Goal: Task Accomplishment & Management: Manage account settings

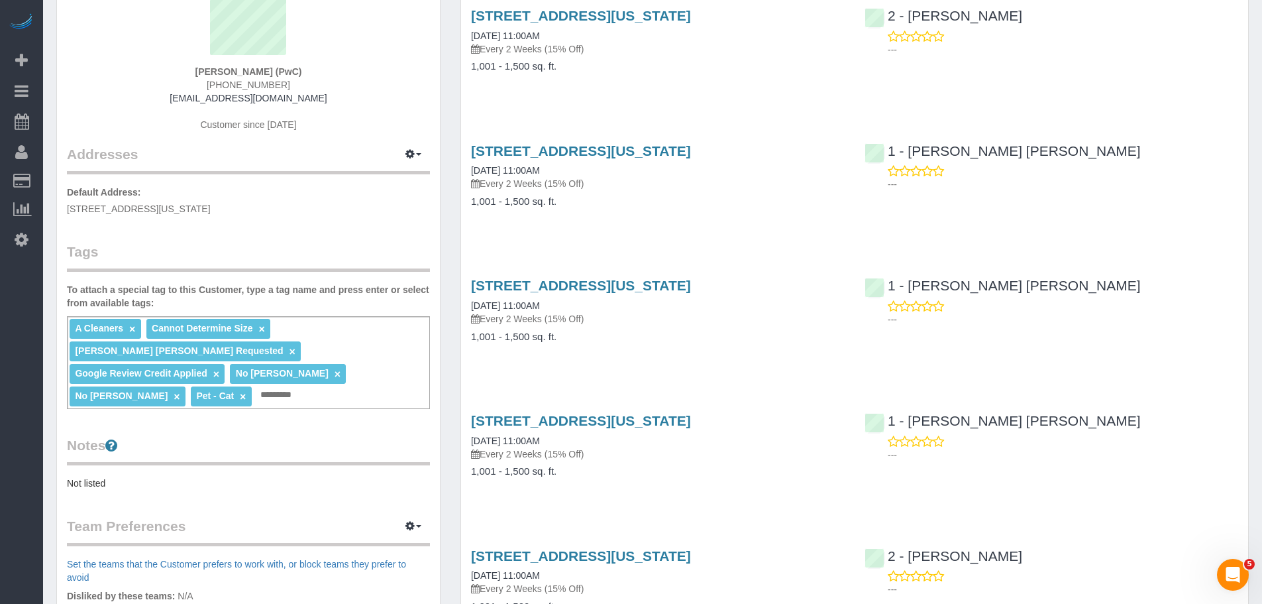
scroll to position [265, 0]
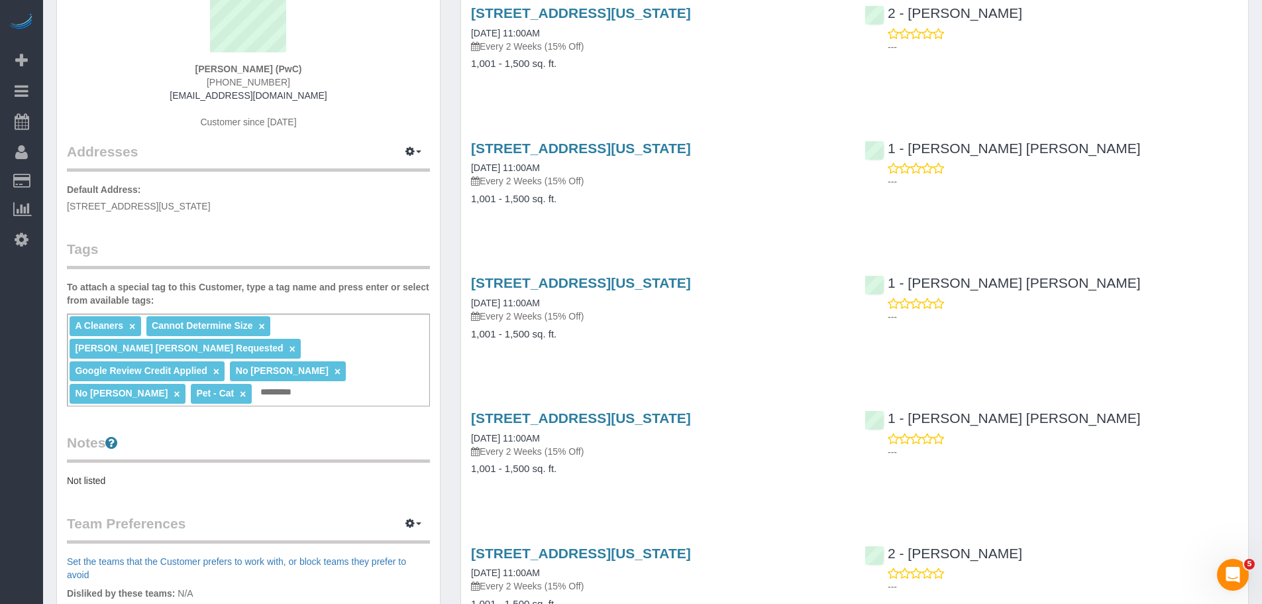
scroll to position [5, 0]
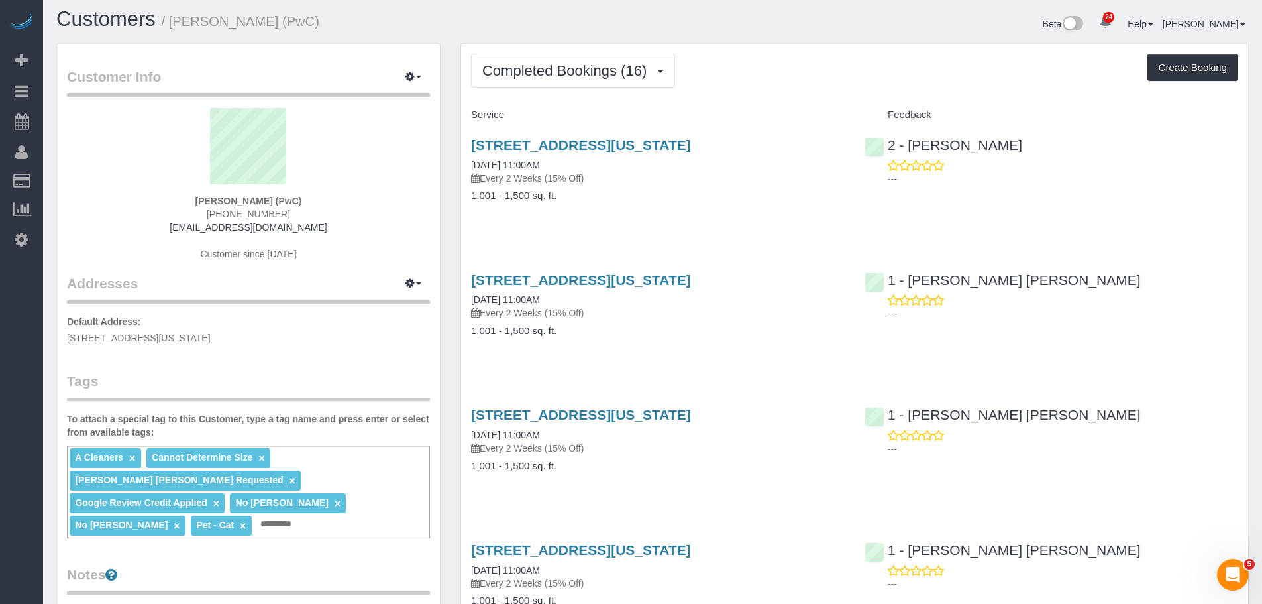
click at [764, 215] on div "239 East 79th Street, Apt 16c, New York, NY 10075 09/08/2025 11:00AM Every 2 We…" at bounding box center [658, 177] width 394 height 102
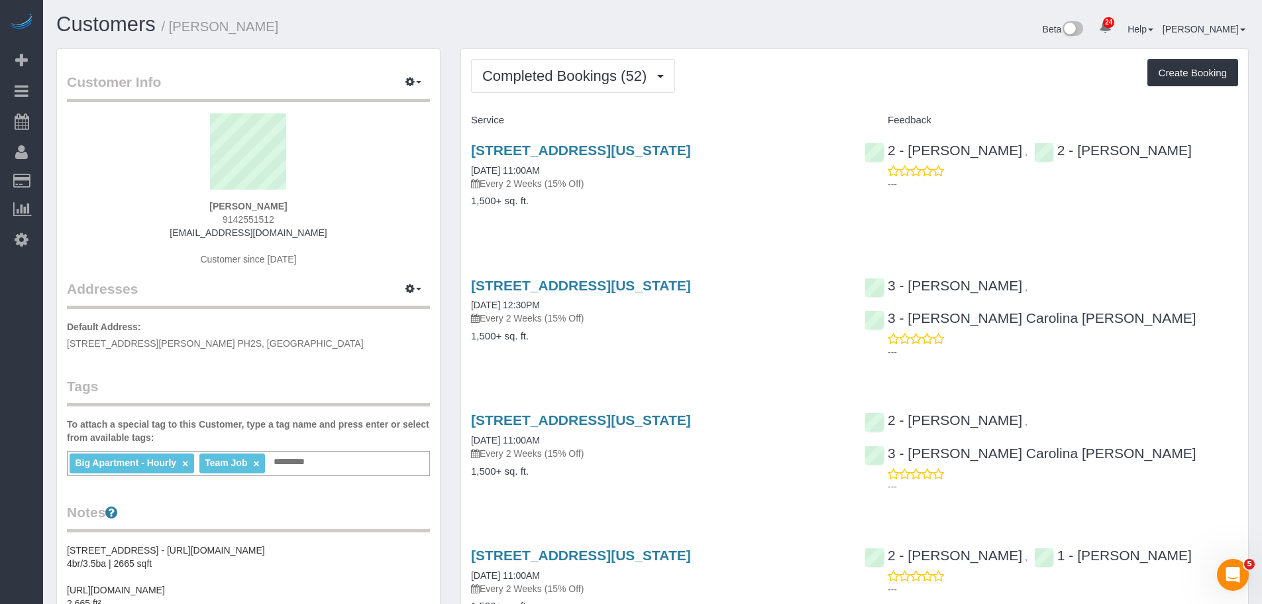
click at [726, 66] on div "Completed Bookings (52) Completed Bookings (52) Upcoming Bookings (8) Cancelled…" at bounding box center [854, 76] width 767 height 34
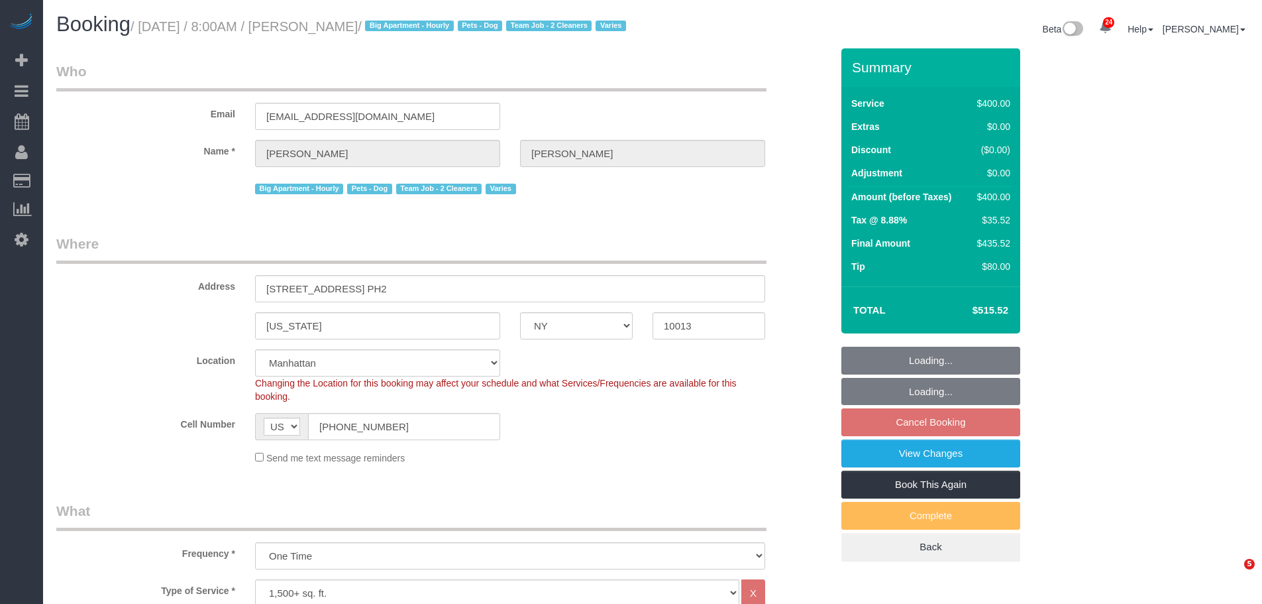
select select "NY"
select select "150"
select select "number:56"
select select "number:75"
select select "number:15"
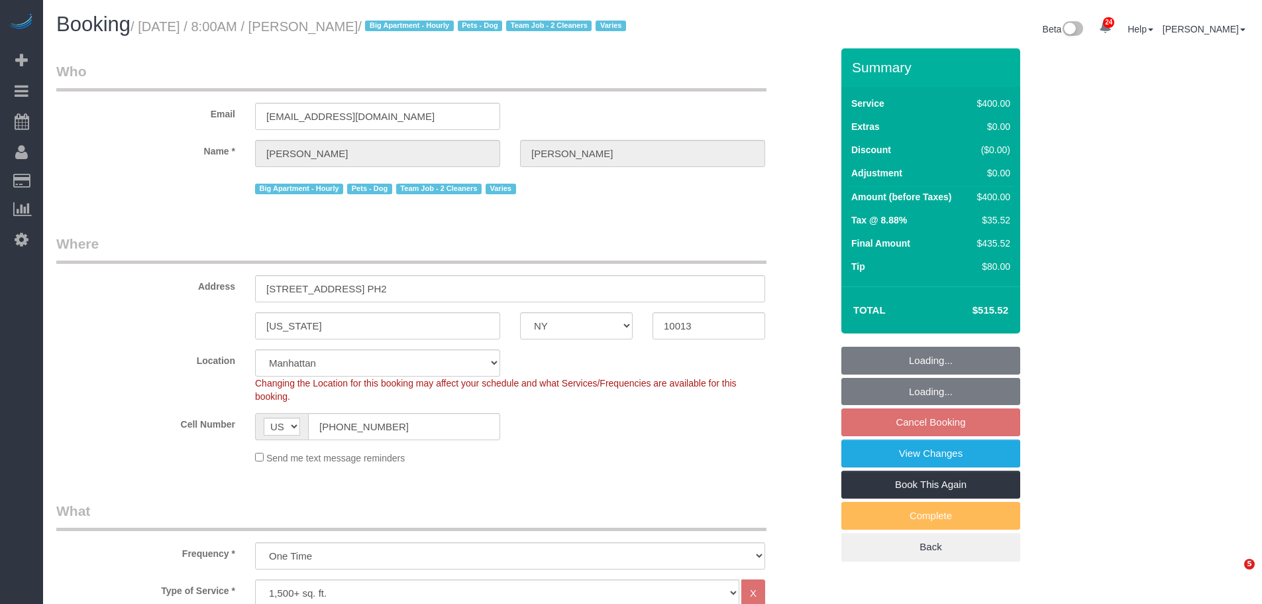
select select "number:6"
select select "spot1"
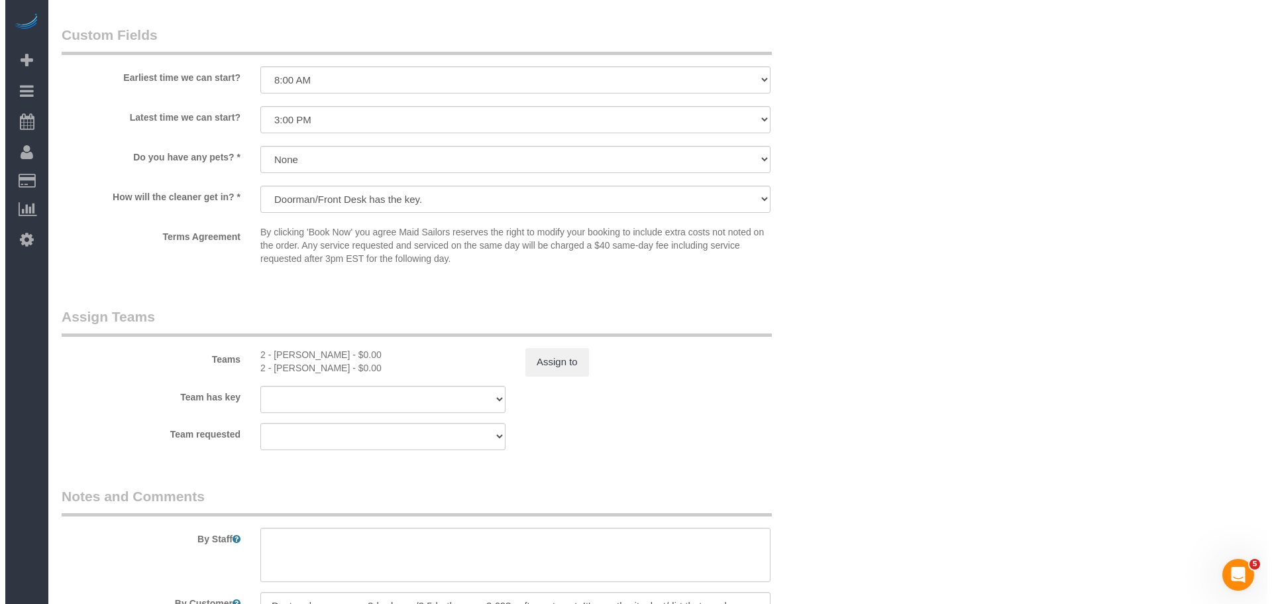
scroll to position [1259, 0]
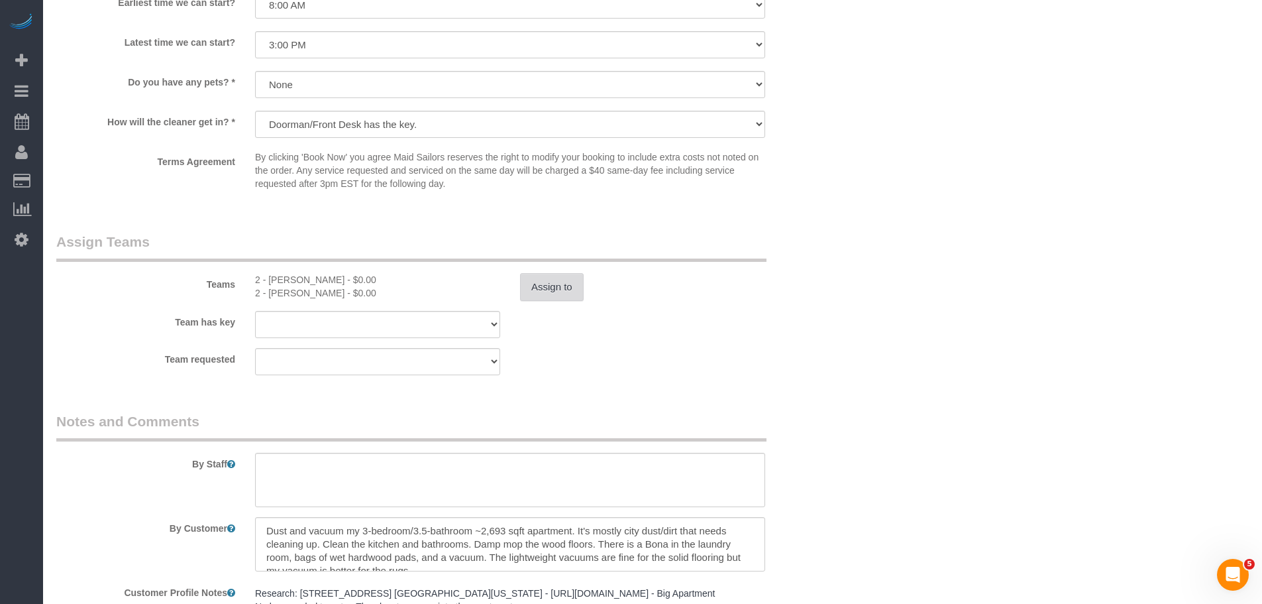
click at [555, 301] on button "Assign to" at bounding box center [552, 287] width 64 height 28
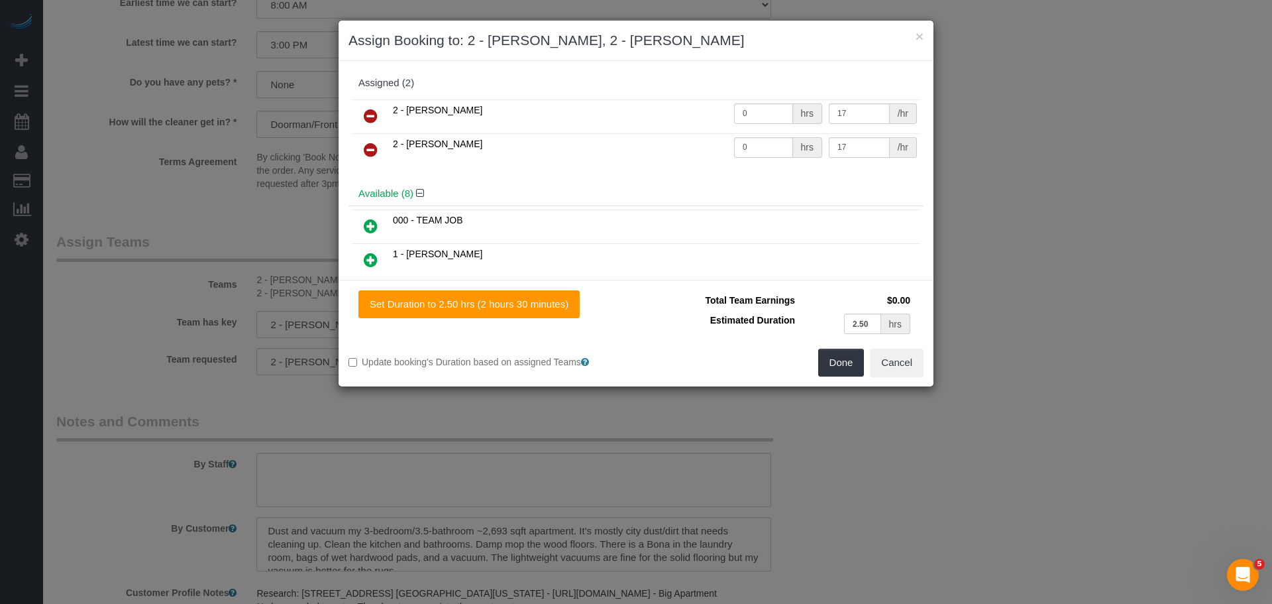
click at [372, 112] on icon at bounding box center [371, 116] width 14 height 16
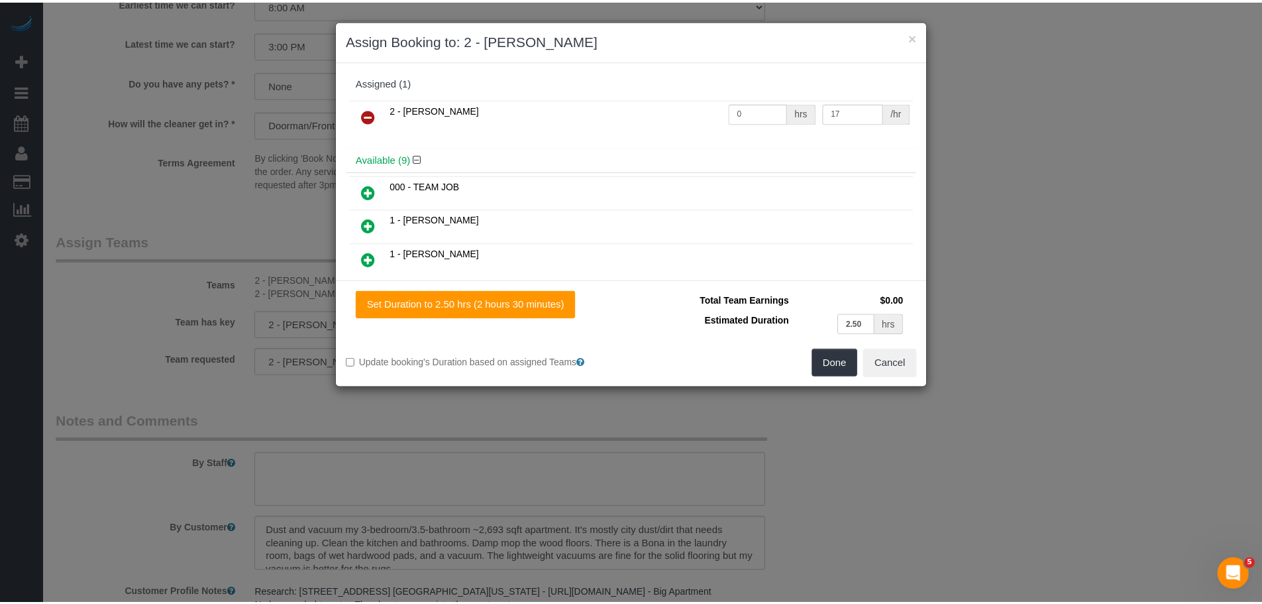
scroll to position [0, 0]
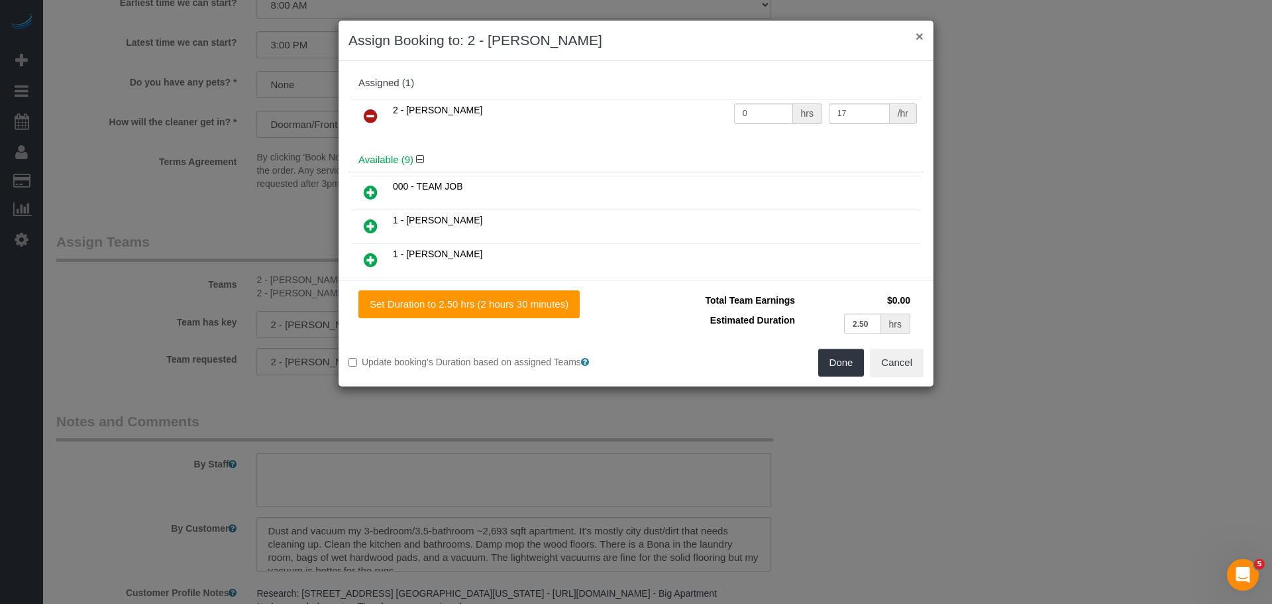
drag, startPoint x: 922, startPoint y: 43, endPoint x: 911, endPoint y: 40, distance: 10.9
click at [922, 42] on button "×" at bounding box center [920, 36] width 8 height 14
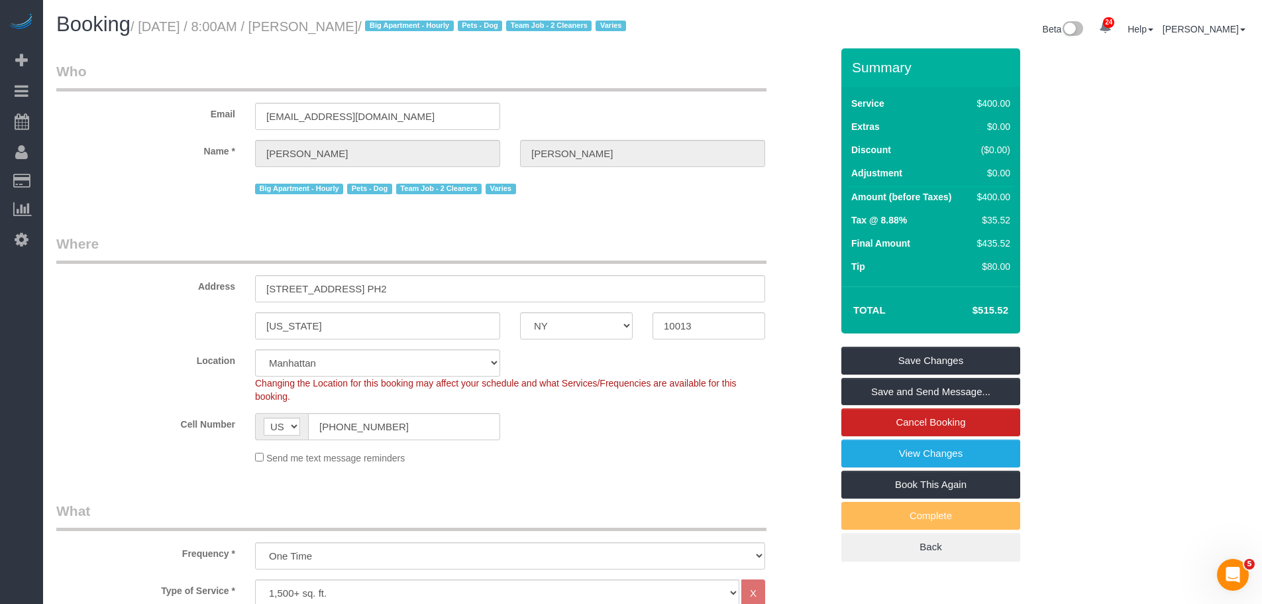
click at [469, 91] on legend "Who" at bounding box center [411, 77] width 710 height 30
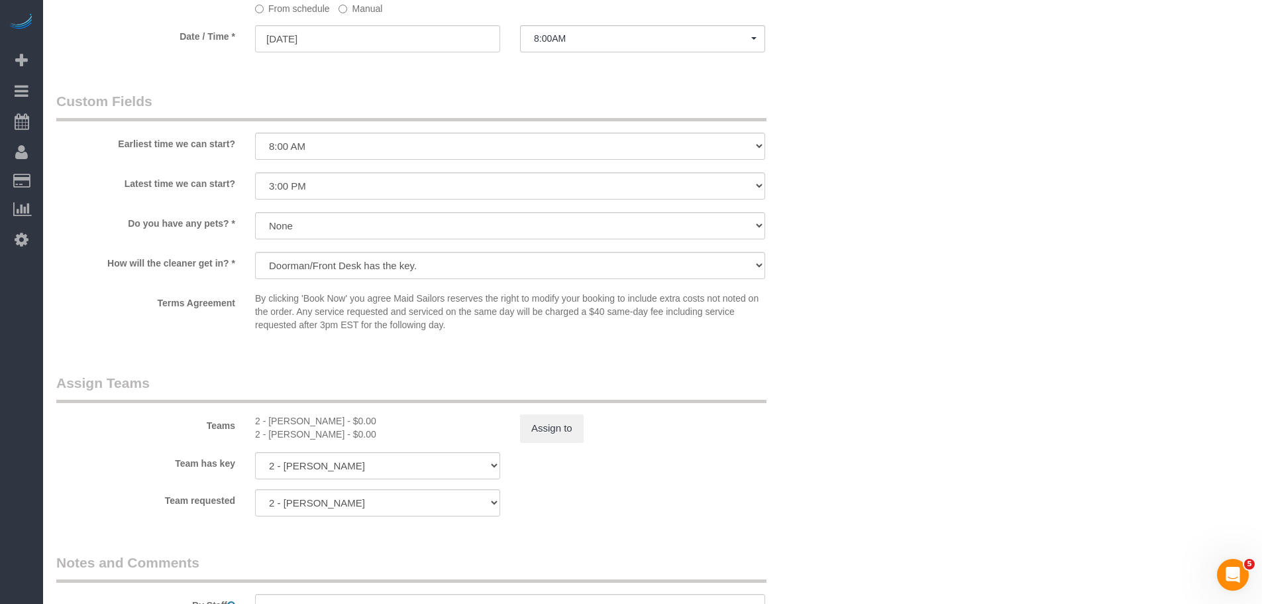
scroll to position [1325, 0]
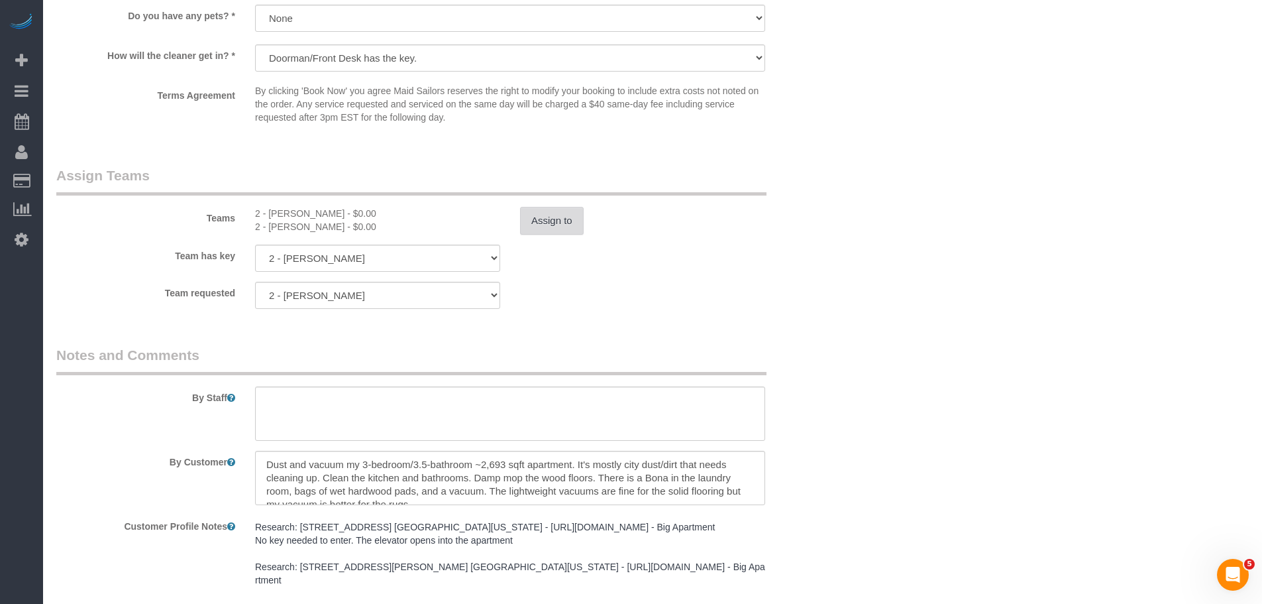
click at [549, 235] on button "Assign to" at bounding box center [552, 221] width 64 height 28
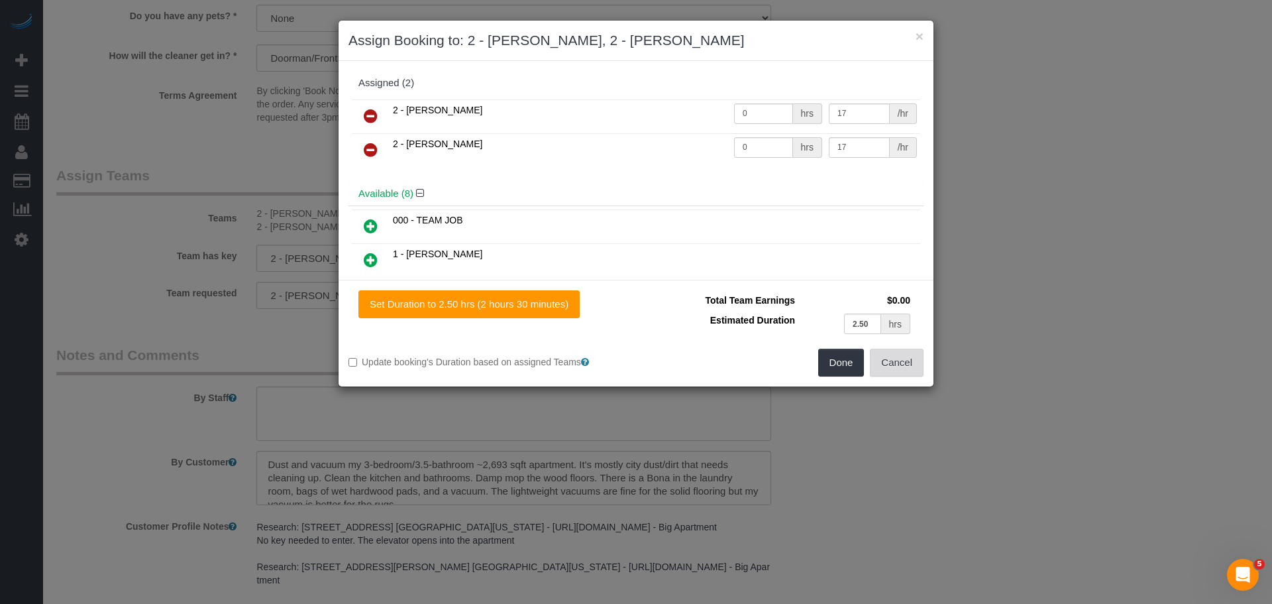
click at [899, 366] on button "Cancel" at bounding box center [897, 363] width 54 height 28
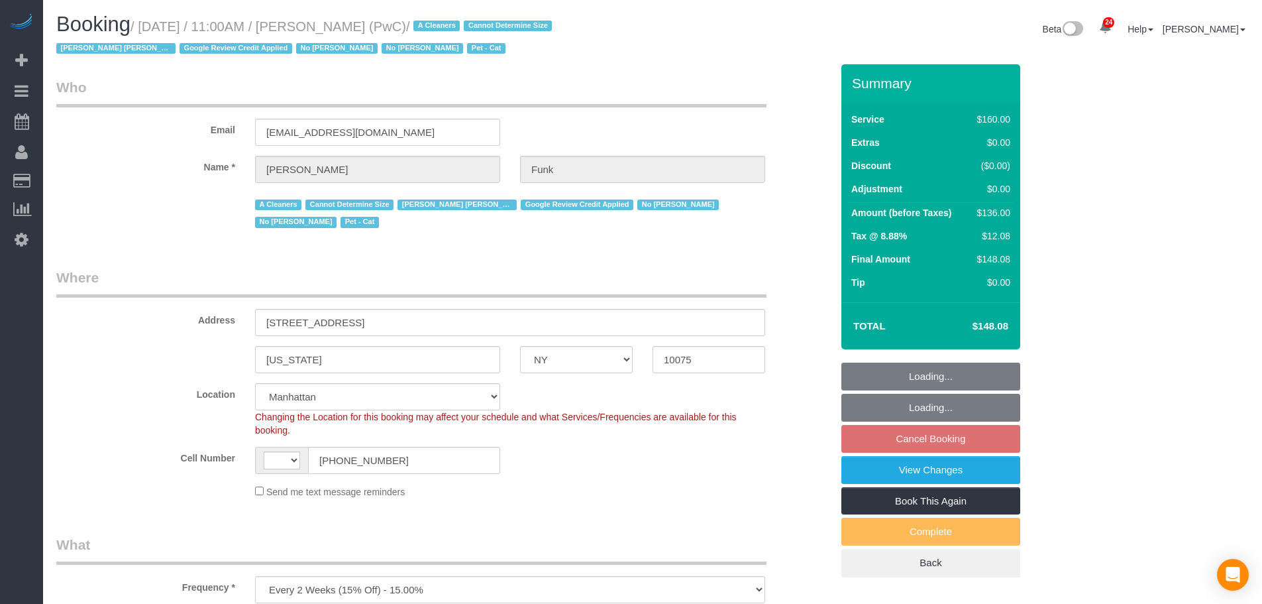
select select "NY"
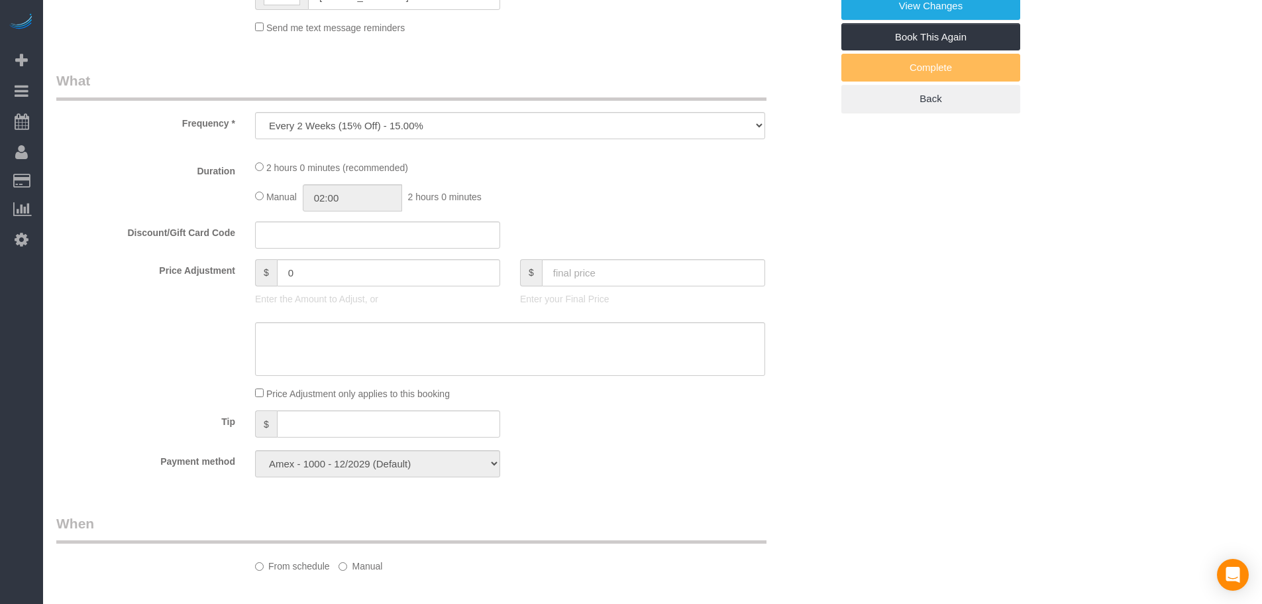
select select "string:[GEOGRAPHIC_DATA]"
select select "number:57"
select select "number:71"
select select "number:14"
select select "number:5"
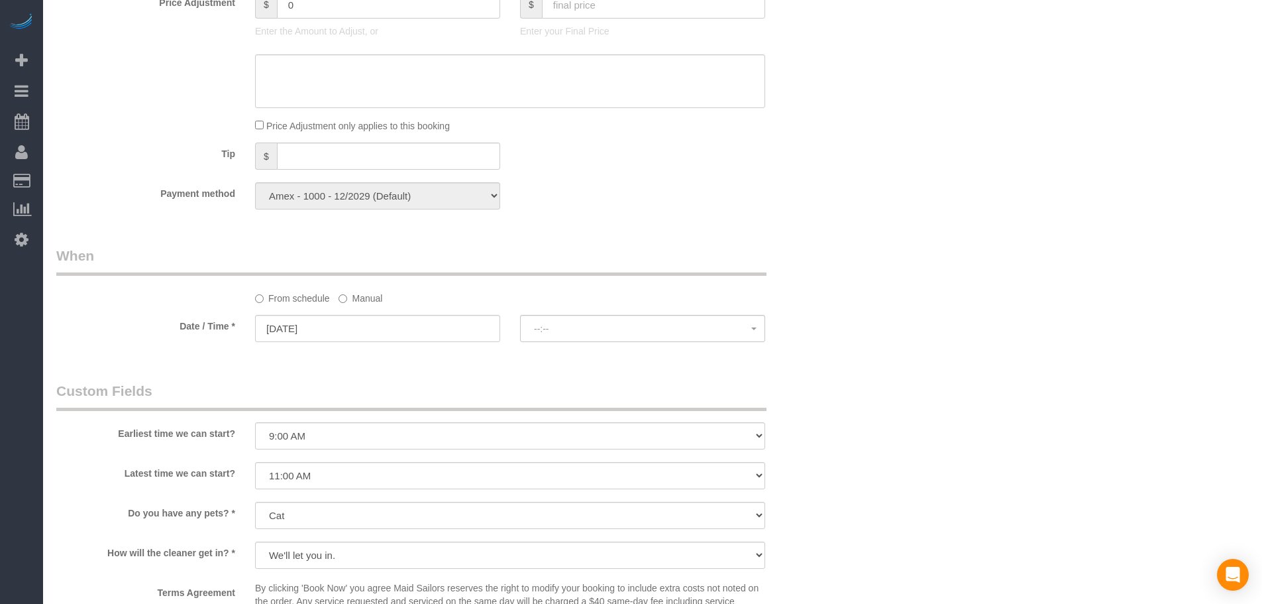
select select "object:1529"
select select "spot2"
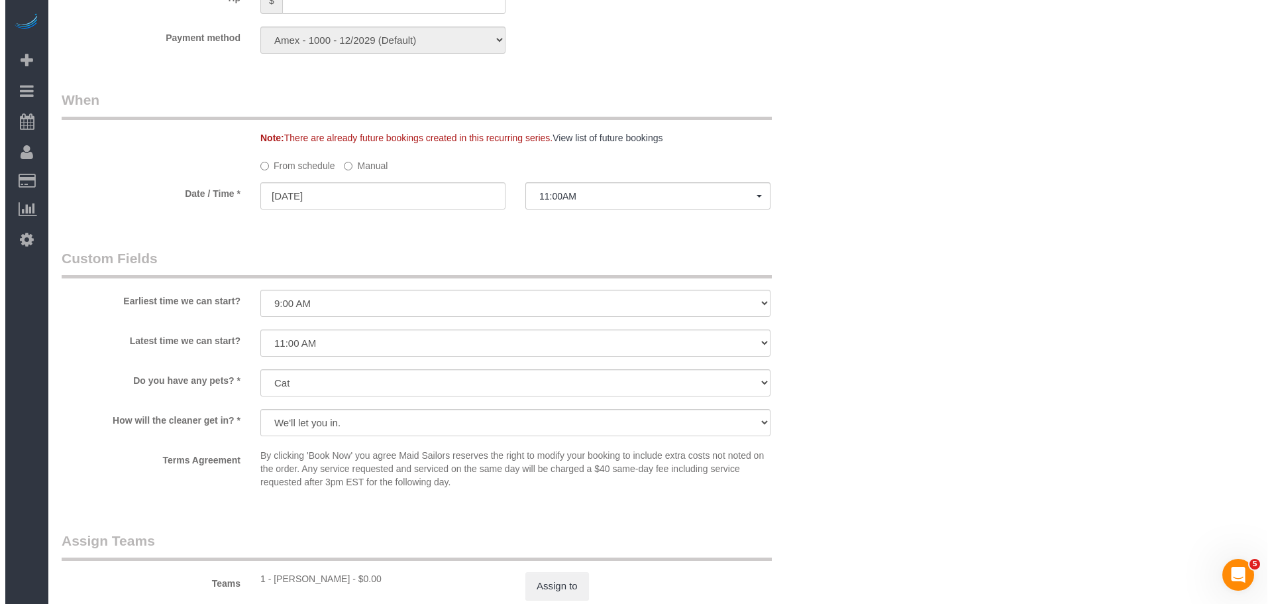
scroll to position [1349, 0]
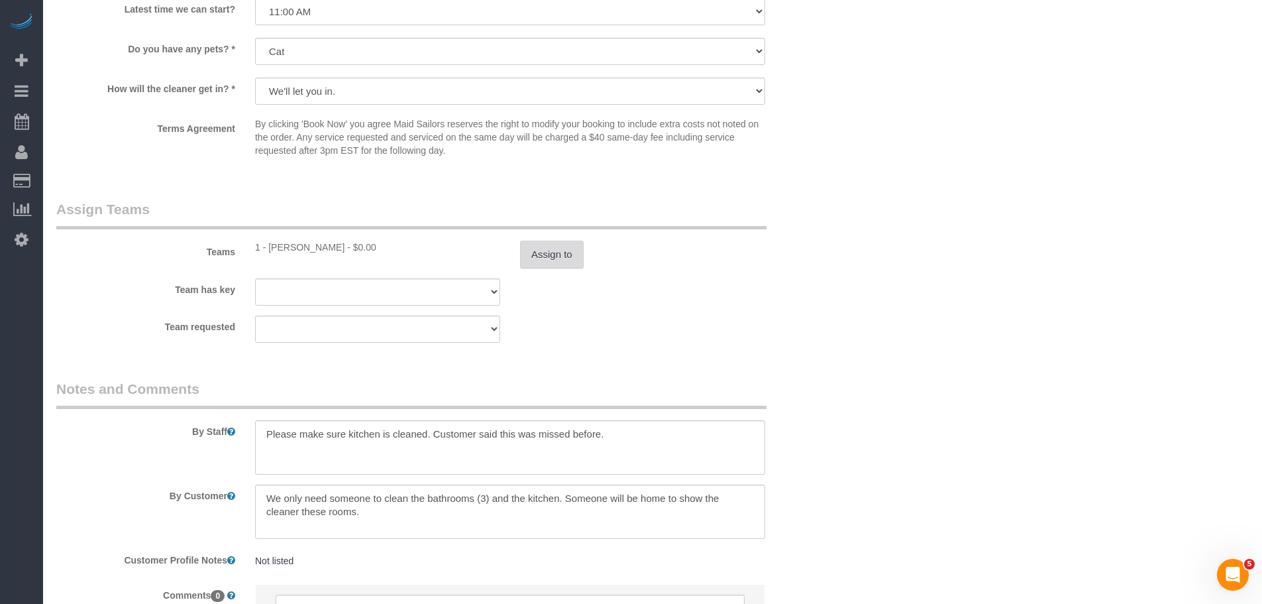
click at [553, 266] on button "Assign to" at bounding box center [552, 255] width 64 height 28
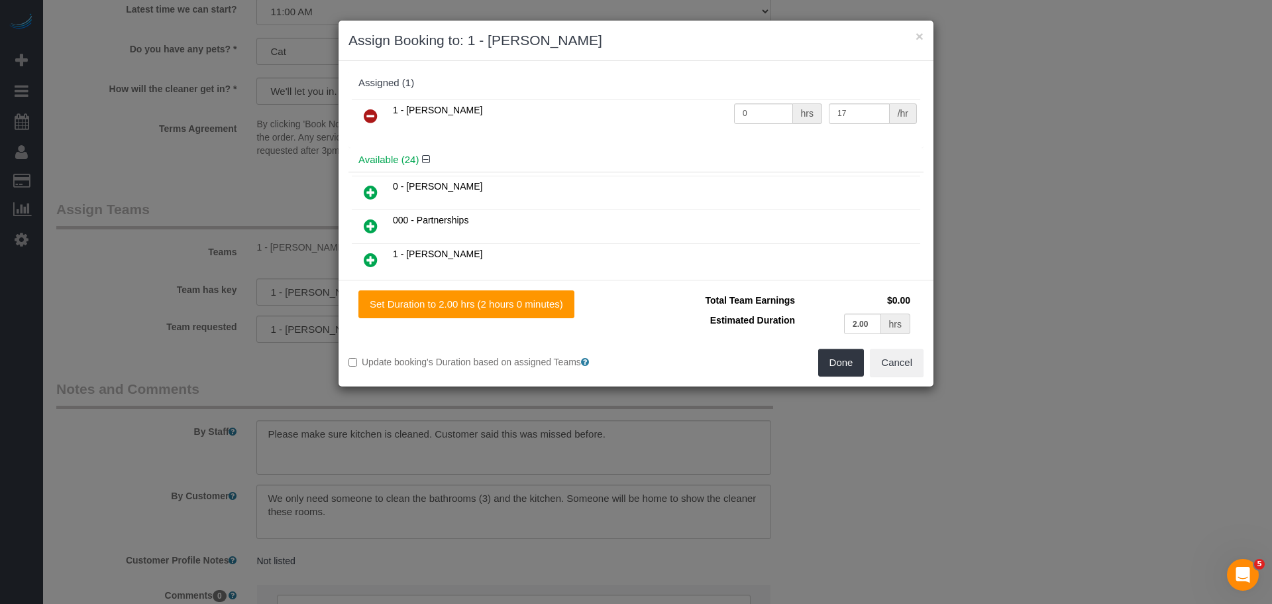
click at [372, 108] on icon at bounding box center [371, 116] width 14 height 16
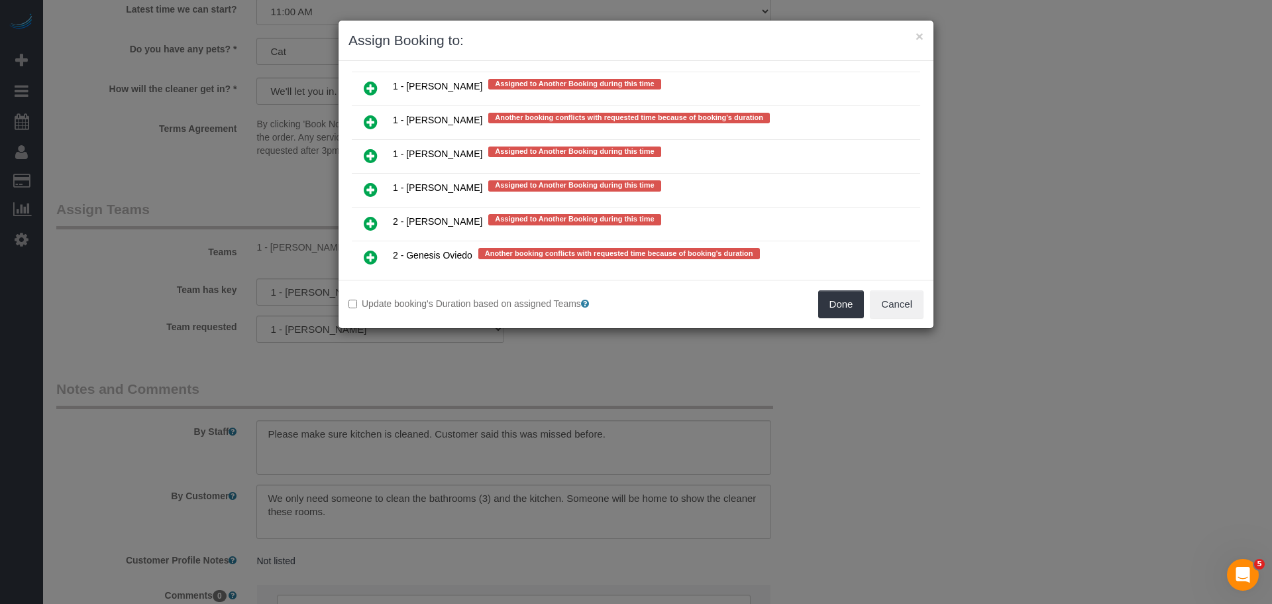
scroll to position [2800, 0]
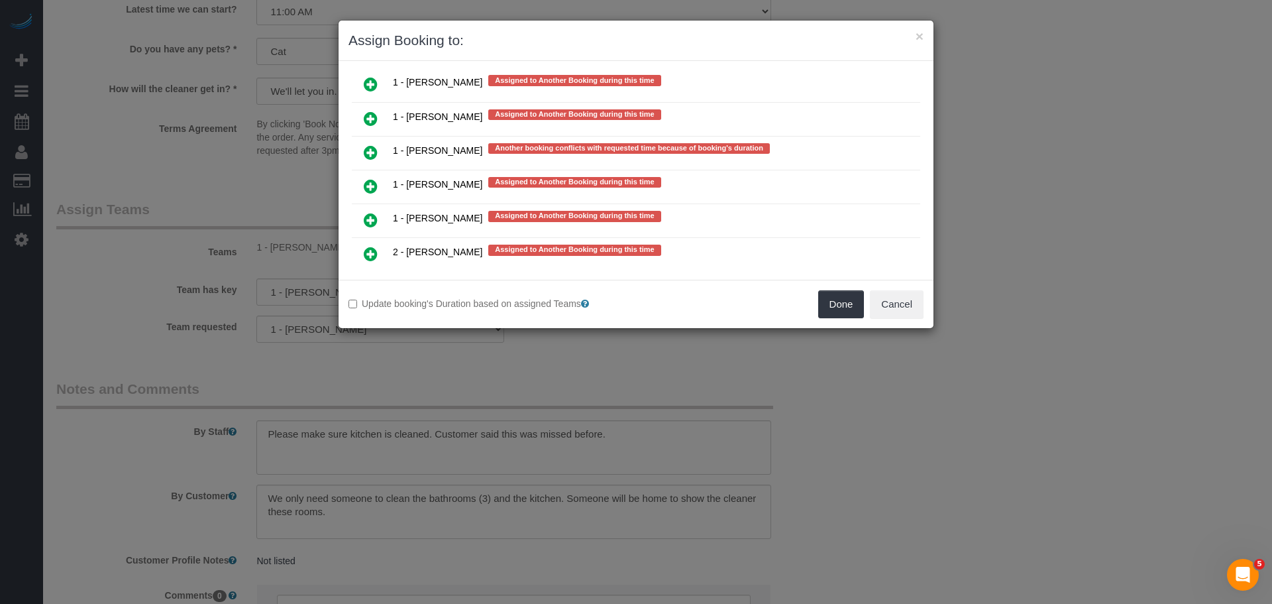
click at [375, 252] on icon at bounding box center [371, 254] width 14 height 16
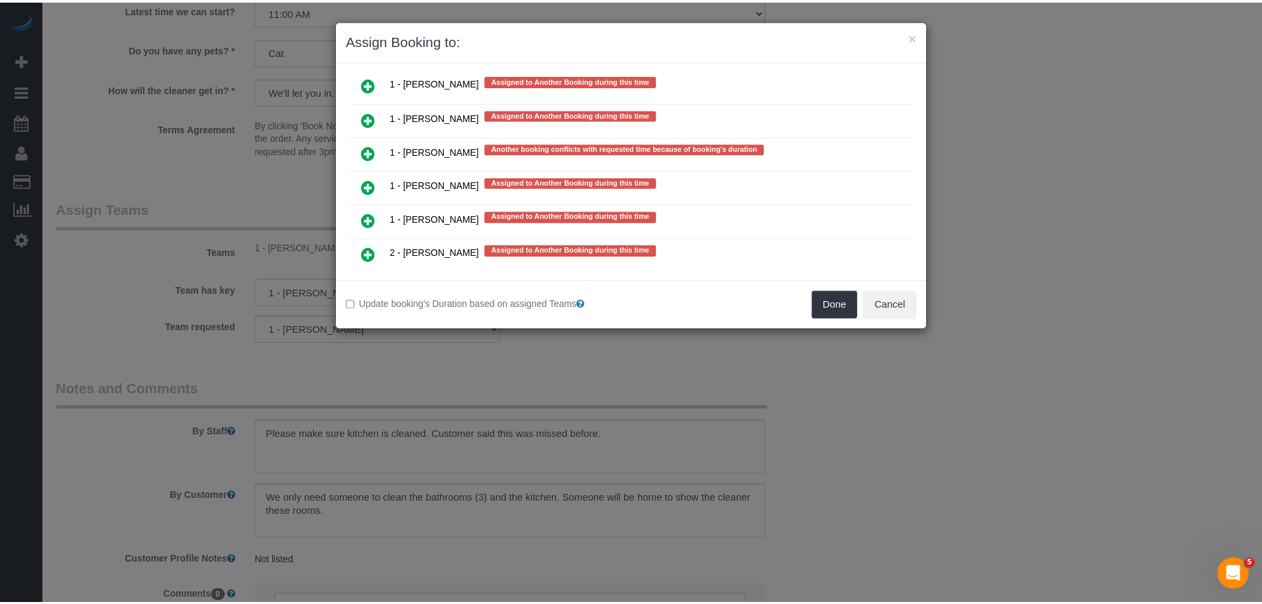
scroll to position [2833, 0]
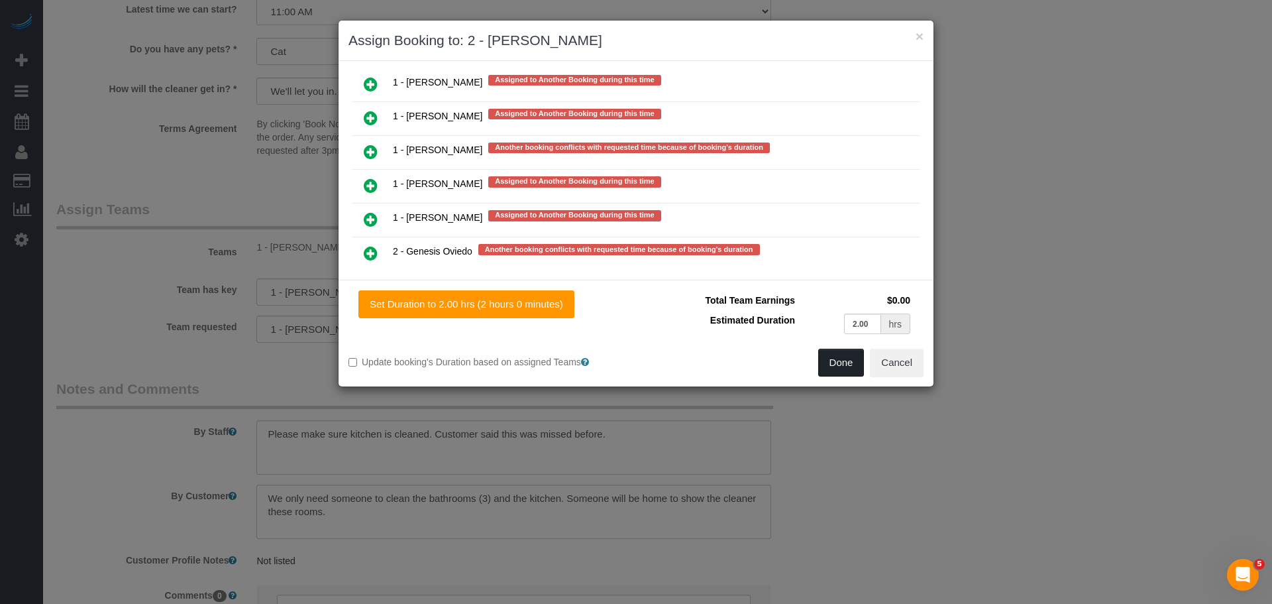
click at [840, 366] on button "Done" at bounding box center [841, 363] width 46 height 28
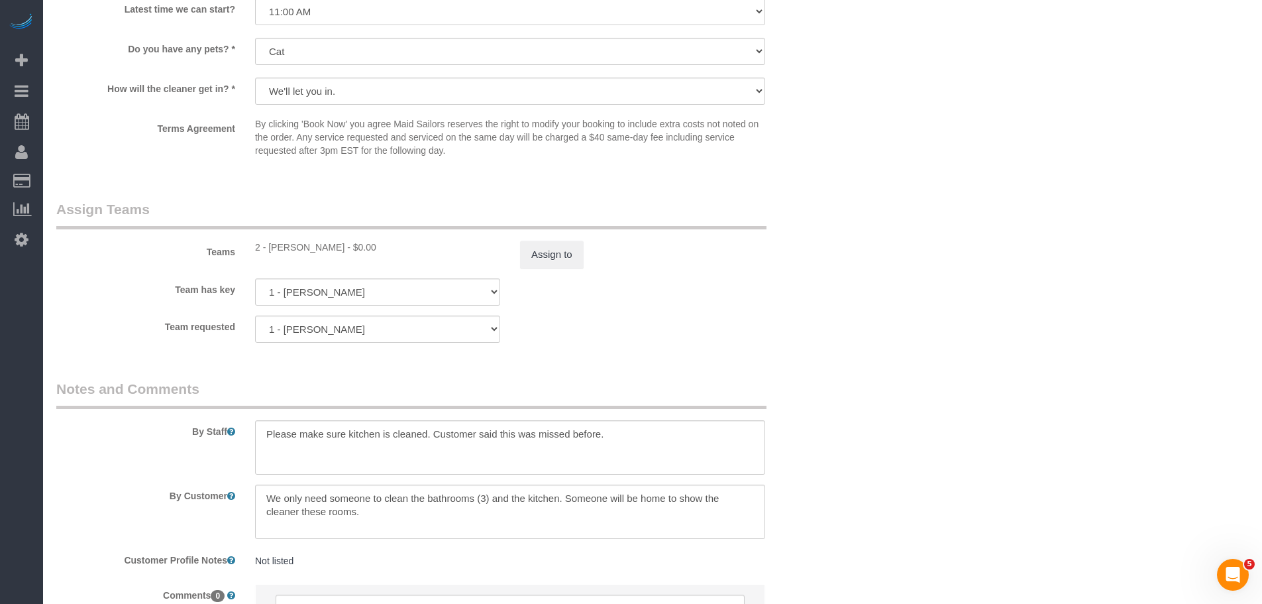
click at [814, 347] on fieldset "Assign Teams Teams 2 - Eveling Mercado - $0.00 Assign to Team has key 1 - John …" at bounding box center [443, 275] width 775 height 153
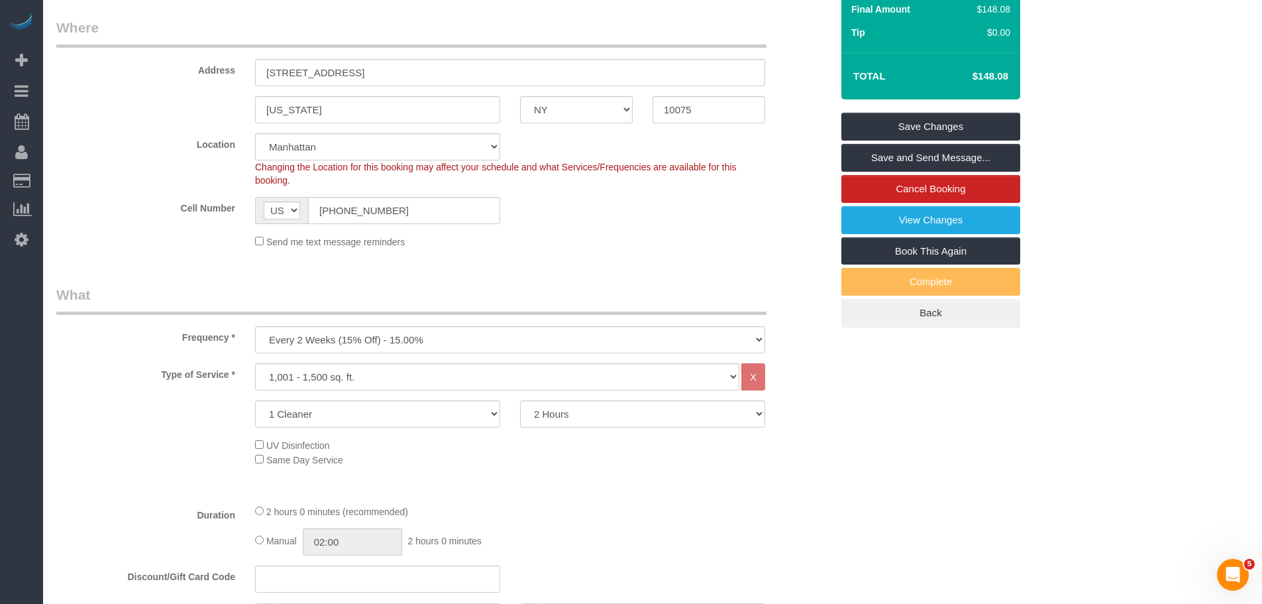
scroll to position [89, 0]
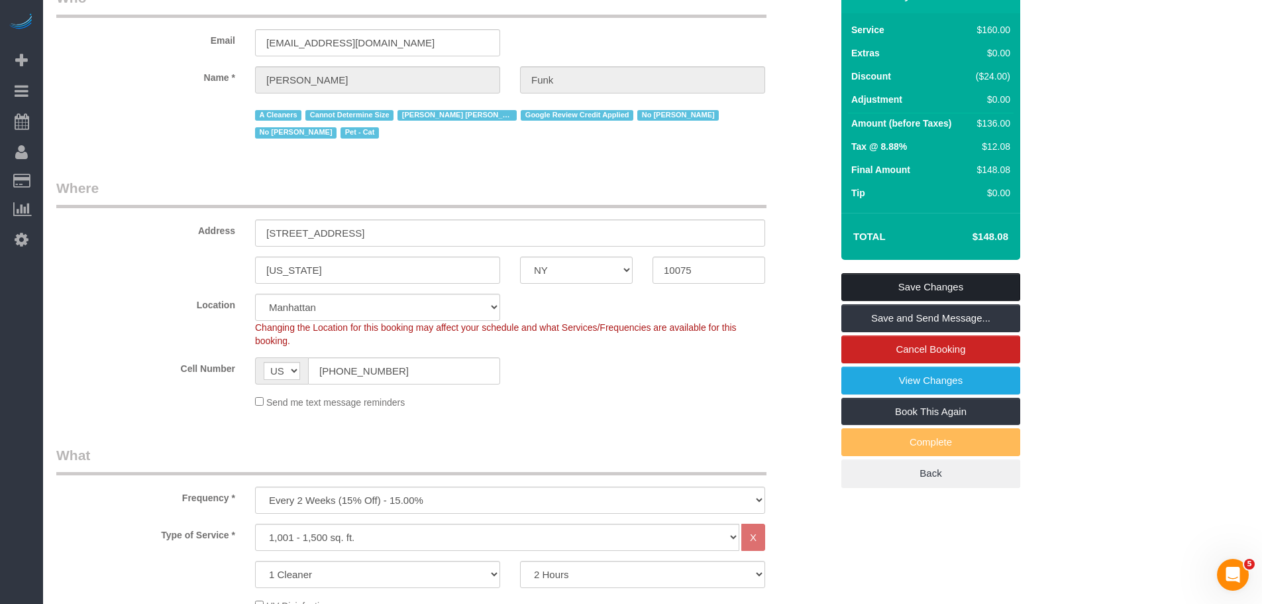
click at [929, 297] on link "Save Changes" at bounding box center [931, 287] width 179 height 28
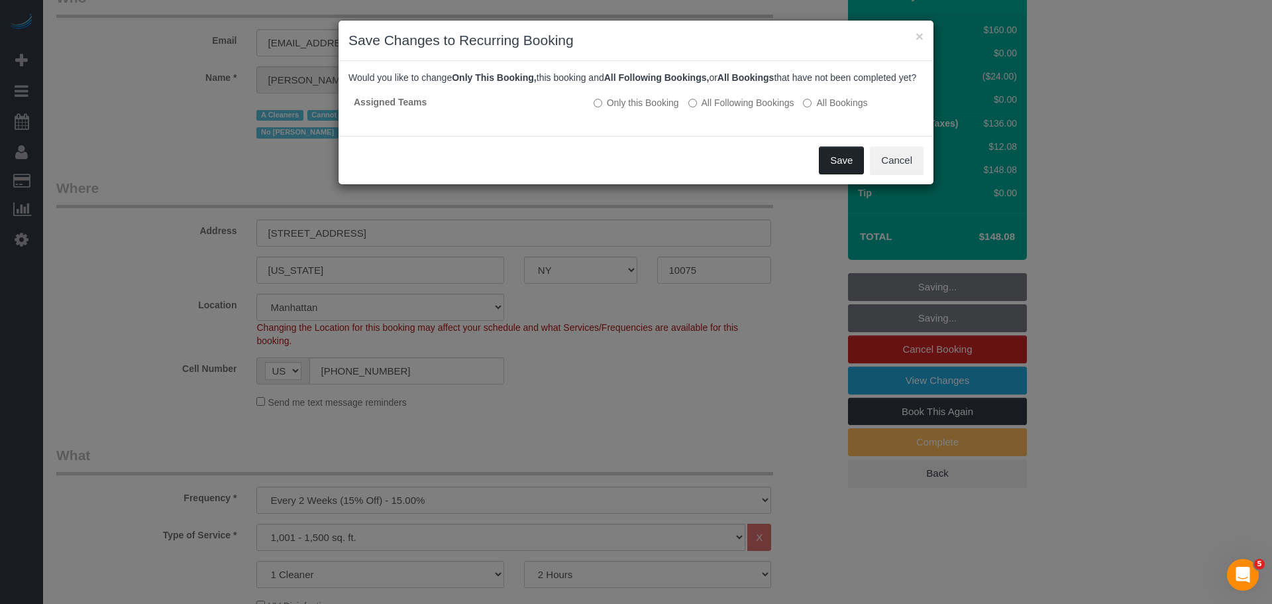
click at [858, 172] on button "Save" at bounding box center [841, 160] width 45 height 28
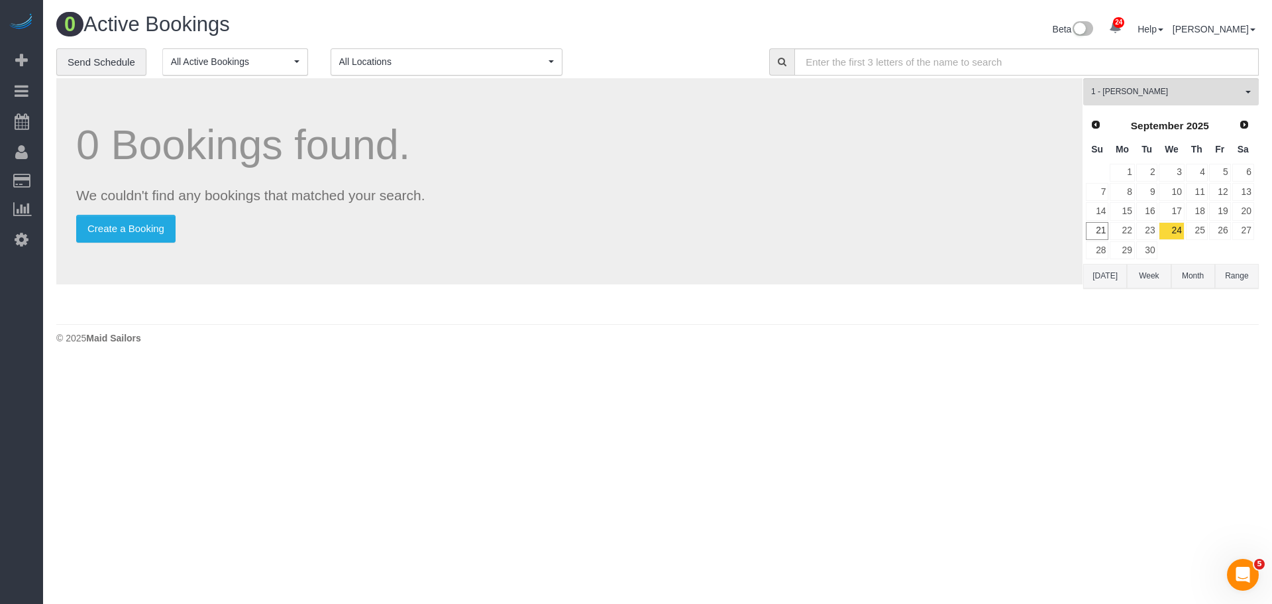
click at [497, 255] on div "0 Bookings found. We couldn't find any bookings that matched your search. Creat…" at bounding box center [569, 181] width 1026 height 206
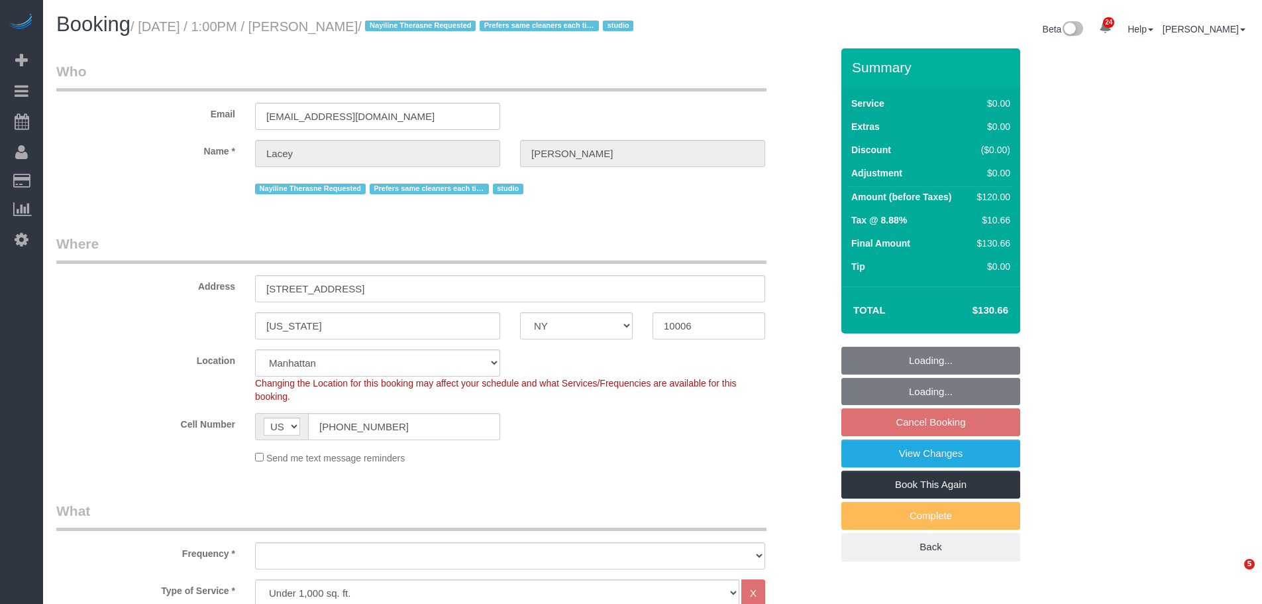
select select "NY"
select select "number:61"
select select "number:77"
select select "number:15"
select select "number:5"
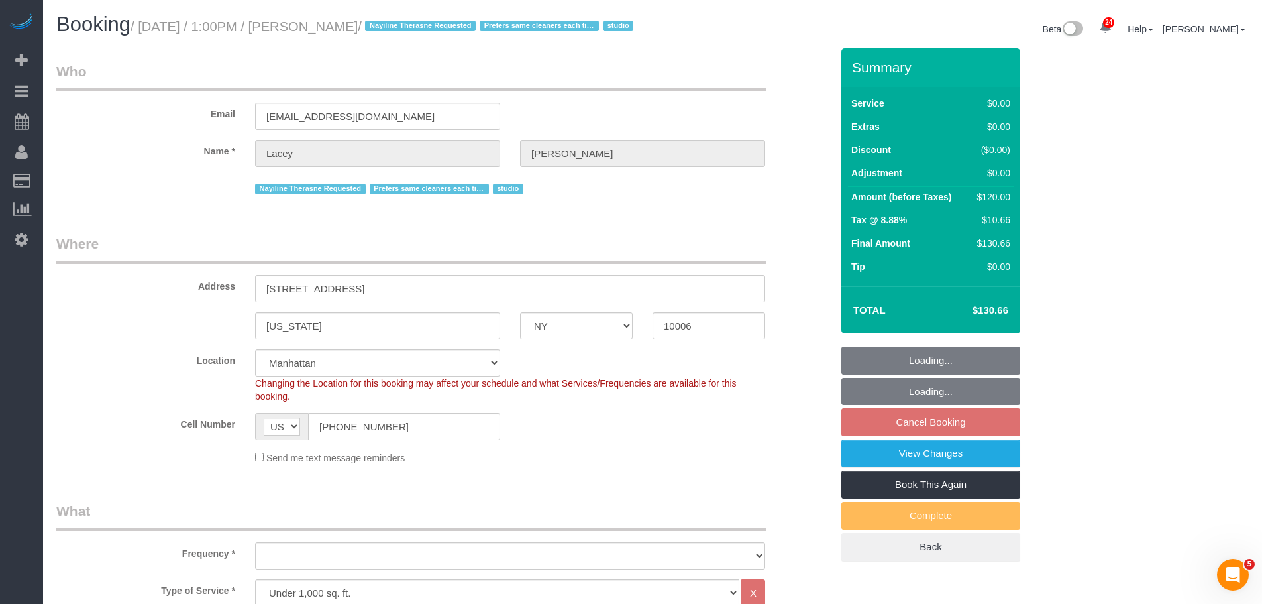
select select "object:1074"
select select "string:stripe-pm_1QnwjA4VGloSiKo7h3HCAQgS"
select select "spot3"
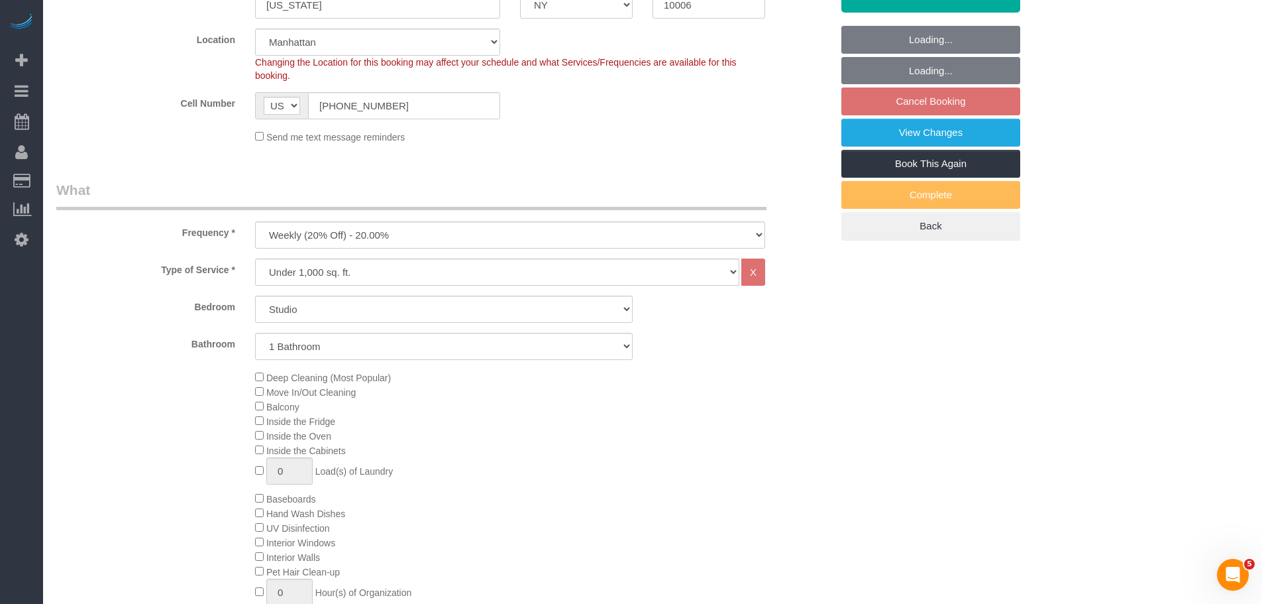
scroll to position [331, 0]
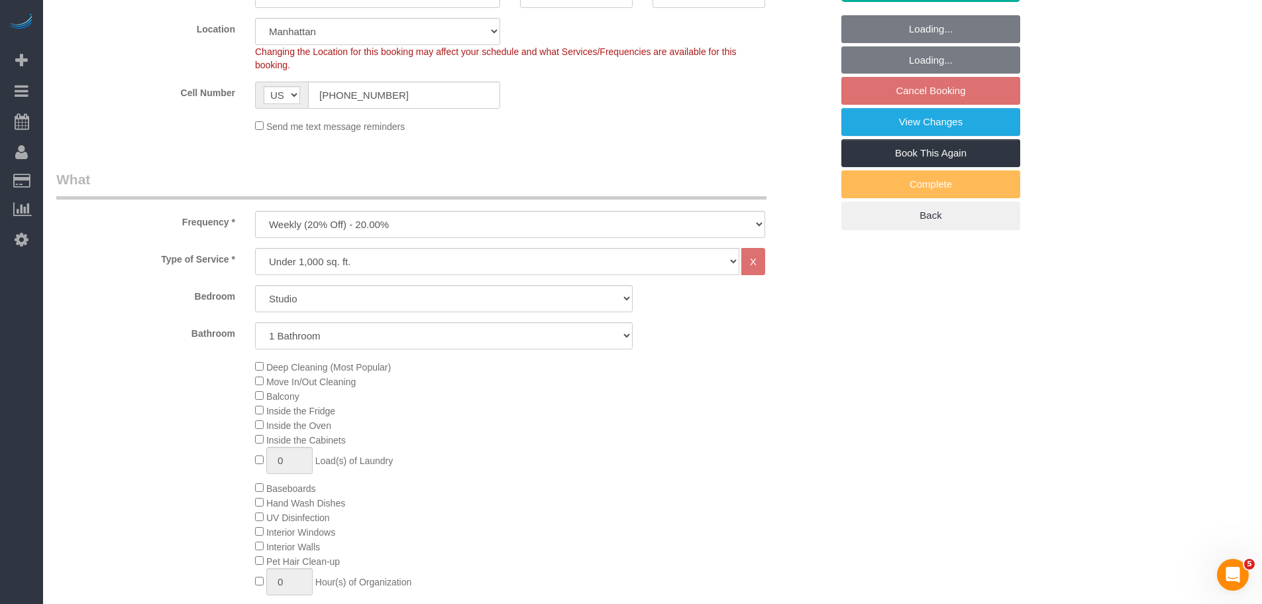
select select "object:1535"
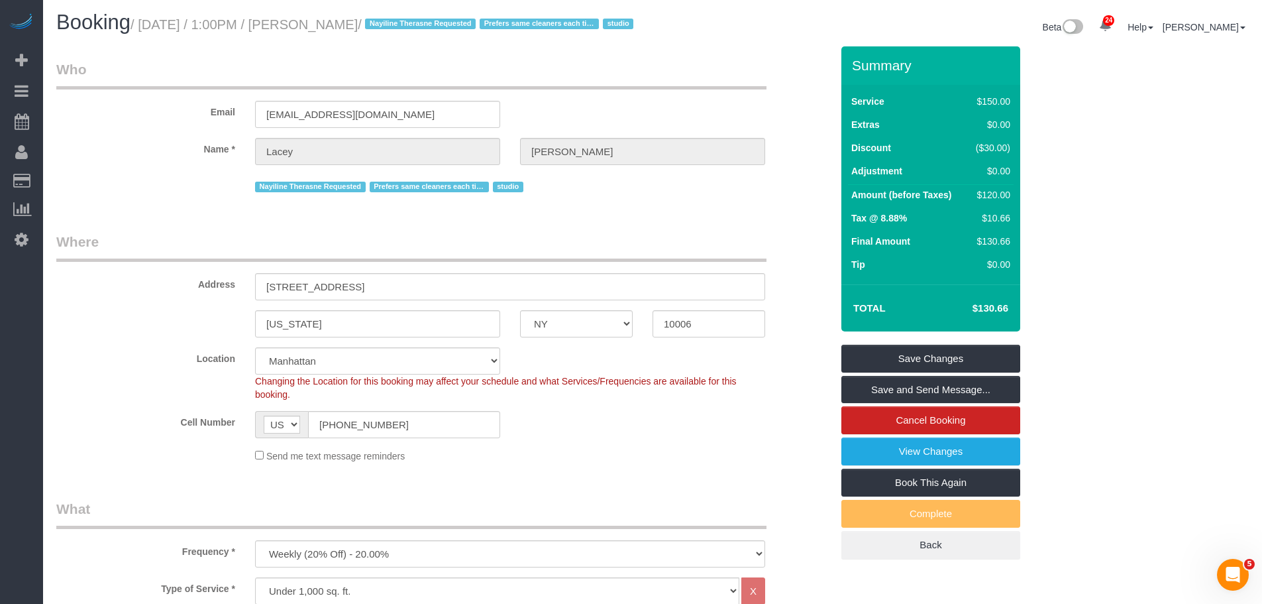
scroll to position [0, 0]
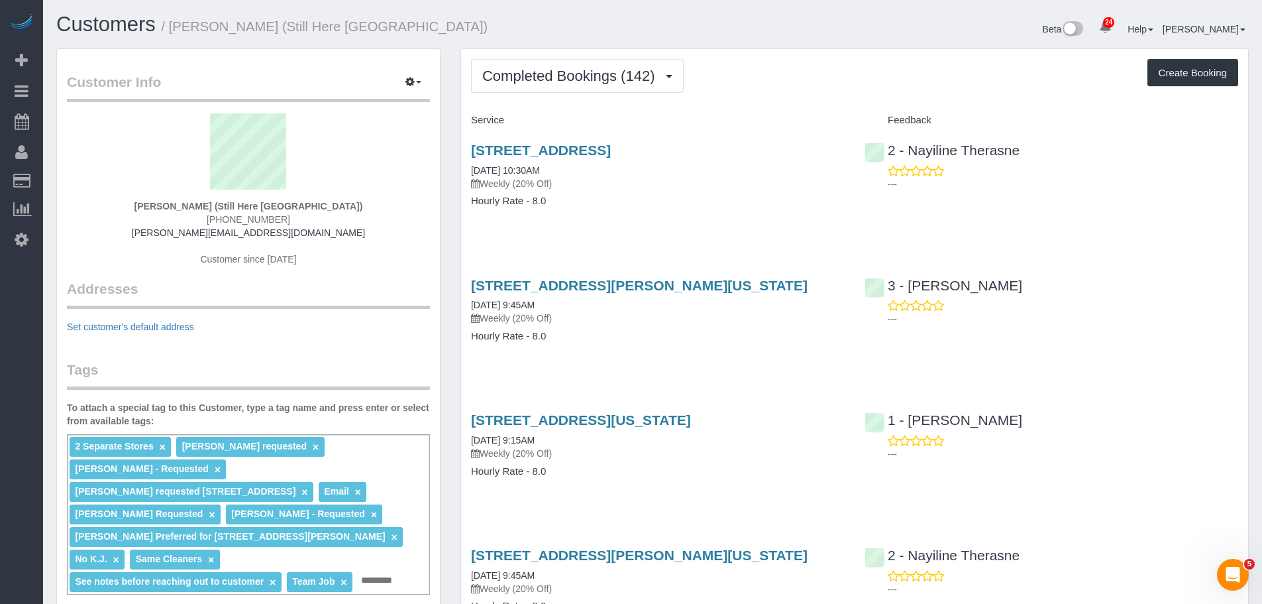
click at [670, 233] on div "170 Wythe Avenue, Brooklyn, NY 11249 09/15/2025 10:30AM Weekly (20% Off) Hourly…" at bounding box center [658, 182] width 394 height 102
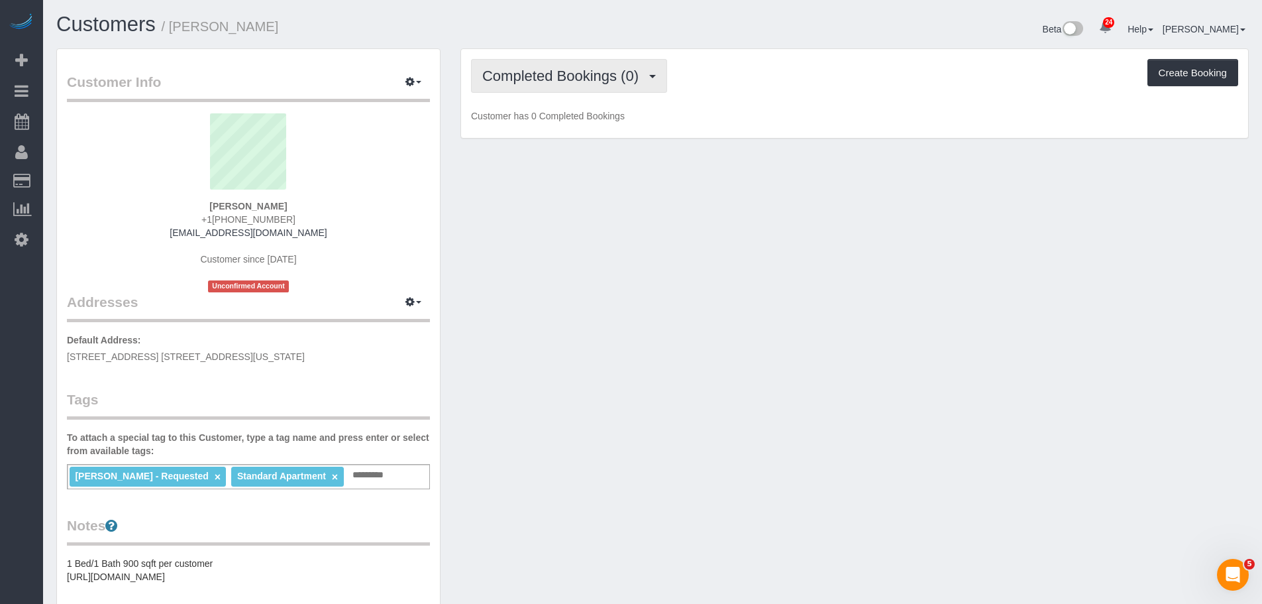
click at [551, 83] on span "Completed Bookings (0)" at bounding box center [563, 76] width 163 height 17
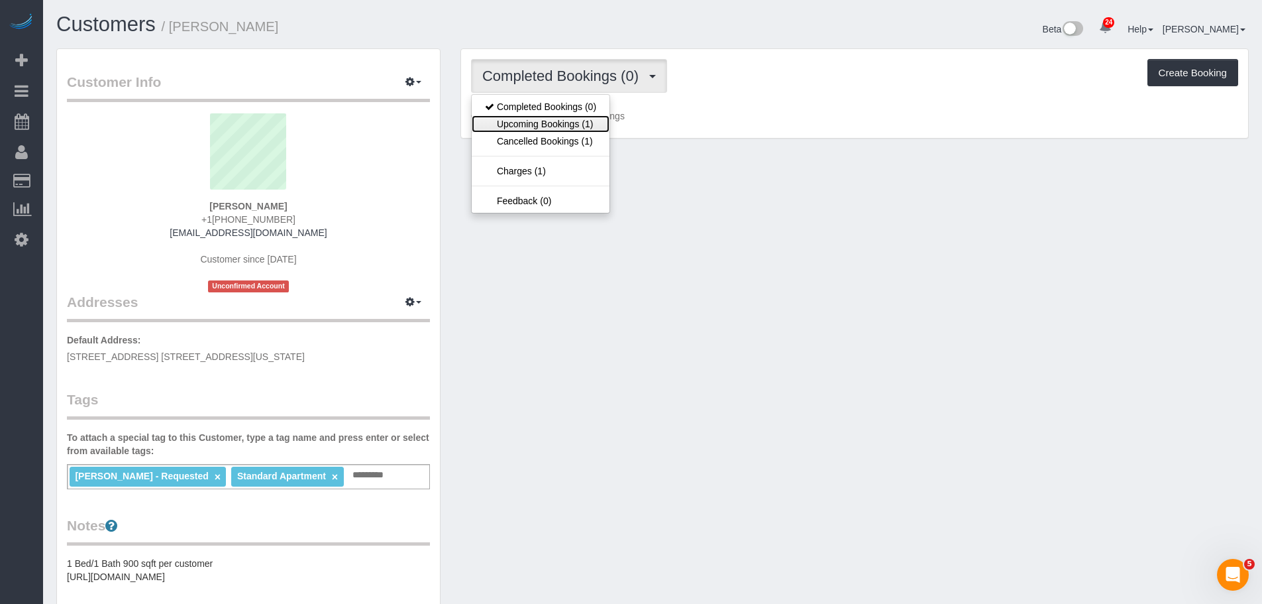
click at [551, 125] on link "Upcoming Bookings (1)" at bounding box center [541, 123] width 138 height 17
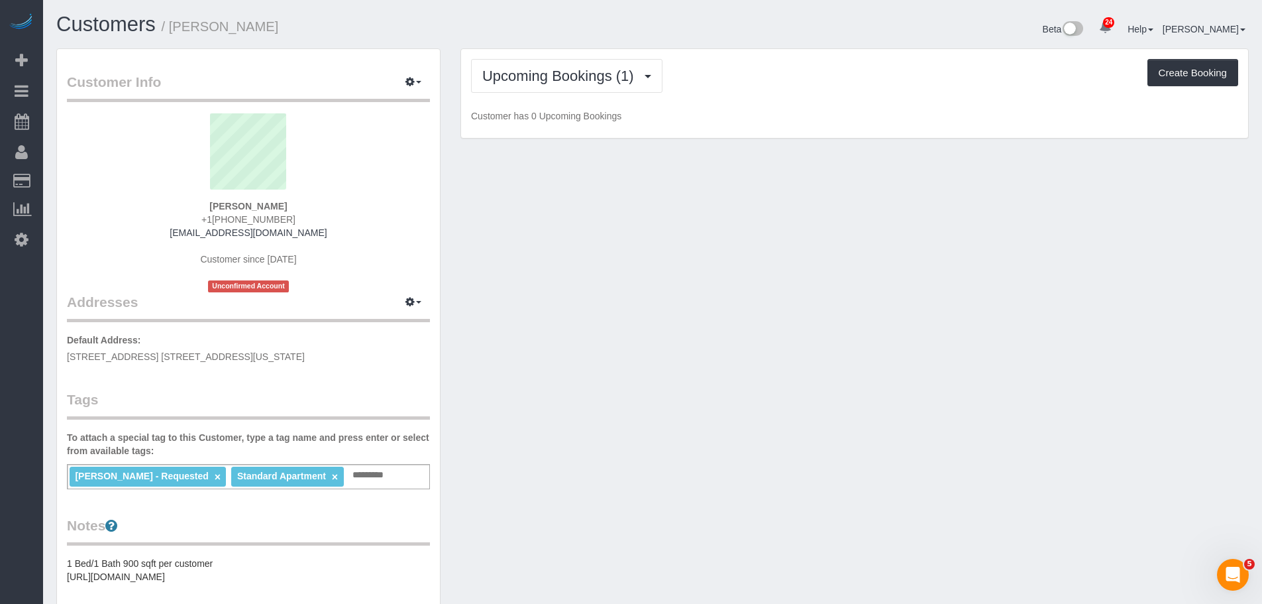
click at [739, 129] on div "Upcoming Bookings (1) Completed Bookings (0) Upcoming Bookings (1) Cancelled Bo…" at bounding box center [854, 93] width 787 height 89
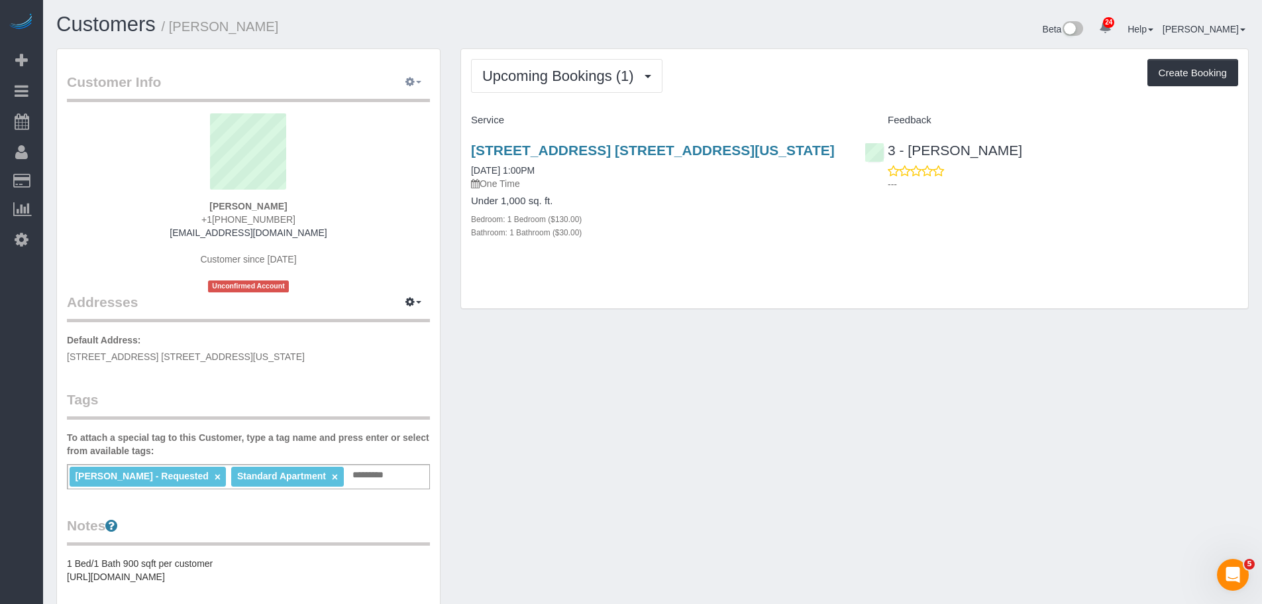
click at [411, 80] on icon "button" at bounding box center [410, 82] width 9 height 8
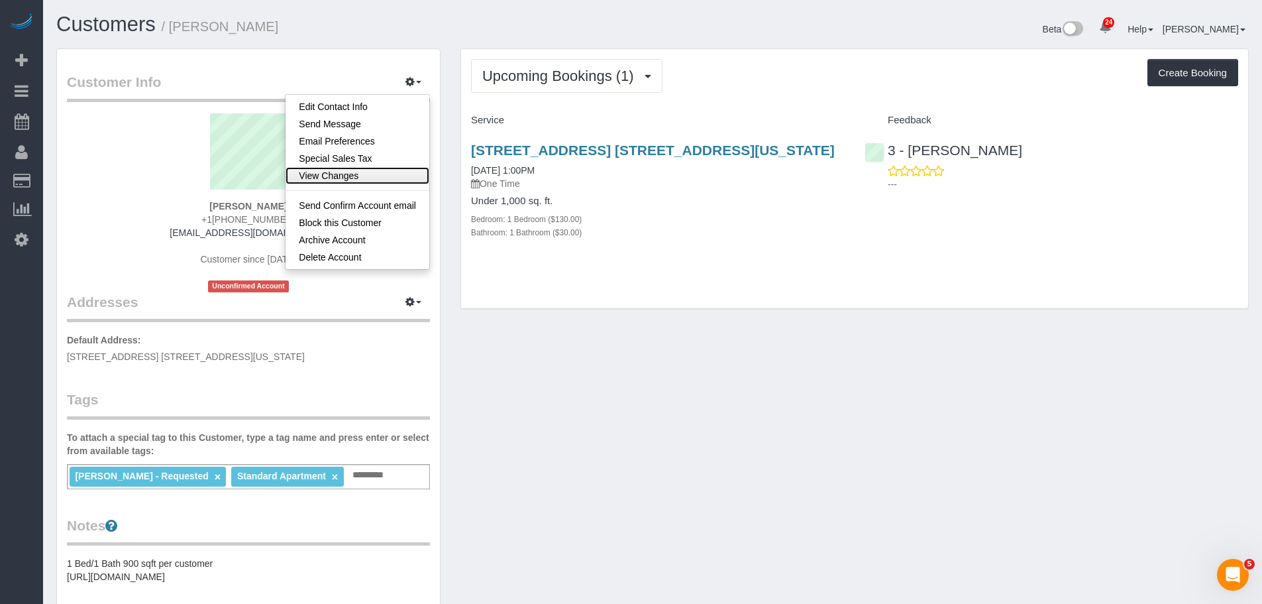
click at [350, 168] on link "View Changes" at bounding box center [358, 175] width 144 height 17
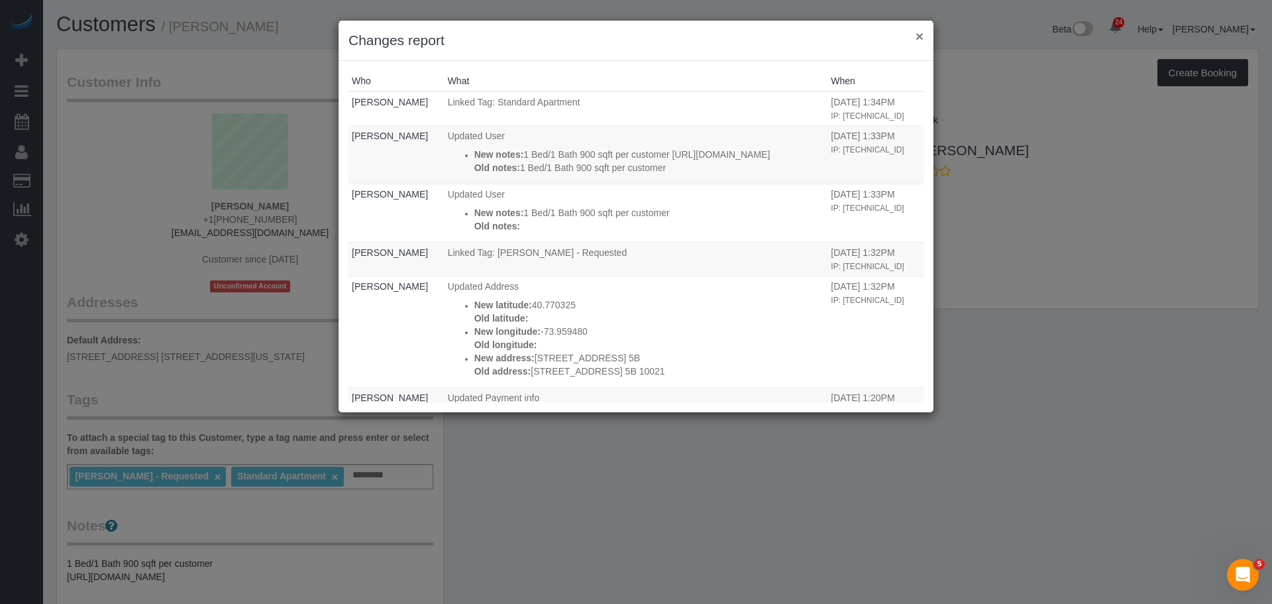
click at [916, 40] on button "×" at bounding box center [920, 36] width 8 height 14
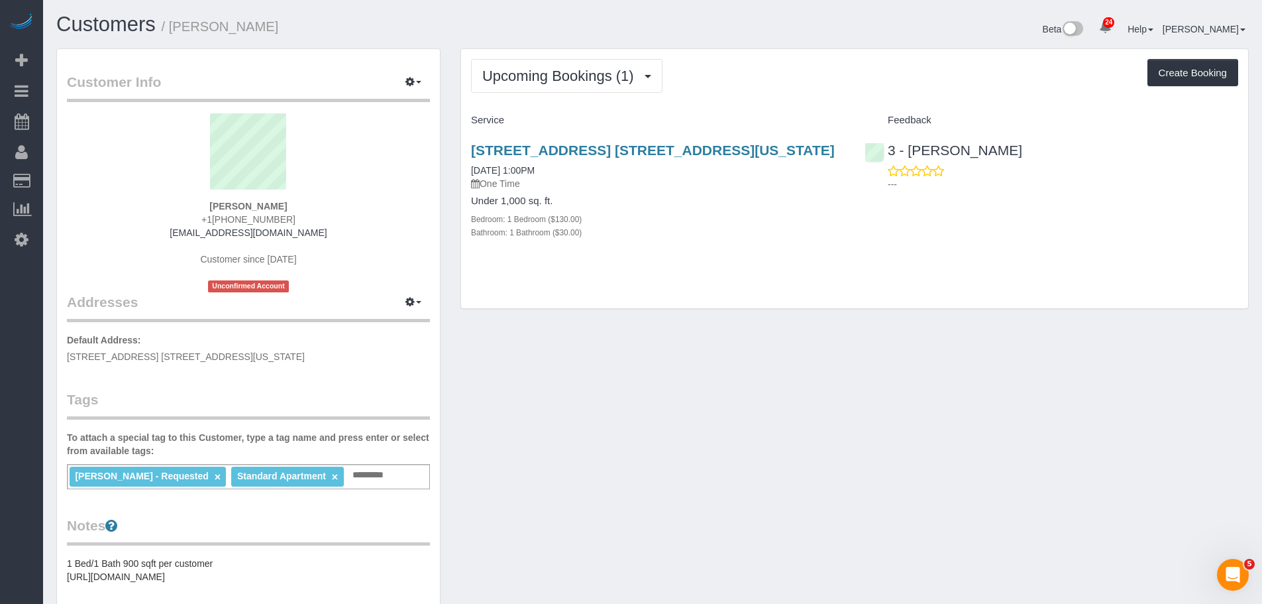
click at [1058, 258] on div "225 East 73rd Street, Apt. 5b, New York, NY 10021 09/22/2025 1:00PM One Time Un…" at bounding box center [854, 198] width 787 height 134
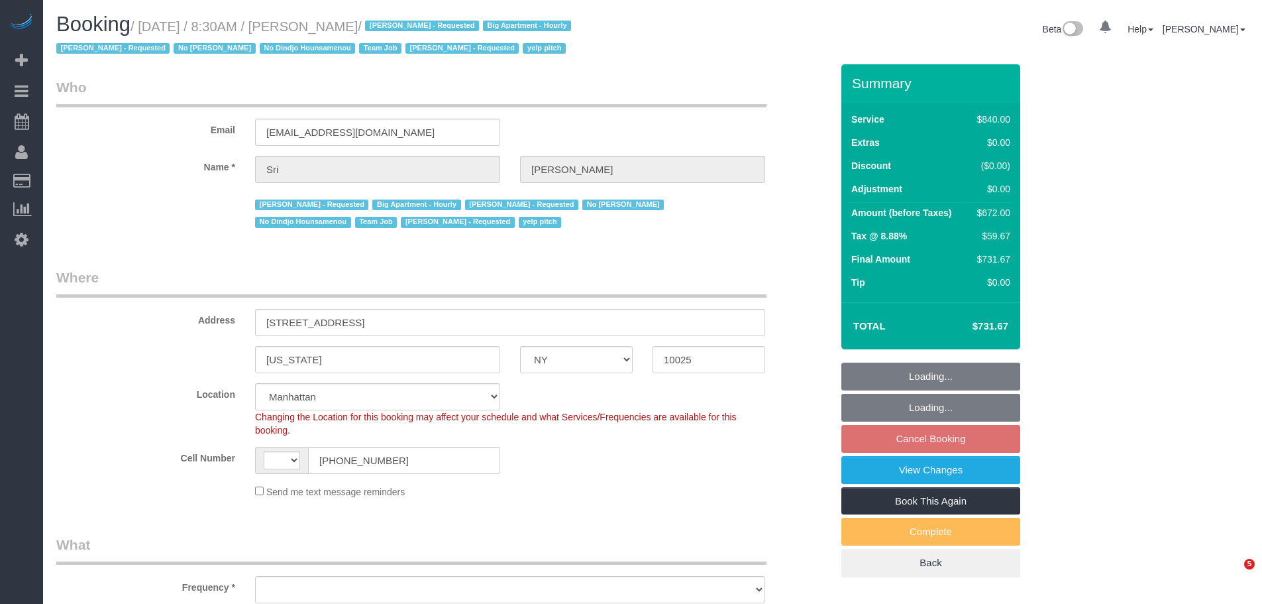
select select "NY"
select select "number:89"
select select "number:90"
select select "number:15"
select select "number:5"
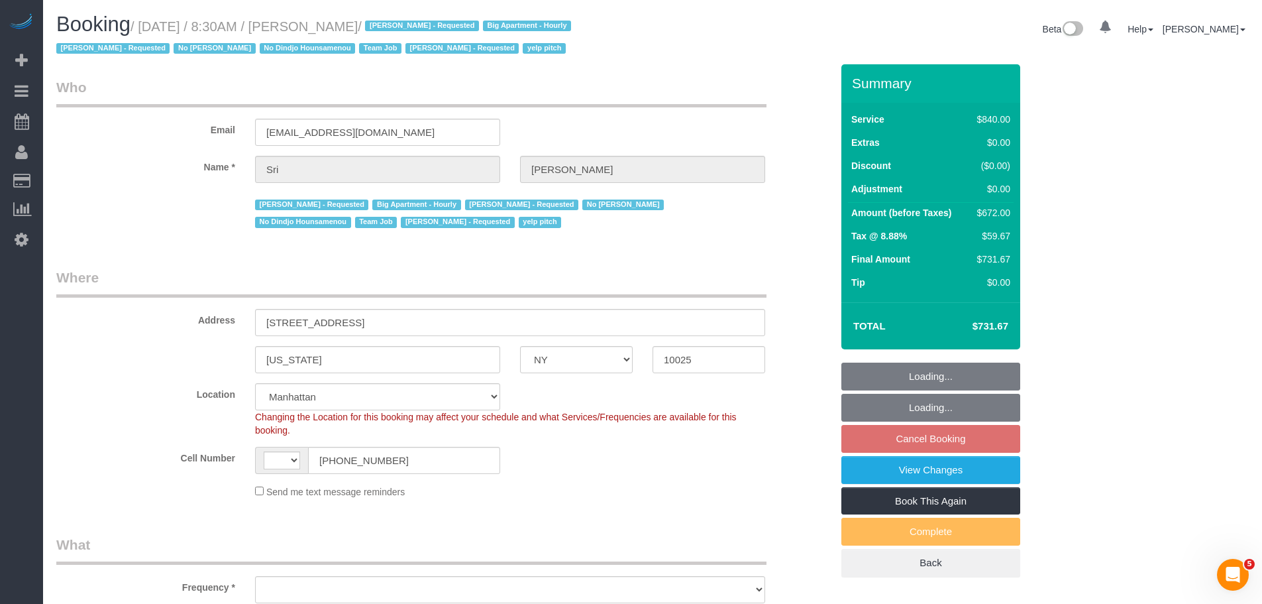
select select "string:[GEOGRAPHIC_DATA]"
select select "object:995"
select select "3"
select select "210"
select select "object:1104"
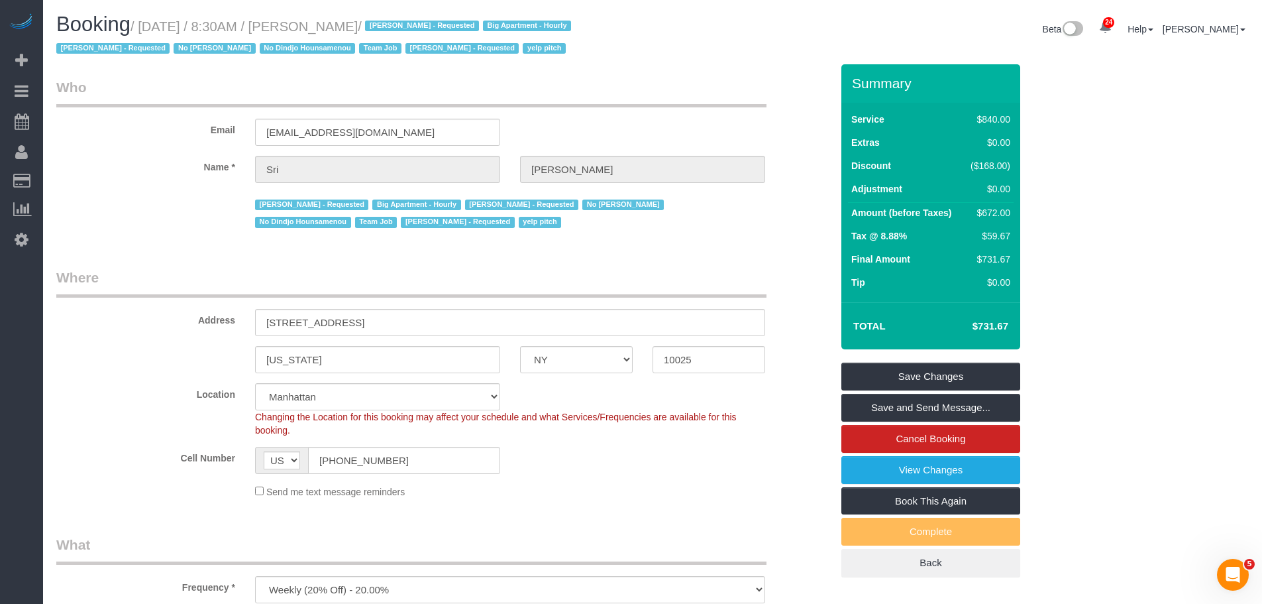
click at [581, 279] on legend "Where" at bounding box center [411, 283] width 710 height 30
click at [593, 107] on legend "Who" at bounding box center [411, 93] width 710 height 30
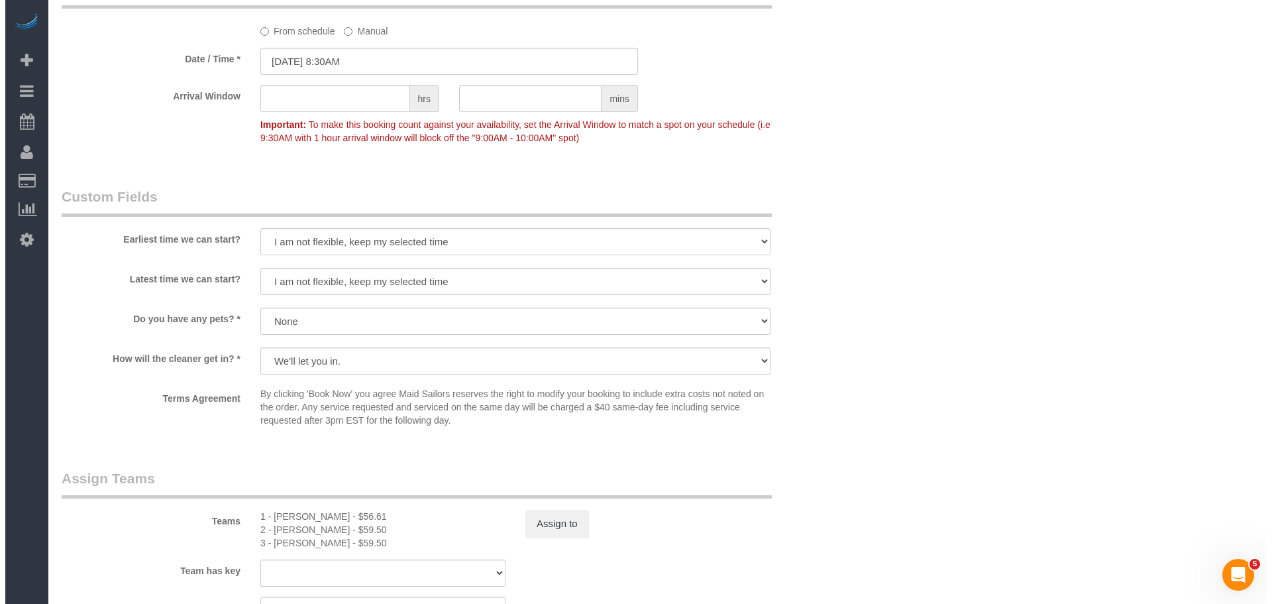
scroll to position [1259, 0]
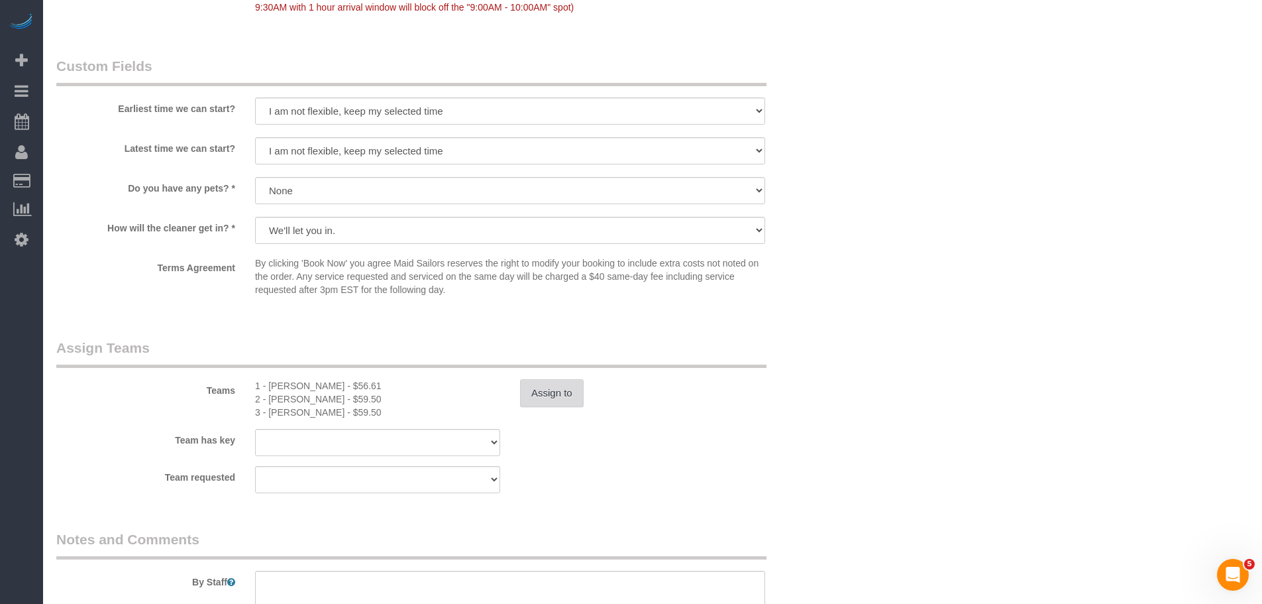
click at [556, 390] on button "Assign to" at bounding box center [552, 393] width 64 height 28
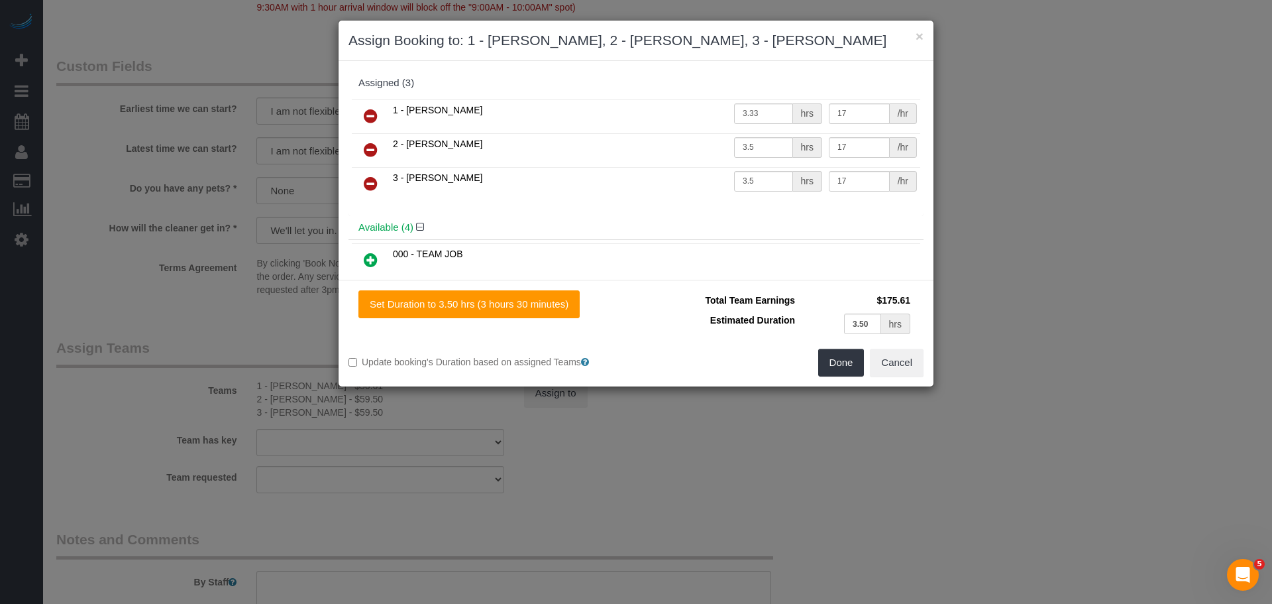
click at [370, 144] on icon at bounding box center [371, 150] width 14 height 16
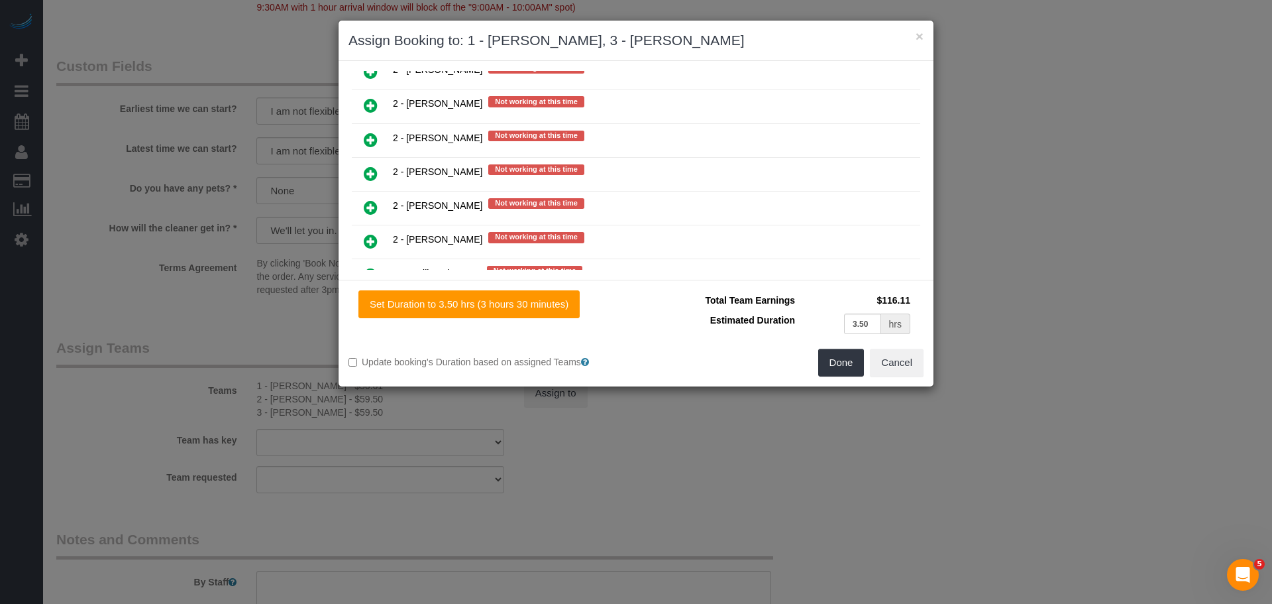
scroll to position [1988, 0]
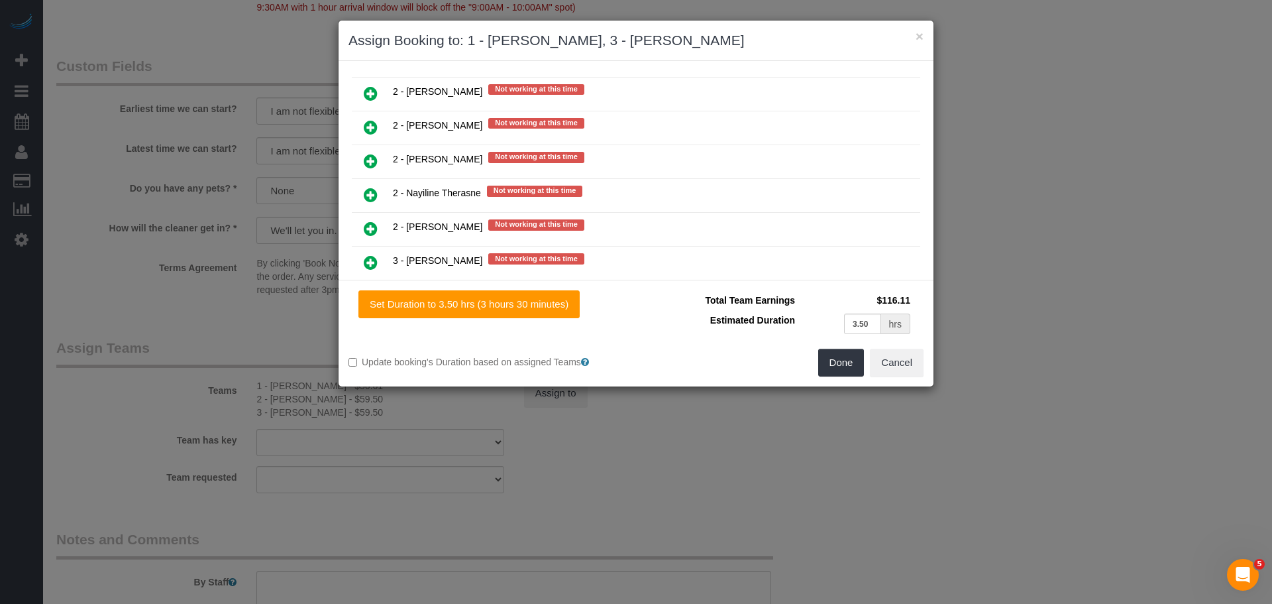
click at [368, 193] on icon at bounding box center [371, 195] width 14 height 16
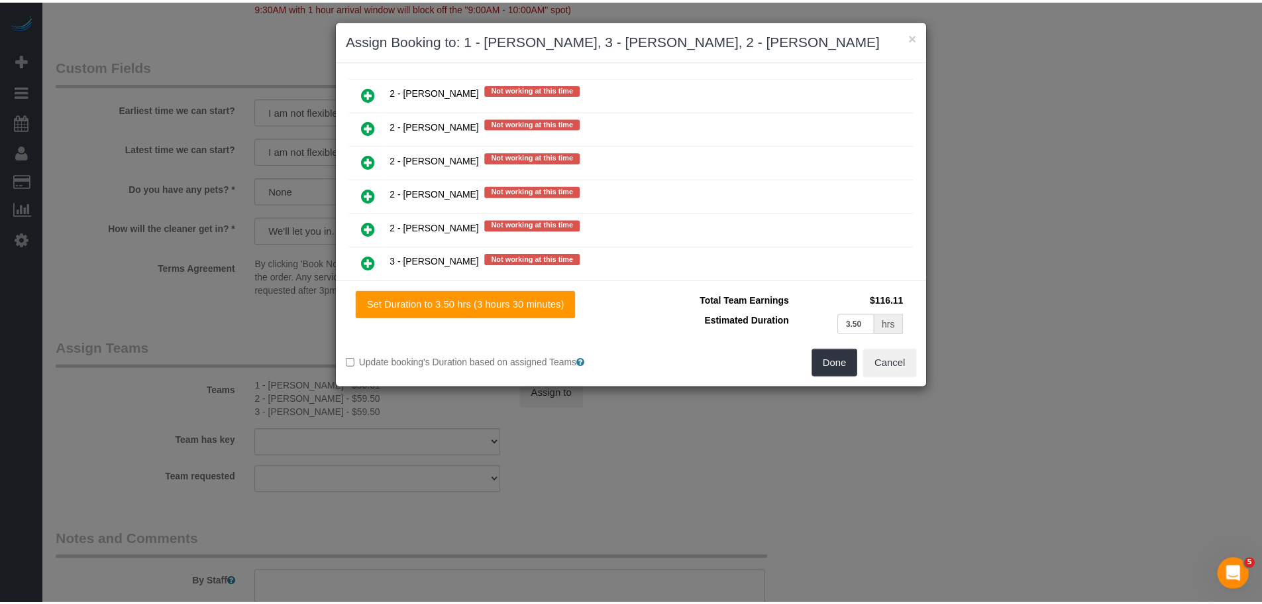
scroll to position [2022, 0]
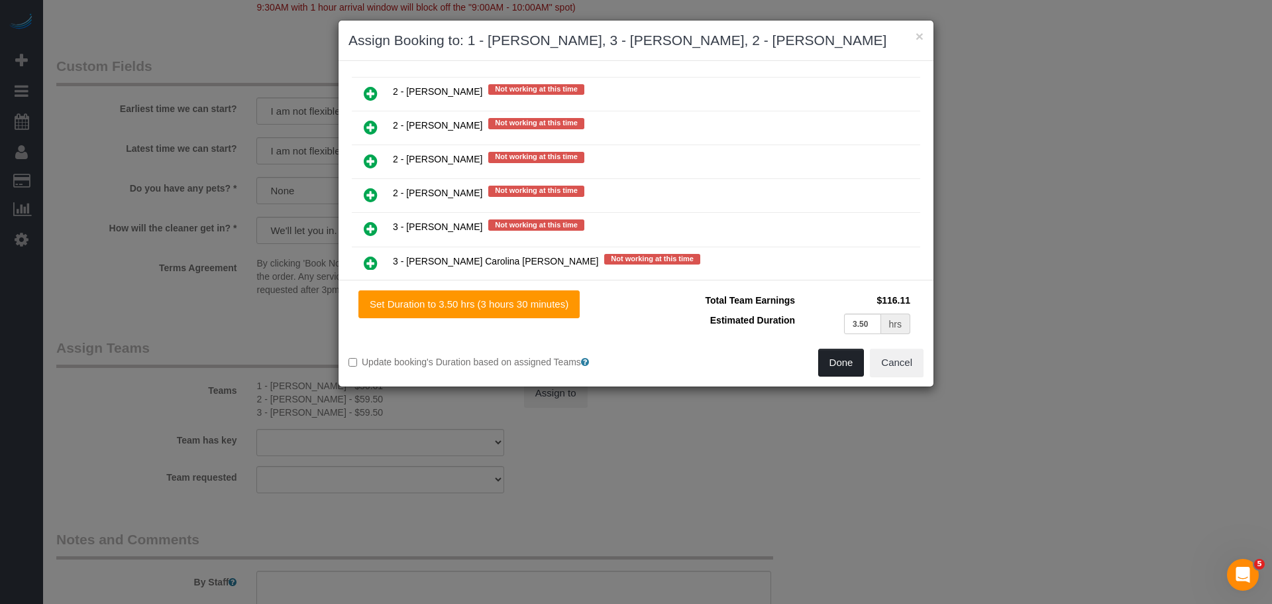
click at [838, 370] on button "Done" at bounding box center [841, 363] width 46 height 28
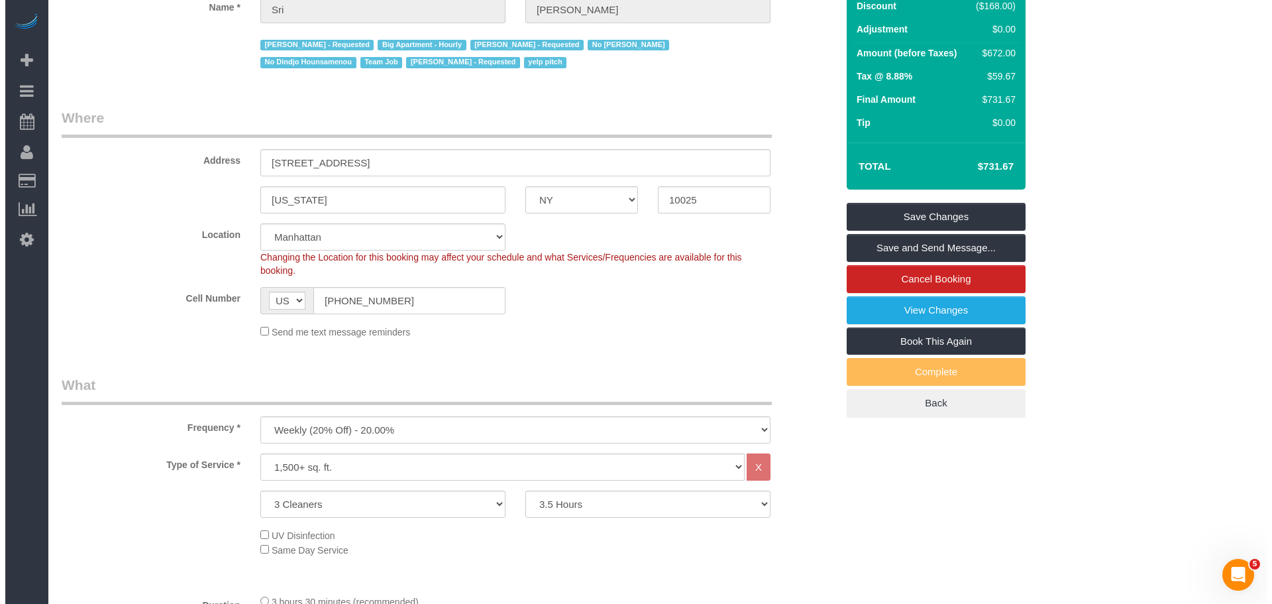
scroll to position [0, 0]
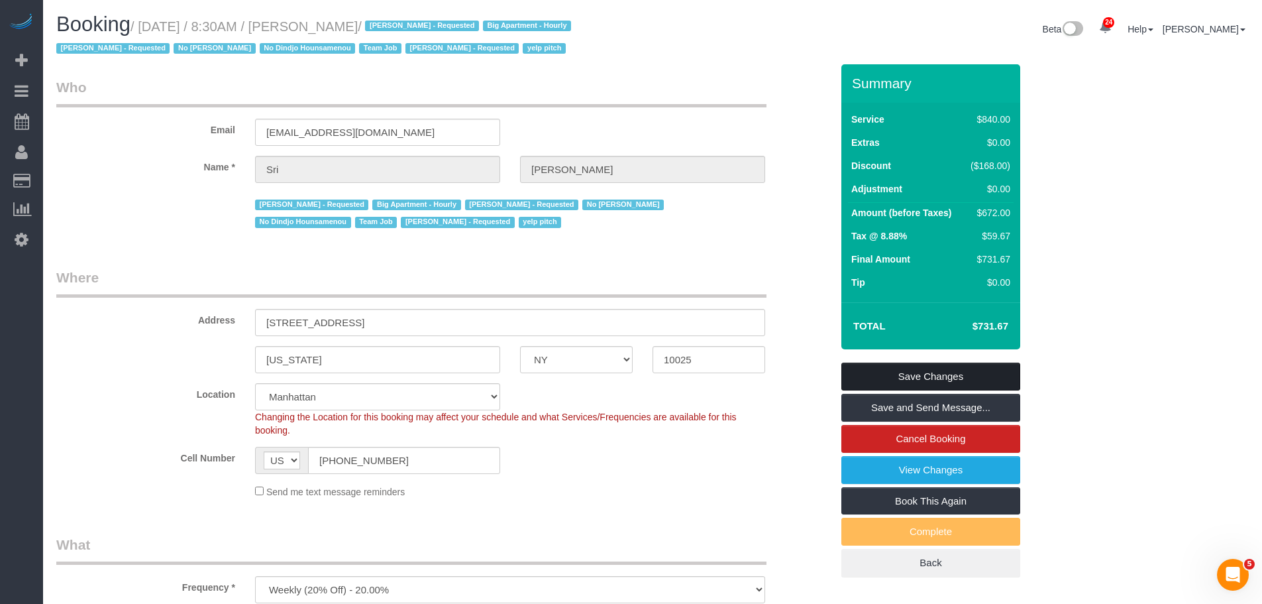
click at [988, 372] on link "Save Changes" at bounding box center [931, 376] width 179 height 28
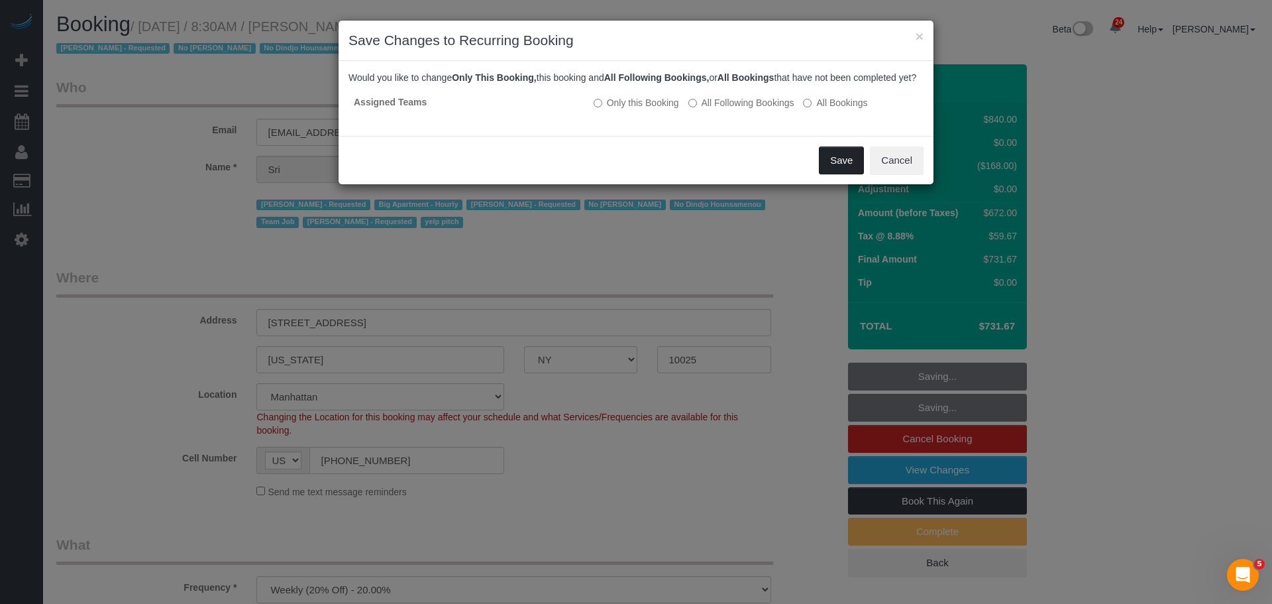
click at [838, 168] on button "Save" at bounding box center [841, 160] width 45 height 28
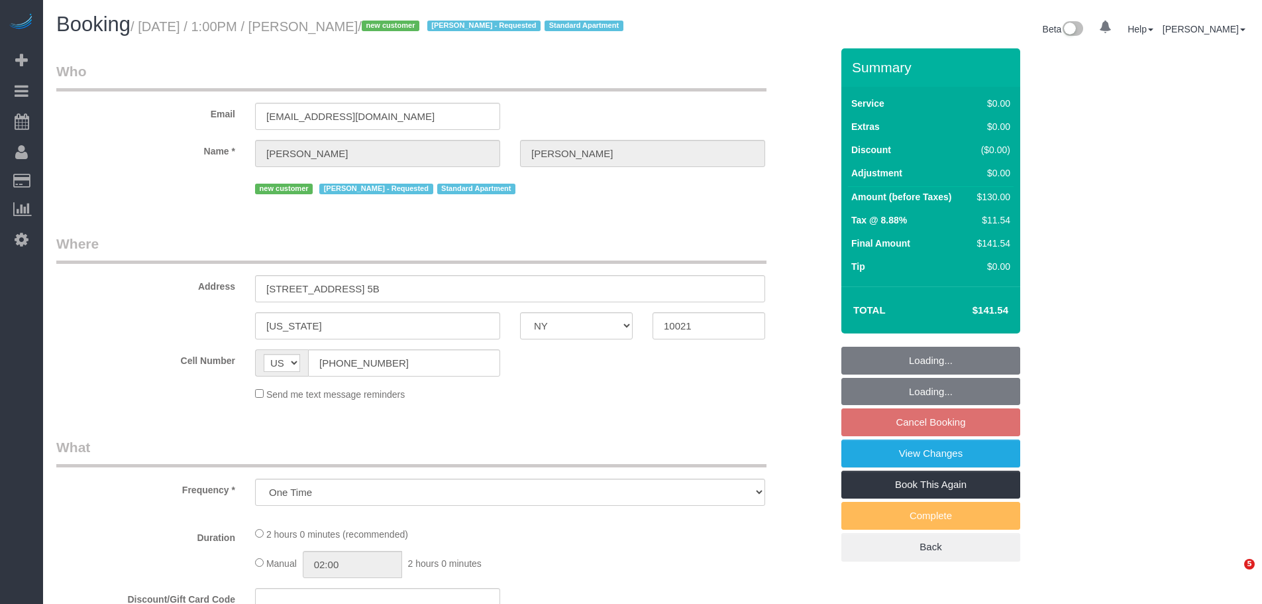
select select "NY"
select select "spot3"
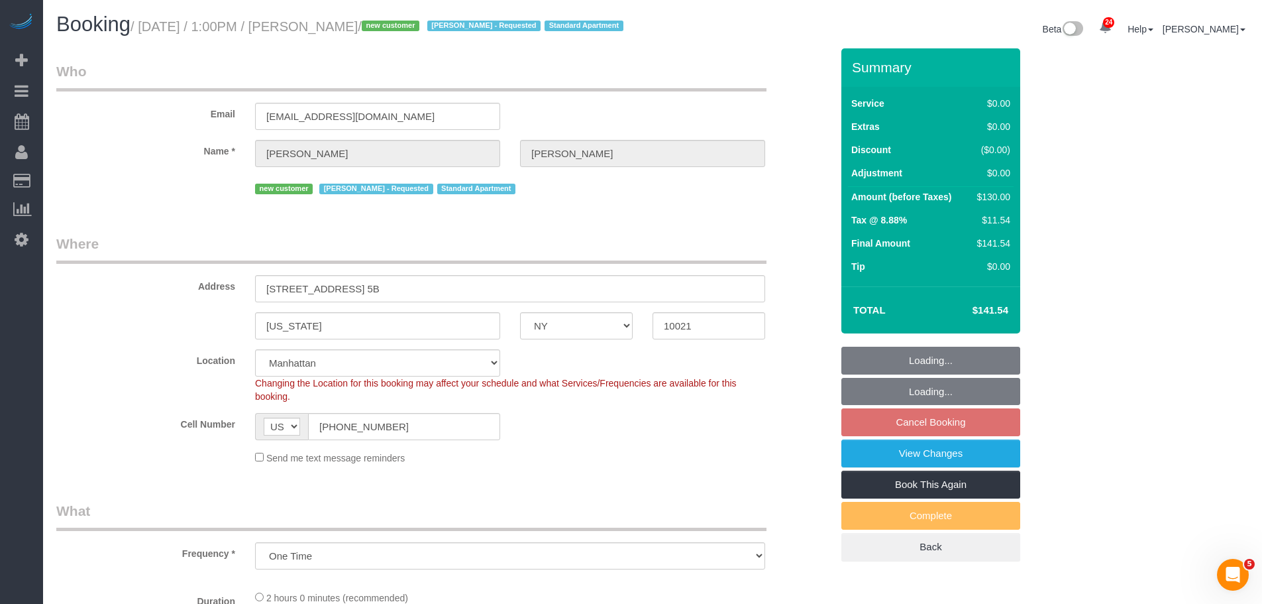
select select "string:stripe-pm_1S8lVH4VGloSiKo7q3iqme0x"
select select "1"
select select "object:1387"
select select "number:61"
select select "number:90"
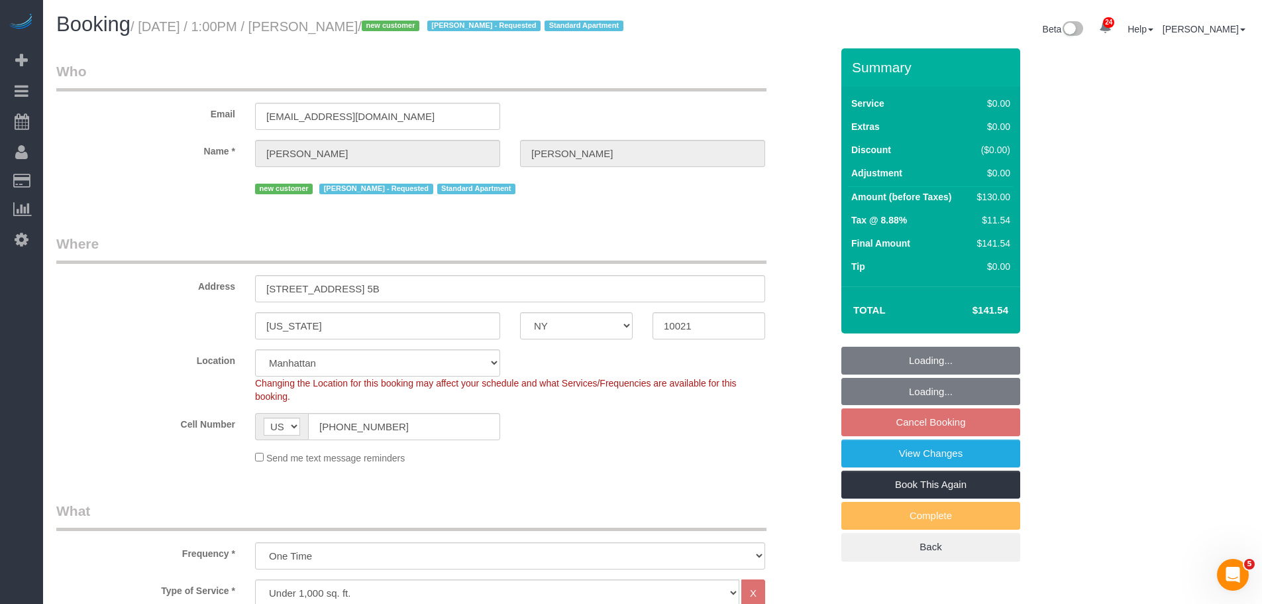
select select "number:15"
select select "number:5"
select select "1"
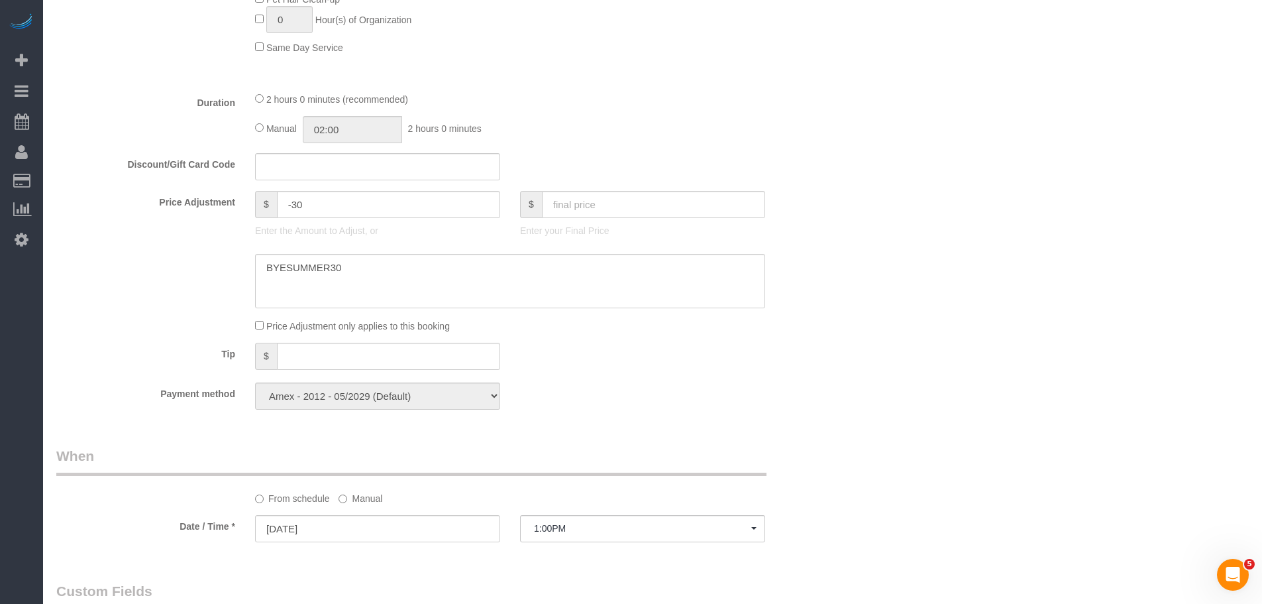
scroll to position [994, 0]
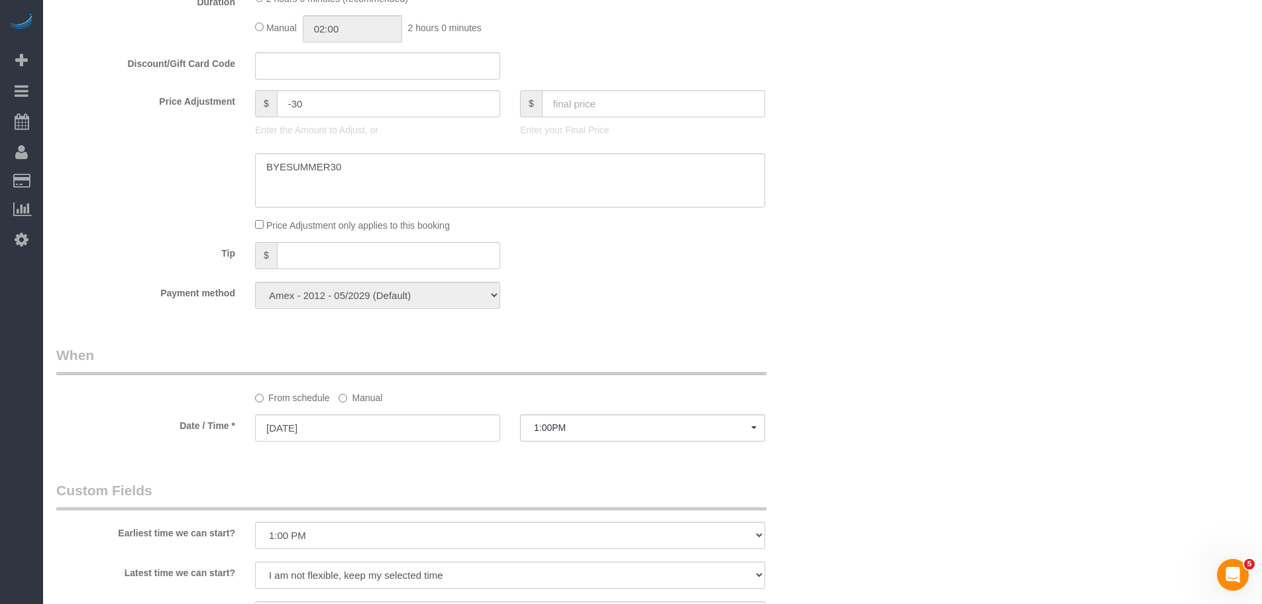
click at [661, 272] on div "Tip $" at bounding box center [443, 257] width 795 height 30
click at [363, 404] on label "Manual" at bounding box center [361, 395] width 44 height 18
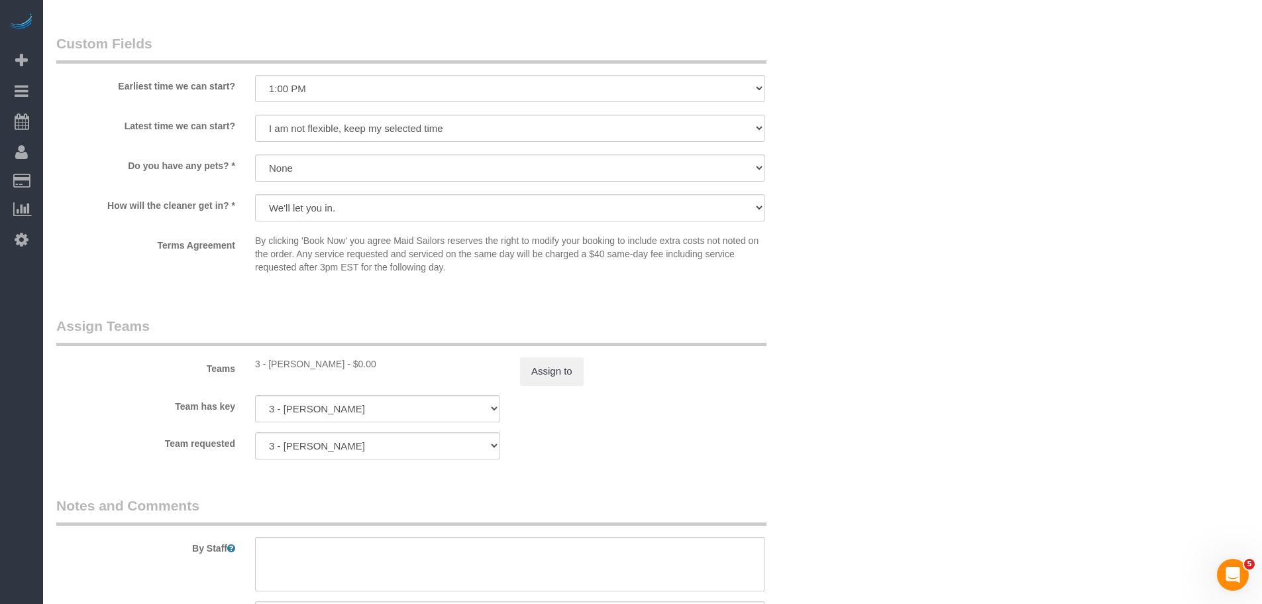
scroll to position [1193, 0]
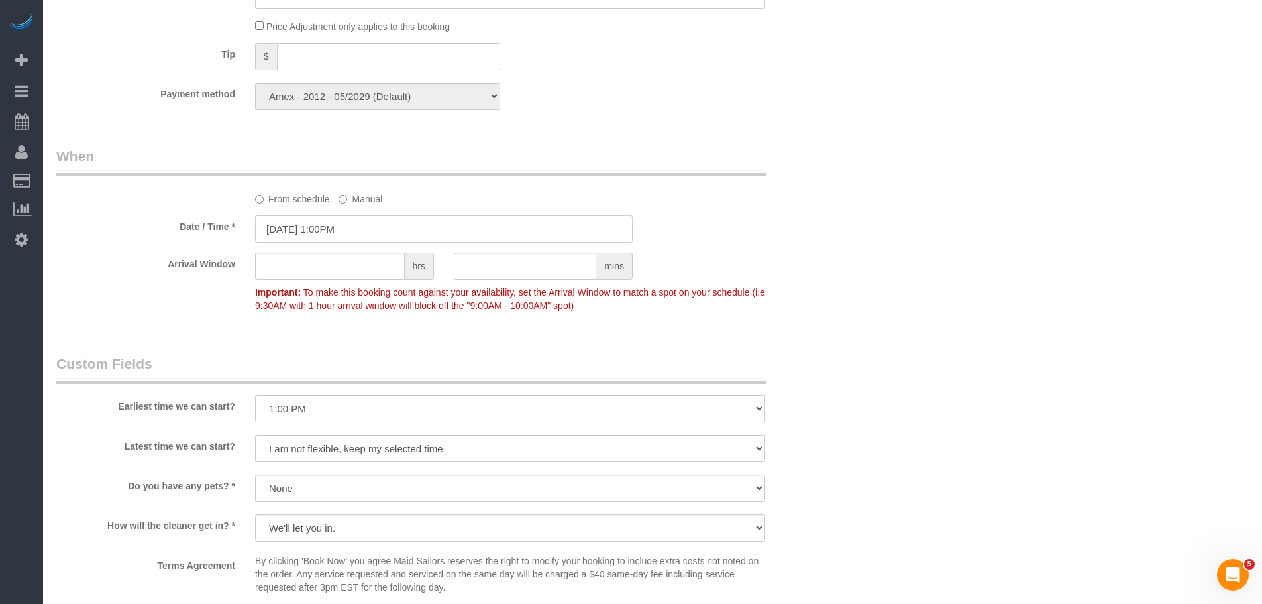
click at [344, 239] on input "[DATE] 1:00PM" at bounding box center [444, 228] width 378 height 27
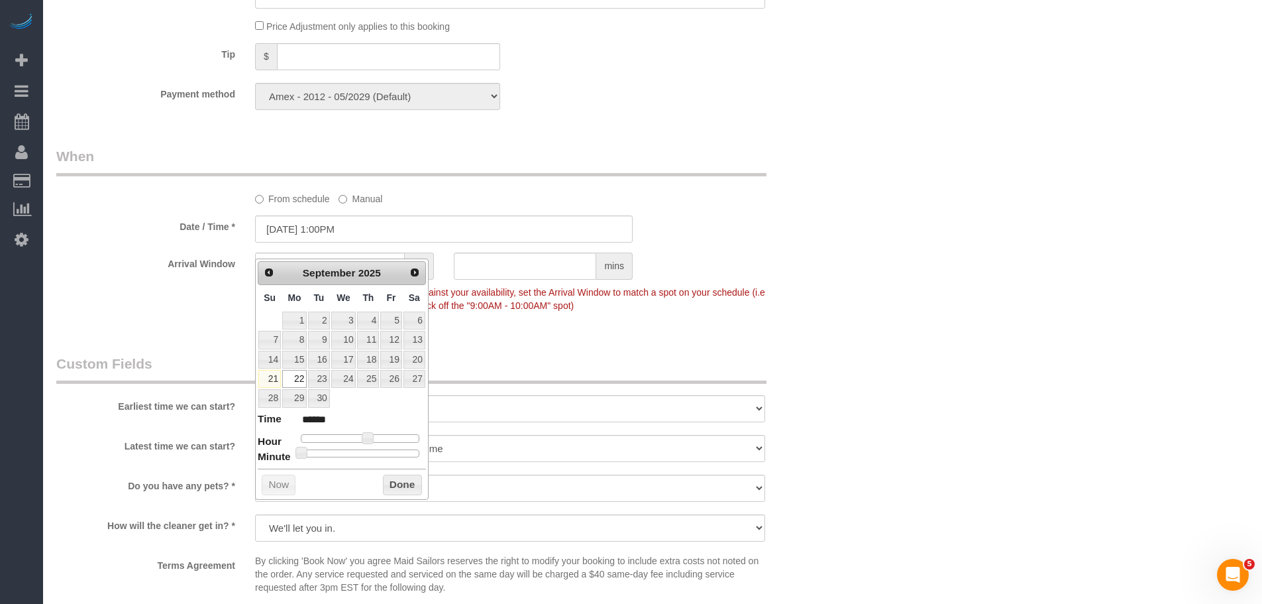
type input "[DATE] 9:00AM"
type input "******"
click at [347, 436] on div at bounding box center [360, 438] width 119 height 8
type input "[DATE] 10:00AM"
type input "*******"
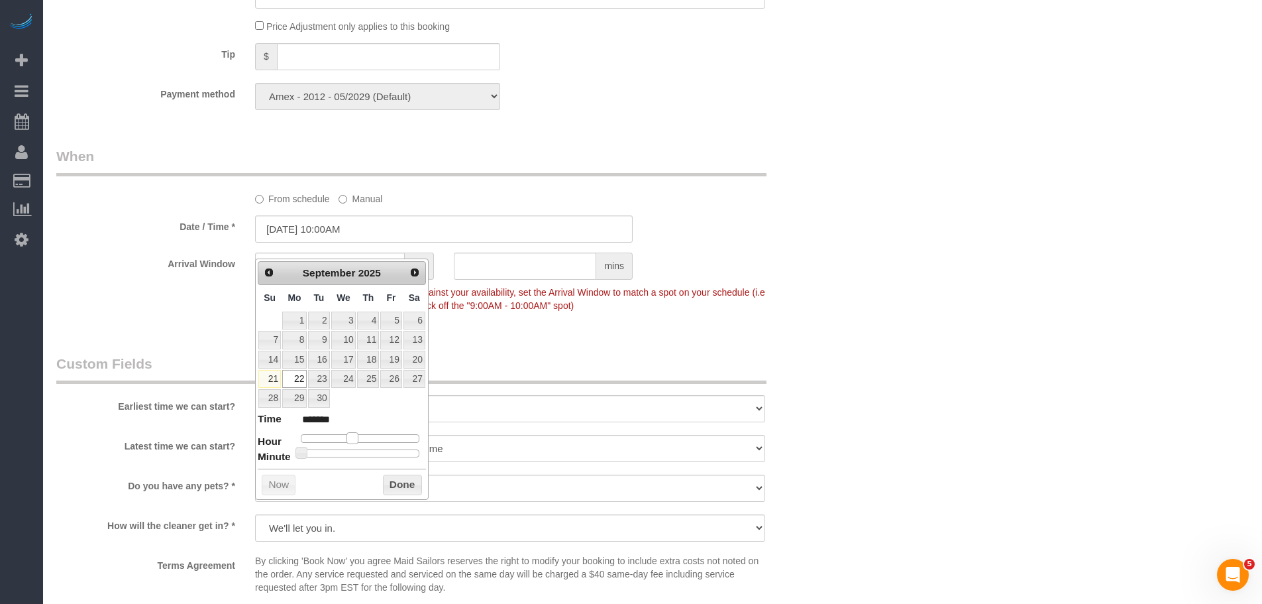
type input "[DATE] 11:00AM"
type input "*******"
type input "[DATE] 10:00AM"
type input "*******"
click at [414, 484] on button "Done" at bounding box center [402, 484] width 39 height 21
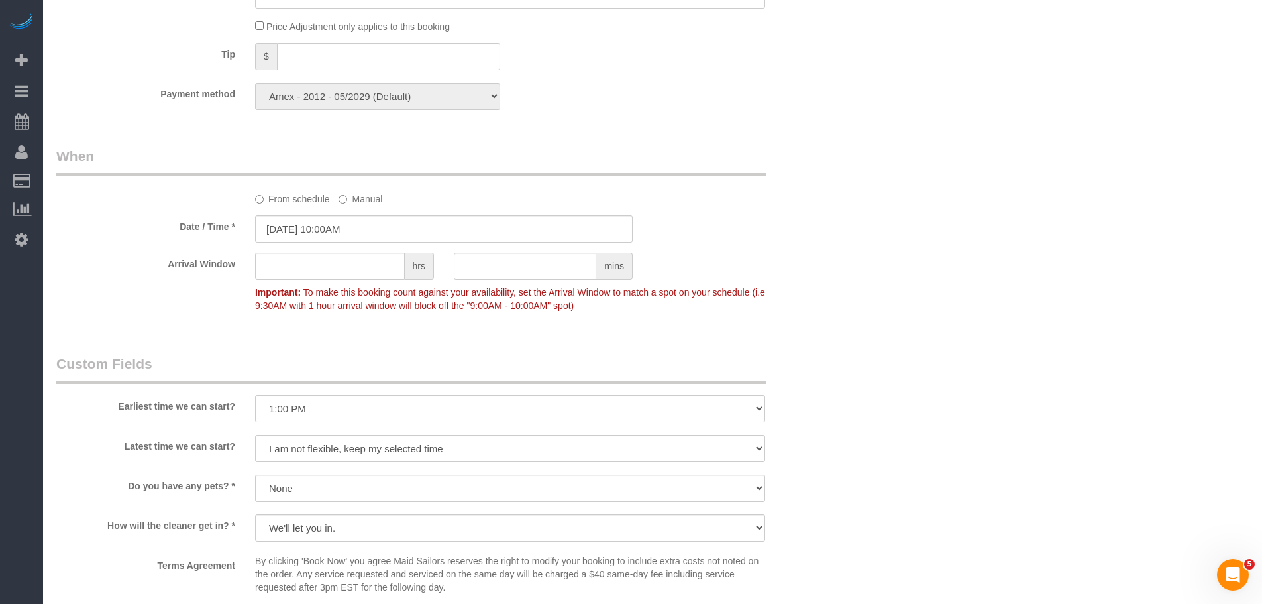
drag, startPoint x: 834, startPoint y: 297, endPoint x: 800, endPoint y: 404, distance: 111.9
click at [835, 297] on div "Arrival Window hrs mins Important: To make this booking count against your avai…" at bounding box center [443, 285] width 795 height 66
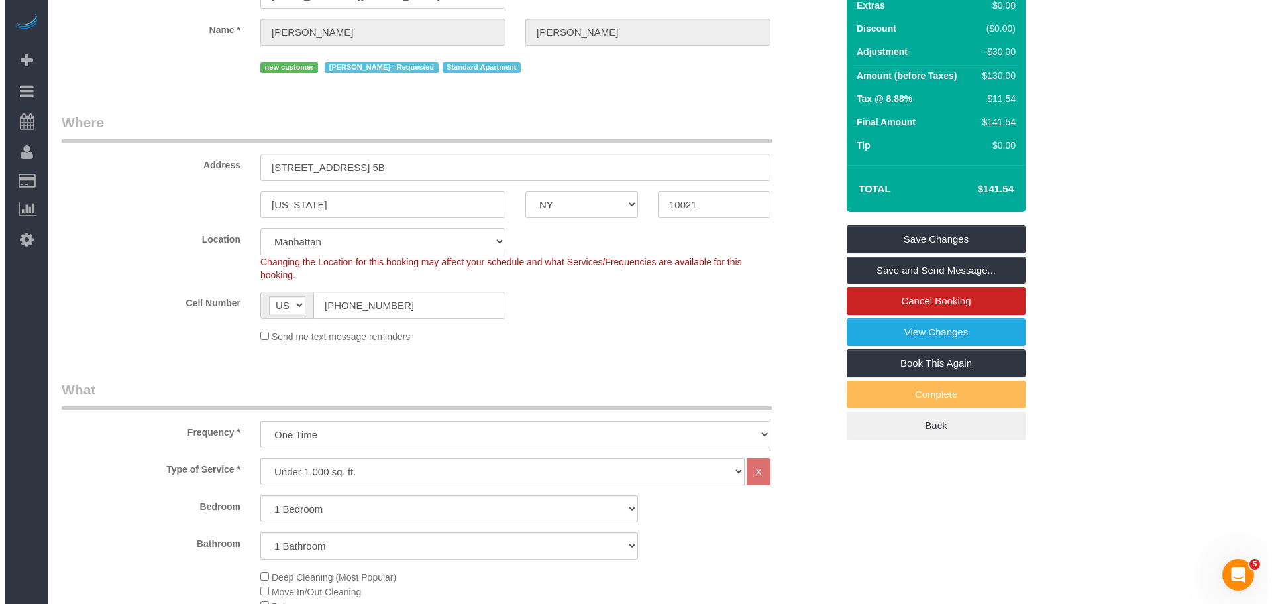
scroll to position [0, 0]
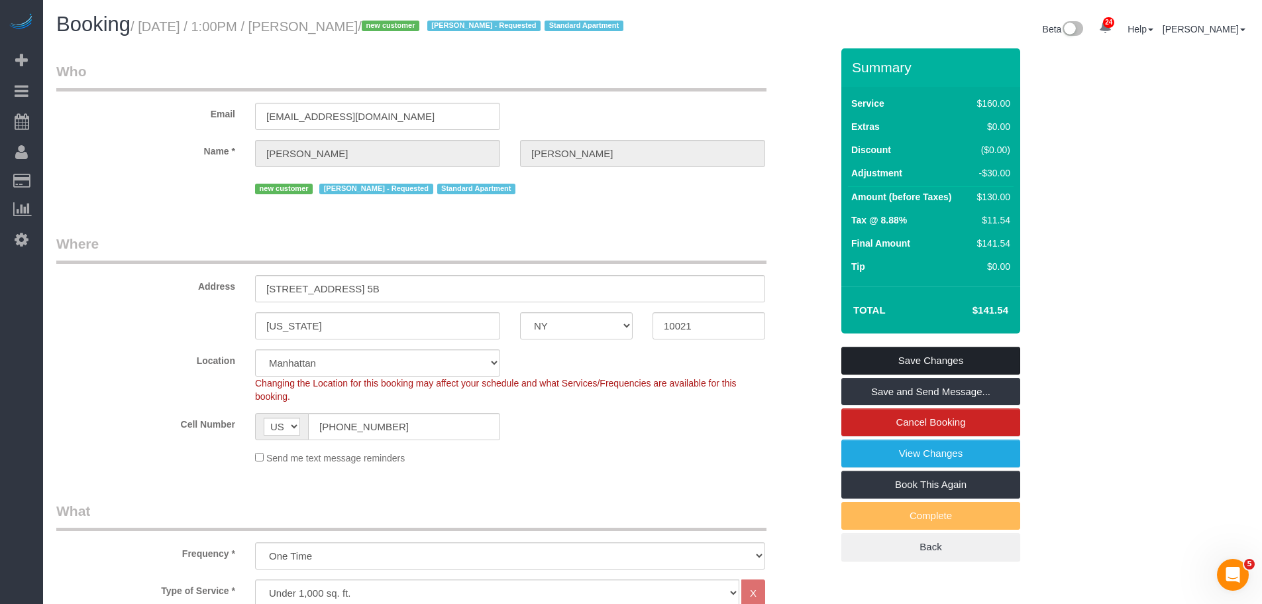
click at [952, 374] on link "Save Changes" at bounding box center [931, 361] width 179 height 28
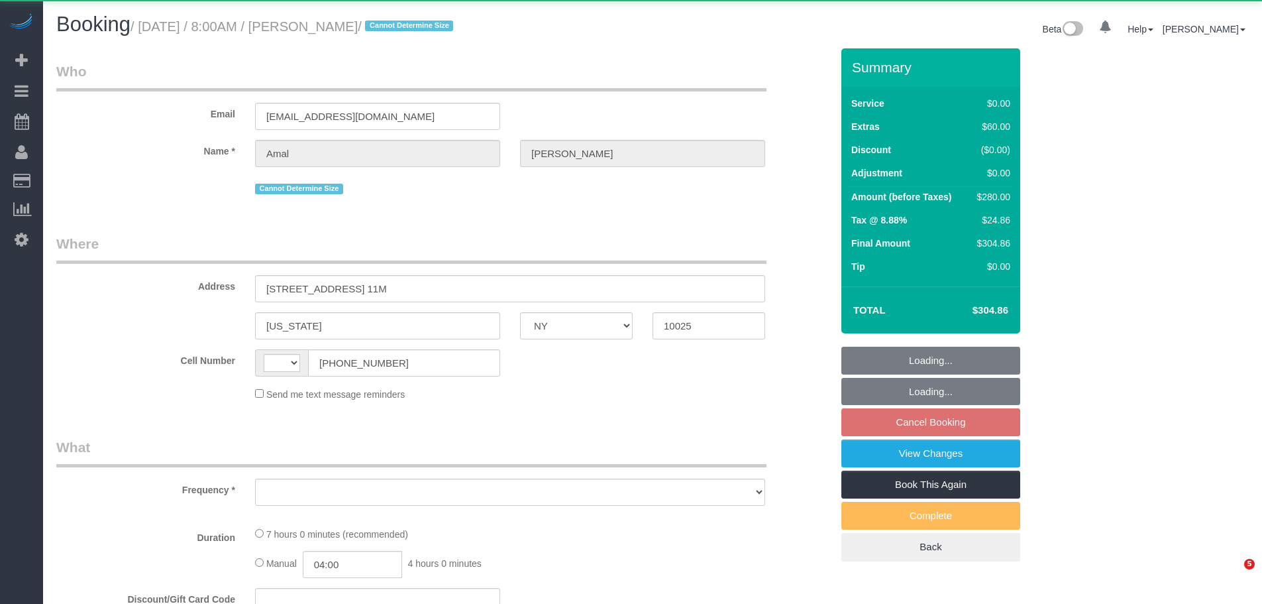
select select "NY"
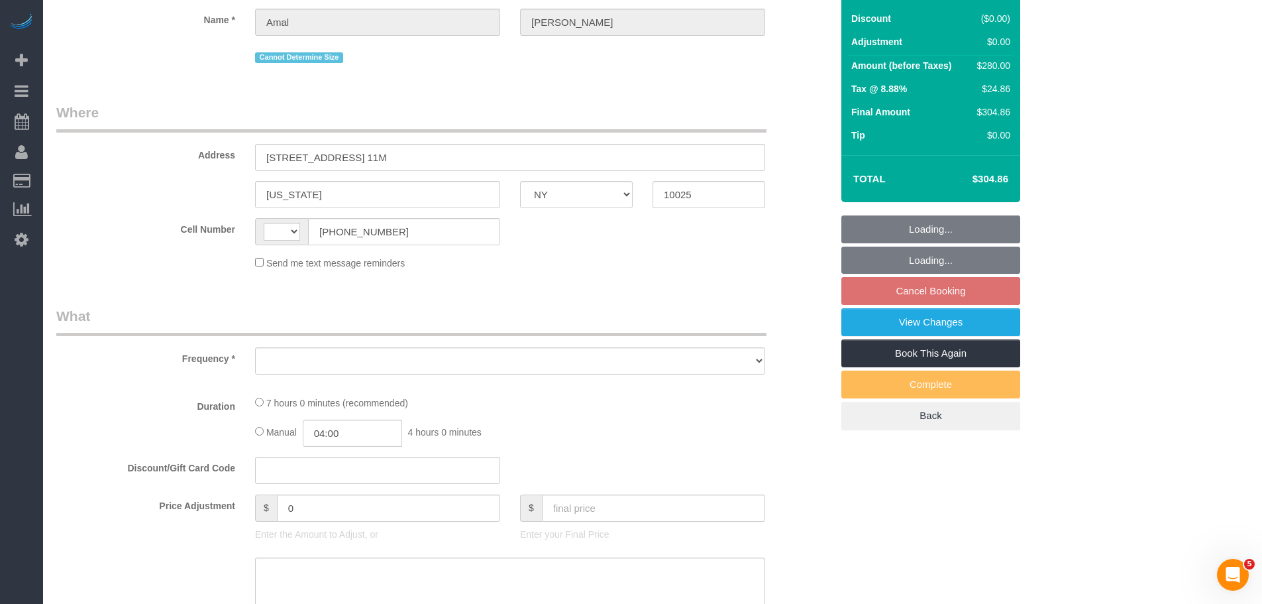
select select "string:US"
select select "object:812"
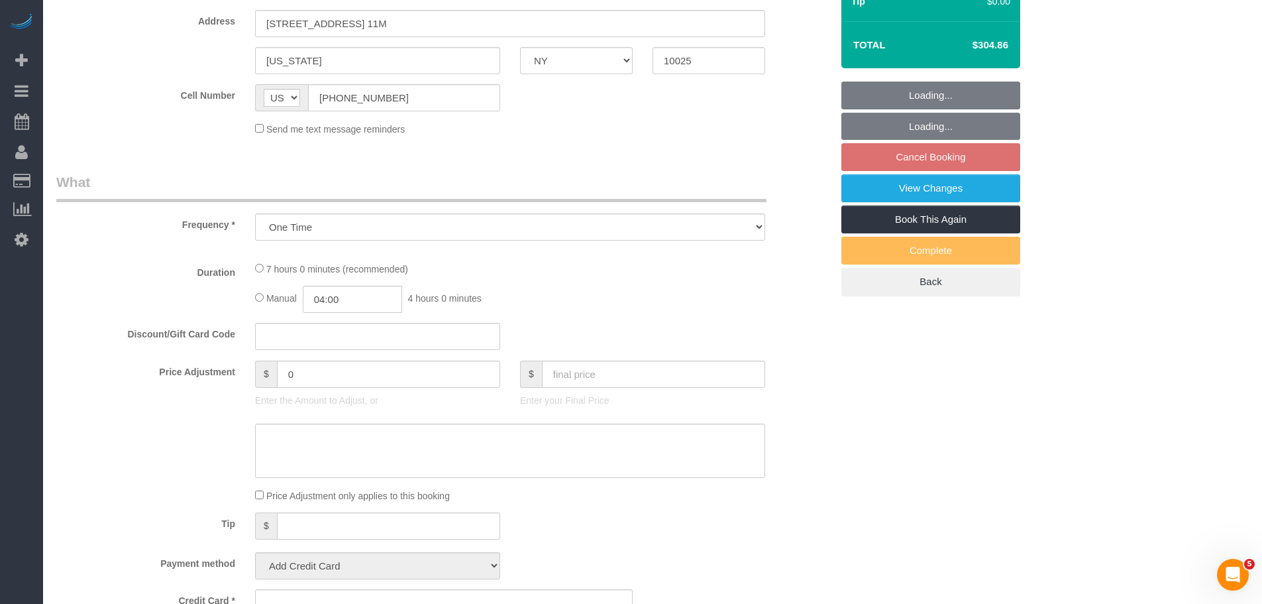
select select "2"
select select "spot1"
select select "number:56"
select select "number:72"
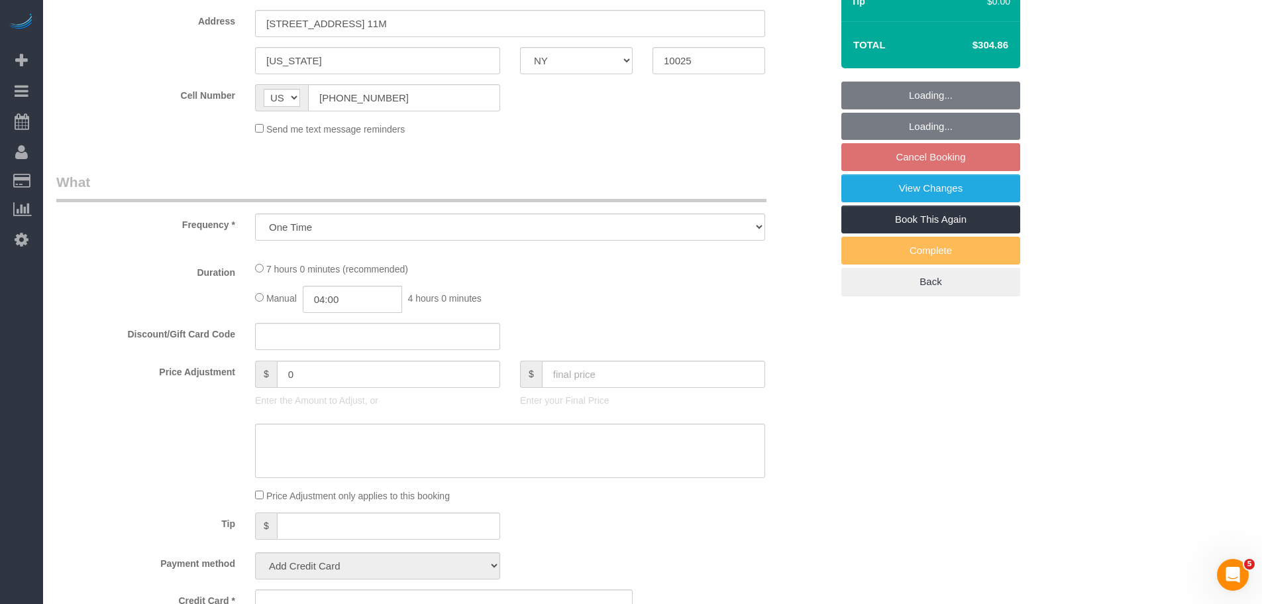
select select "number:15"
select select "number:5"
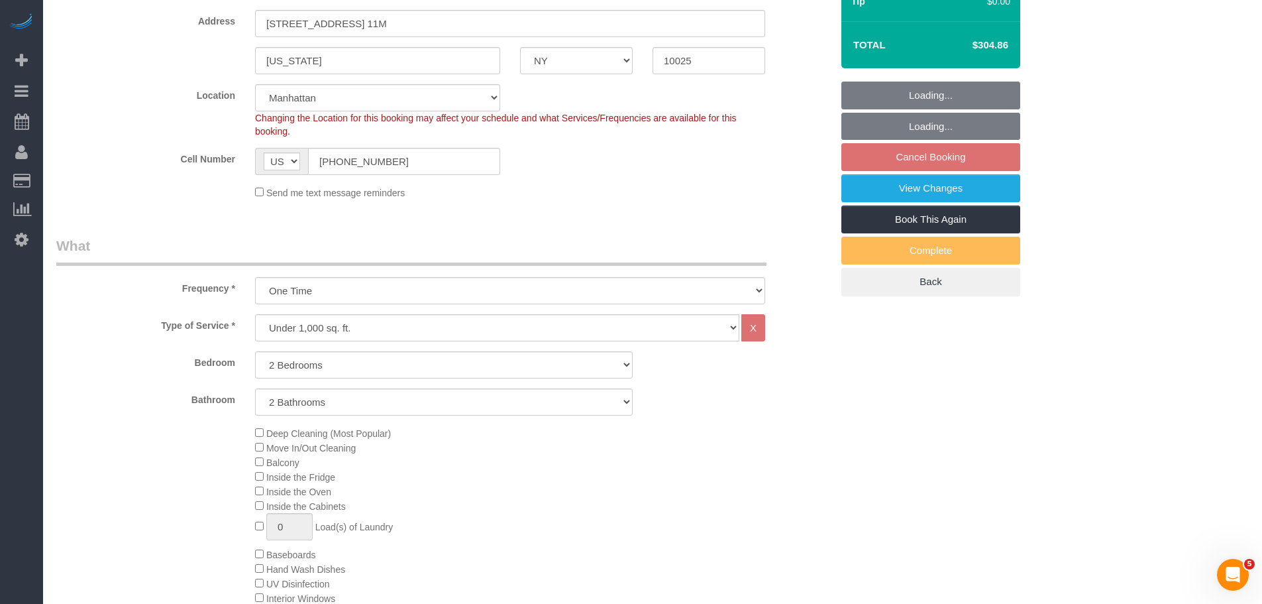
select select "string:stripe-pm_1RKLlq4VGloSiKo79x92TdPf"
select select "object:1524"
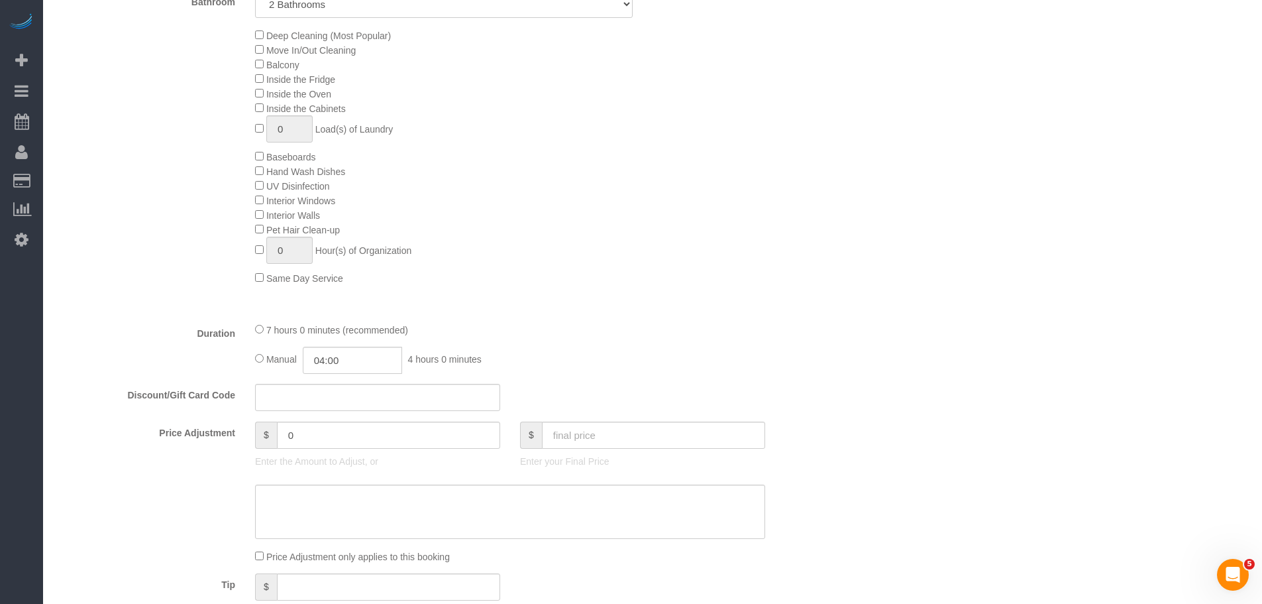
select select "2"
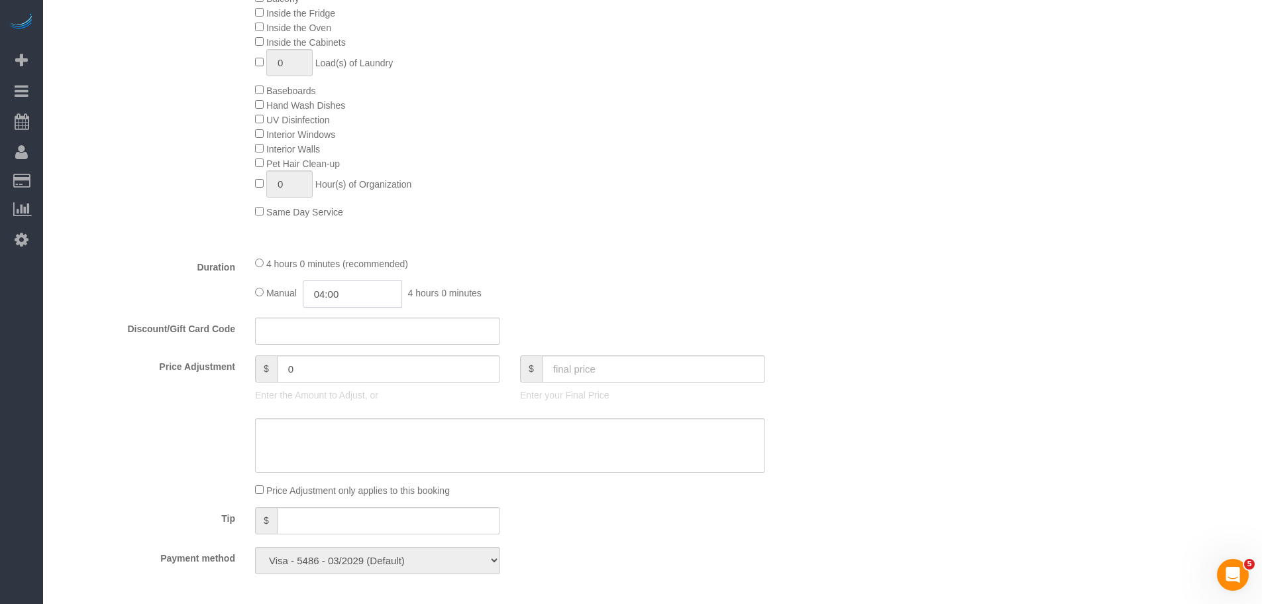
click at [332, 300] on input "04:00" at bounding box center [352, 293] width 99 height 27
click at [337, 326] on li "02:00" at bounding box center [337, 331] width 59 height 17
type input "02:00"
click at [659, 256] on div "4 hours 0 minutes (recommended)" at bounding box center [510, 263] width 510 height 15
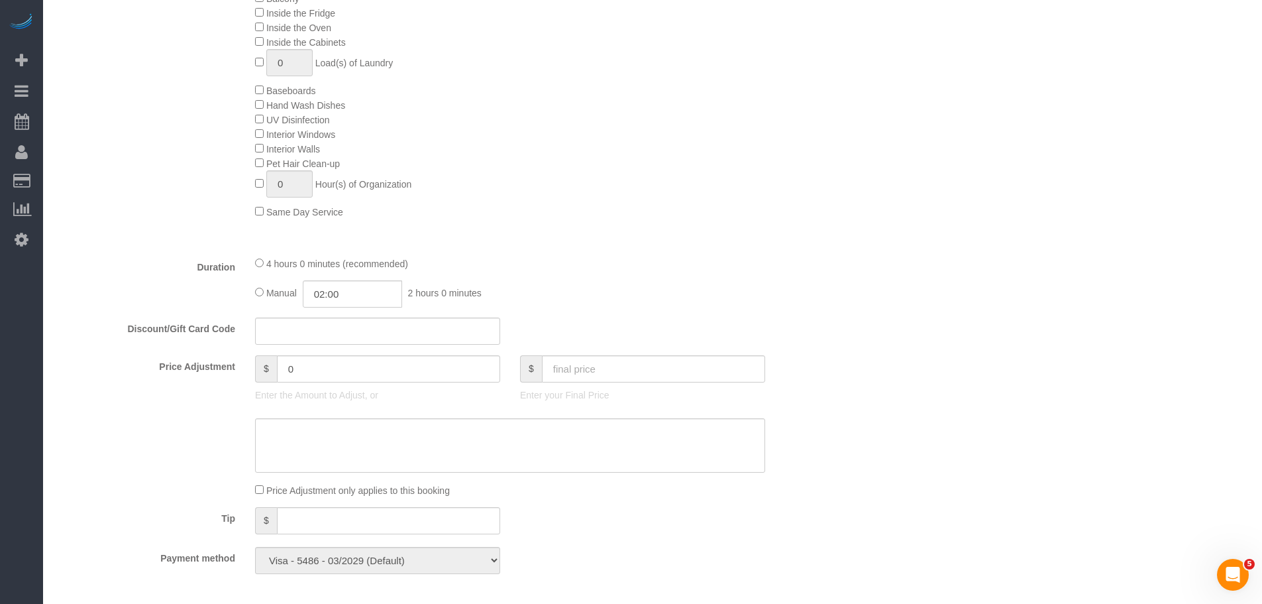
select select "spot58"
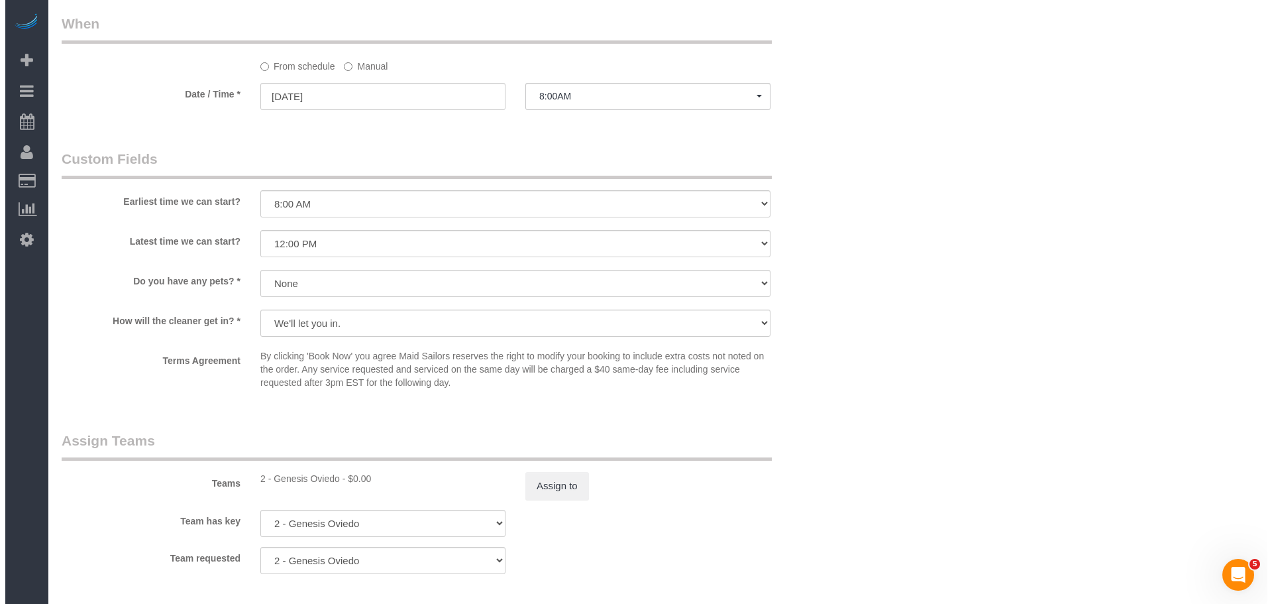
scroll to position [1458, 0]
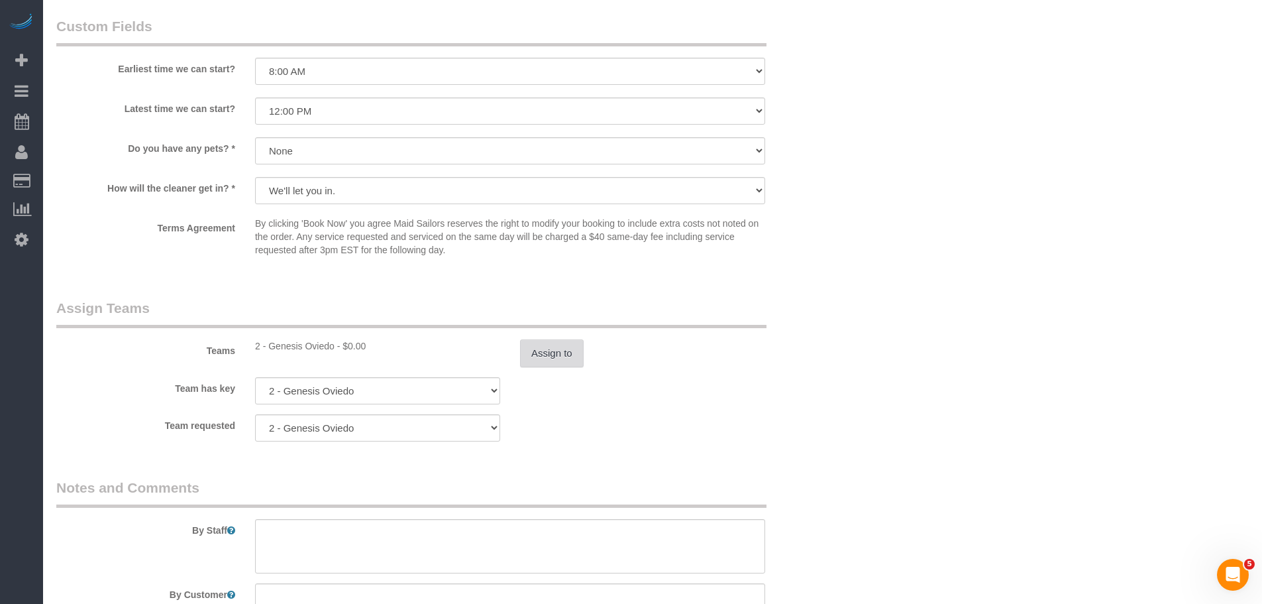
click at [529, 357] on button "Assign to" at bounding box center [552, 353] width 64 height 28
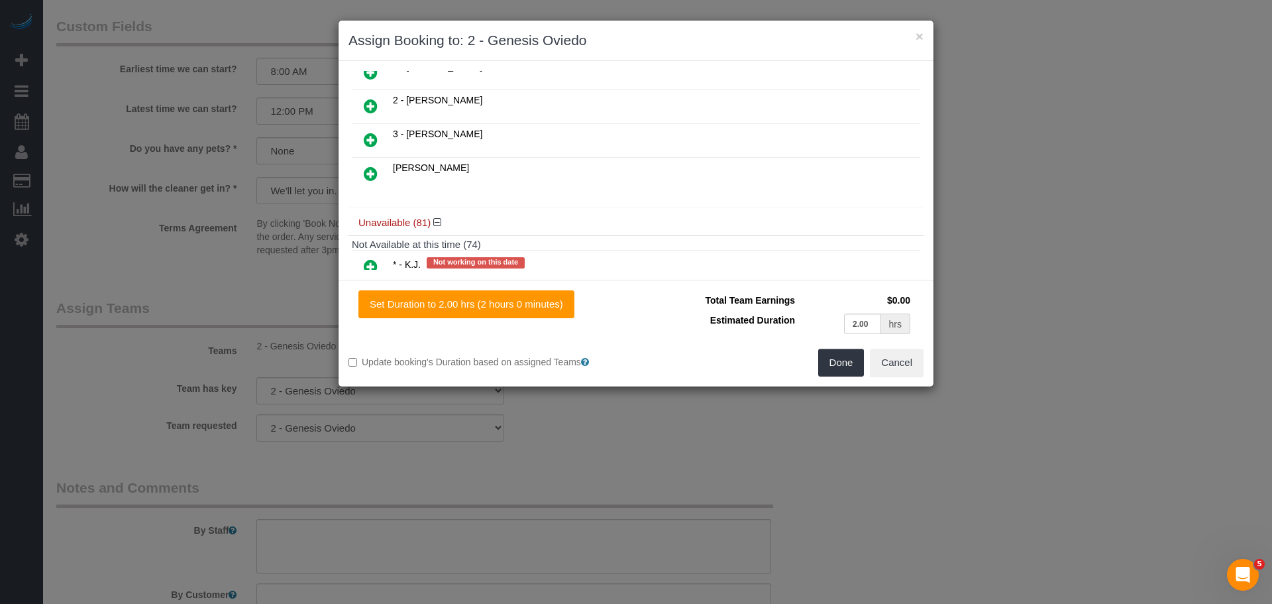
scroll to position [199, 0]
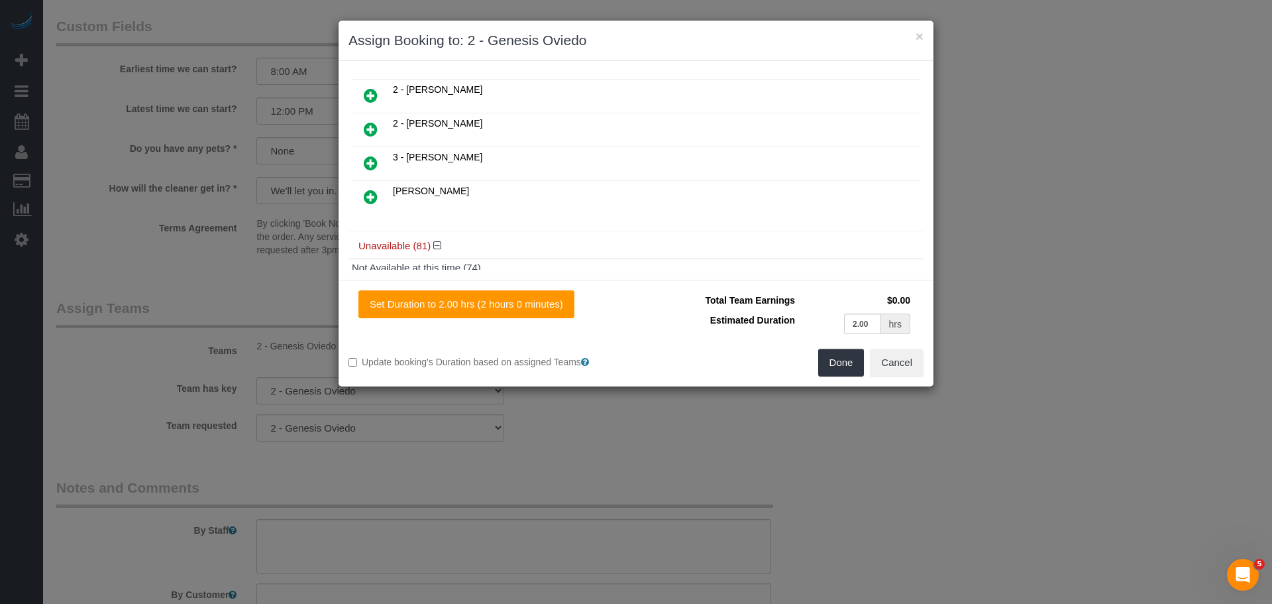
click at [374, 128] on icon at bounding box center [371, 129] width 14 height 16
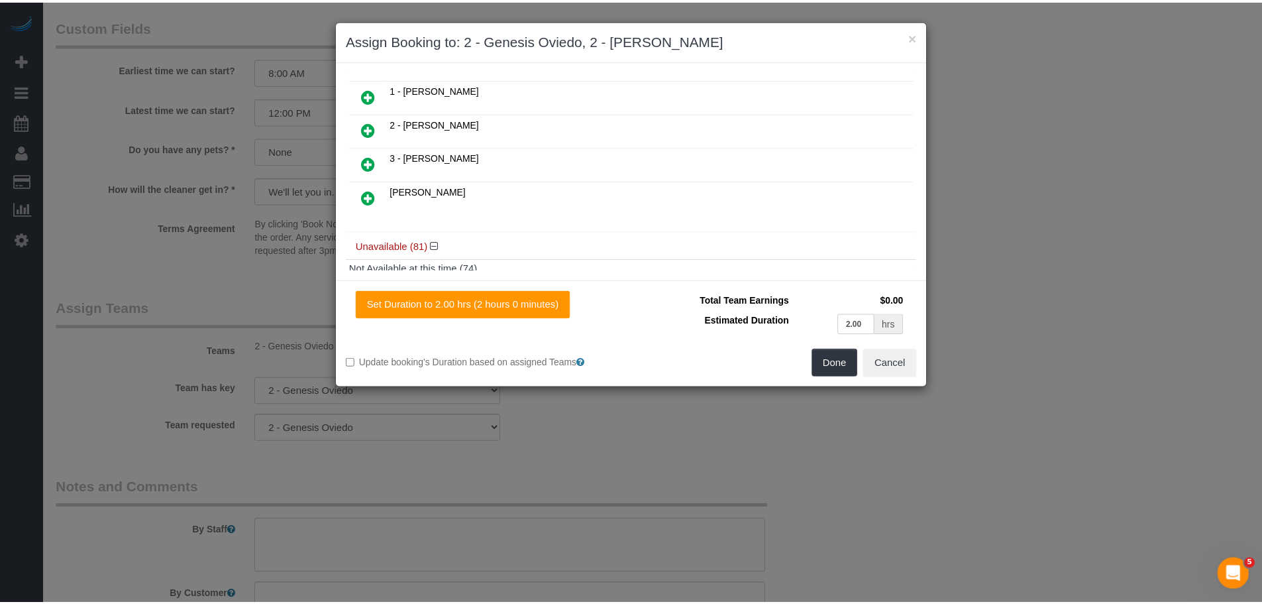
scroll to position [233, 0]
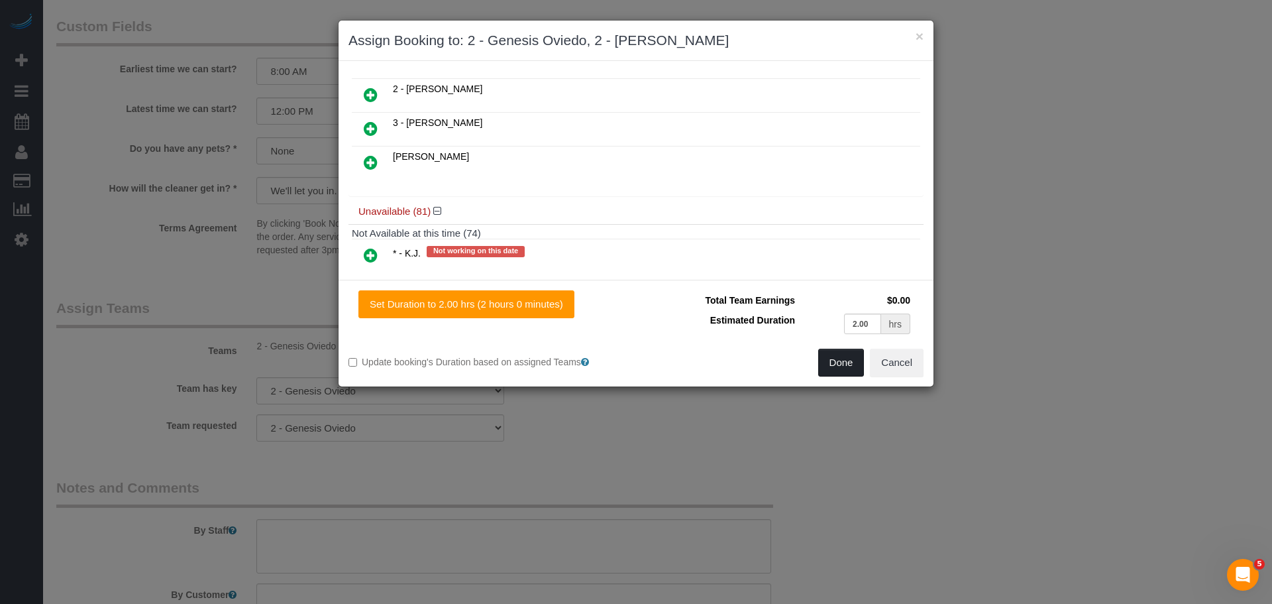
click at [840, 360] on button "Done" at bounding box center [841, 363] width 46 height 28
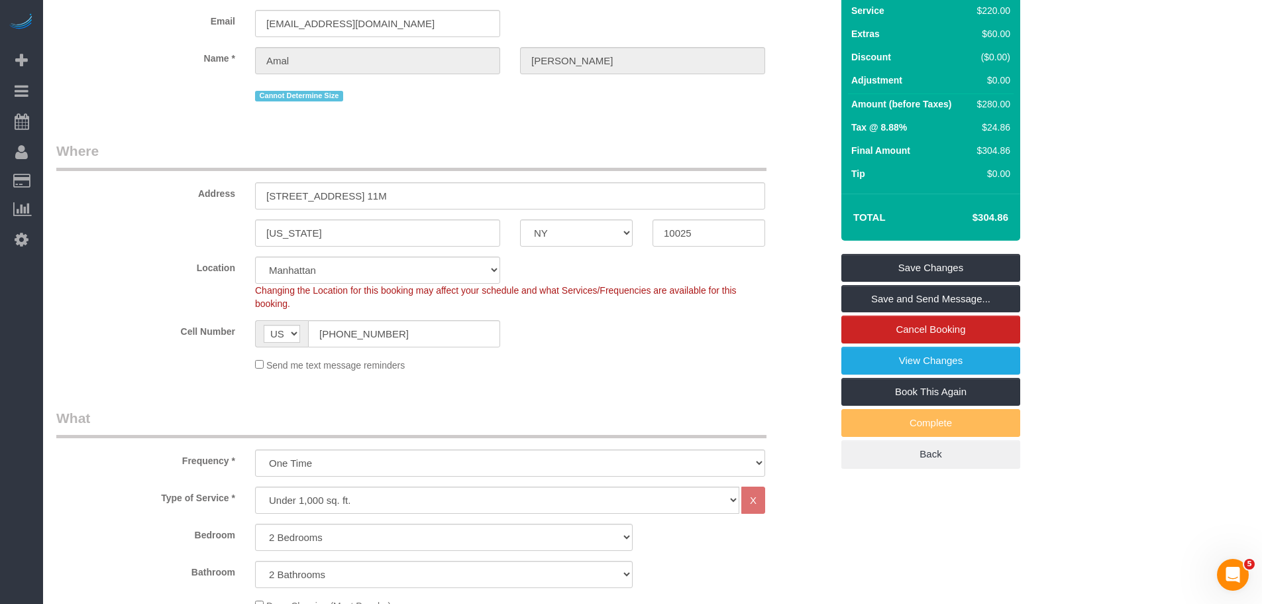
scroll to position [78, 0]
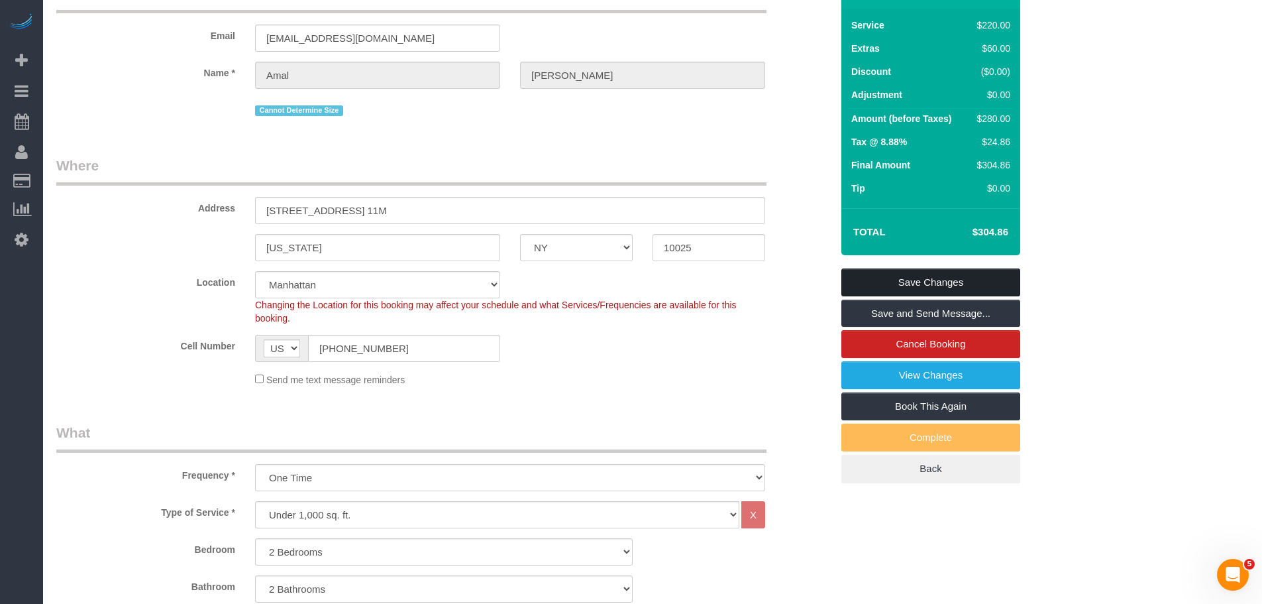
click at [930, 281] on link "Save Changes" at bounding box center [931, 282] width 179 height 28
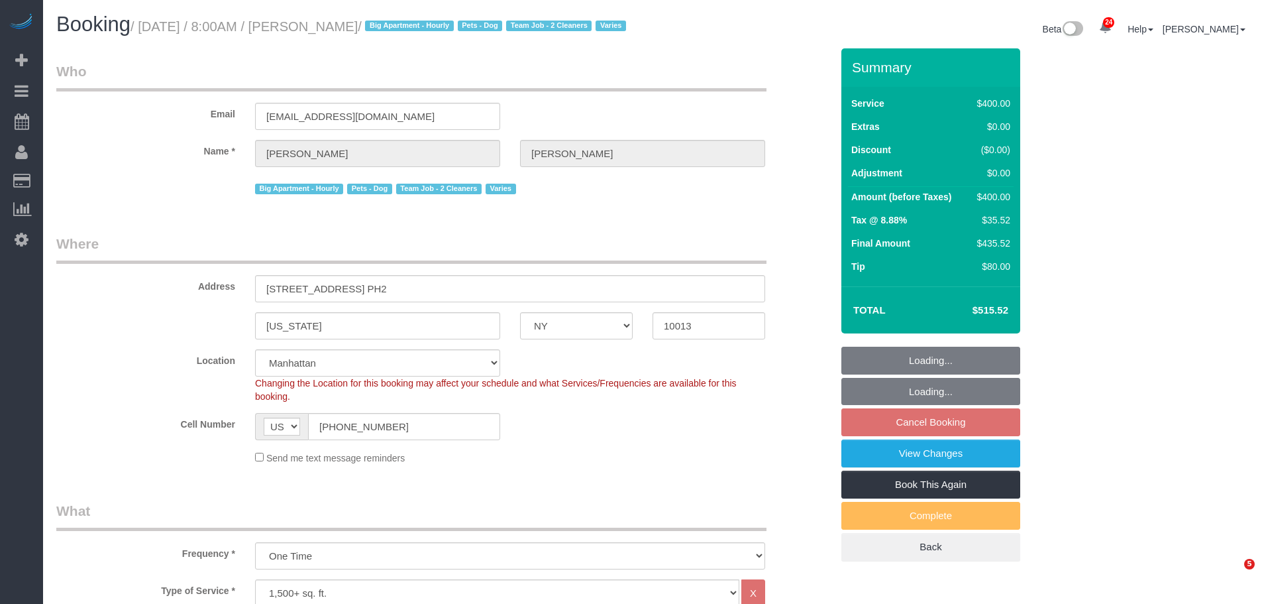
select select "NY"
select select "150"
select select "number:56"
select select "number:75"
select select "number:15"
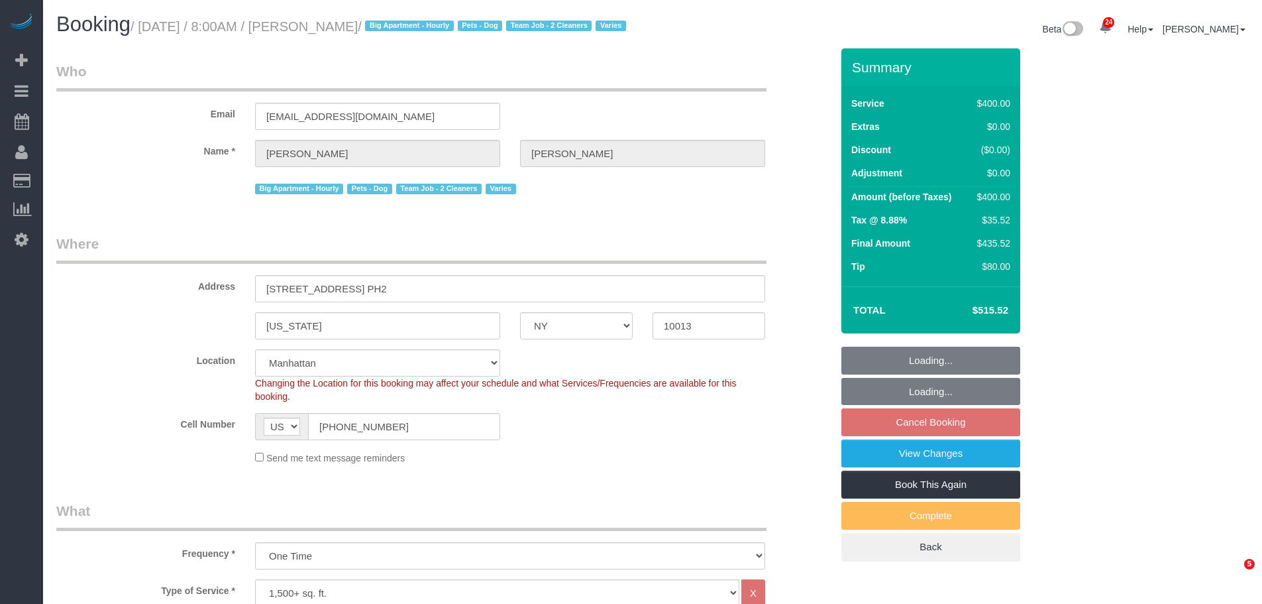
select select "number:6"
select select "spot1"
select select "object:1530"
click at [575, 264] on legend "Where" at bounding box center [411, 249] width 710 height 30
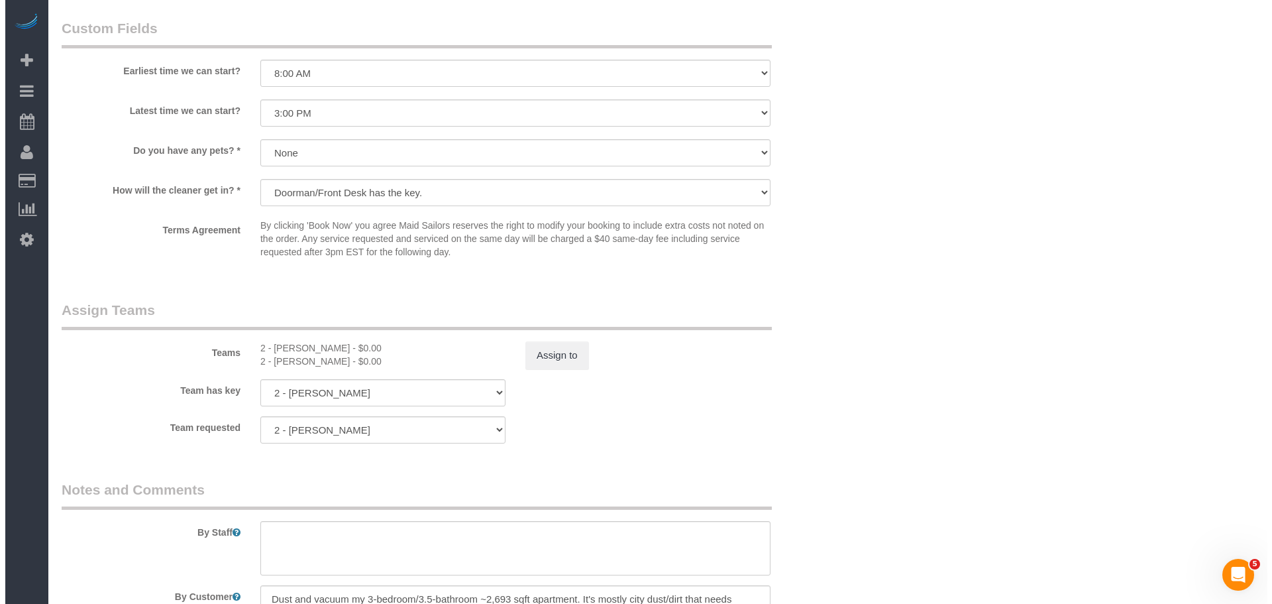
scroll to position [1193, 0]
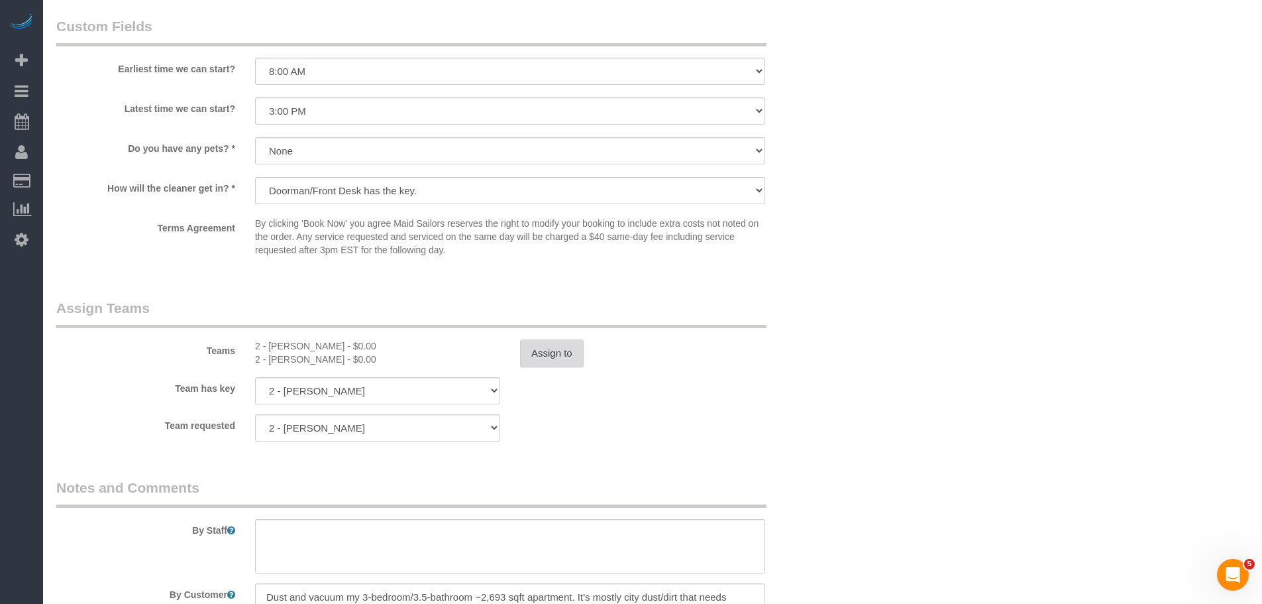
click at [537, 367] on button "Assign to" at bounding box center [552, 353] width 64 height 28
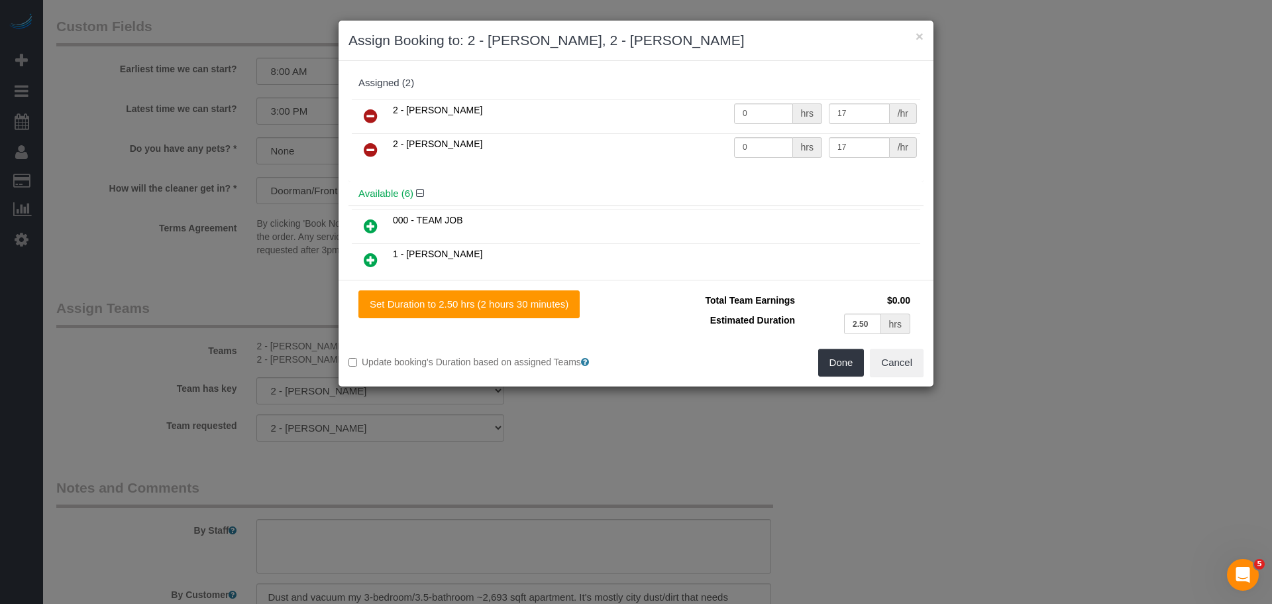
click at [384, 110] on link at bounding box center [370, 116] width 31 height 27
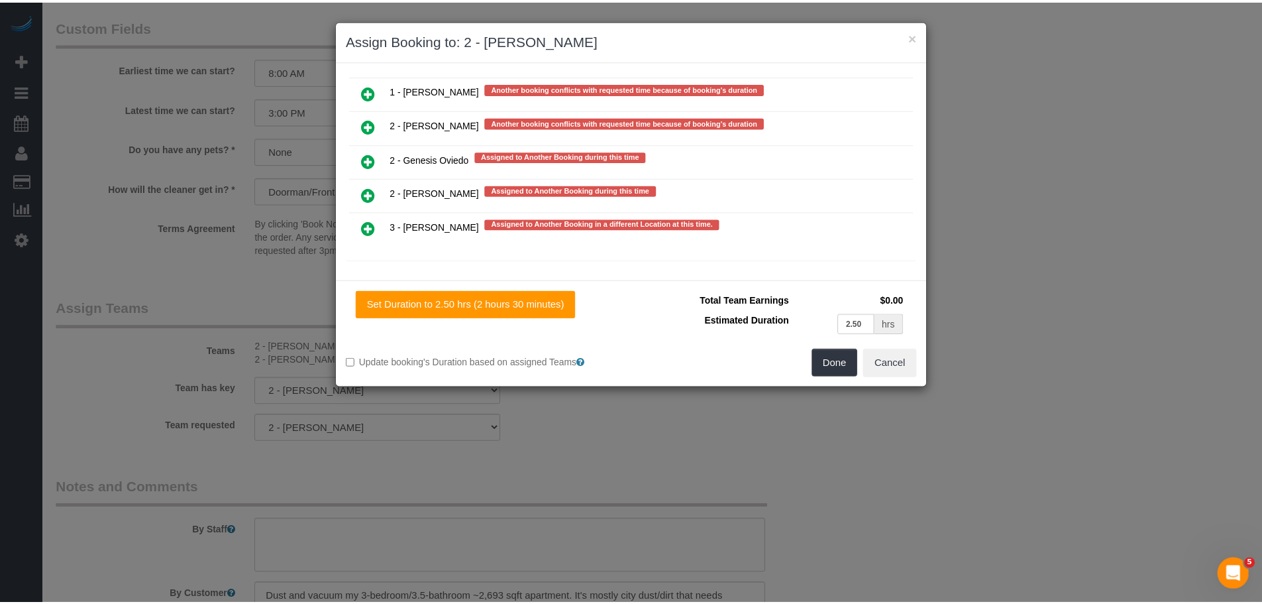
scroll to position [2997, 0]
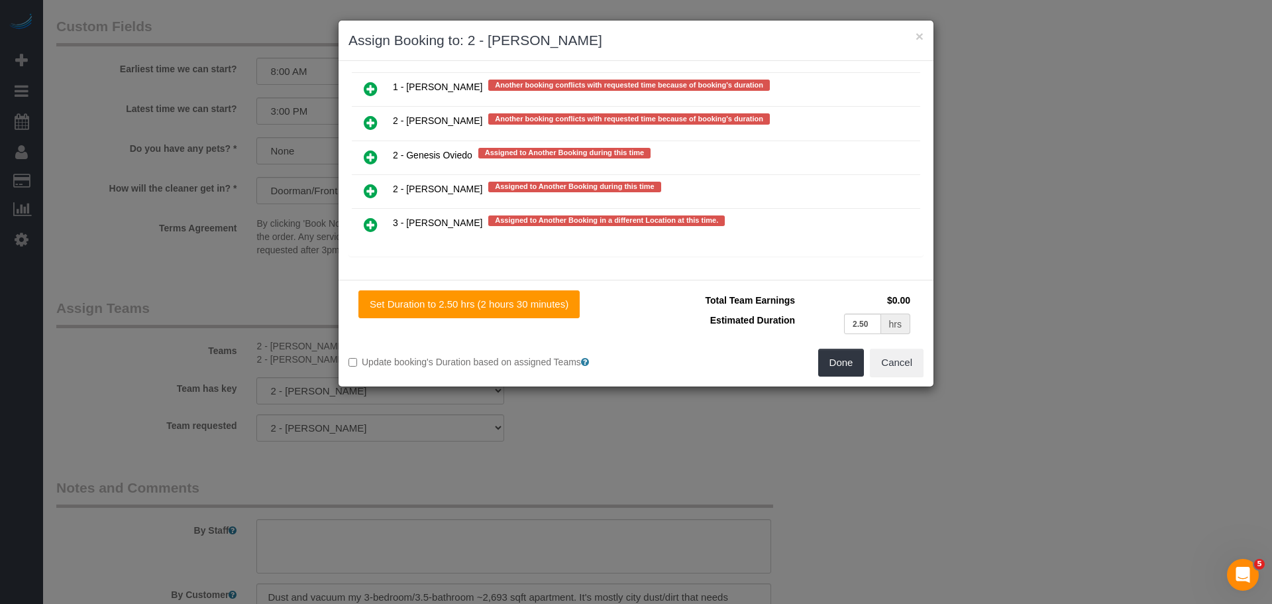
click at [377, 194] on icon at bounding box center [371, 191] width 14 height 16
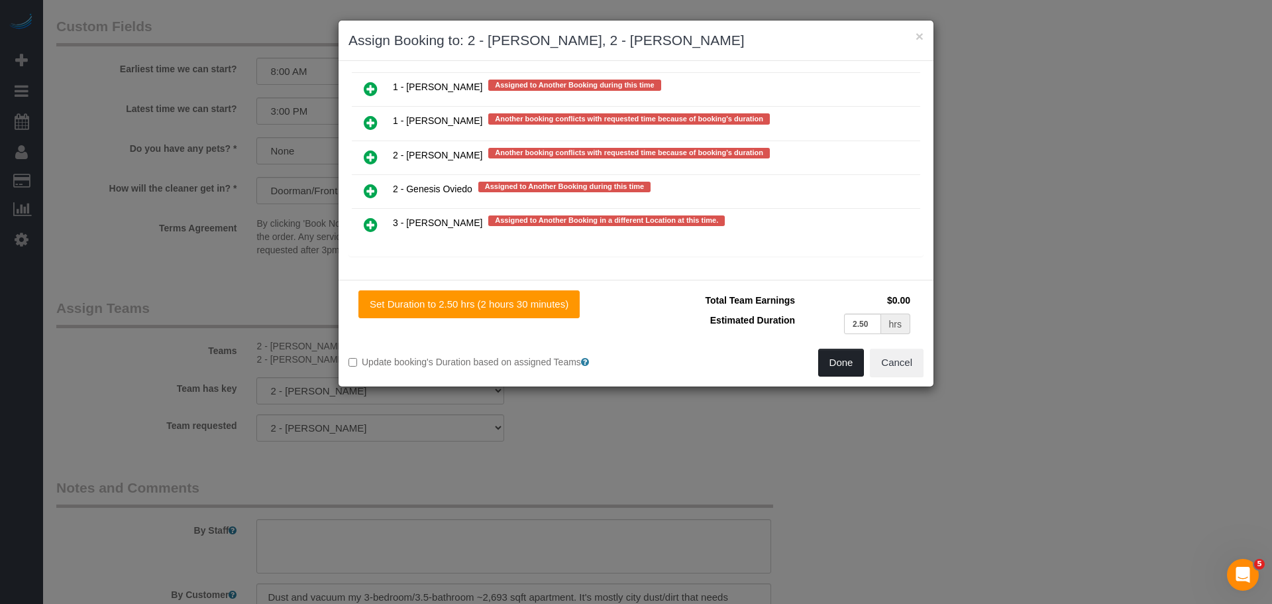
click at [840, 366] on button "Done" at bounding box center [841, 363] width 46 height 28
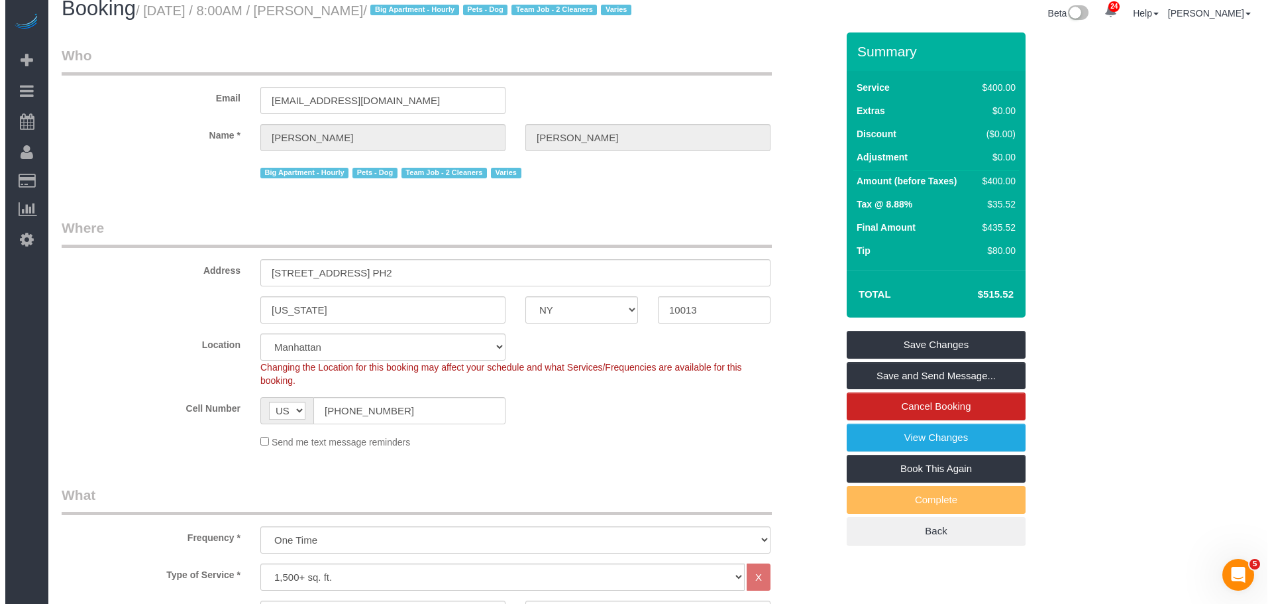
scroll to position [0, 0]
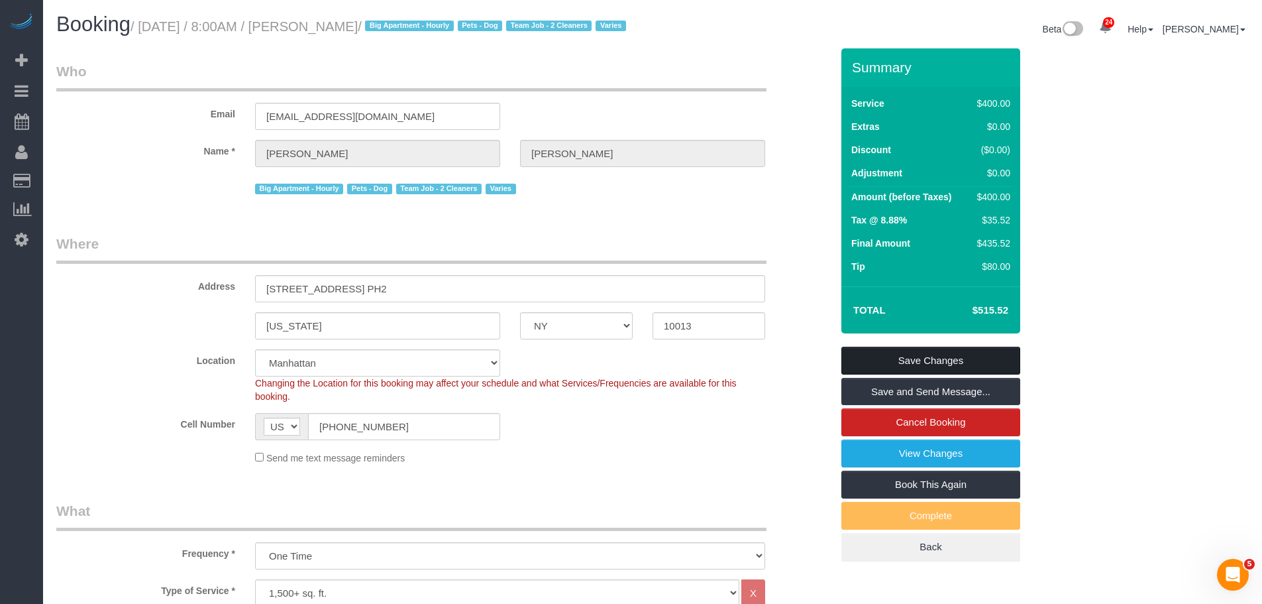
click at [927, 374] on link "Save Changes" at bounding box center [931, 361] width 179 height 28
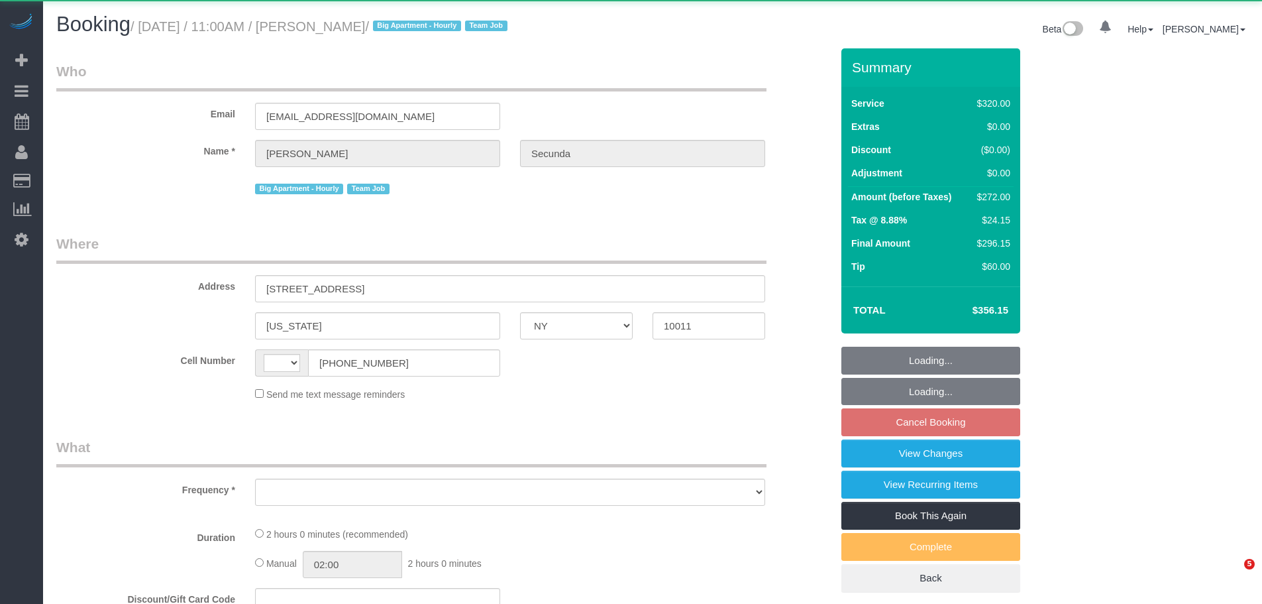
select select "NY"
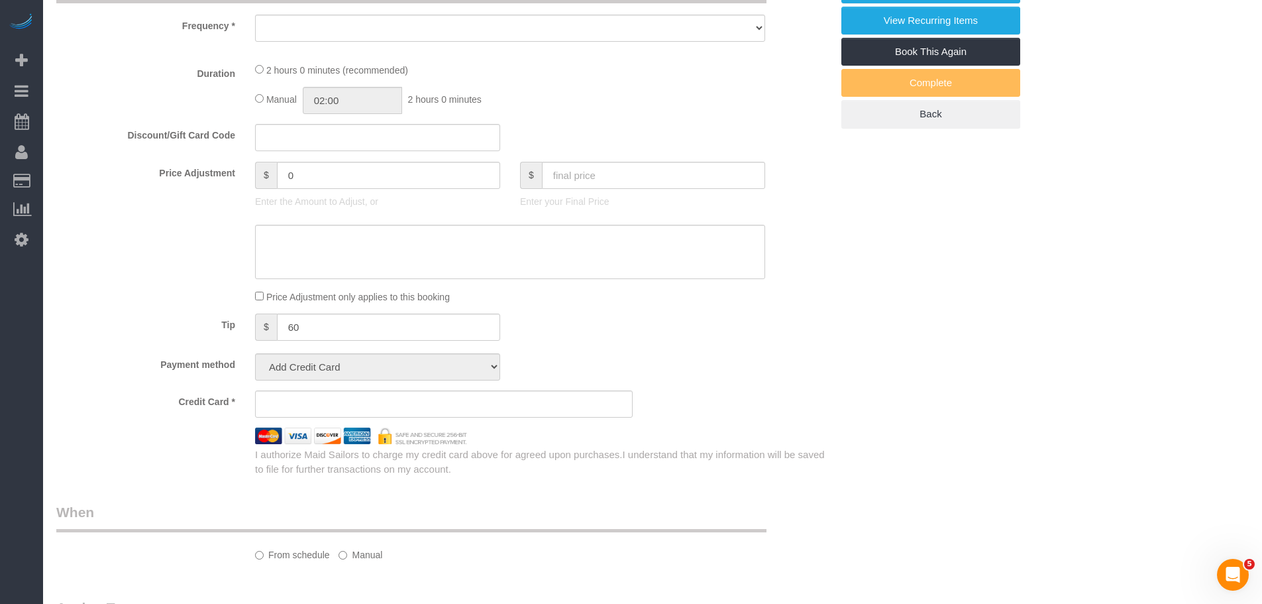
scroll to position [482, 0]
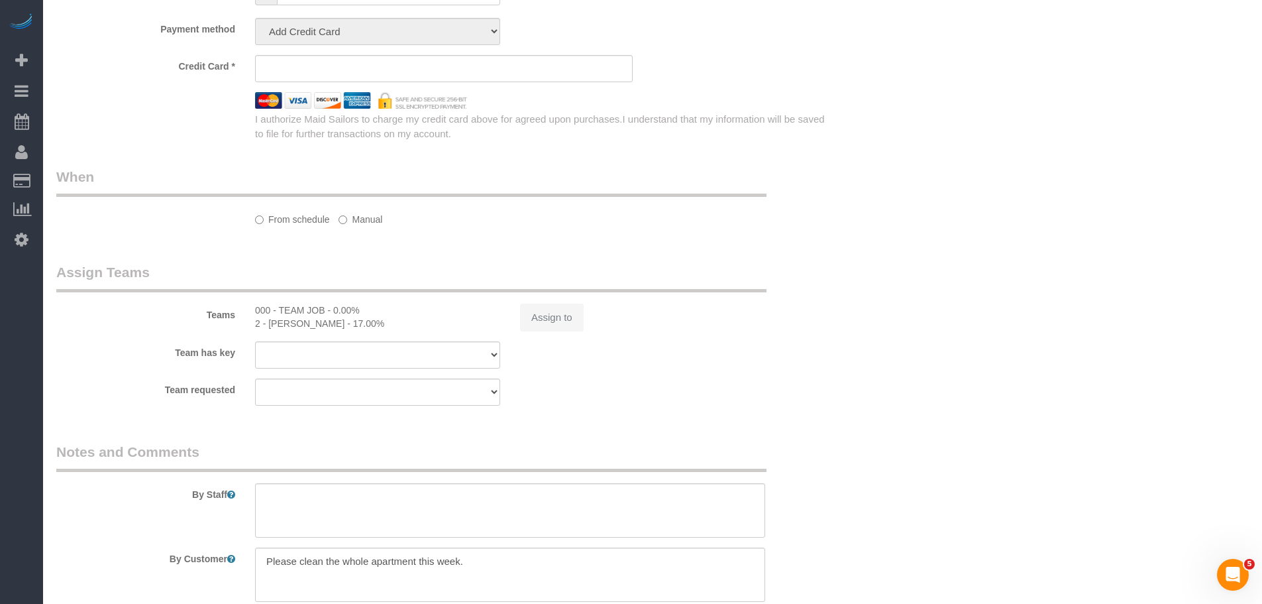
select select "string:US"
select select "number:89"
select select "number:90"
select select "number:15"
select select "number:6"
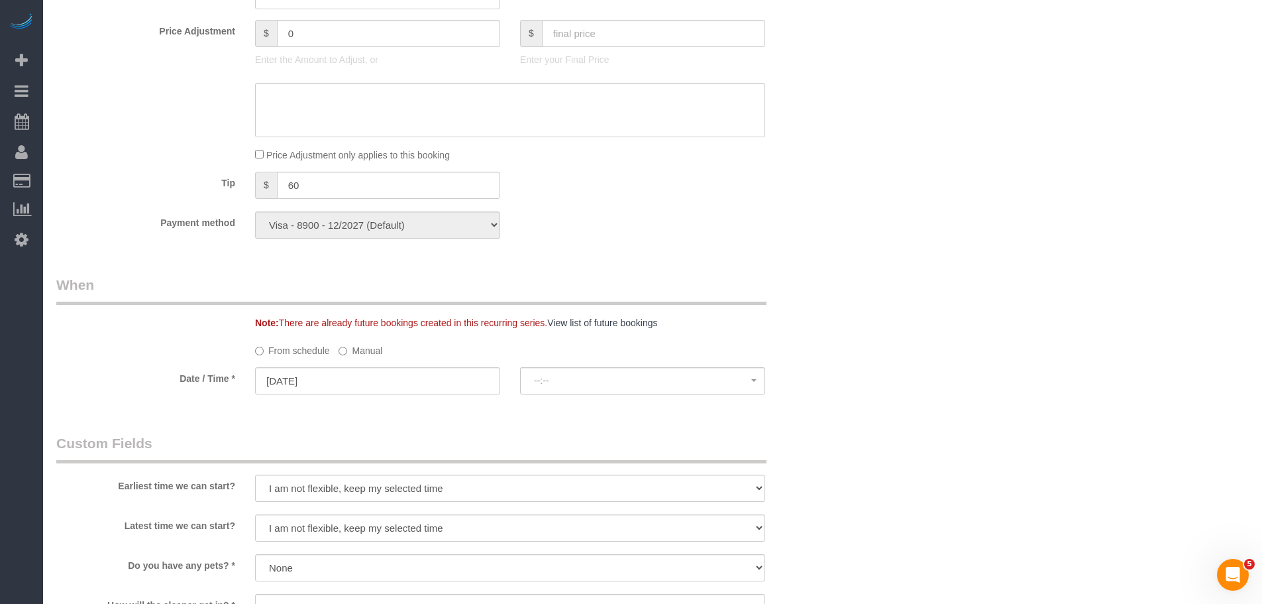
select select "object:969"
select select "string:stripe-pm_1PydV54VGloSiKo7AVca8xIs"
select select "spot2"
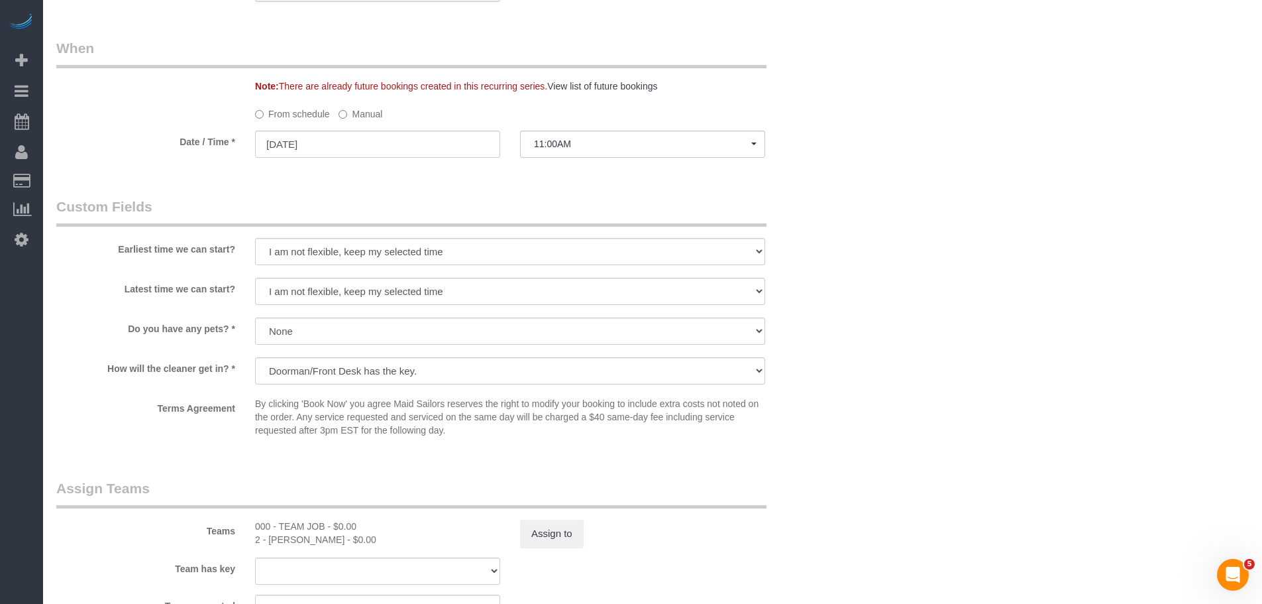
select select "object:1527"
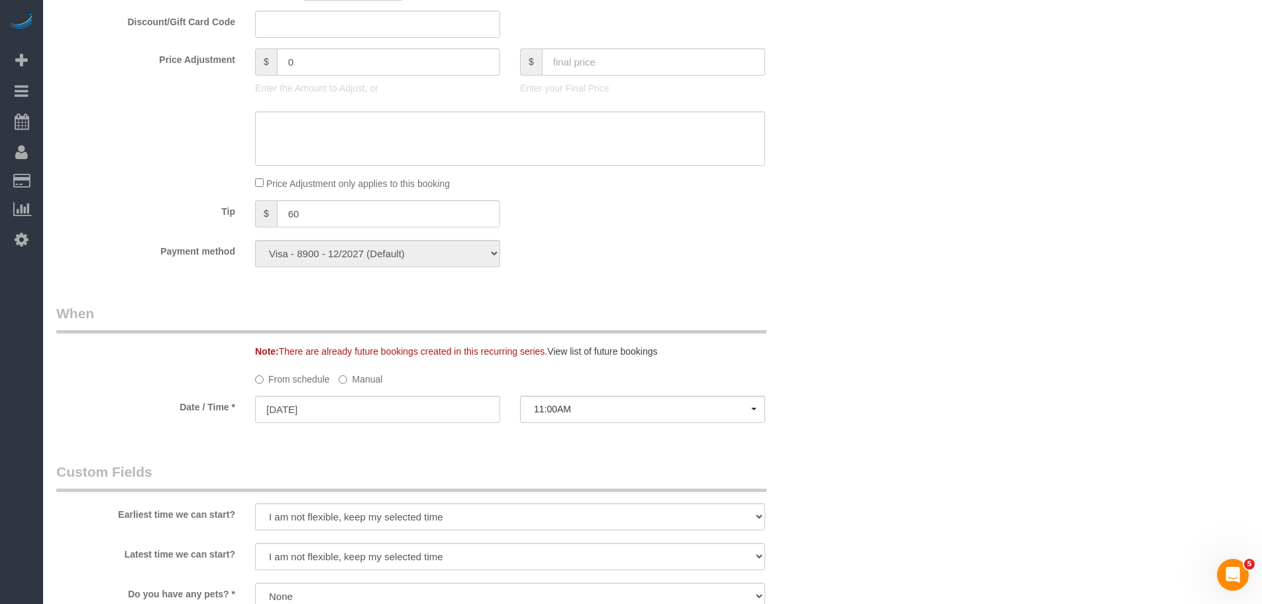
drag, startPoint x: 347, startPoint y: 373, endPoint x: 344, endPoint y: 388, distance: 15.0
click at [348, 373] on label "Manual" at bounding box center [361, 377] width 44 height 18
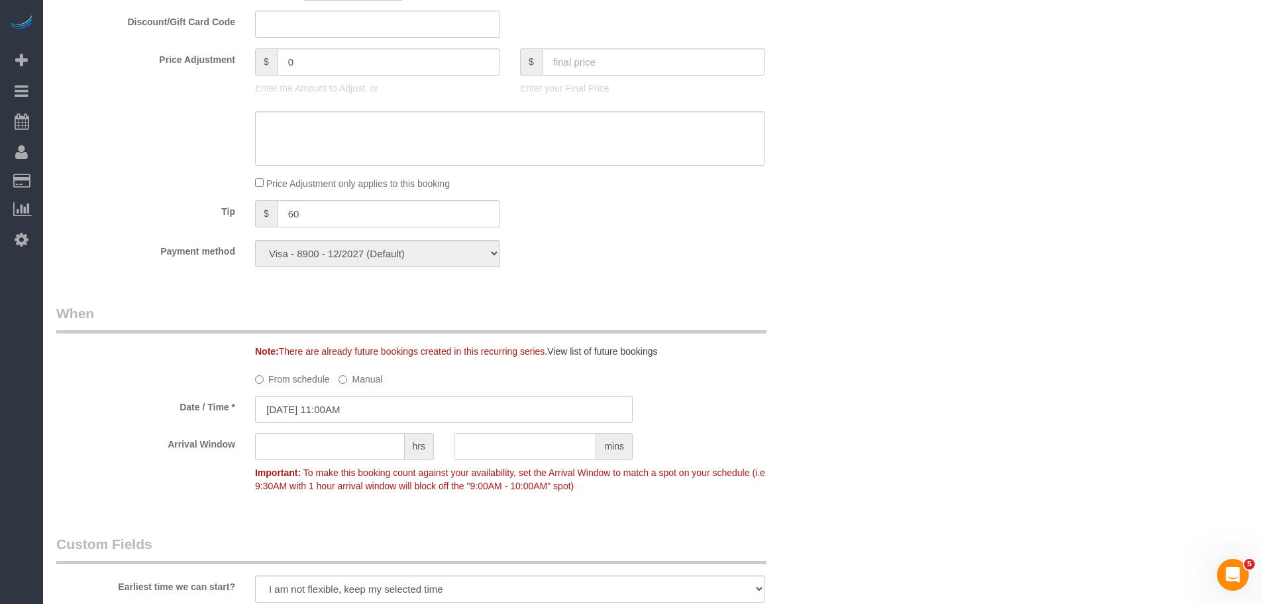
click at [344, 387] on sui-booking-spot "From schedule Manual Date / Time * 09/22/2025 11:00AM Arrival Window hrs mins I…" at bounding box center [443, 433] width 775 height 131
click at [343, 412] on input "09/22/2025 11:00AM" at bounding box center [444, 409] width 378 height 27
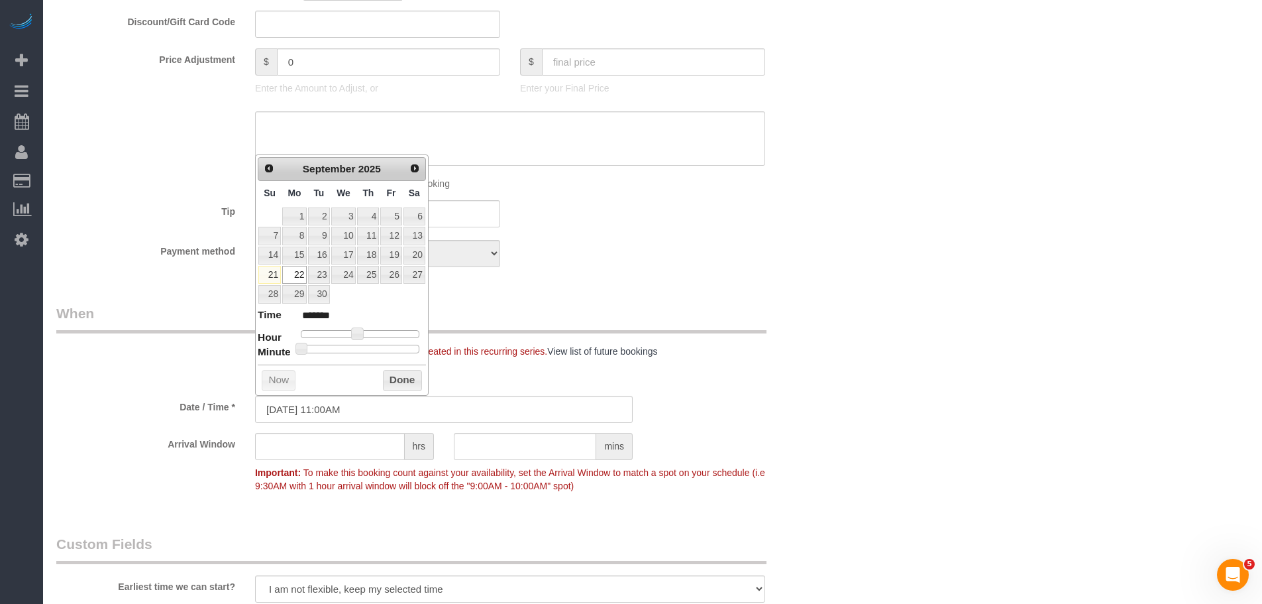
click at [370, 347] on div at bounding box center [360, 349] width 119 height 8
type input "09/22/2025 11:30AM"
type input "*******"
click at [366, 347] on span at bounding box center [365, 349] width 12 height 12
click at [400, 378] on button "Done" at bounding box center [402, 380] width 39 height 21
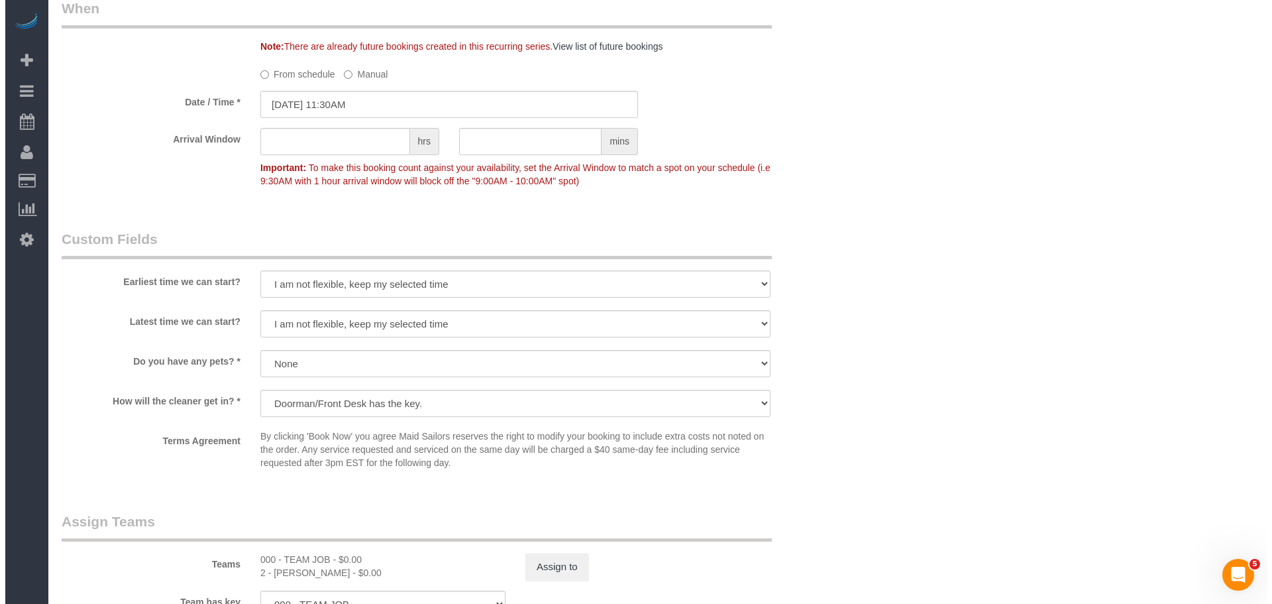
scroll to position [1168, 0]
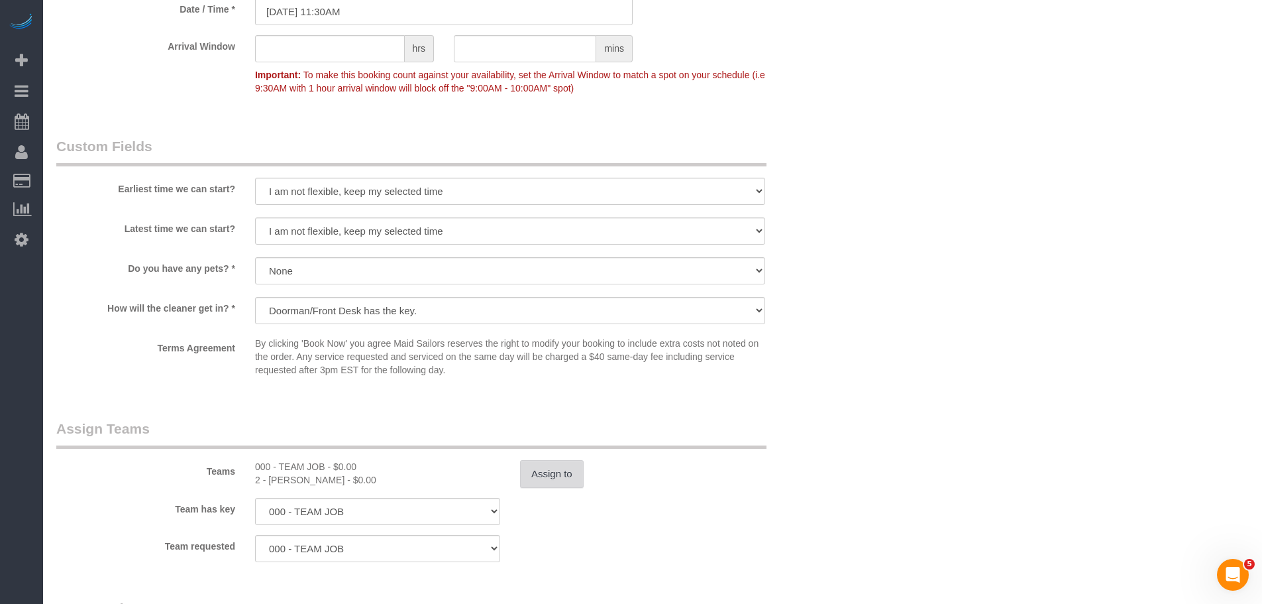
click at [549, 471] on button "Assign to" at bounding box center [552, 474] width 64 height 28
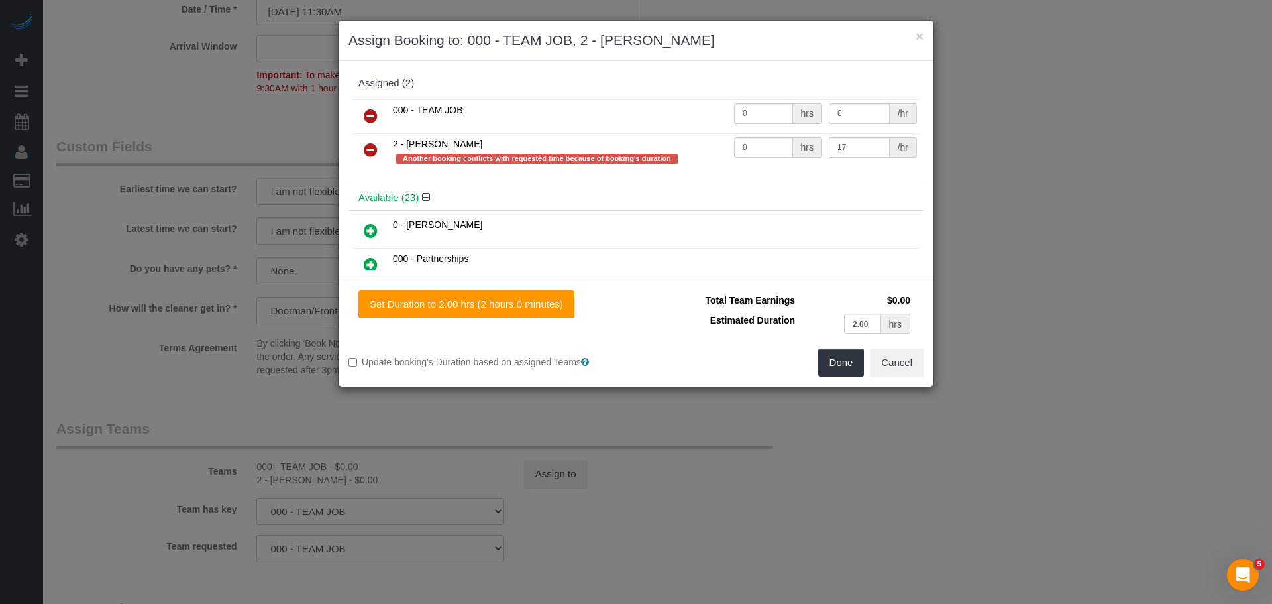
drag, startPoint x: 369, startPoint y: 148, endPoint x: 404, endPoint y: 161, distance: 36.7
click at [369, 149] on icon at bounding box center [371, 150] width 14 height 16
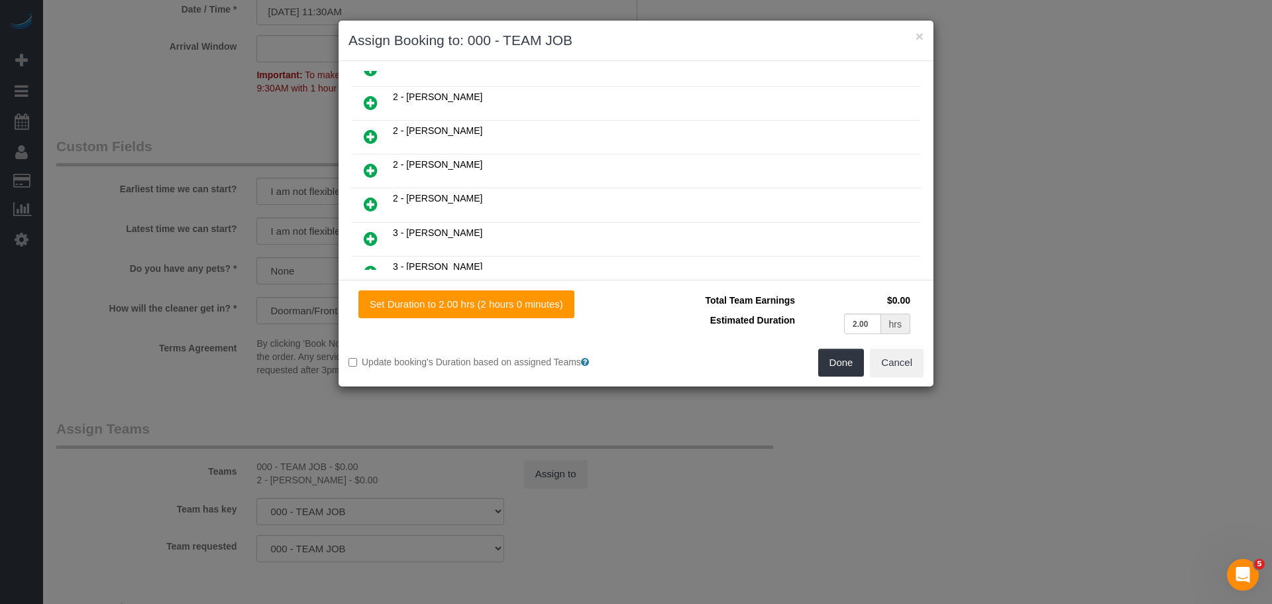
click at [376, 93] on link at bounding box center [370, 103] width 31 height 27
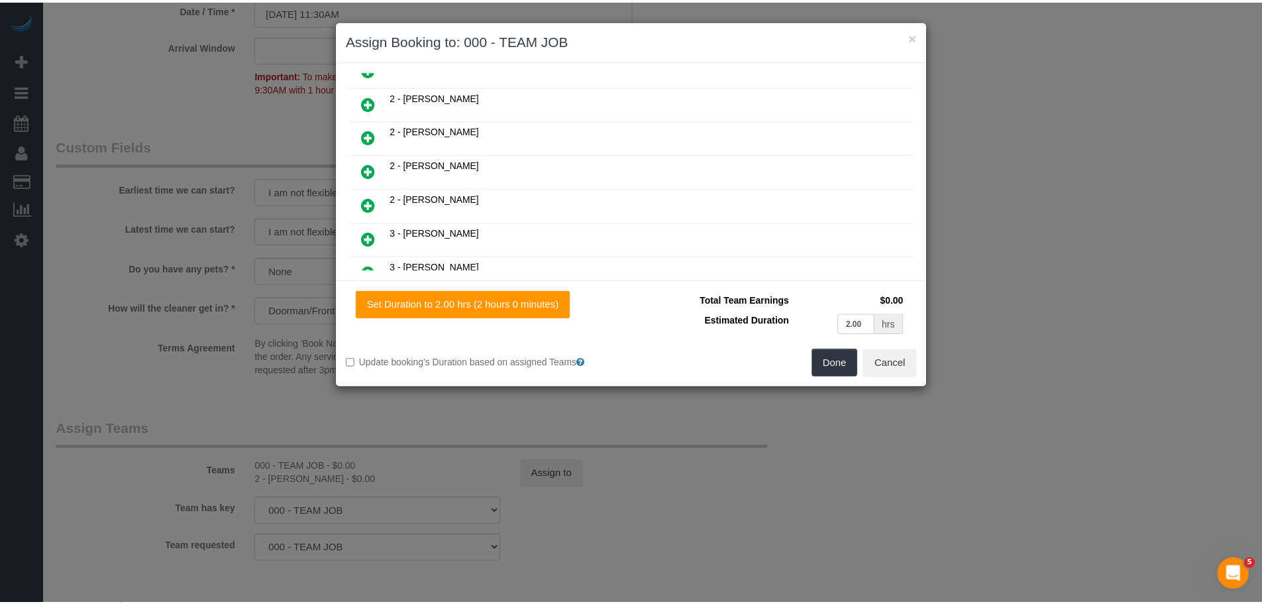
scroll to position [564, 0]
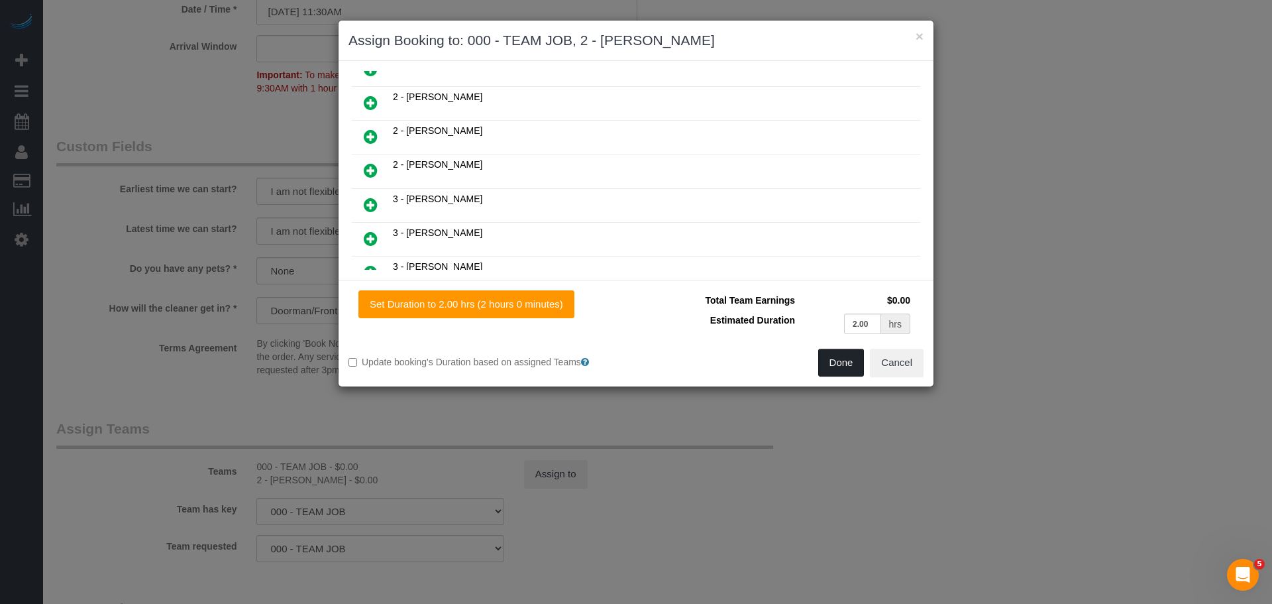
click at [854, 360] on button "Done" at bounding box center [841, 363] width 46 height 28
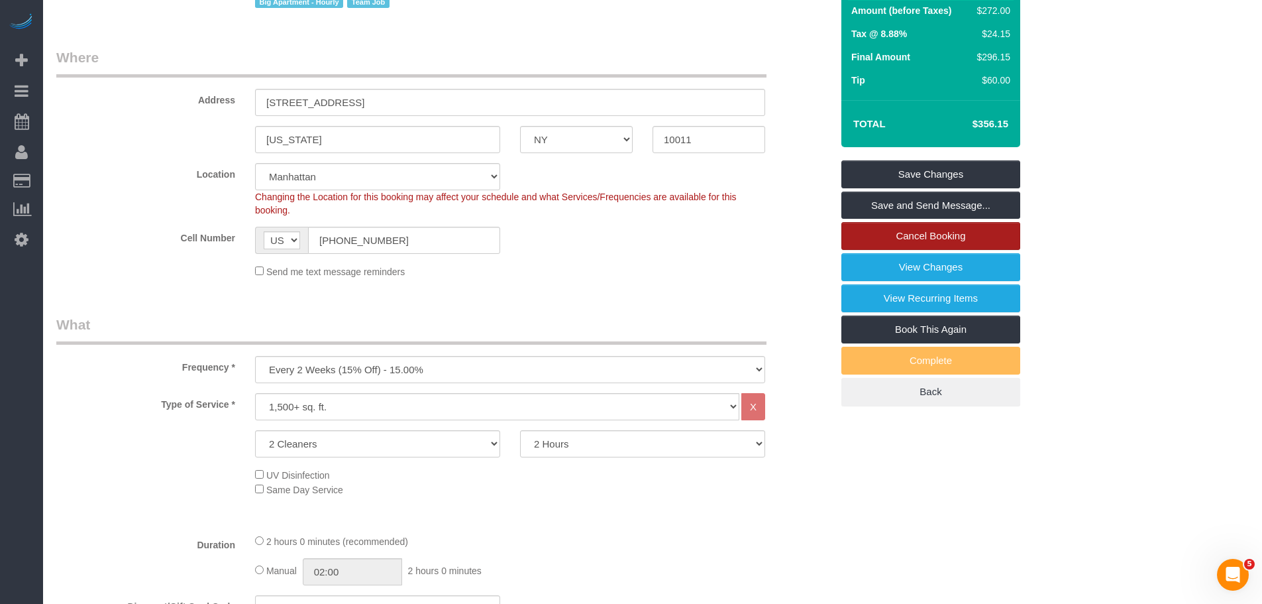
scroll to position [174, 0]
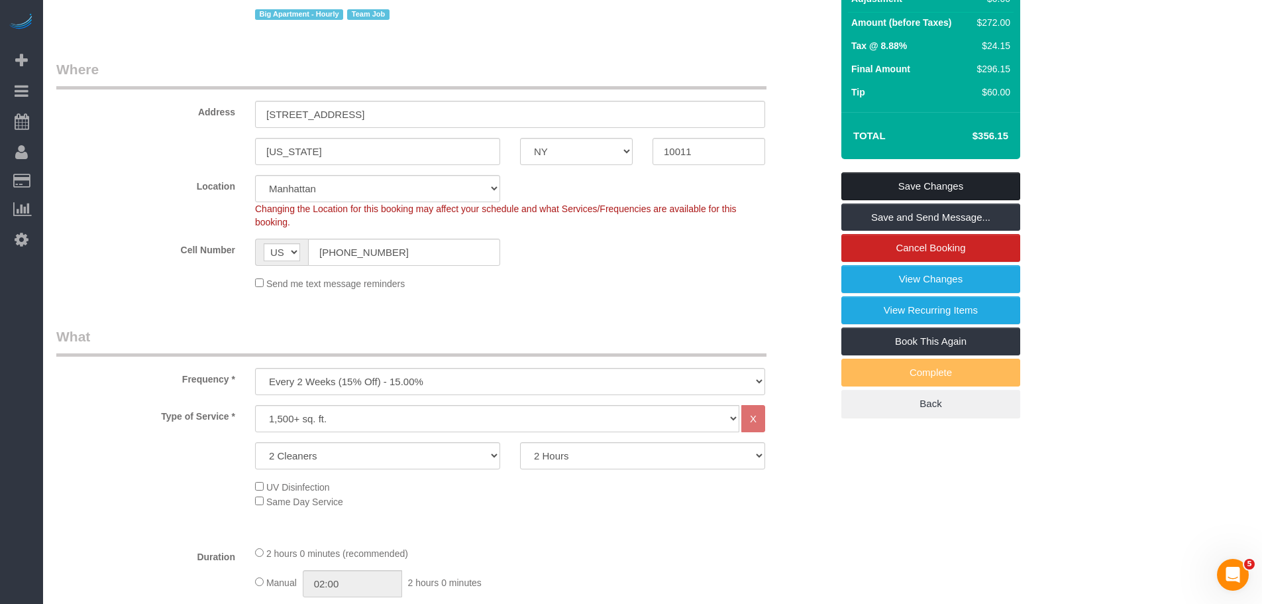
click at [926, 178] on link "Save Changes" at bounding box center [931, 186] width 179 height 28
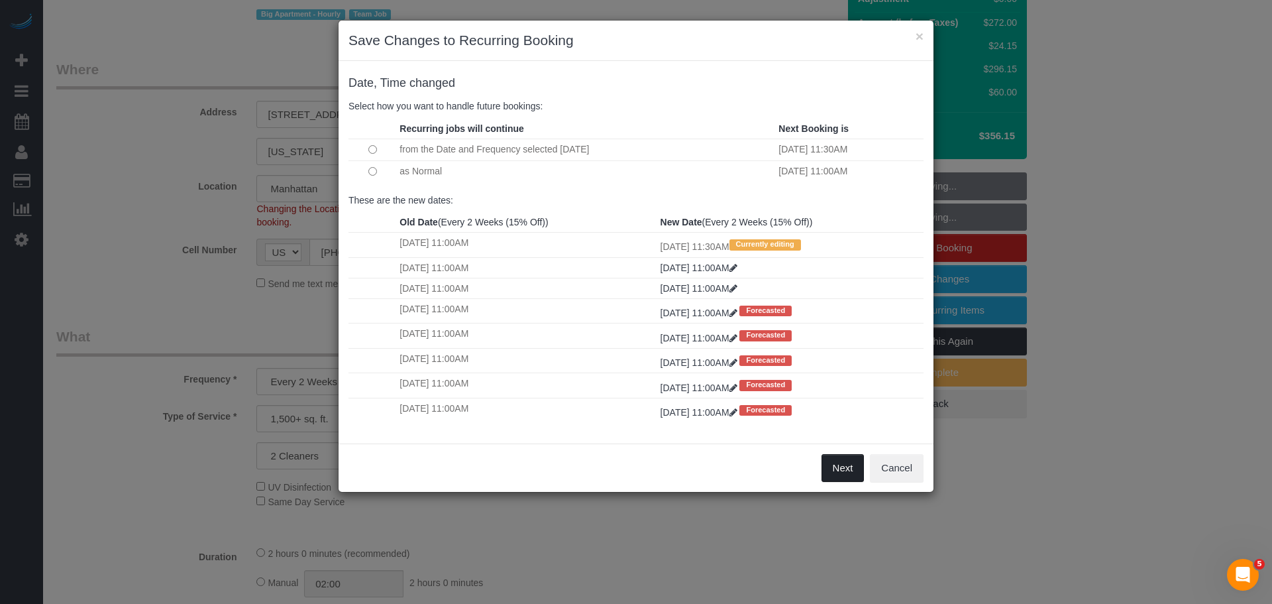
click at [853, 463] on button "Next" at bounding box center [843, 468] width 43 height 28
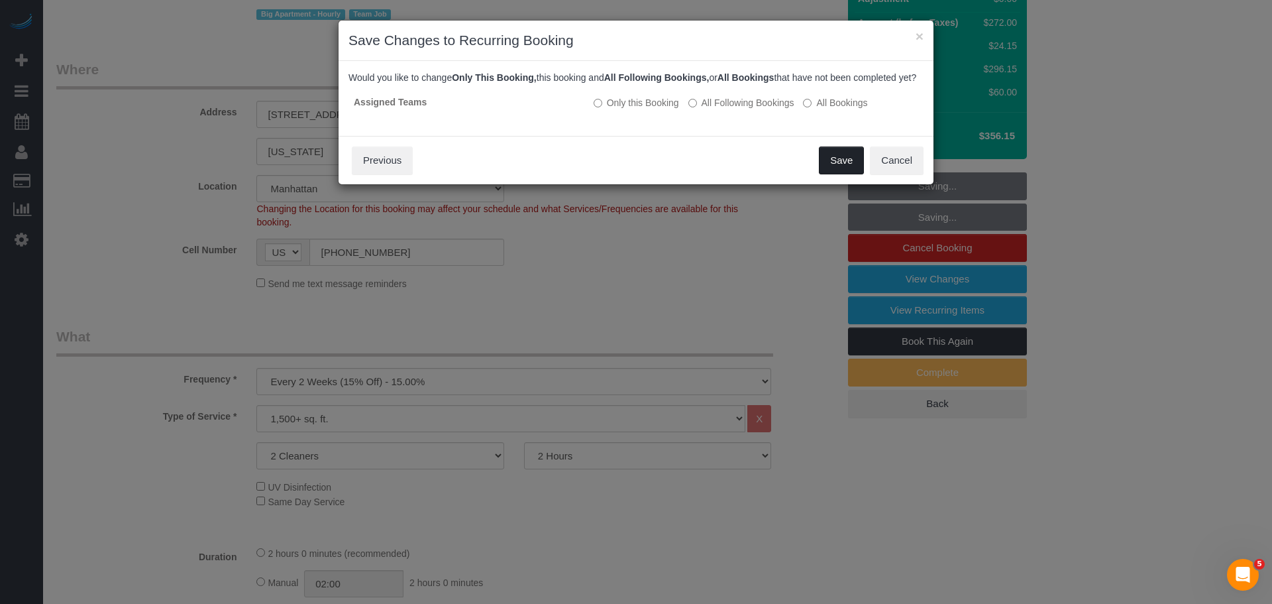
click at [838, 174] on button "Save" at bounding box center [841, 160] width 45 height 28
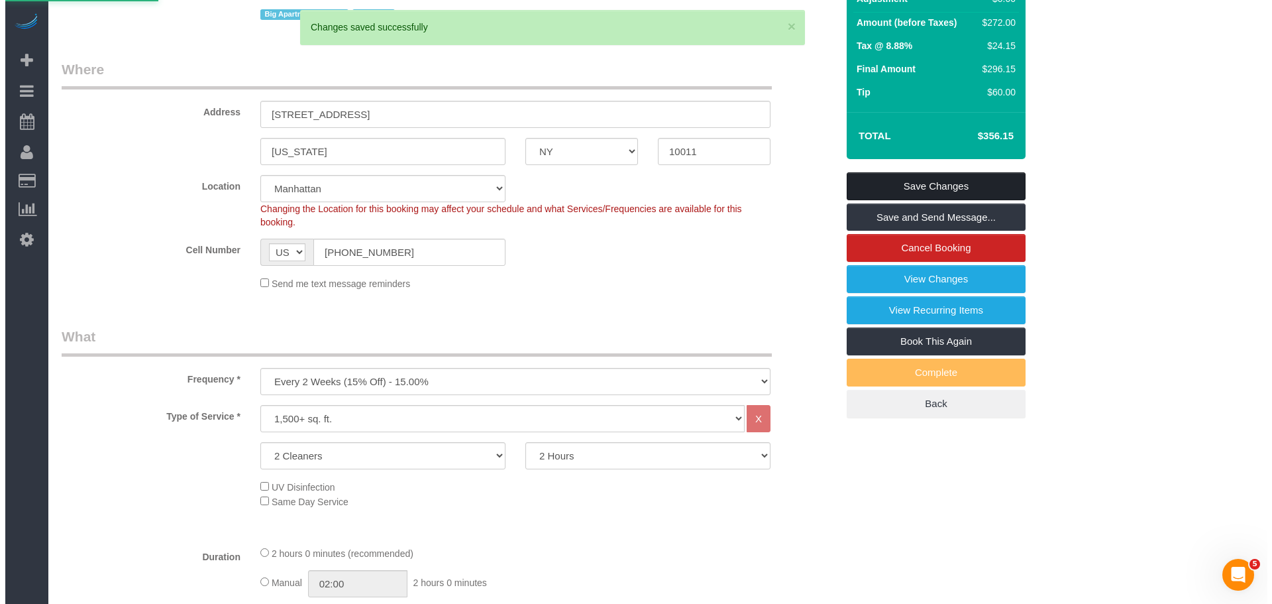
scroll to position [0, 0]
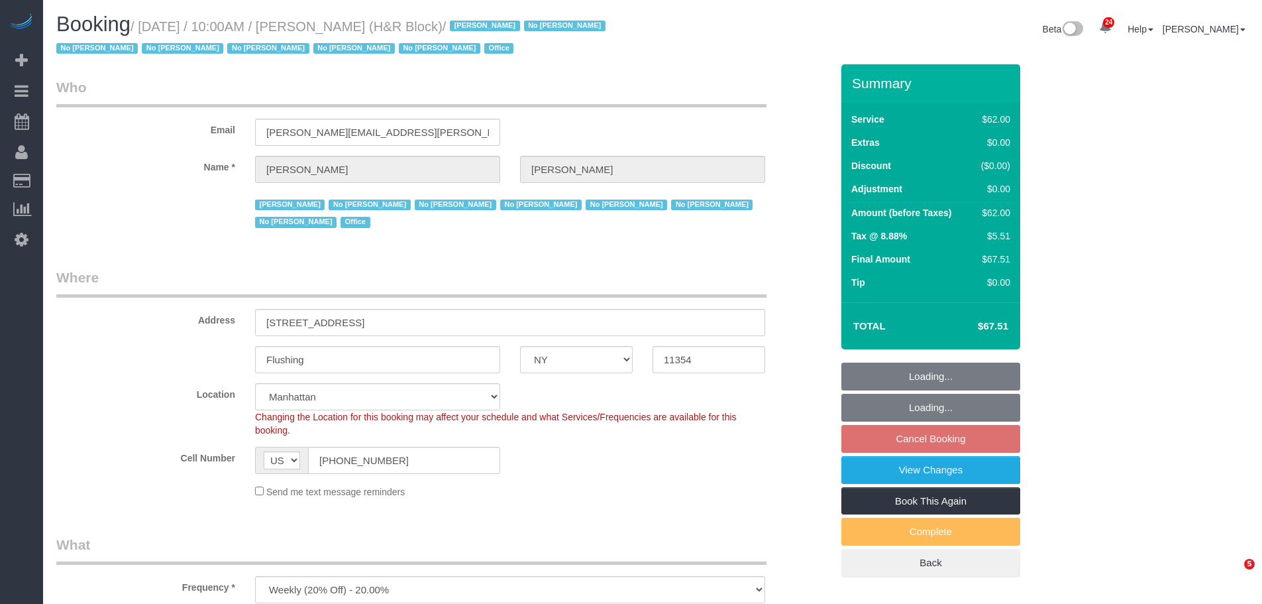
select select "NY"
select select "spot2"
select select "number:89"
select select "number:90"
select select "number:15"
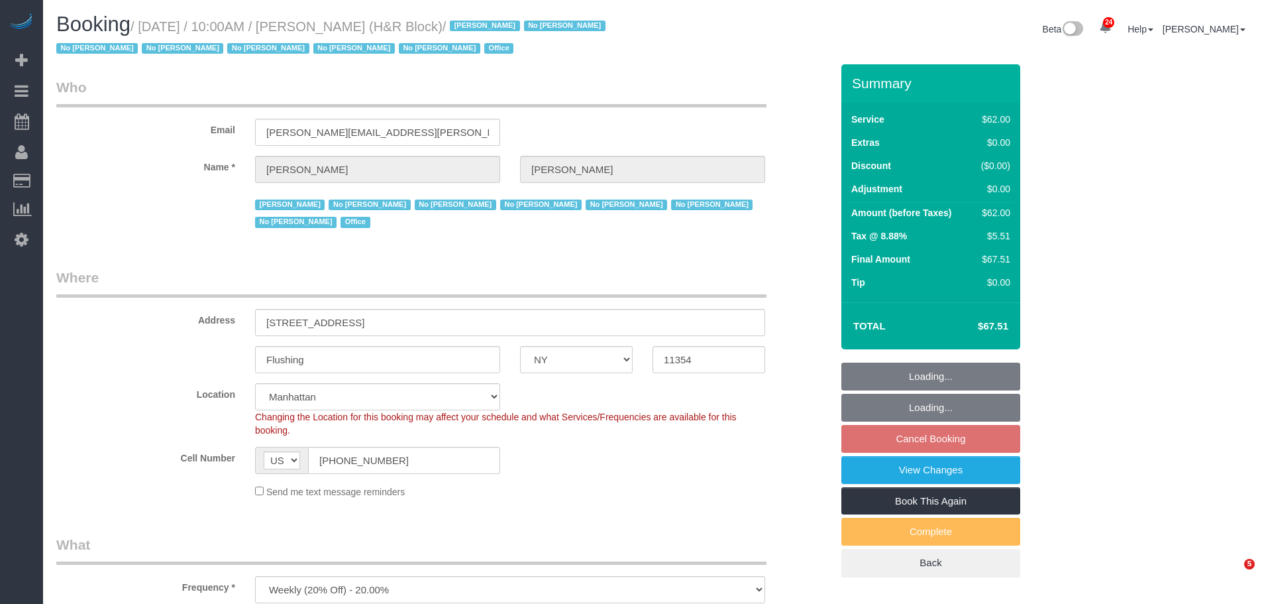
select select "number:7"
select select "object:1052"
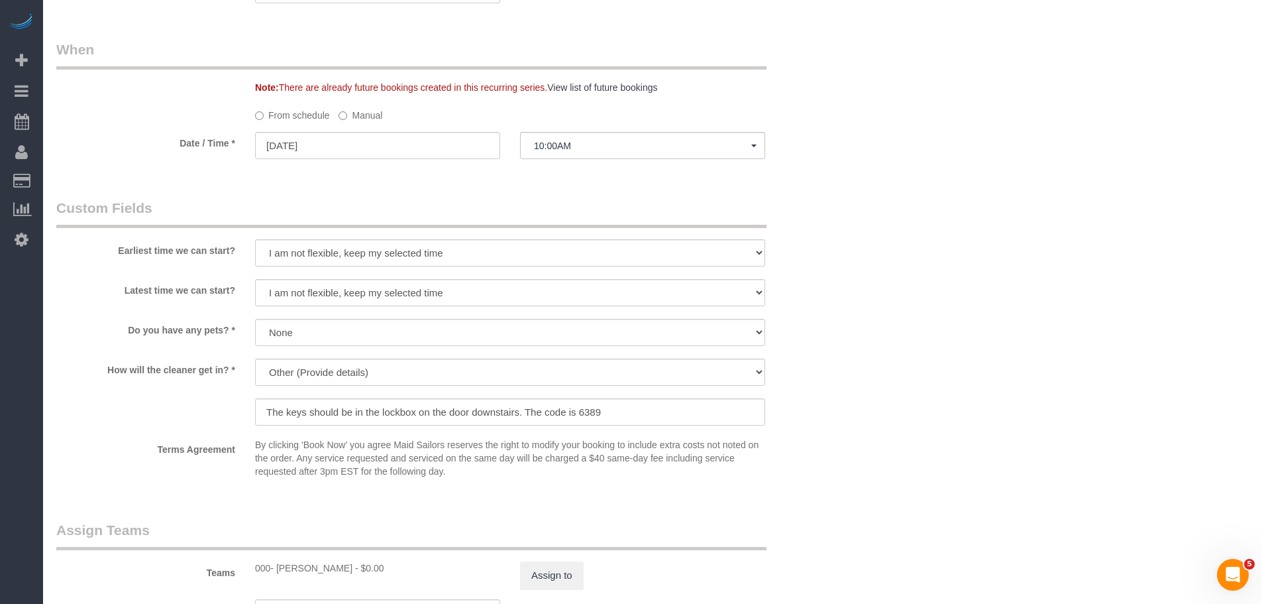
scroll to position [1060, 0]
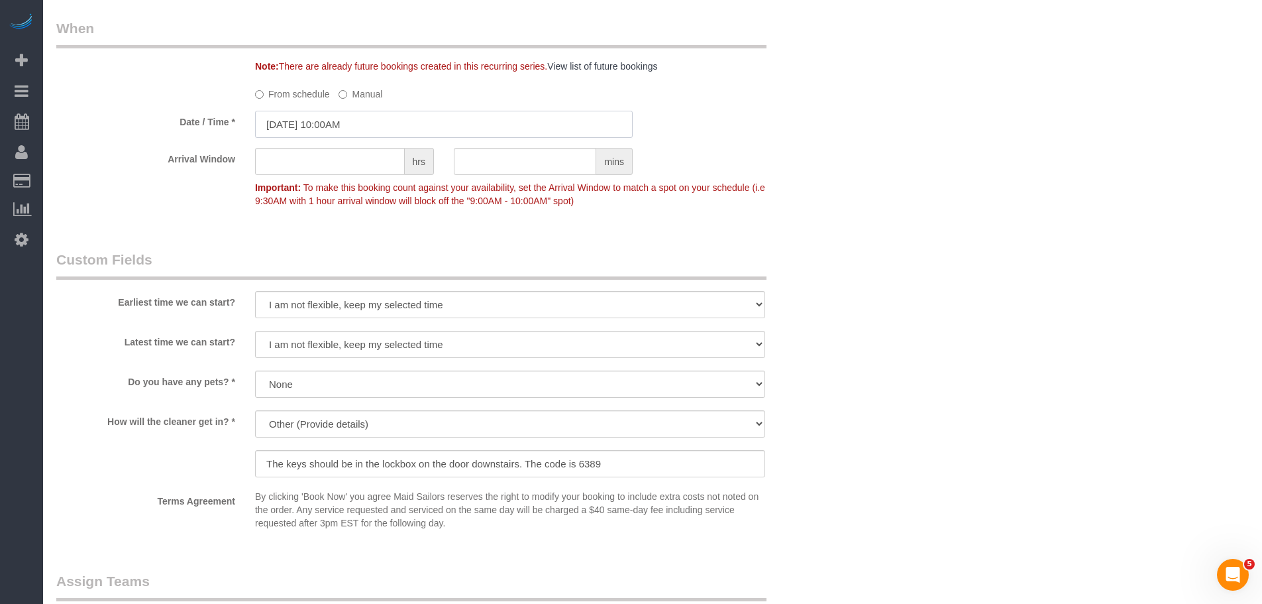
click at [363, 120] on input "09/22/2025 10:00AM" at bounding box center [444, 124] width 378 height 27
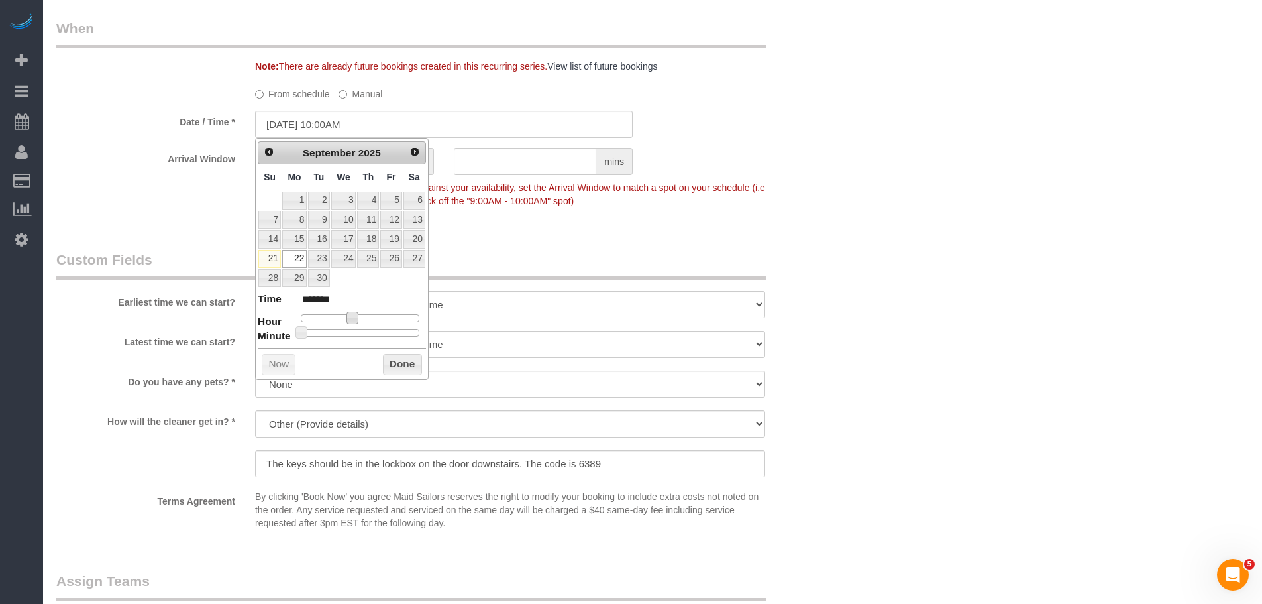
click at [351, 317] on span at bounding box center [353, 317] width 12 height 12
type input "09/22/2025 11:00AM"
type input "*******"
type input "09/22/2025 12:00PM"
type input "*******"
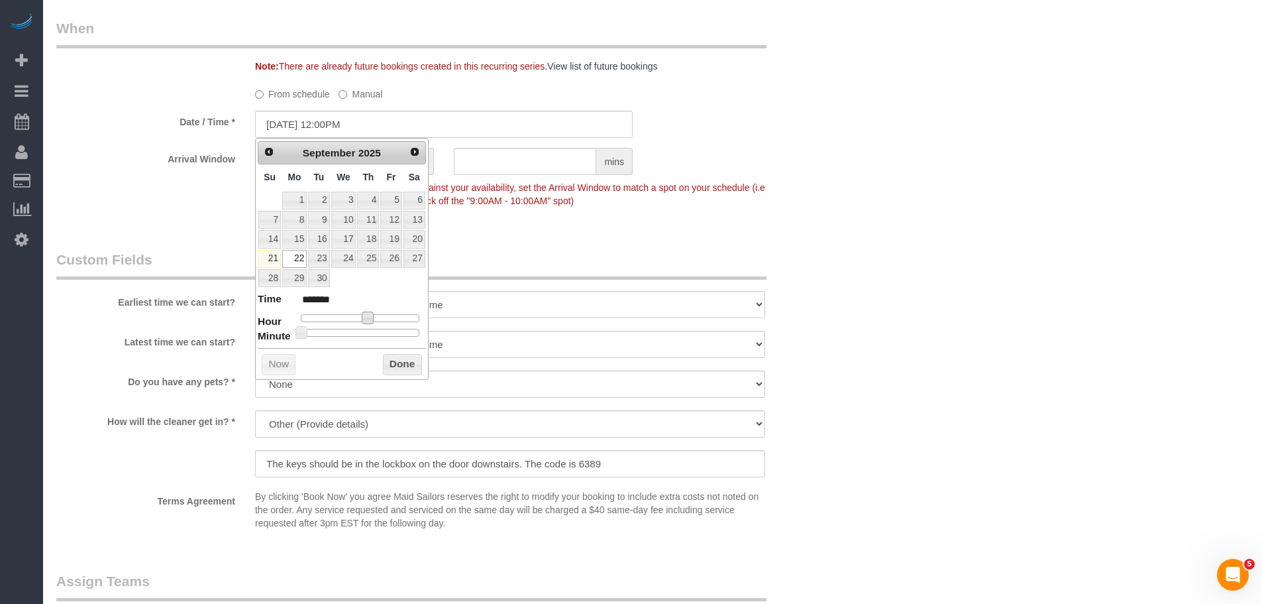
type input "09/22/2025 1:00PM"
type input "******"
type input "09/22/2025 2:00PM"
type input "******"
type input "09/22/2025 3:00PM"
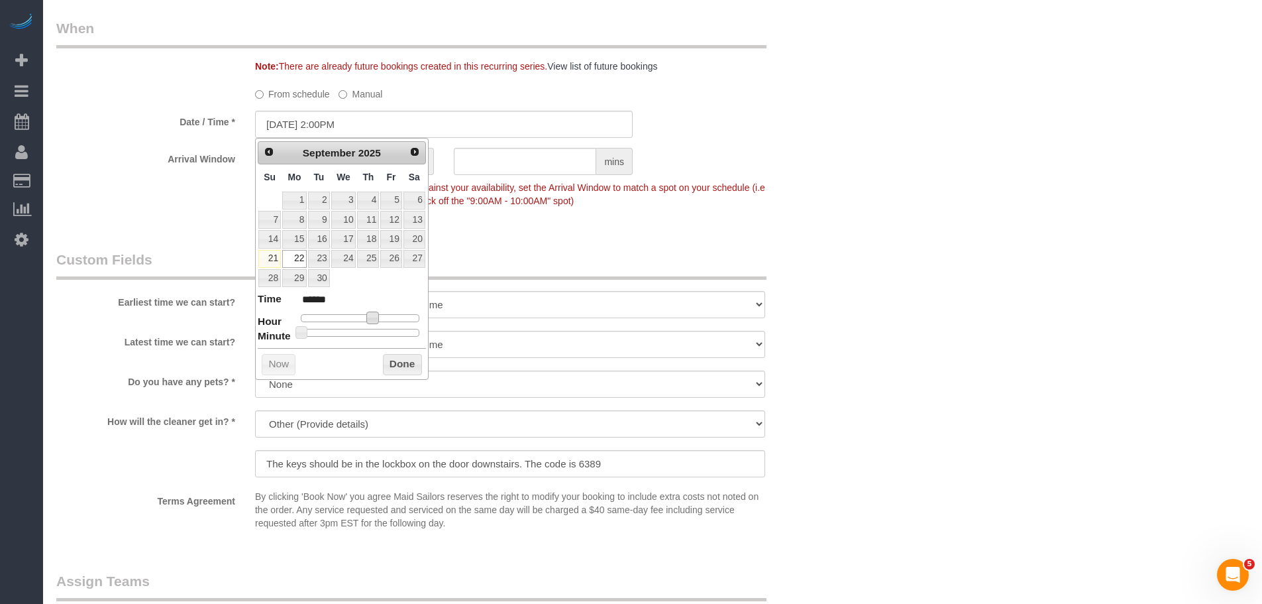
type input "******"
type input "09/22/2025 3:30PM"
type input "******"
click at [364, 331] on div at bounding box center [360, 333] width 119 height 8
click at [404, 360] on button "Done" at bounding box center [402, 364] width 39 height 21
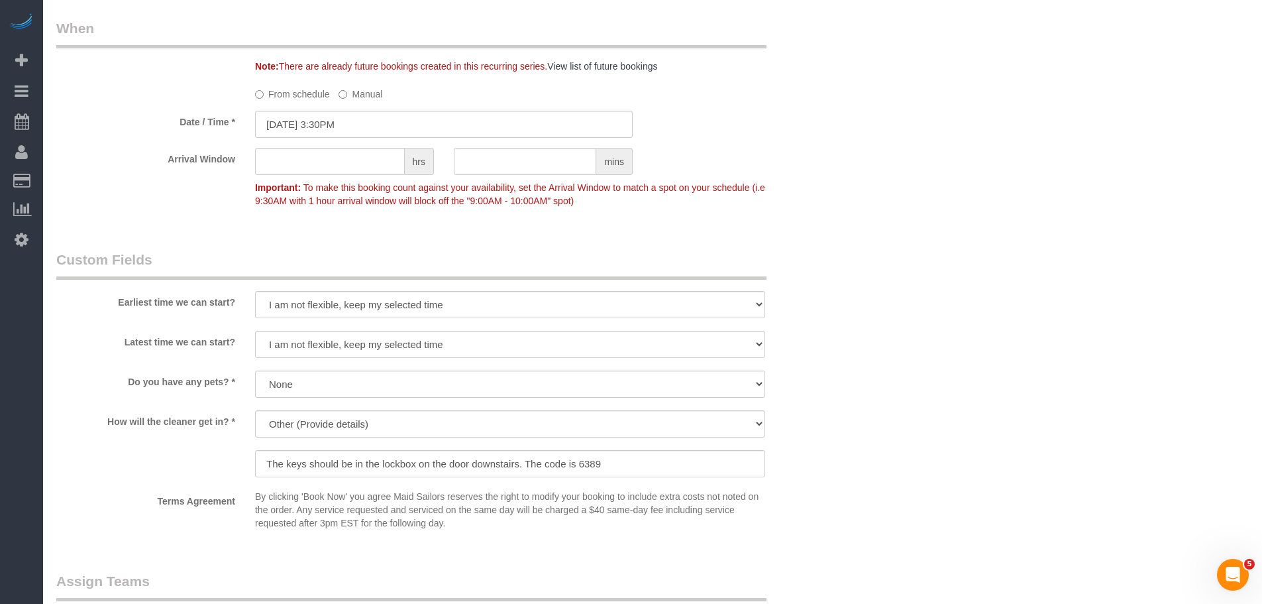
click at [888, 234] on div "Who Email tiffany.clark@hrblock.com Name * Tiffany Clark Jacky Xu No Daniela Si…" at bounding box center [652, 49] width 1193 height 2090
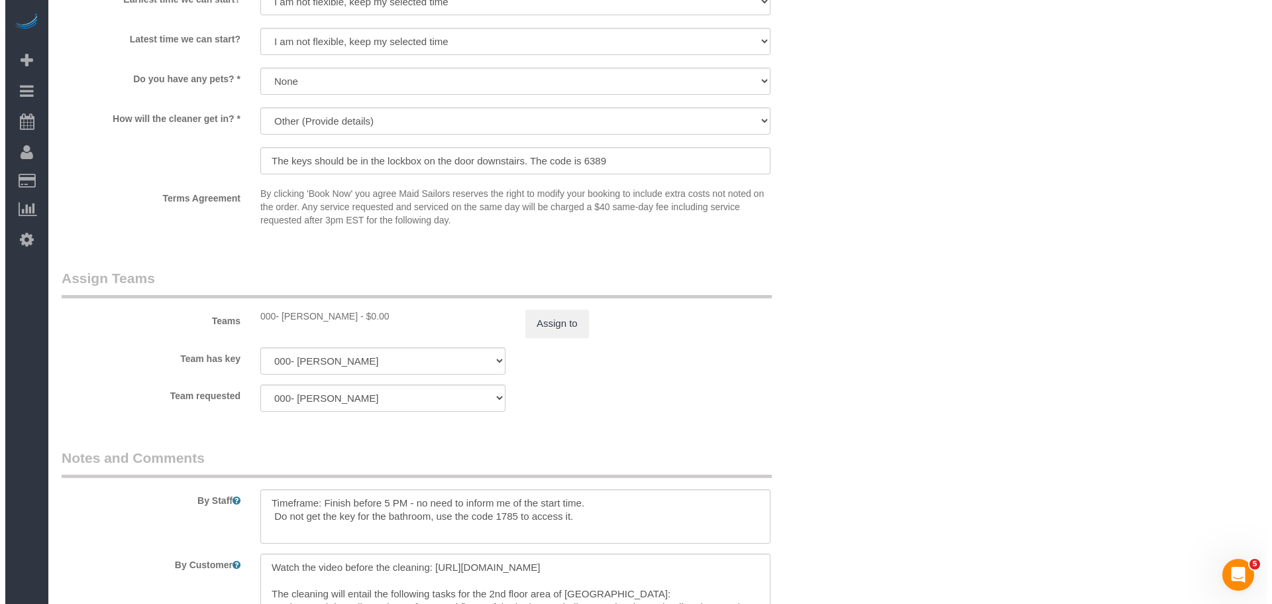
scroll to position [1524, 0]
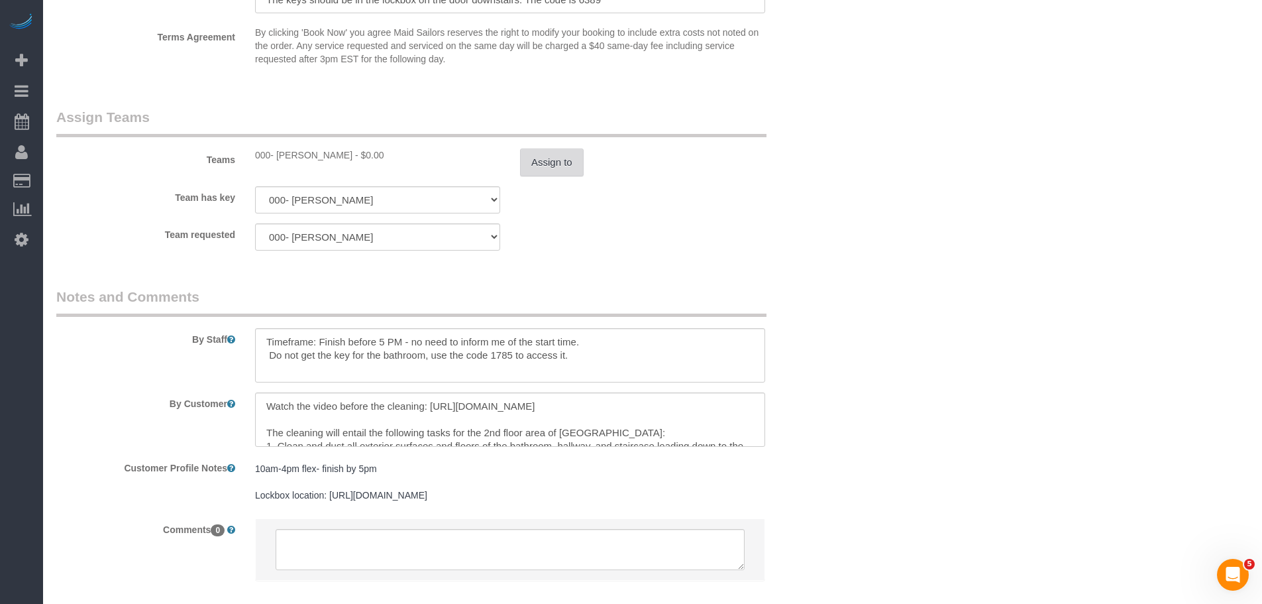
click at [550, 172] on button "Assign to" at bounding box center [552, 162] width 64 height 28
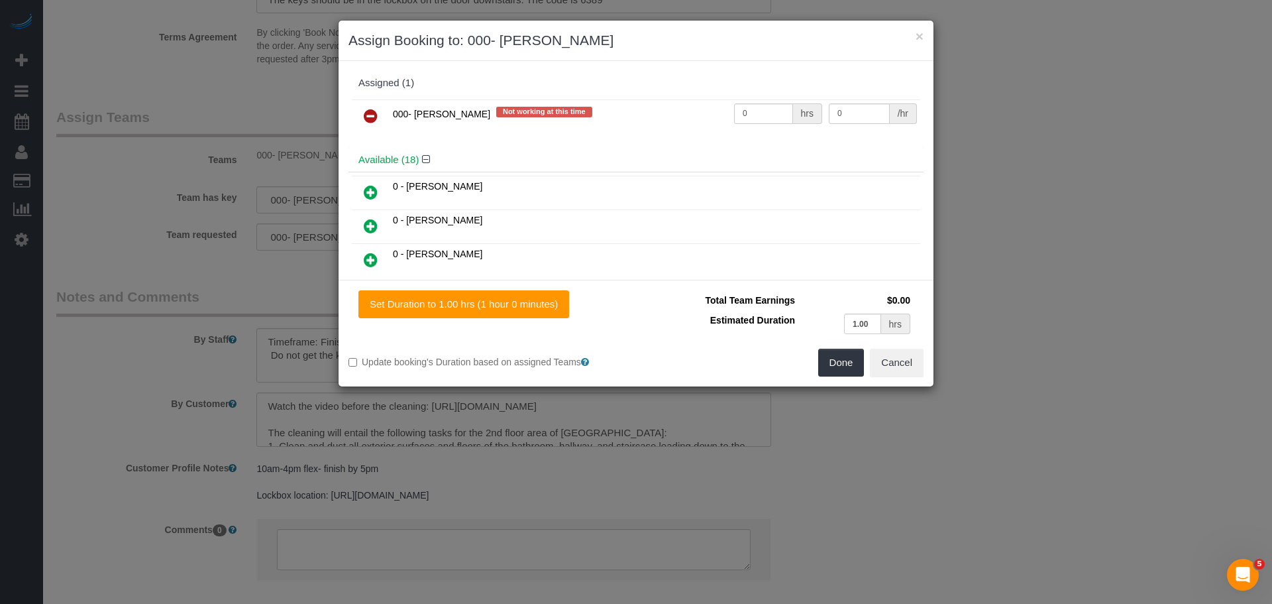
click at [374, 117] on icon at bounding box center [371, 116] width 14 height 16
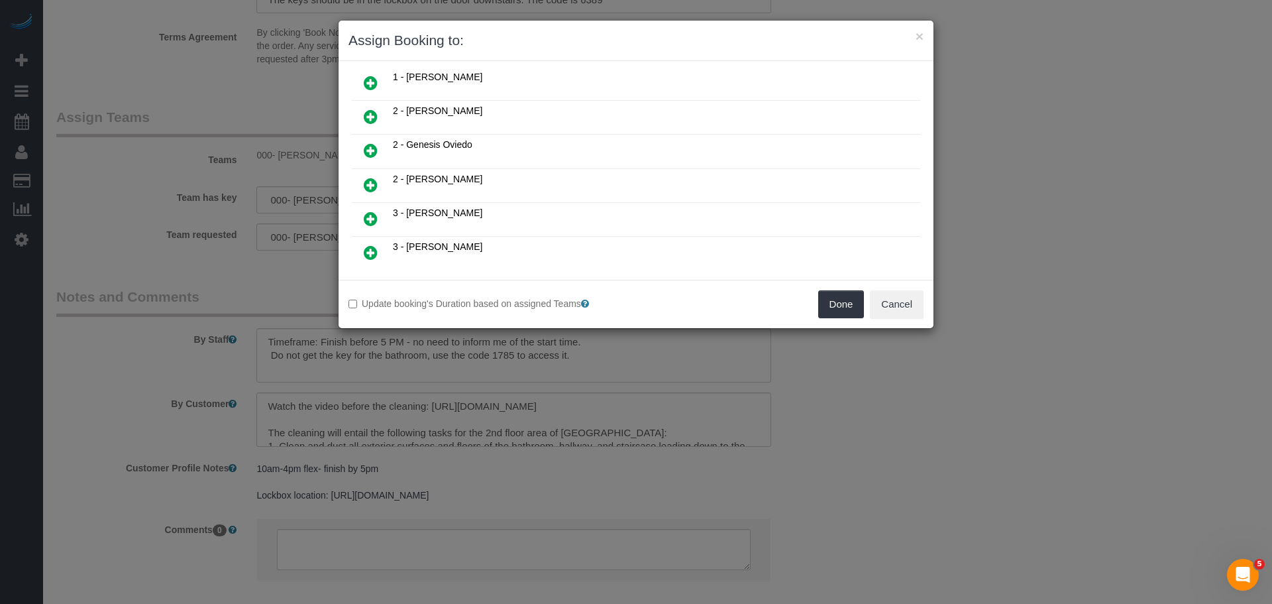
scroll to position [415, 0]
click at [371, 221] on icon at bounding box center [371, 220] width 14 height 16
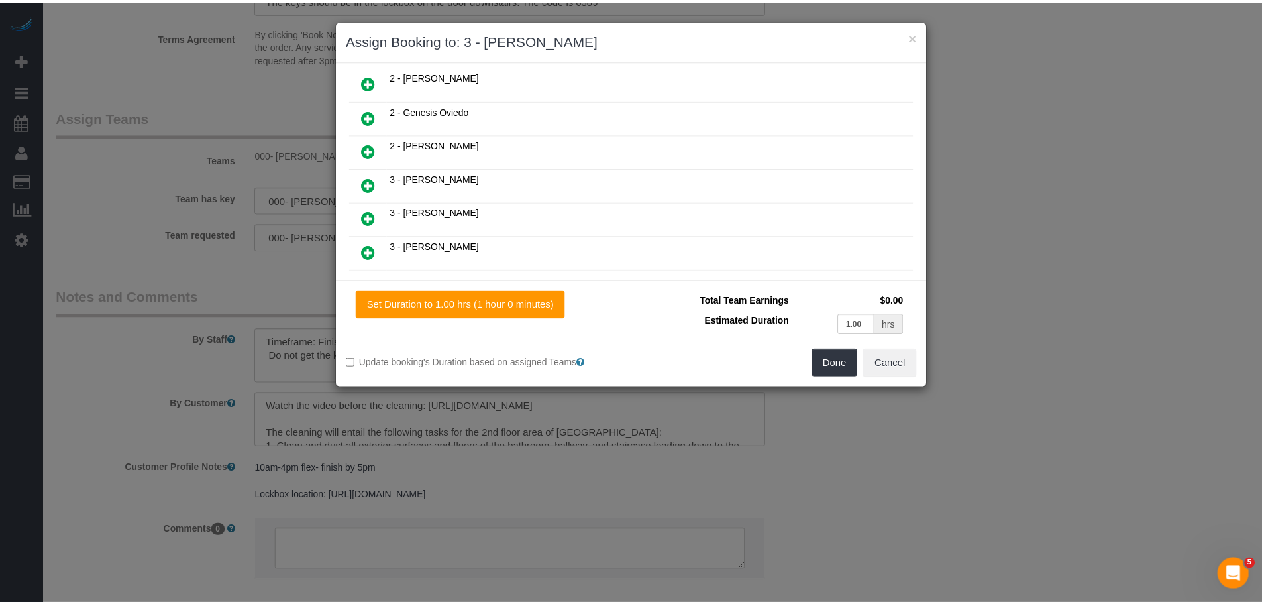
scroll to position [447, 0]
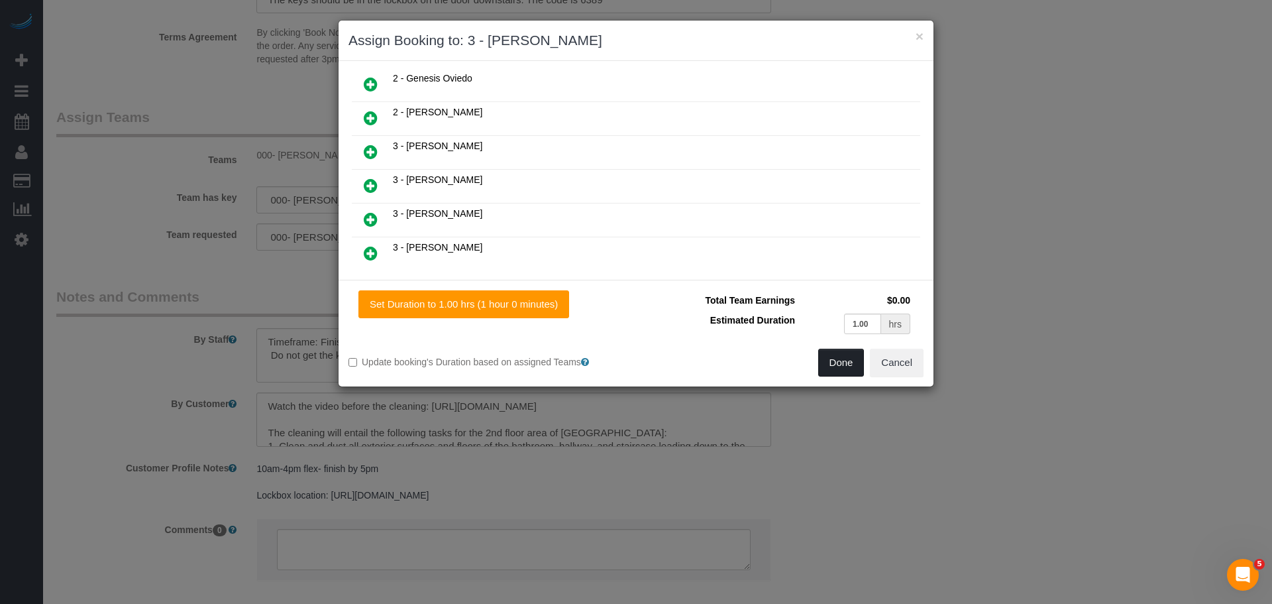
click at [833, 366] on button "Done" at bounding box center [841, 363] width 46 height 28
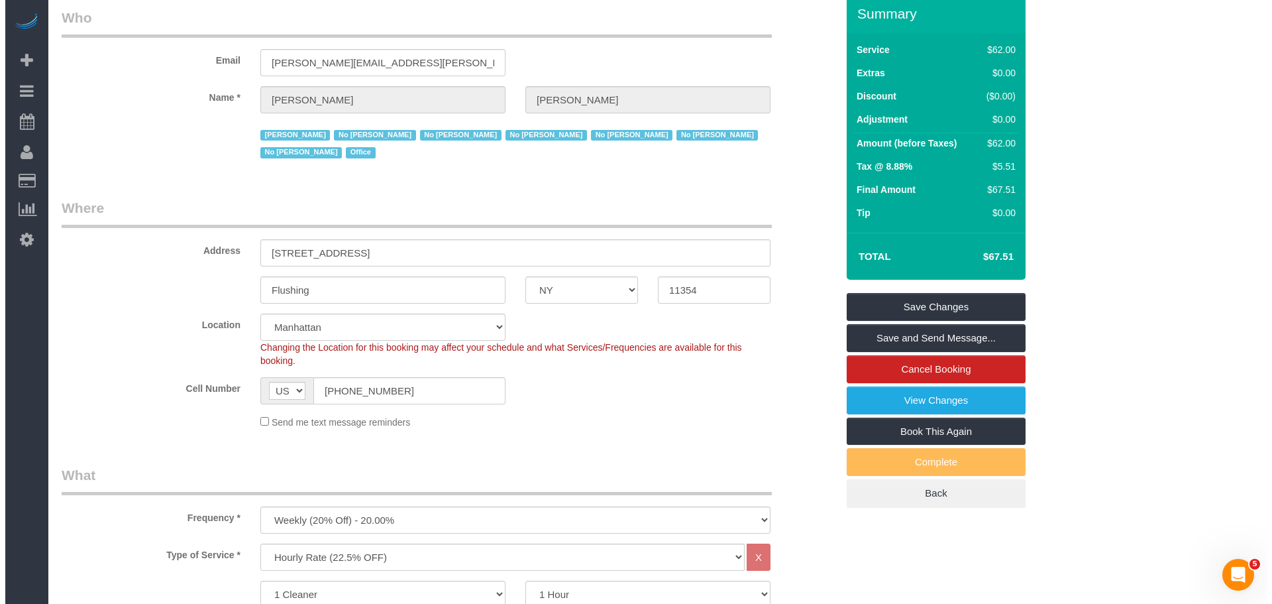
scroll to position [0, 0]
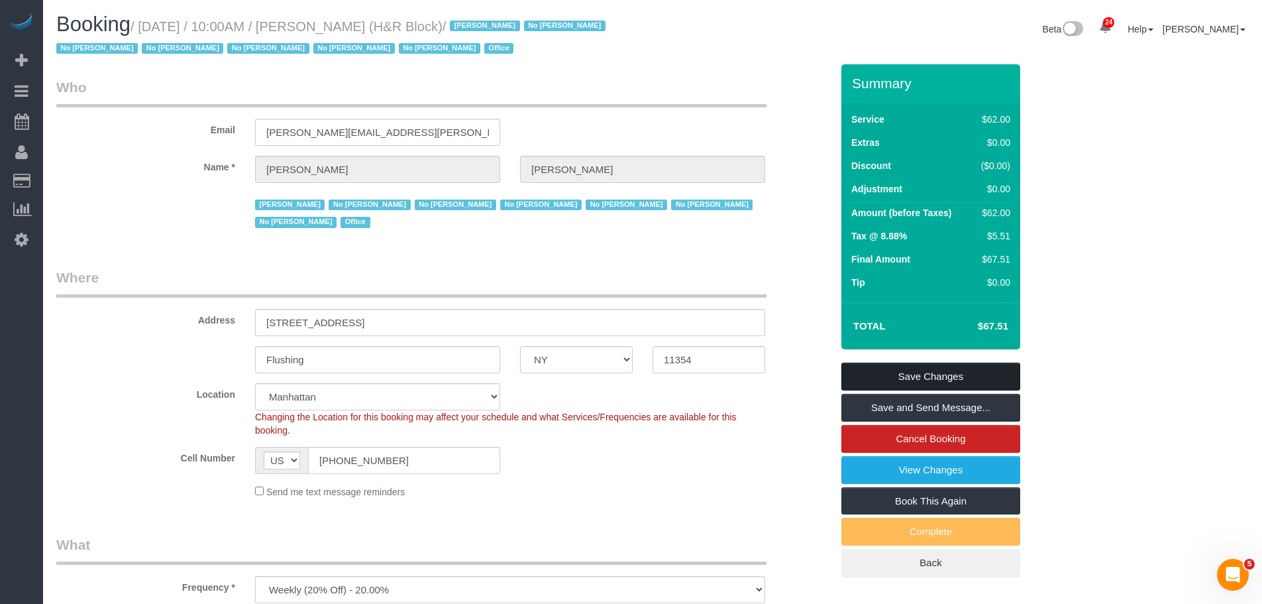
click at [975, 364] on link "Save Changes" at bounding box center [931, 376] width 179 height 28
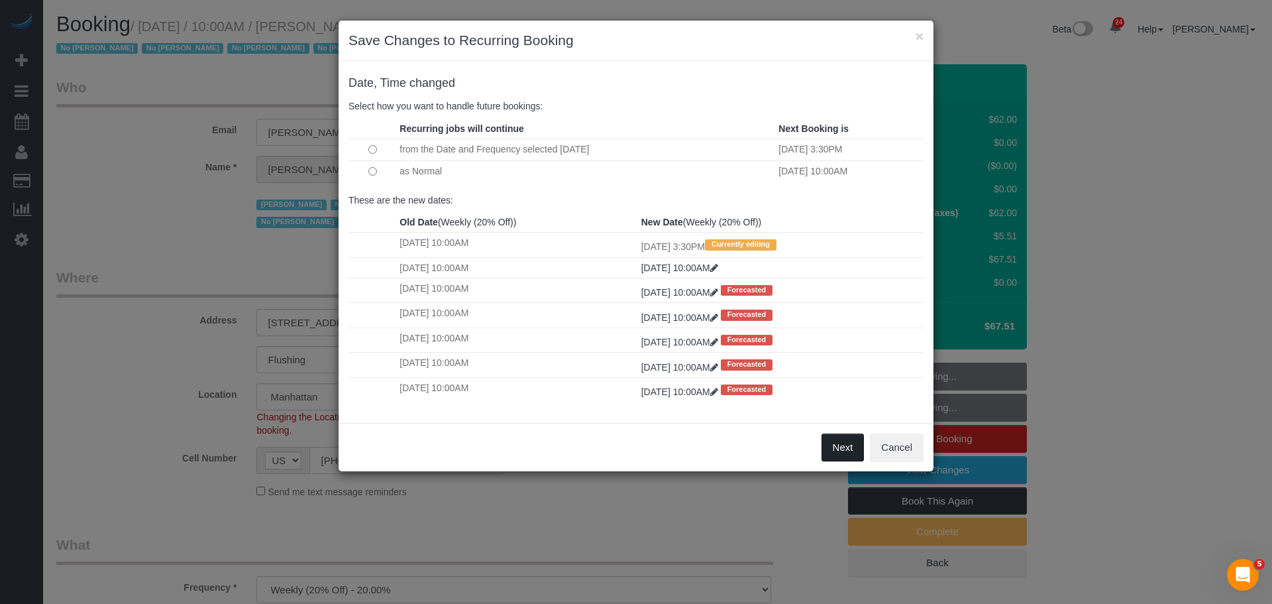
click at [834, 446] on button "Next" at bounding box center [843, 447] width 43 height 28
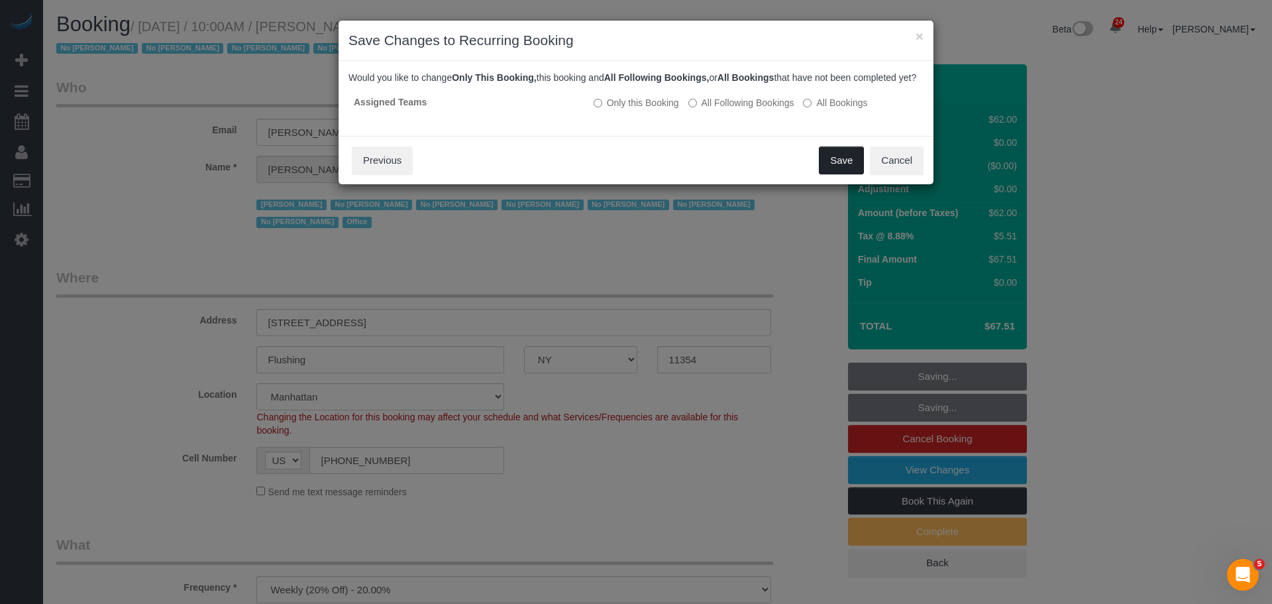
click at [847, 174] on button "Save" at bounding box center [841, 160] width 45 height 28
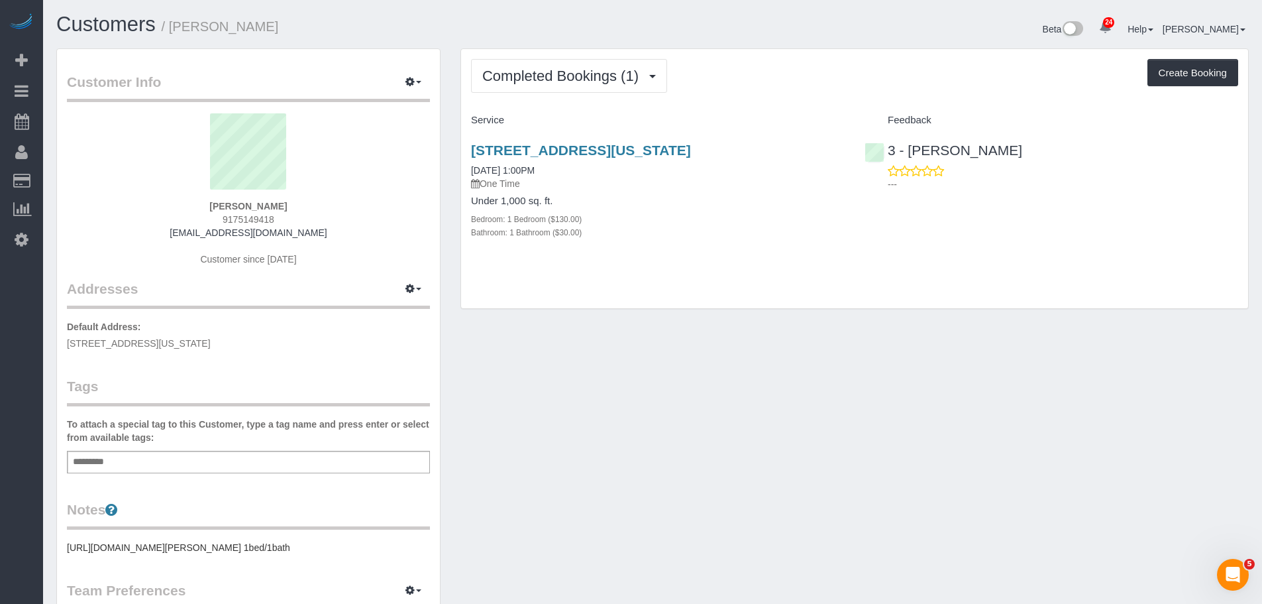
click at [792, 272] on div "Completed Bookings (1) Completed Bookings (1) Upcoming Bookings (7) Cancelled B…" at bounding box center [854, 179] width 787 height 260
click at [790, 78] on div "Completed Bookings (1) Completed Bookings (1) Upcoming Bookings (7) Cancelled B…" at bounding box center [854, 76] width 767 height 34
click at [773, 98] on div "Completed Bookings (1) Completed Bookings (1) Upcoming Bookings (7) Cancelled B…" at bounding box center [854, 179] width 787 height 260
click at [772, 75] on div "Completed Bookings (1) Completed Bookings (1) Upcoming Bookings (7) Cancelled B…" at bounding box center [854, 76] width 767 height 34
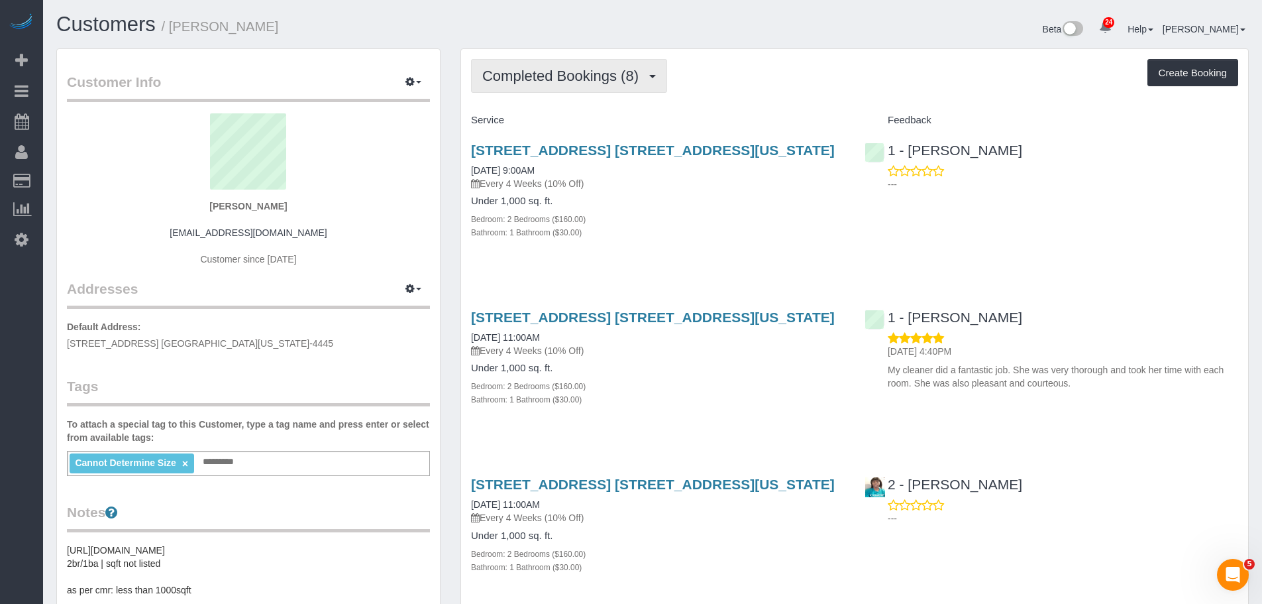
click at [581, 74] on span "Completed Bookings (8)" at bounding box center [563, 76] width 163 height 17
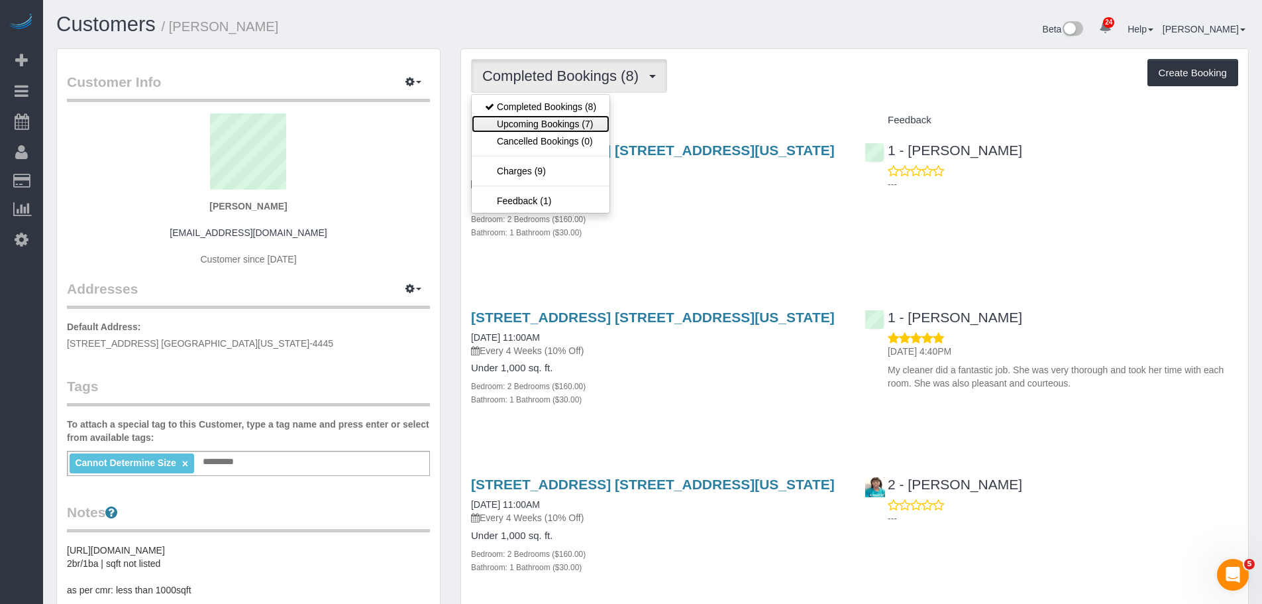
click at [573, 121] on link "Upcoming Bookings (7)" at bounding box center [541, 123] width 138 height 17
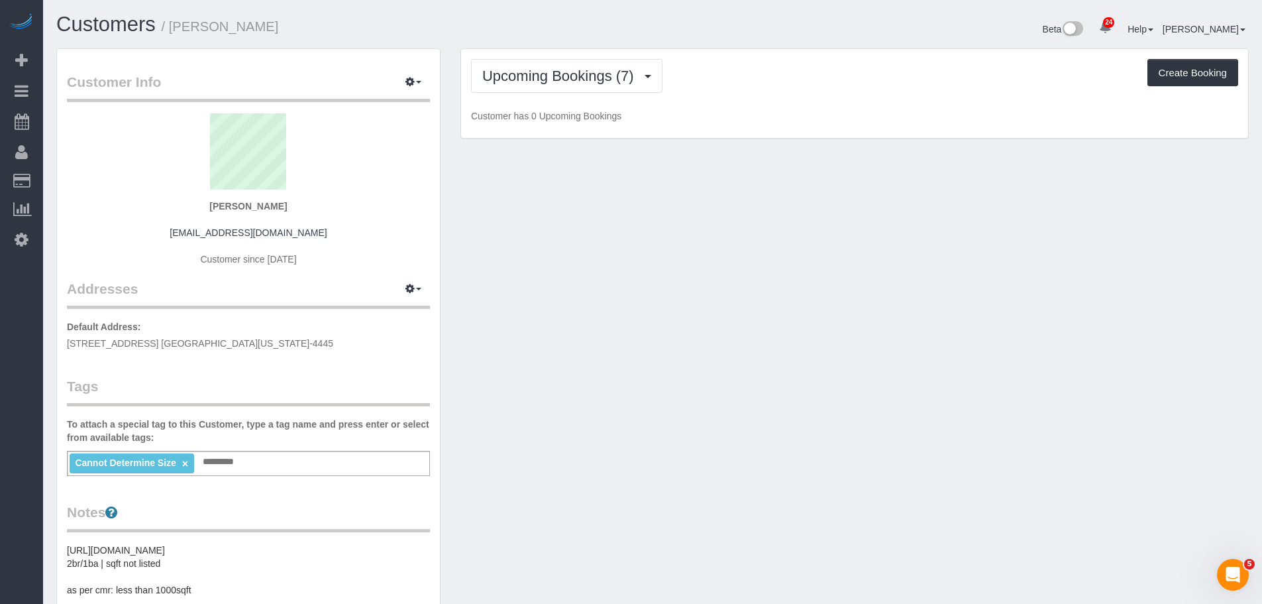
click at [773, 95] on div "Upcoming Bookings (7) Completed Bookings (8) Upcoming Bookings (7) Cancelled Bo…" at bounding box center [854, 93] width 787 height 89
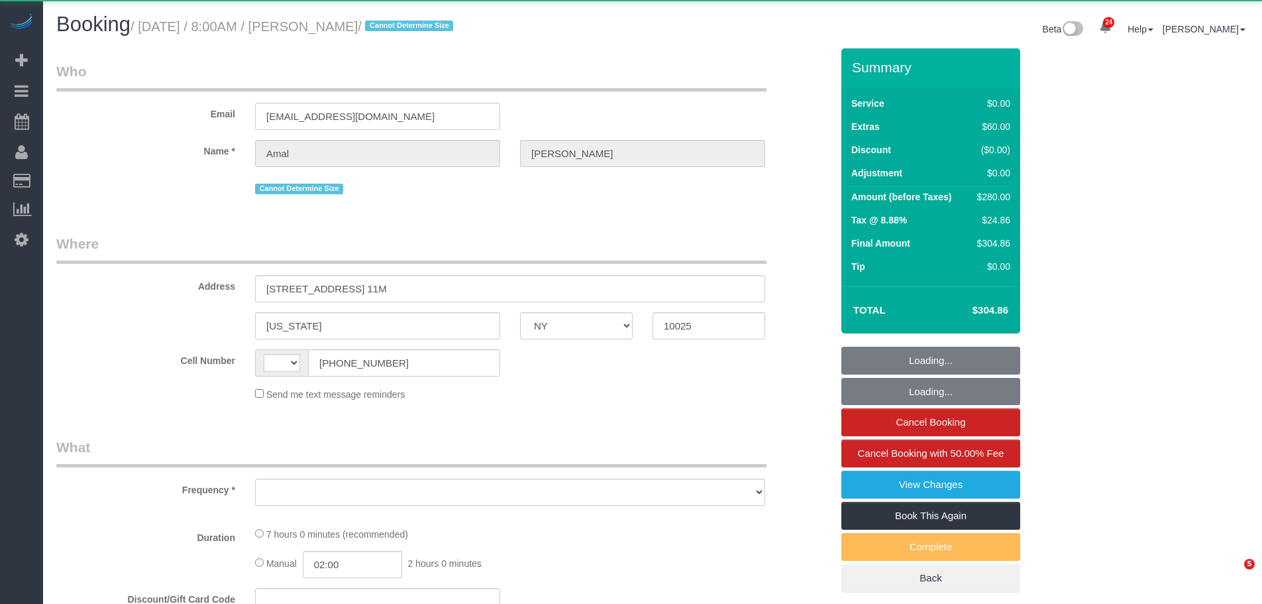
select select "NY"
select select "object:573"
select select "string:stripe-pm_1RKLlq4VGloSiKo79x92TdPf"
select select "spot1"
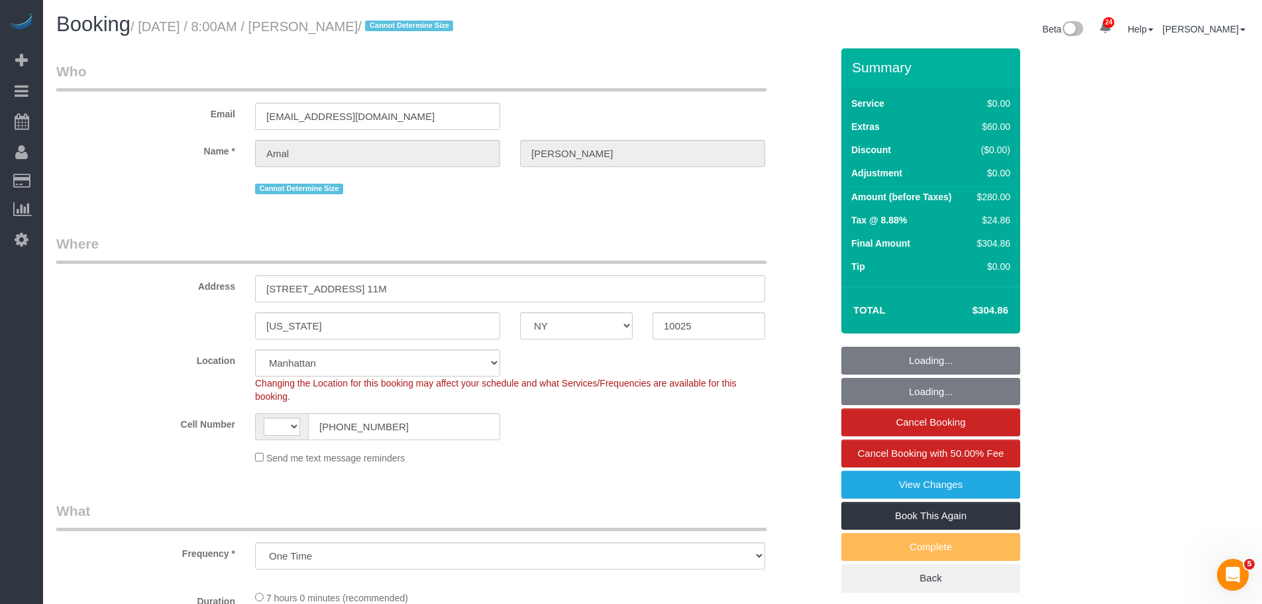
select select "object:584"
select select "string:[GEOGRAPHIC_DATA]"
select select "number:56"
select select "number:72"
select select "number:15"
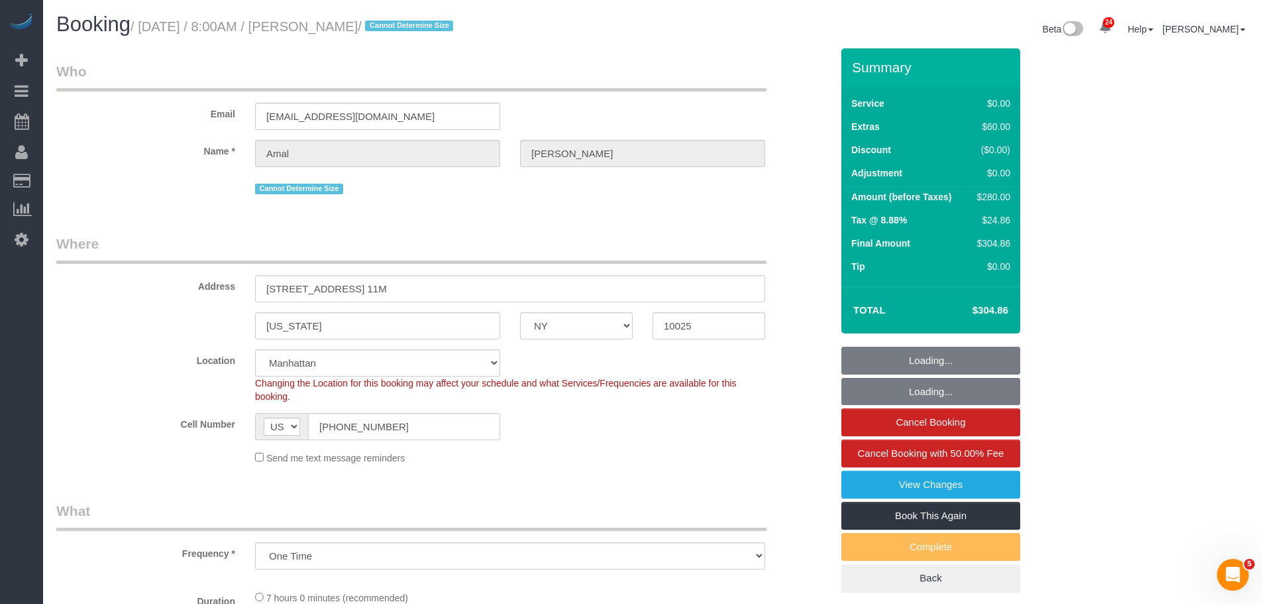
select select "number:5"
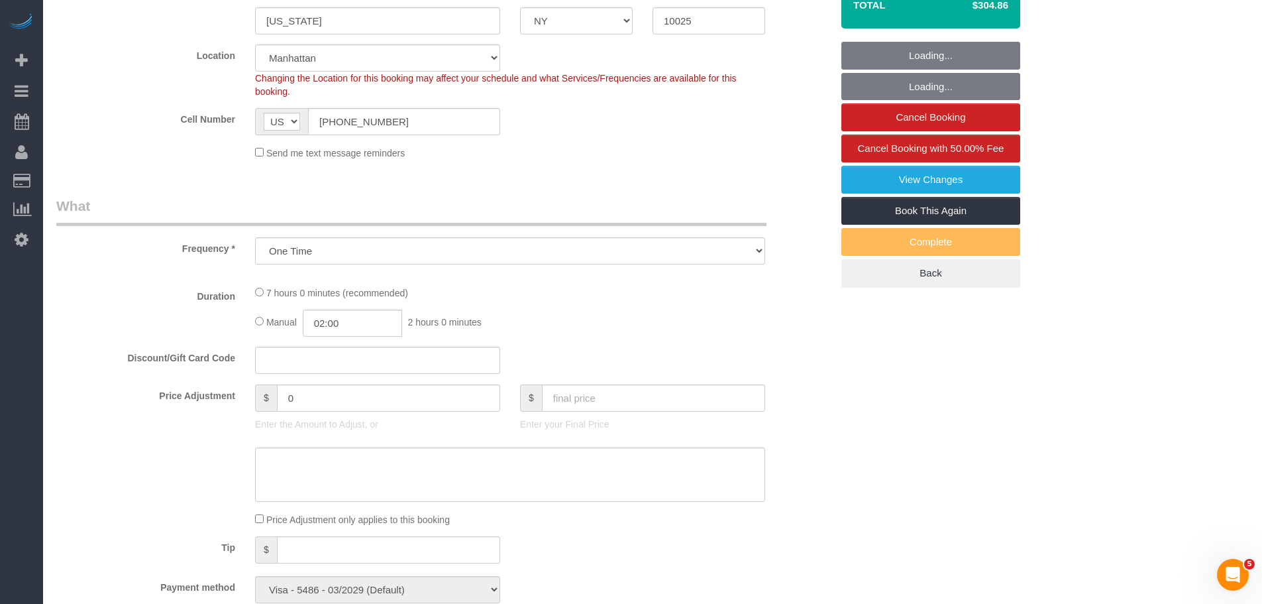
select select "2"
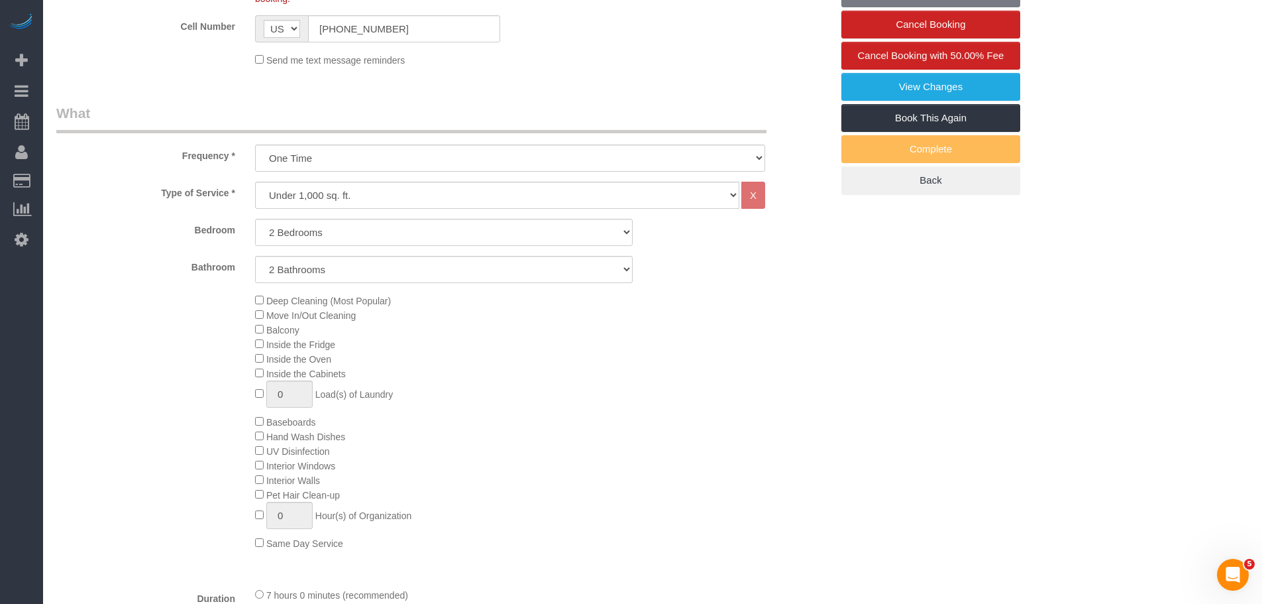
scroll to position [663, 0]
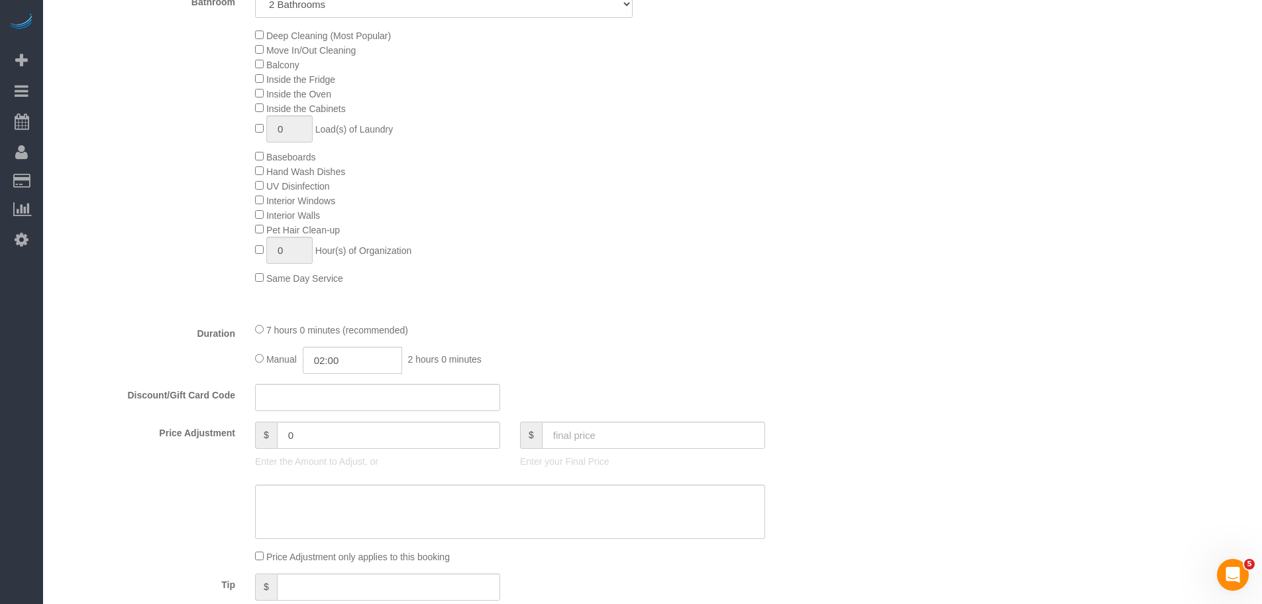
select select "2"
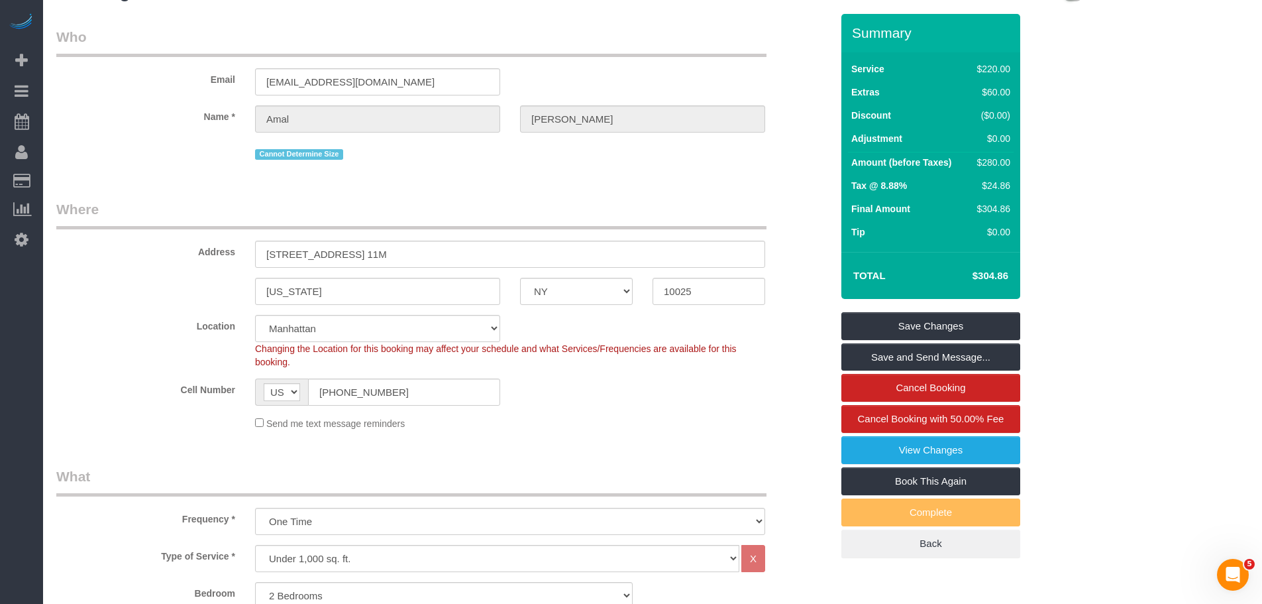
scroll to position [0, 0]
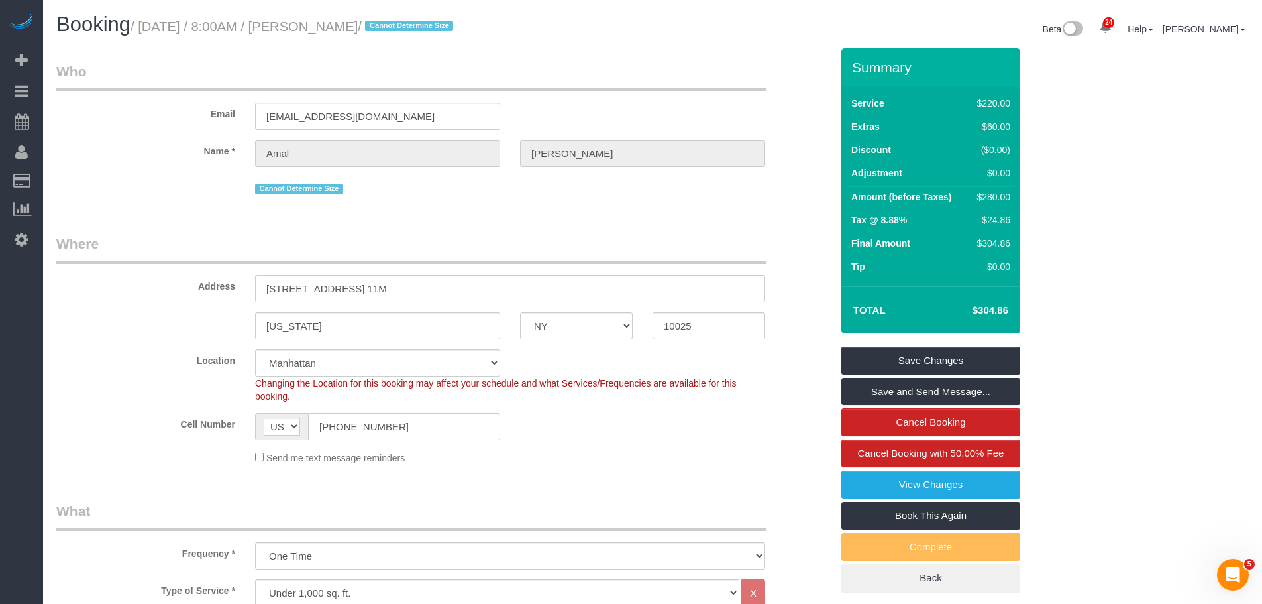
click at [677, 70] on legend "Who" at bounding box center [411, 77] width 710 height 30
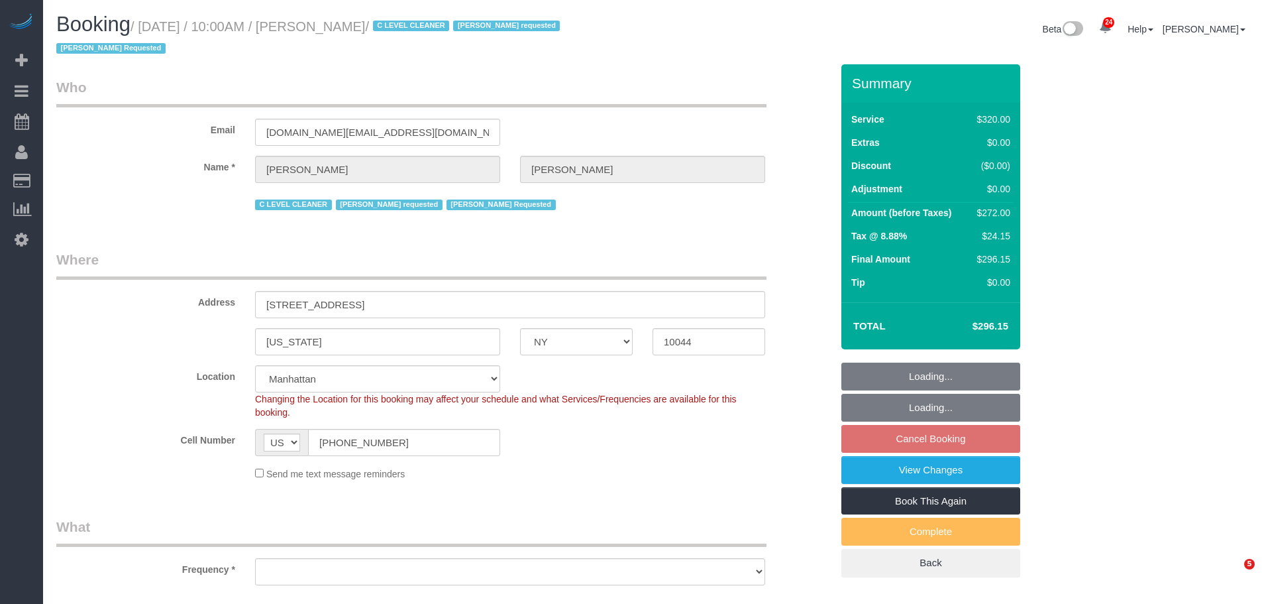
select select "NY"
select select "spot1"
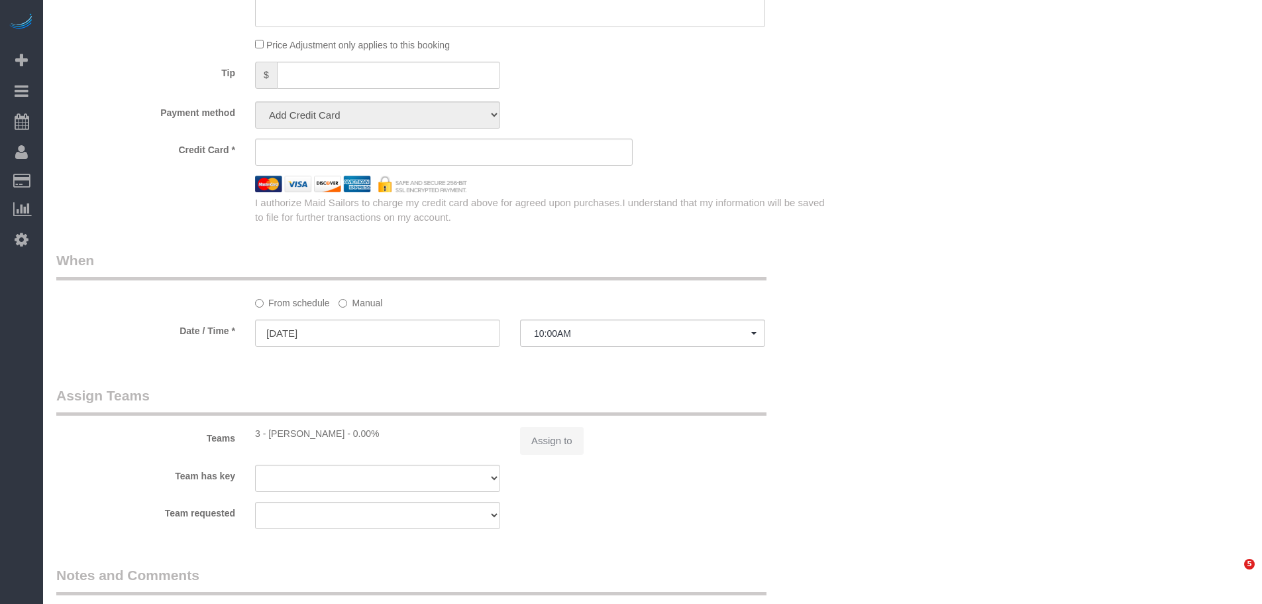
select select "object:1510"
select select "240"
select select "number:89"
select select "number:90"
select select "number:15"
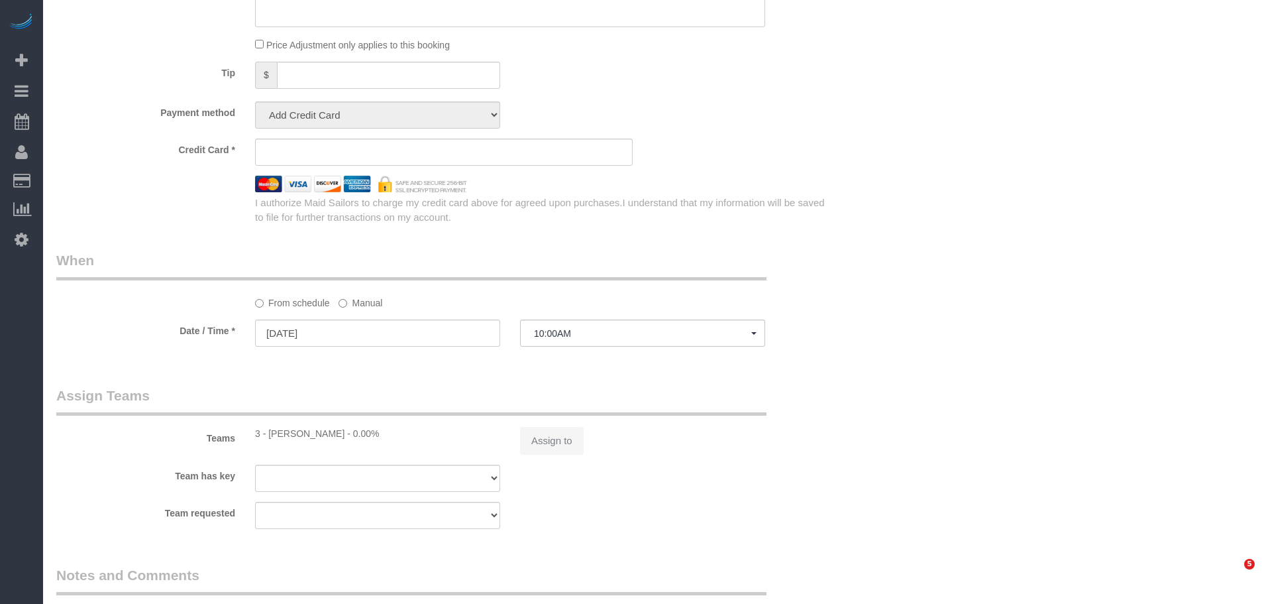
select select "number:5"
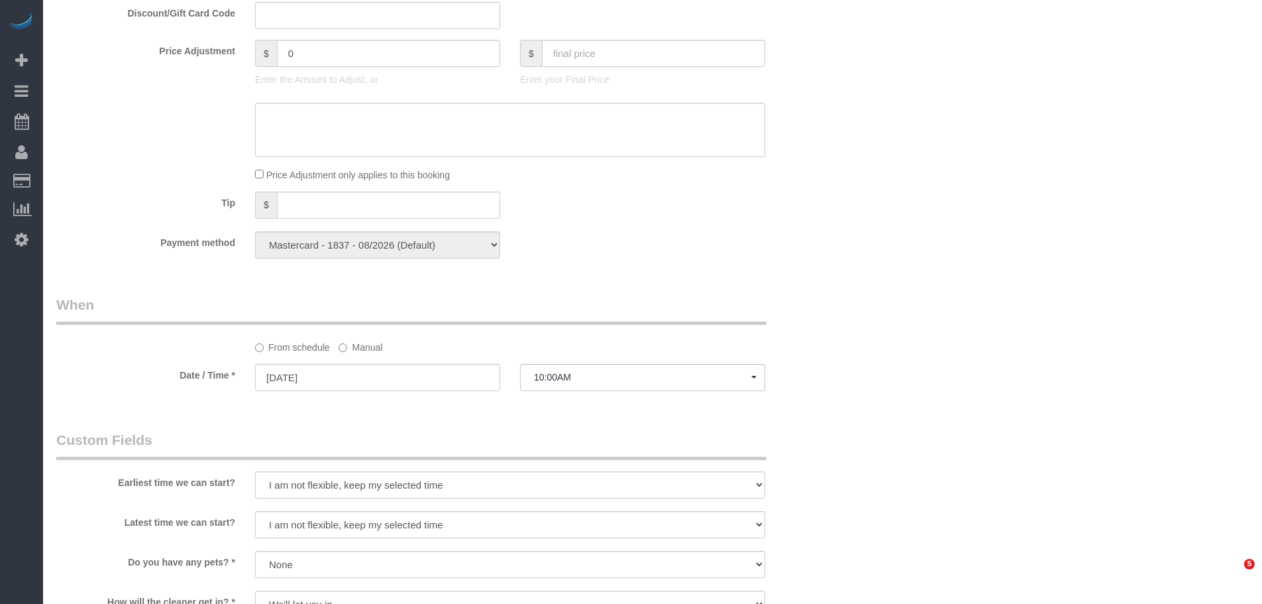
select select "string:stripe-pm_1OfFBT4VGloSiKo7Bq2FZQac"
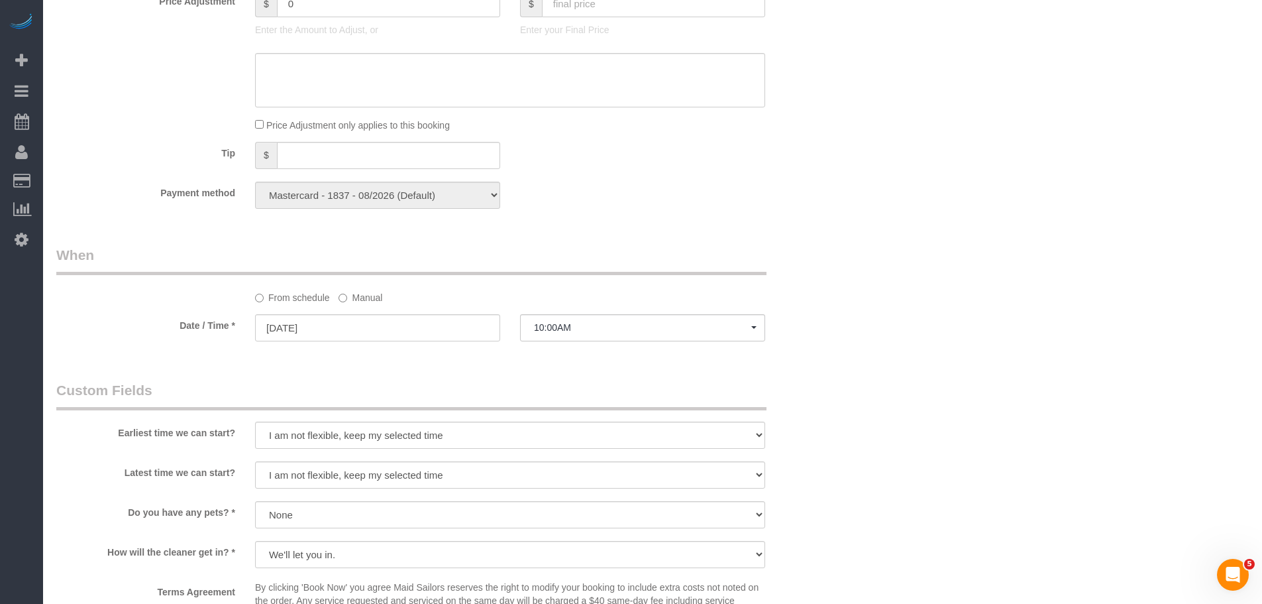
scroll to position [1060, 0]
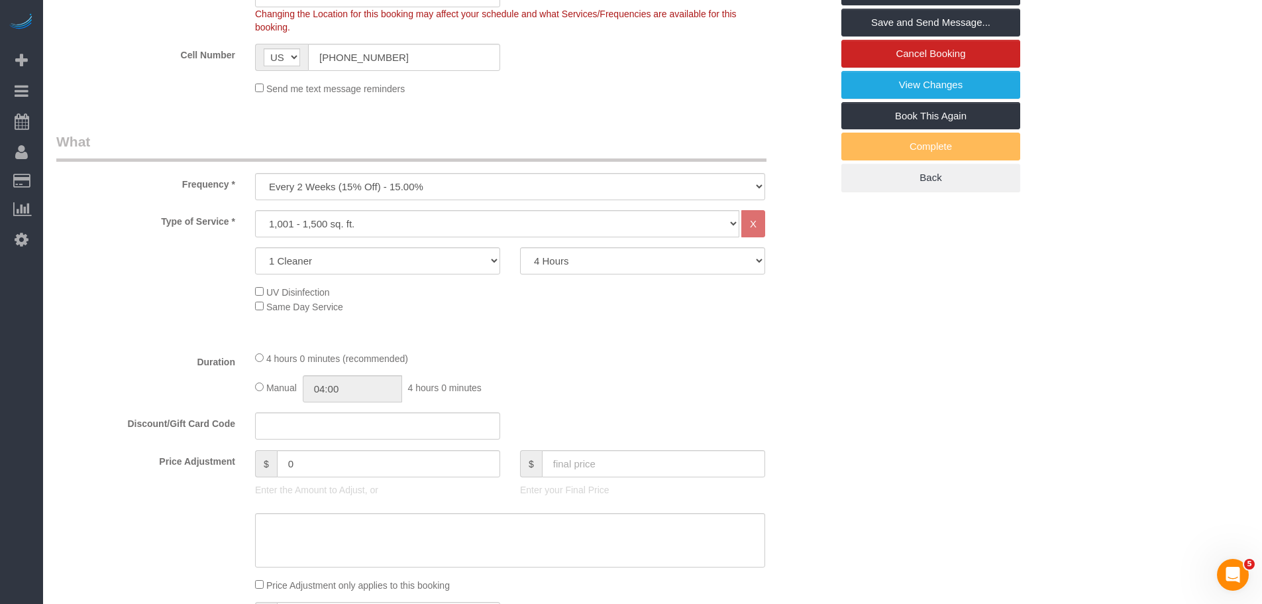
scroll to position [265, 0]
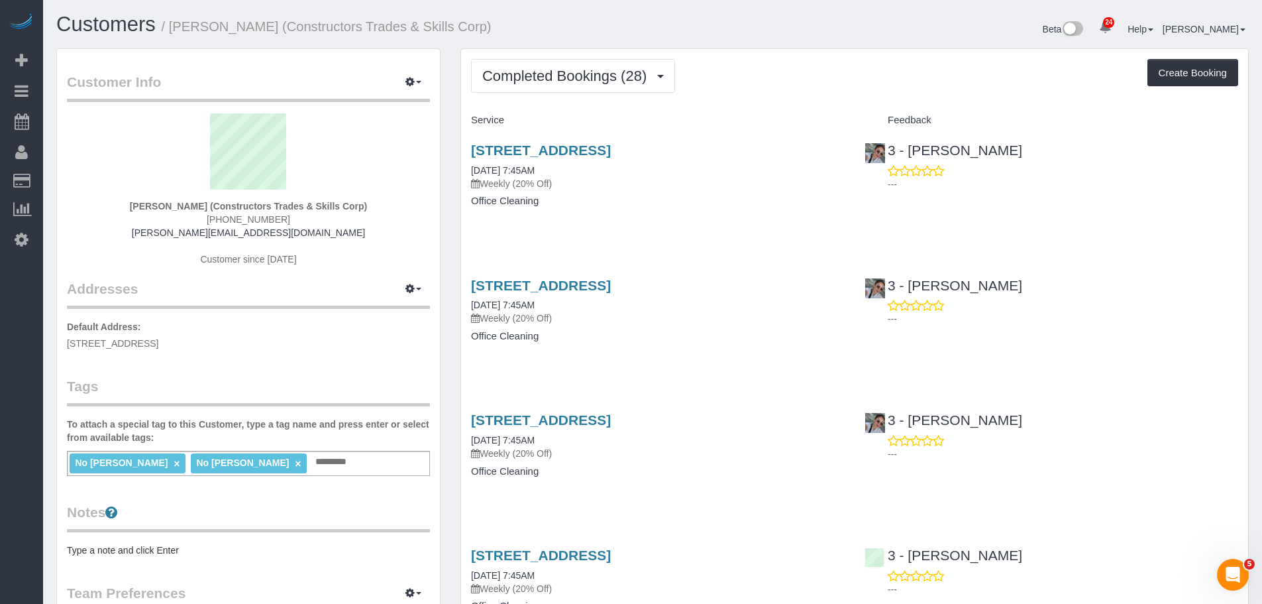
drag, startPoint x: 767, startPoint y: 150, endPoint x: 463, endPoint y: 155, distance: 303.5
click at [463, 155] on div "[STREET_ADDRESS] [DATE] 7:45AM Weekly (20% Off) Office Cleaning" at bounding box center [658, 182] width 394 height 102
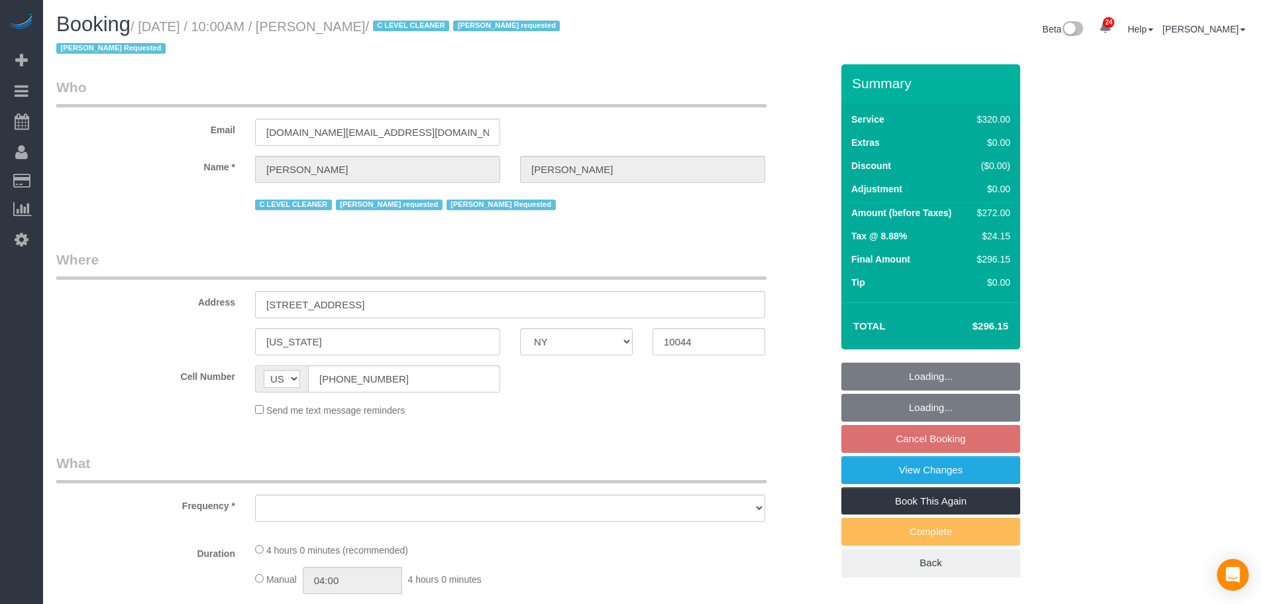
select select "NY"
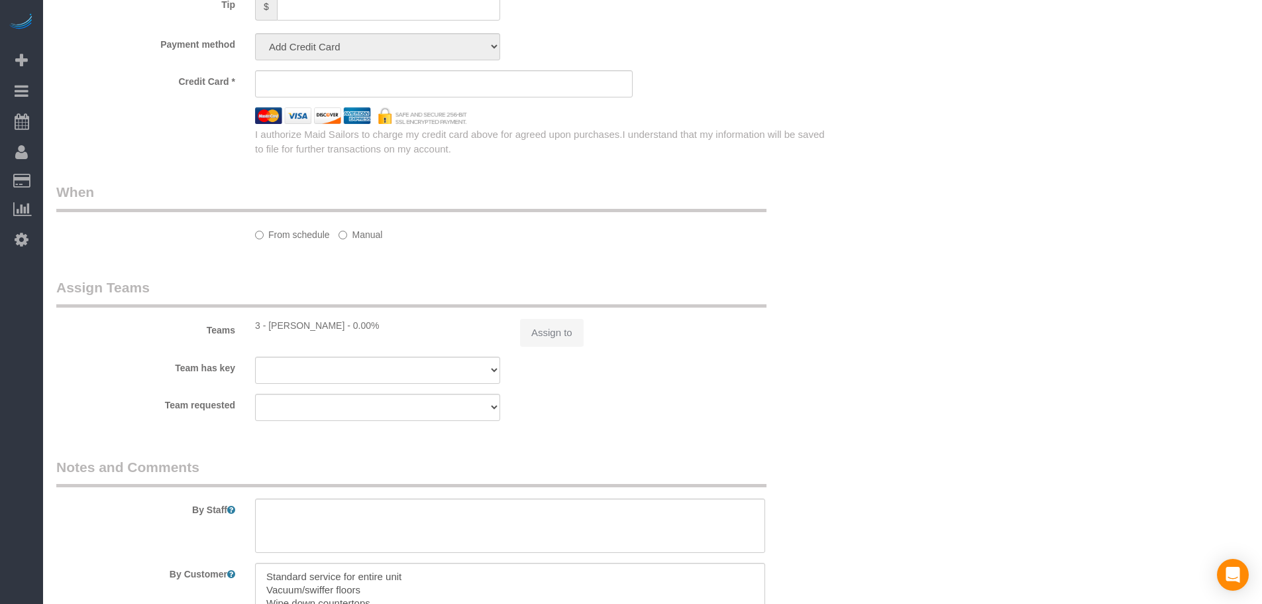
select select "number:89"
select select "number:90"
select select "number:15"
select select "number:5"
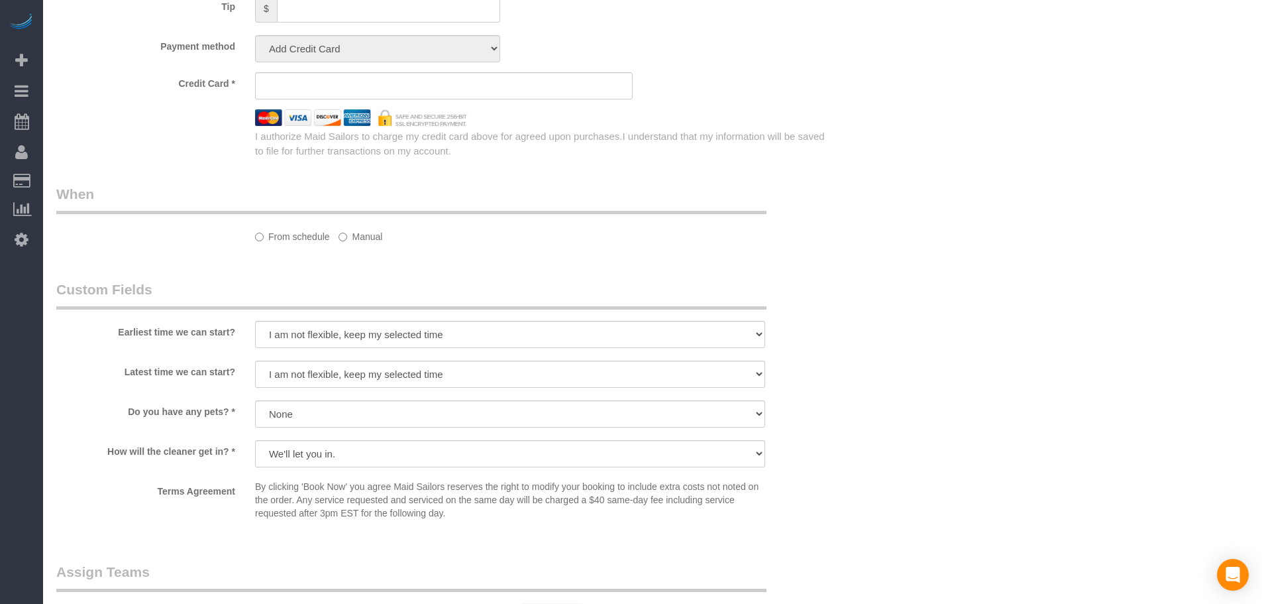
select select "object:1510"
select select "string:stripe-pm_1OfFBT4VGloSiKo7Bq2FZQac"
select select "240"
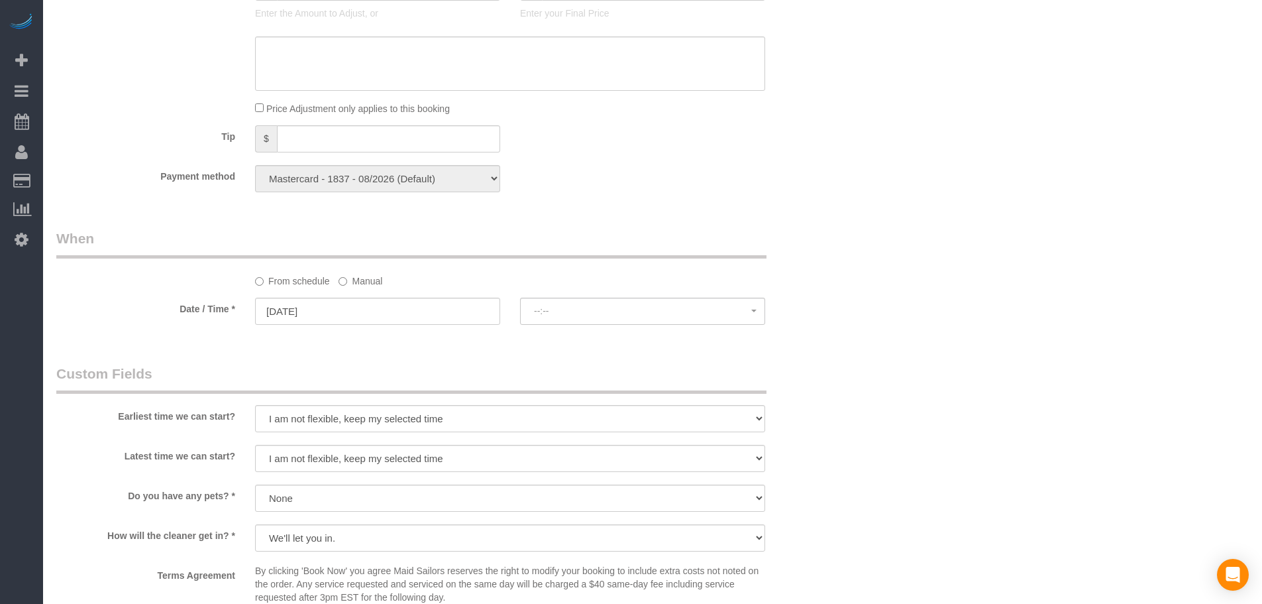
scroll to position [1323, 0]
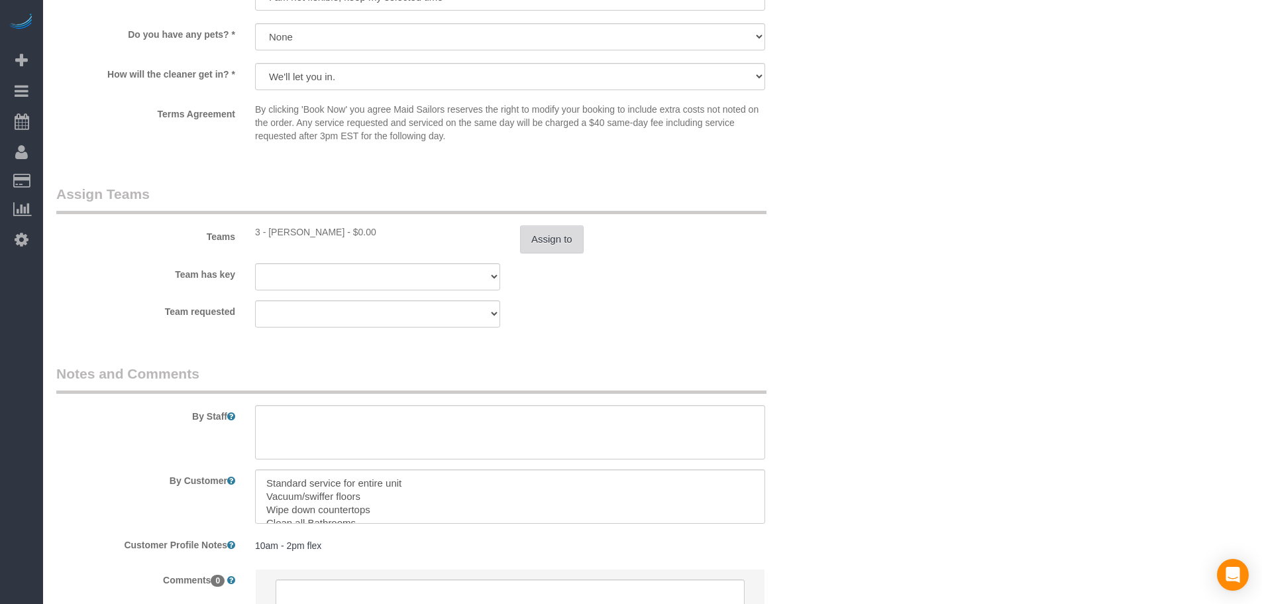
select select "spot1"
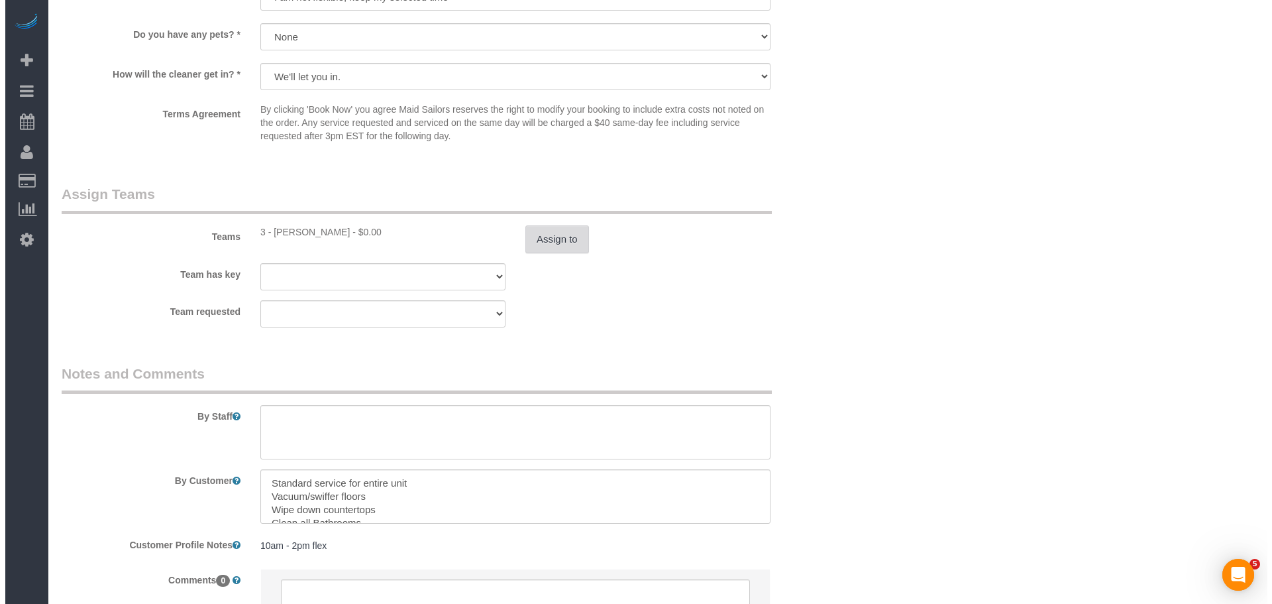
scroll to position [0, 0]
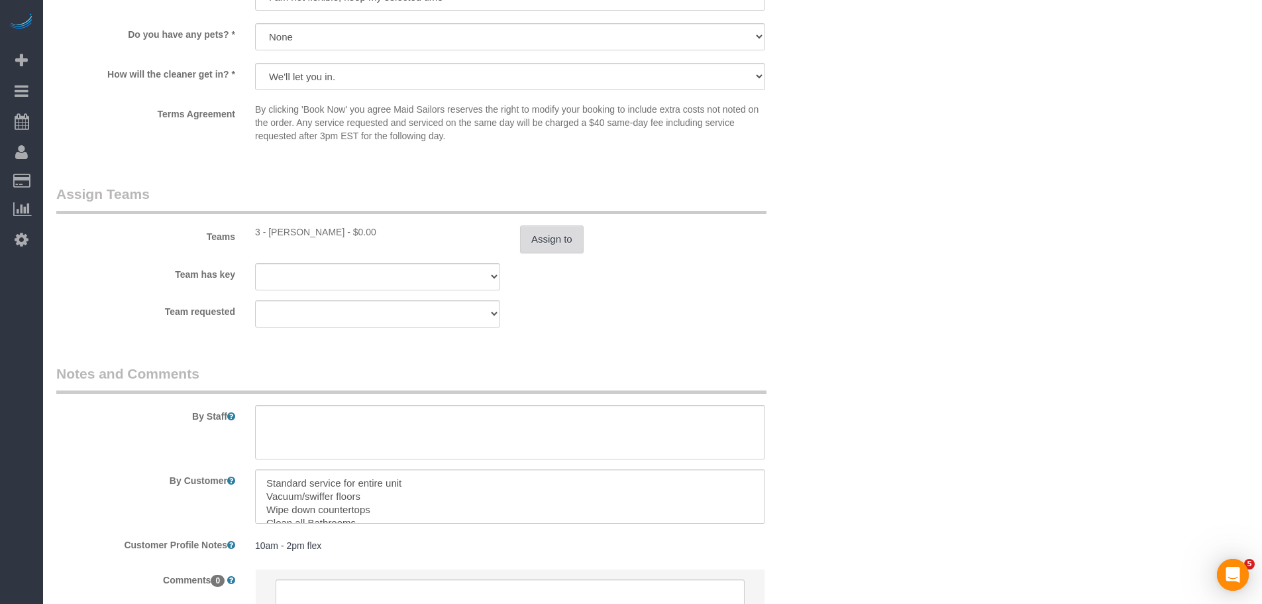
click at [543, 245] on button "Assign to" at bounding box center [552, 239] width 64 height 28
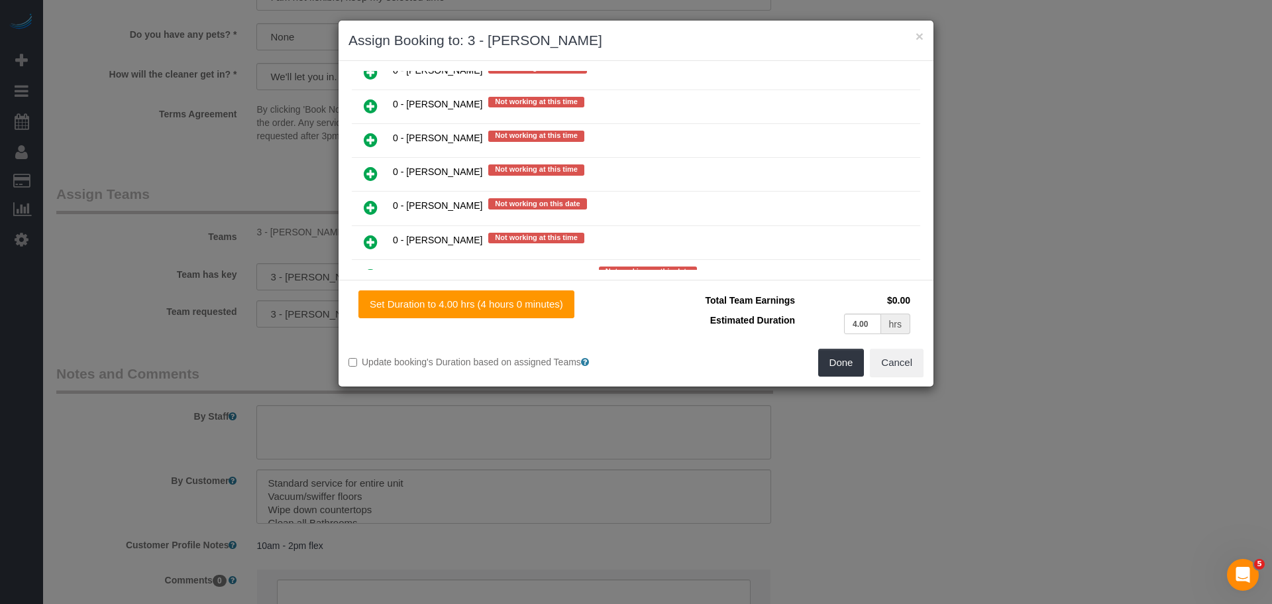
scroll to position [1127, 0]
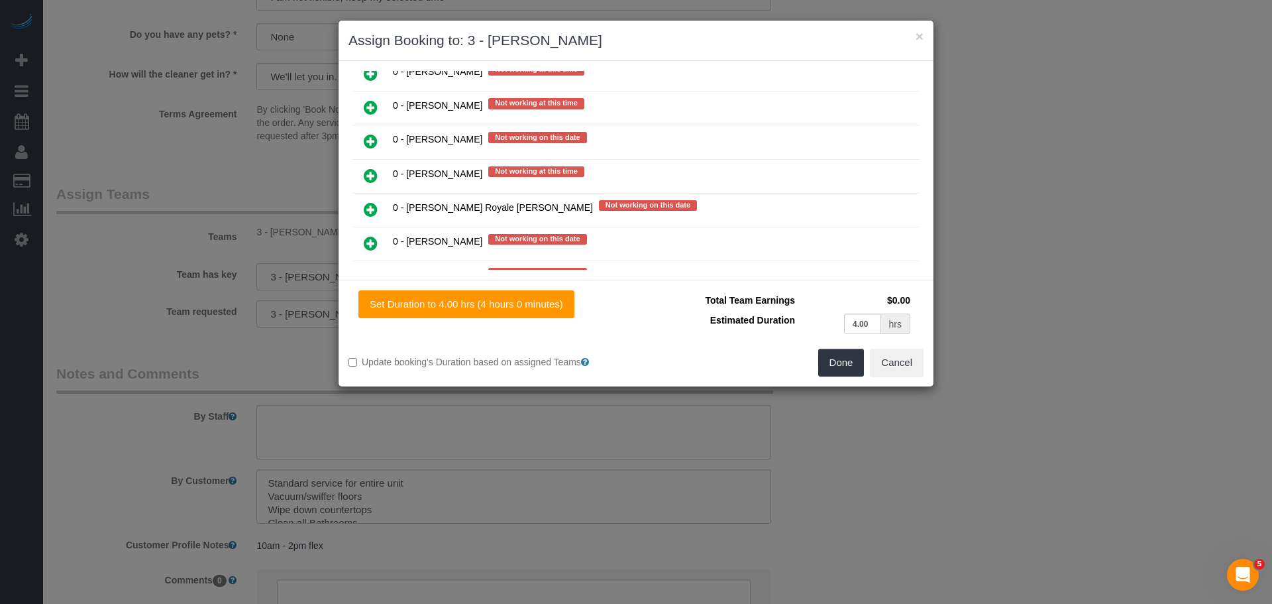
click at [366, 145] on icon at bounding box center [371, 141] width 14 height 16
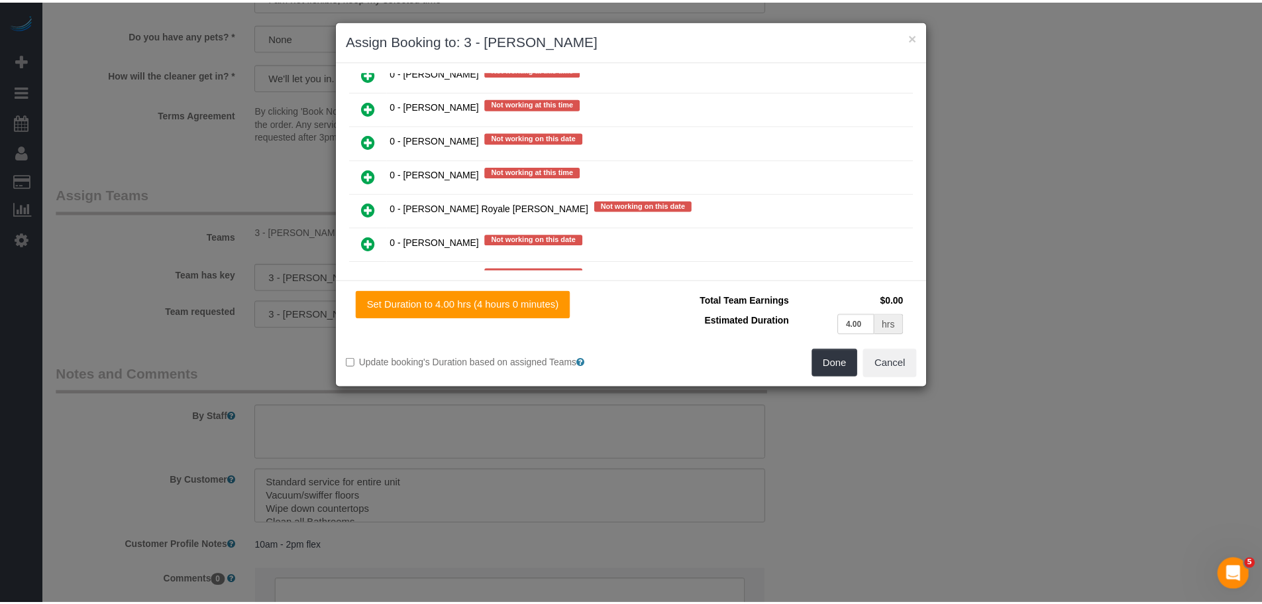
scroll to position [1160, 0]
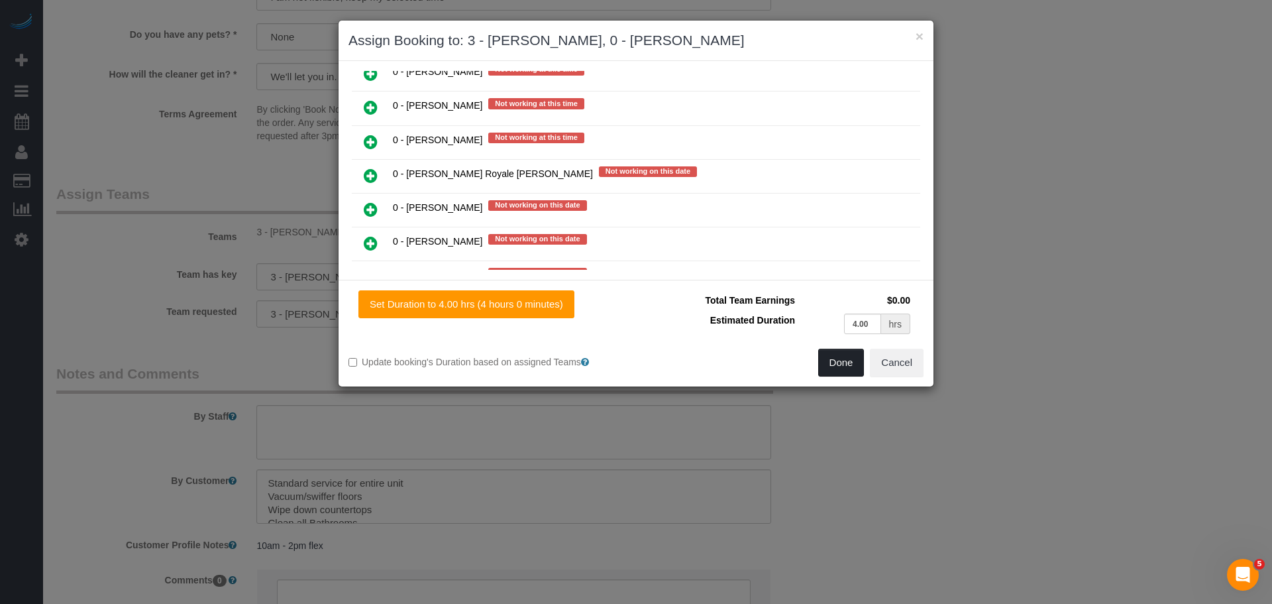
click at [845, 367] on button "Done" at bounding box center [841, 363] width 46 height 28
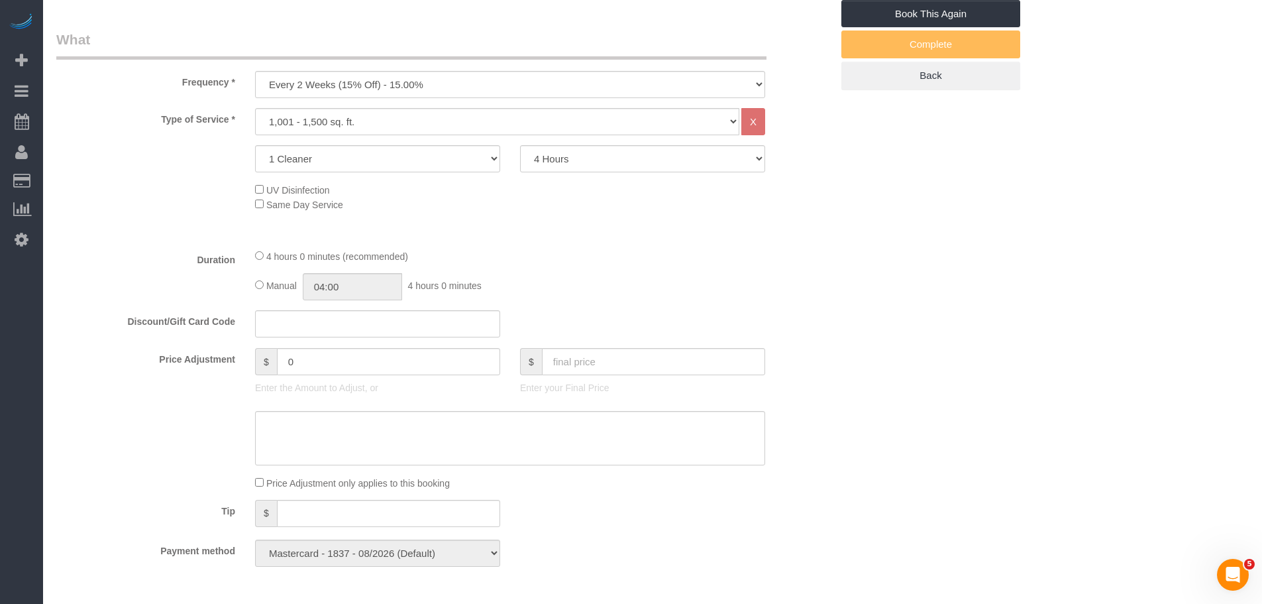
scroll to position [395, 0]
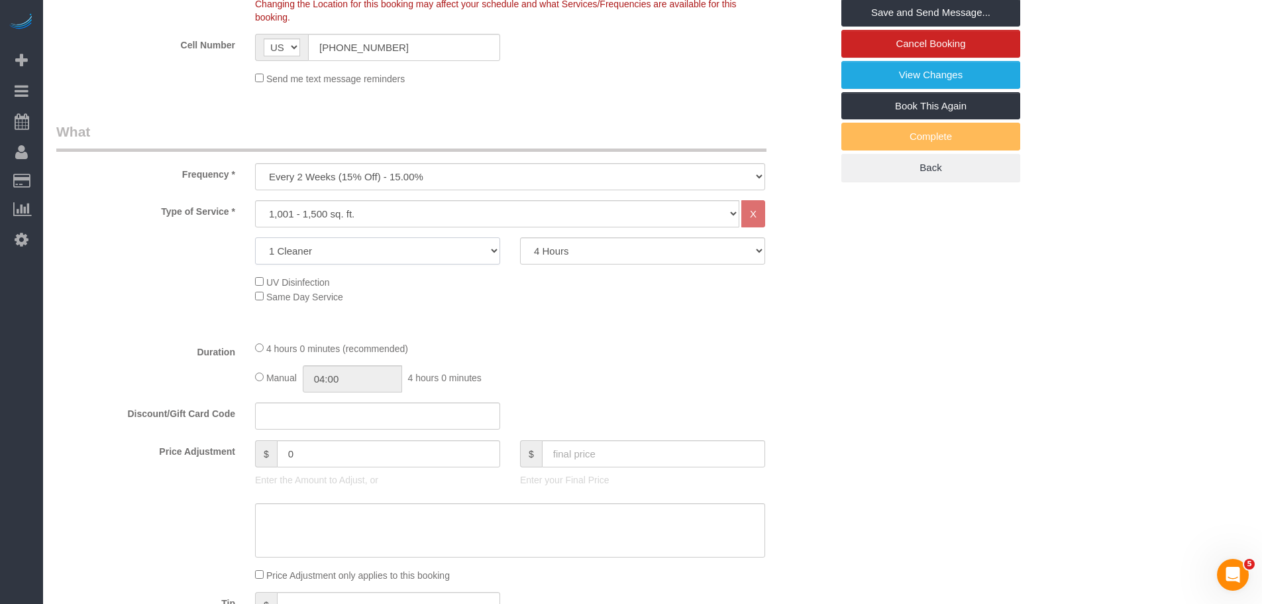
click at [430, 247] on select "1 Cleaner 2 Cleaners 3 Cleaners 4 Cleaners 5 Cleaners" at bounding box center [377, 250] width 245 height 27
select select "2"
click at [255, 237] on select "1 Cleaner 2 Cleaners 3 Cleaners 4 Cleaners 5 Cleaners" at bounding box center [377, 250] width 245 height 27
click at [580, 303] on div "UV Disinfection Same Day Service" at bounding box center [543, 288] width 596 height 29
click at [574, 245] on select "2 Hours 2.5 Hours 3 Hours 3.5 Hours 4 Hours 4.5 Hours 5 Hours 5.5 Hours 6 Hours…" at bounding box center [642, 250] width 245 height 27
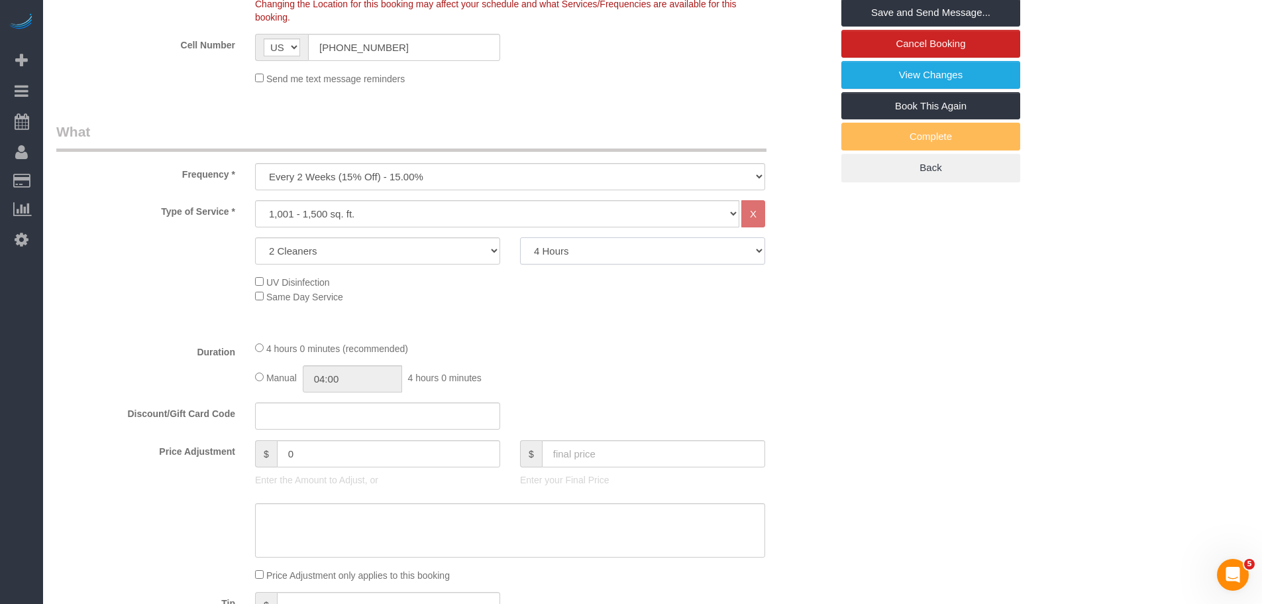
select select "120"
click at [520, 237] on select "2 Hours 2.5 Hours 3 Hours 3.5 Hours 4 Hours 4.5 Hours 5 Hours 5.5 Hours 6 Hours…" at bounding box center [642, 250] width 245 height 27
click at [683, 327] on div "Type of Service * Under 1,000 sq. ft. 1,001 - 1,500 sq. ft. 1,500+ sq. ft. Cust…" at bounding box center [443, 265] width 775 height 130
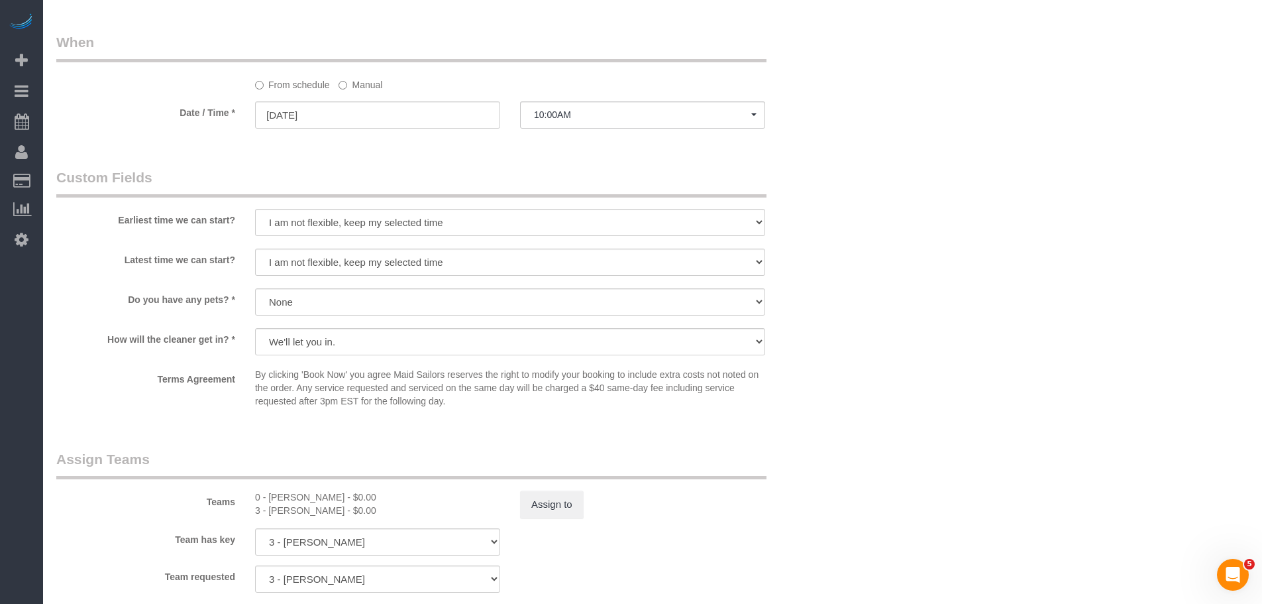
scroll to position [1389, 0]
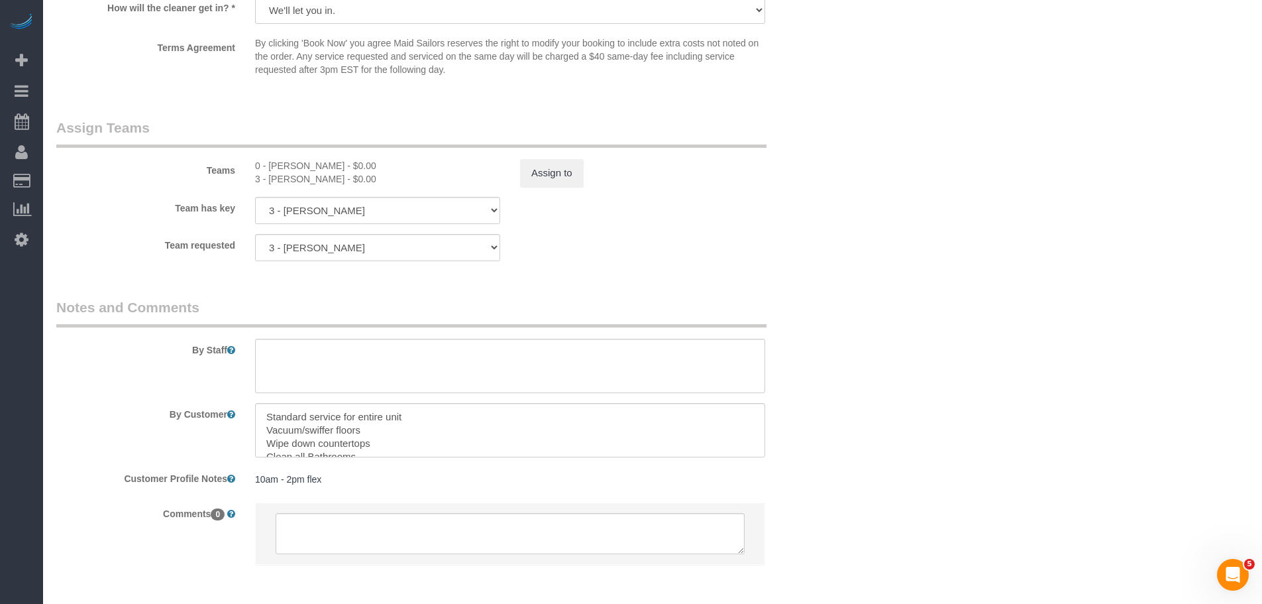
select select "spot58"
click at [280, 178] on div "3 - [PERSON_NAME] - $0.00" at bounding box center [377, 178] width 245 height 13
click at [323, 178] on div "3 - [PERSON_NAME] - $0.00" at bounding box center [377, 178] width 245 height 13
copy div "[PERSON_NAME]"
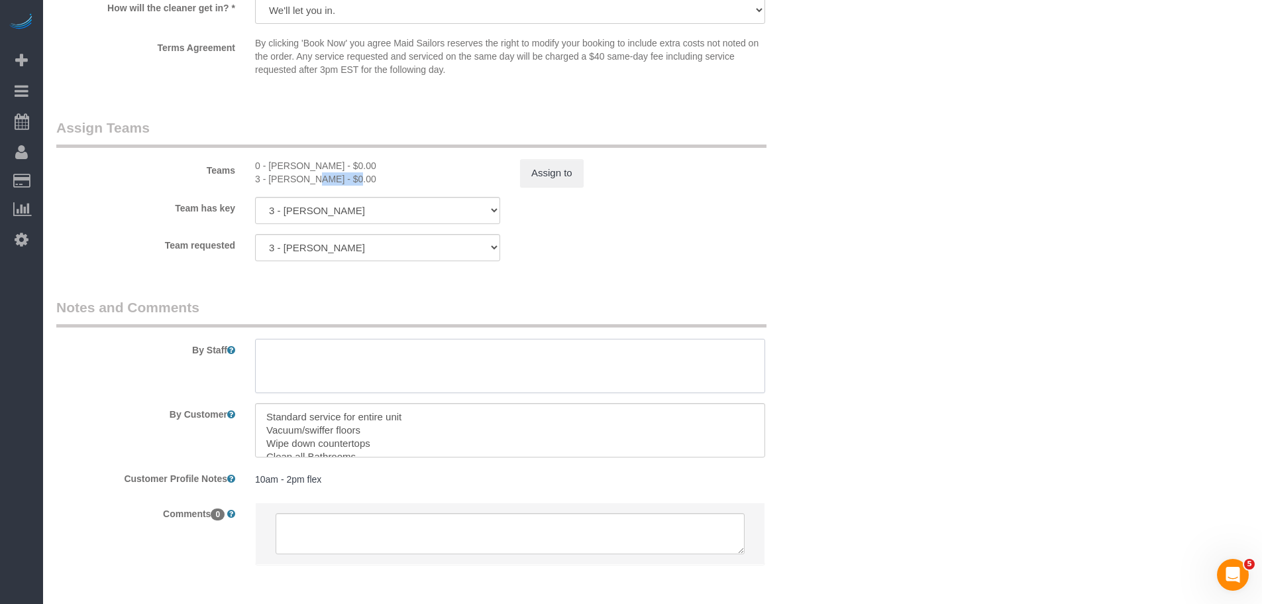
click at [329, 364] on textarea at bounding box center [510, 366] width 510 height 54
paste textarea "[PERSON_NAME]"
click at [283, 165] on div "0 - [PERSON_NAME] - $0.00" at bounding box center [377, 165] width 245 height 13
click at [347, 165] on div "0 - [PERSON_NAME] - $0.00" at bounding box center [377, 165] width 245 height 13
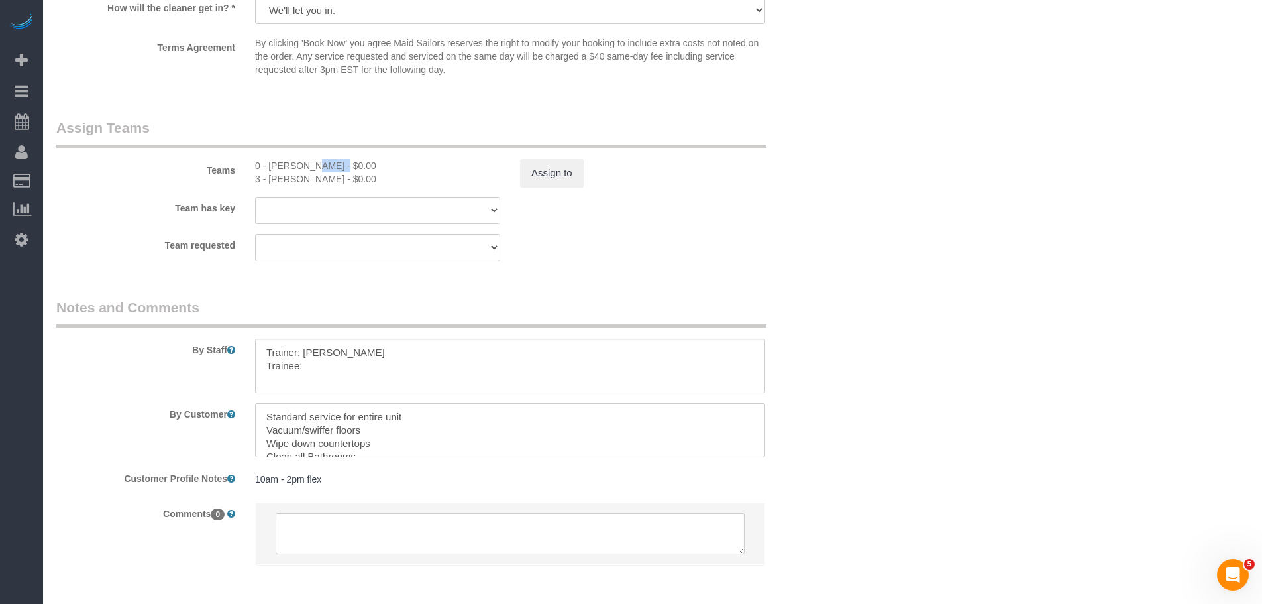
copy div "[PERSON_NAME]"
click at [333, 364] on textarea at bounding box center [510, 366] width 510 height 54
paste textarea "[PERSON_NAME]"
type textarea "Trainer: [PERSON_NAME]: [PERSON_NAME] (Please wait for the trainer)"
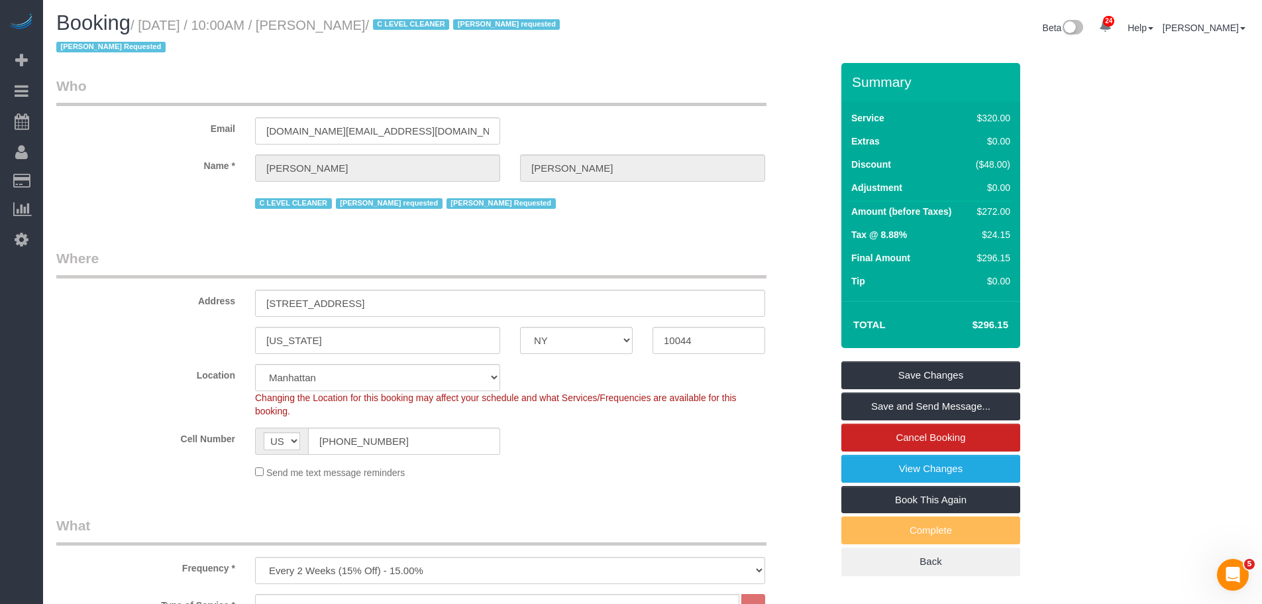
scroll to position [0, 0]
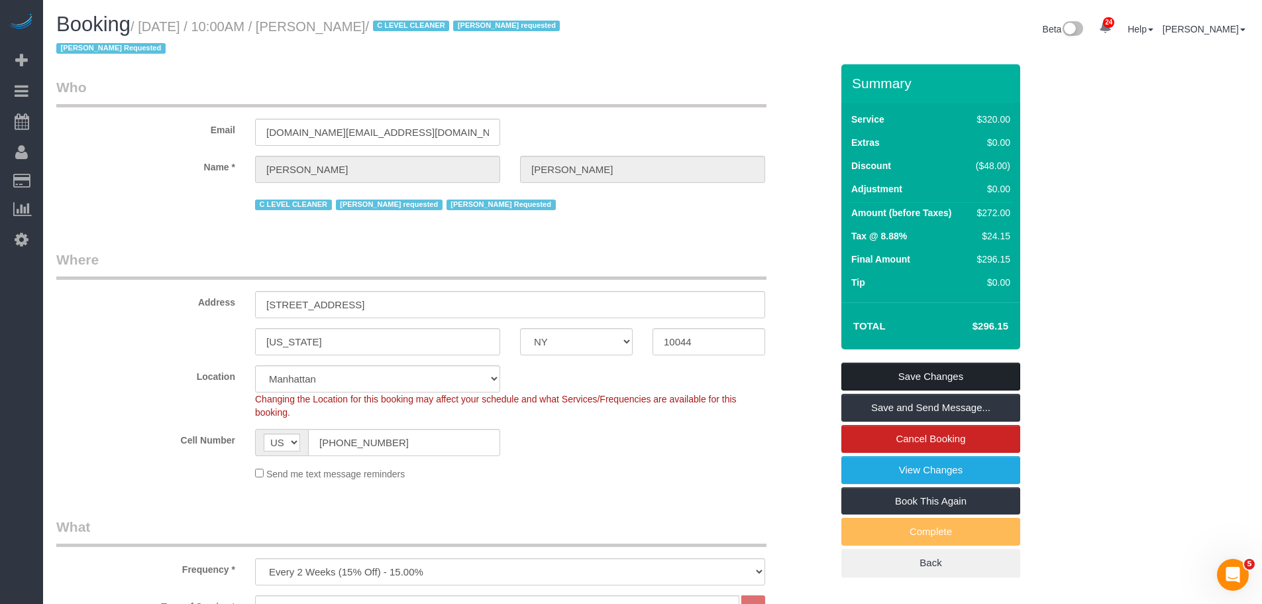
click at [973, 366] on link "Save Changes" at bounding box center [931, 376] width 179 height 28
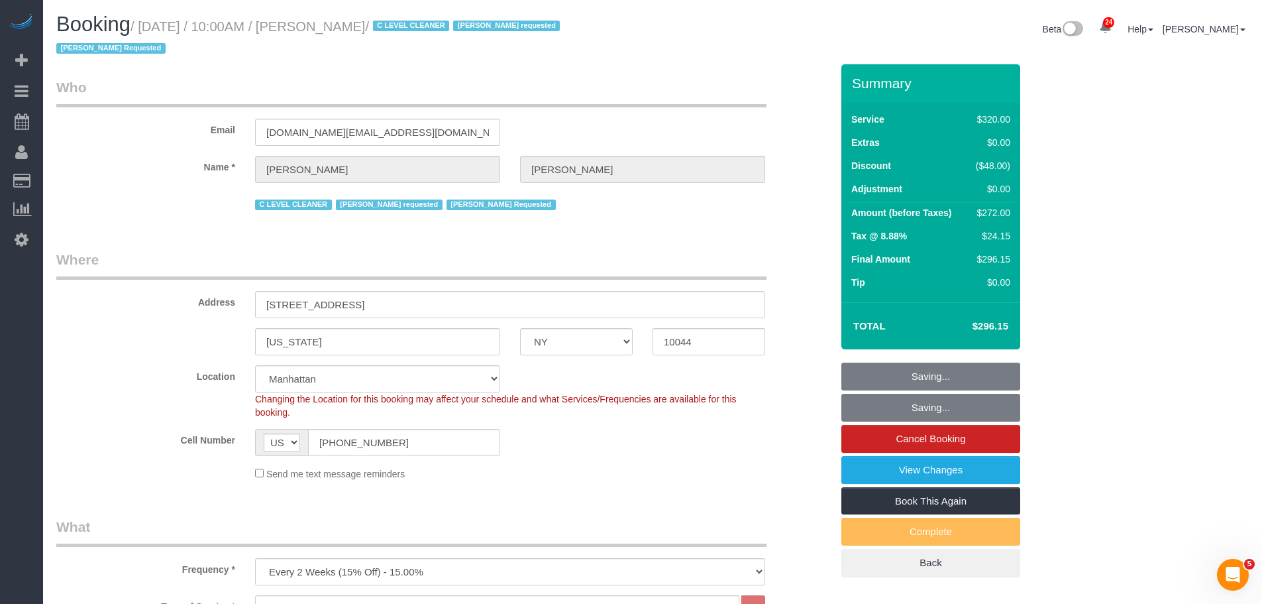
click at [622, 136] on div "Email [DOMAIN_NAME][EMAIL_ADDRESS][DOMAIN_NAME]" at bounding box center [443, 112] width 795 height 68
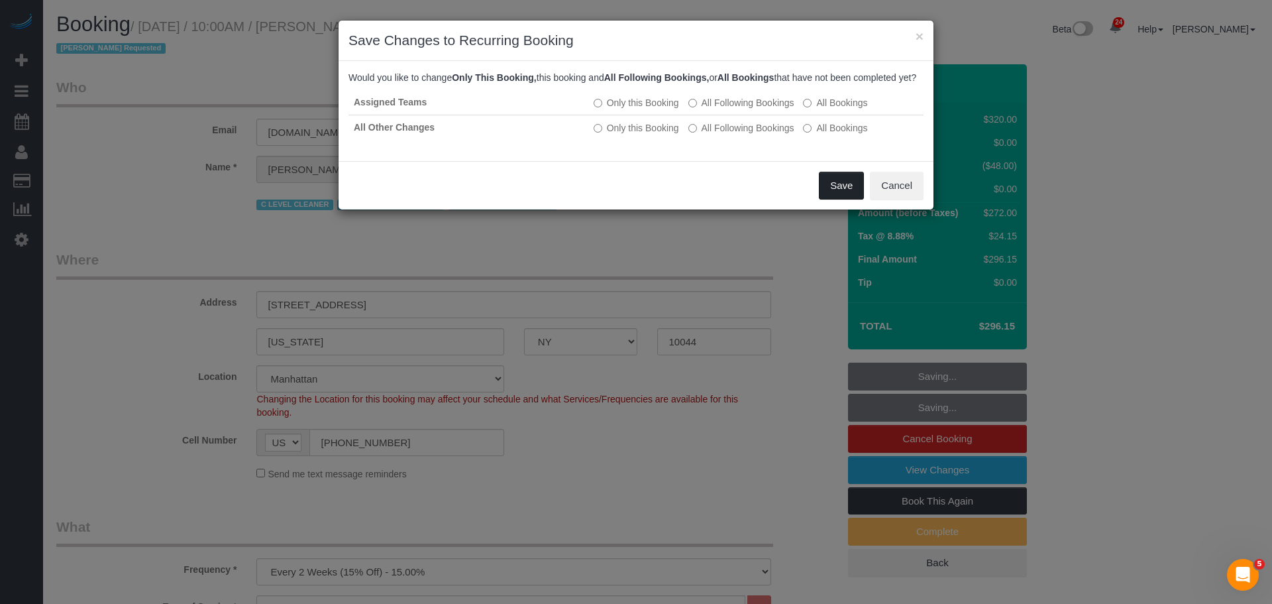
click at [838, 193] on button "Save" at bounding box center [841, 186] width 45 height 28
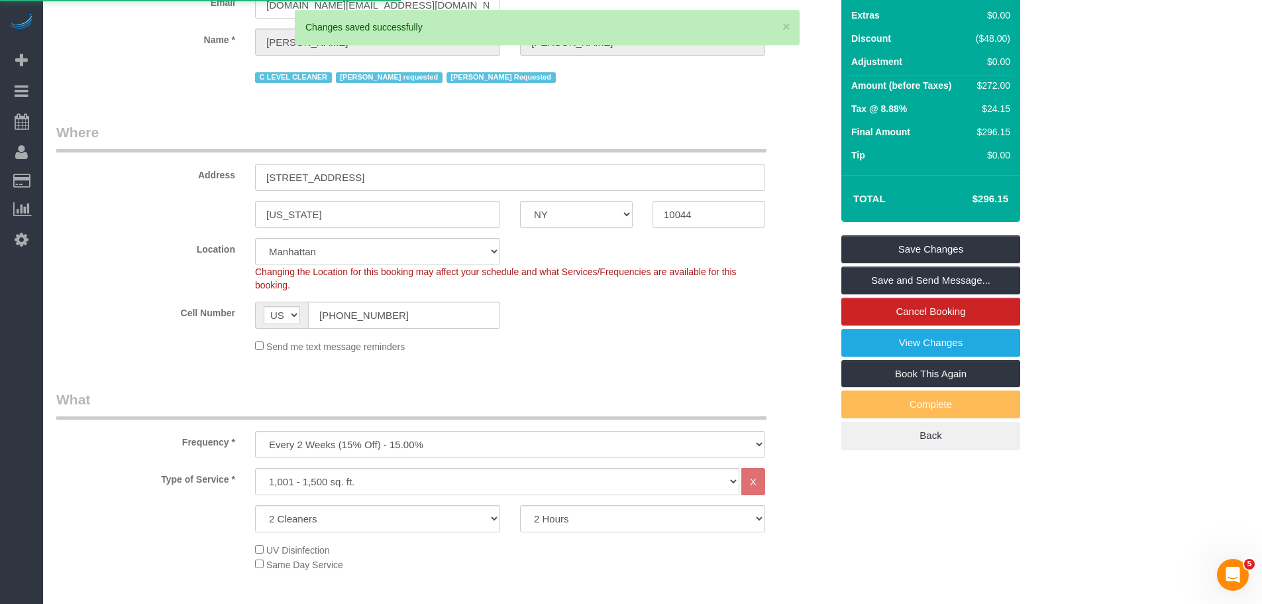
scroll to position [398, 0]
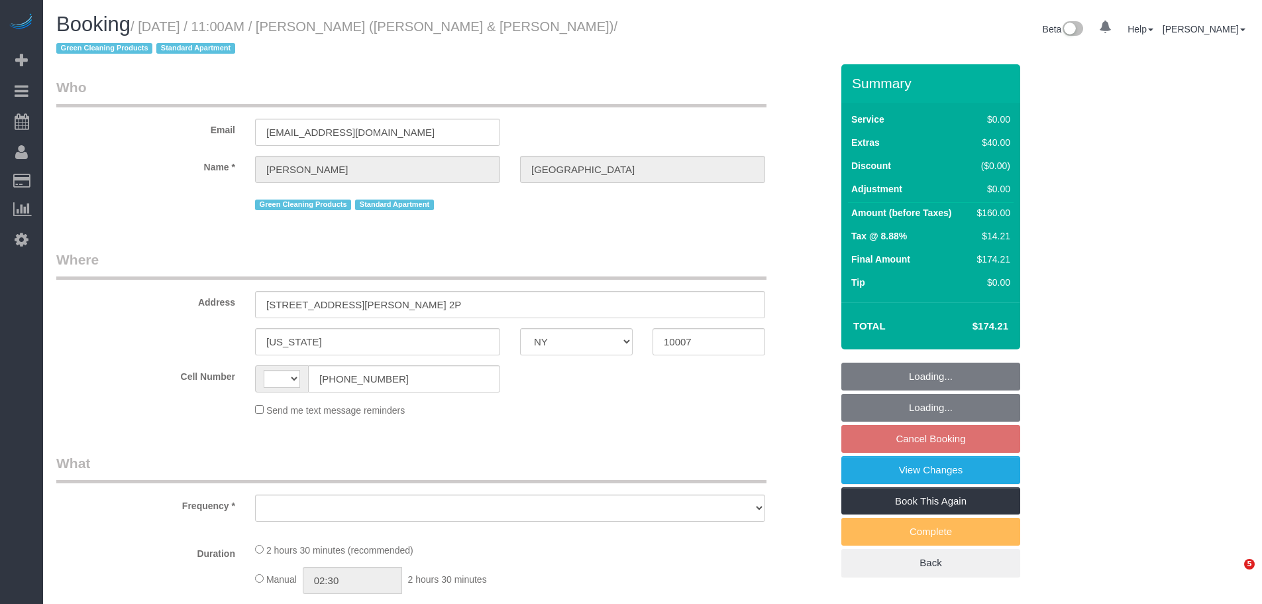
select select "NY"
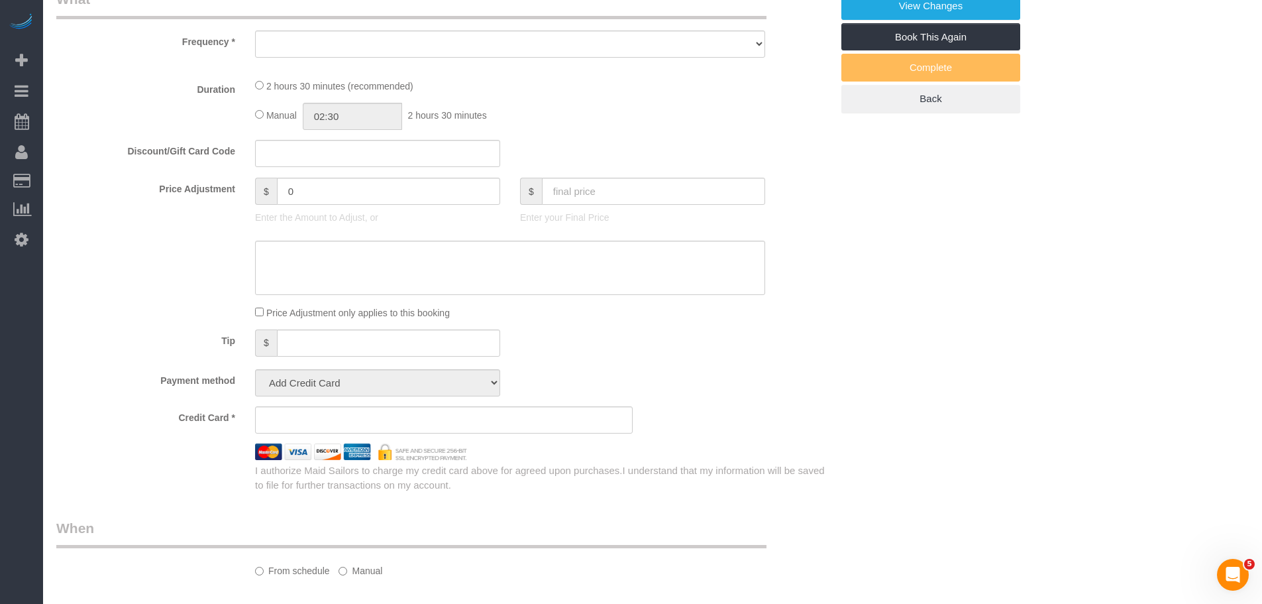
select select "string:[GEOGRAPHIC_DATA]"
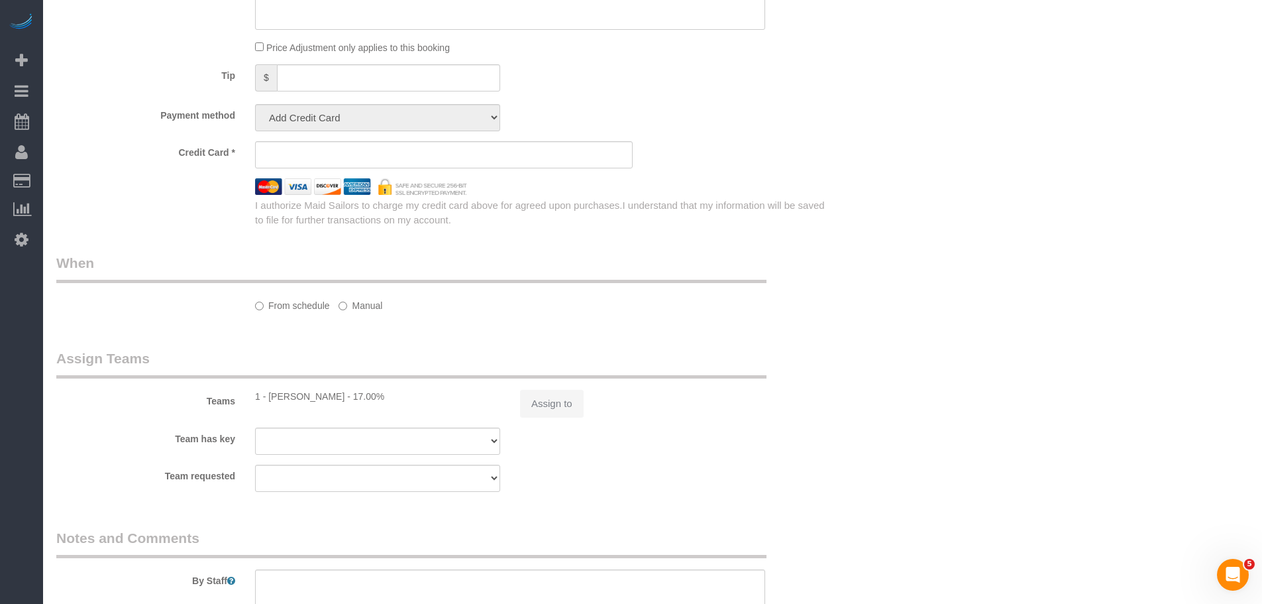
select select "object:816"
select select "string:stripe-pm_1PoAmE4VGloSiKo7yWsxKTvS"
select select "1"
select select "spot1"
select select "number:89"
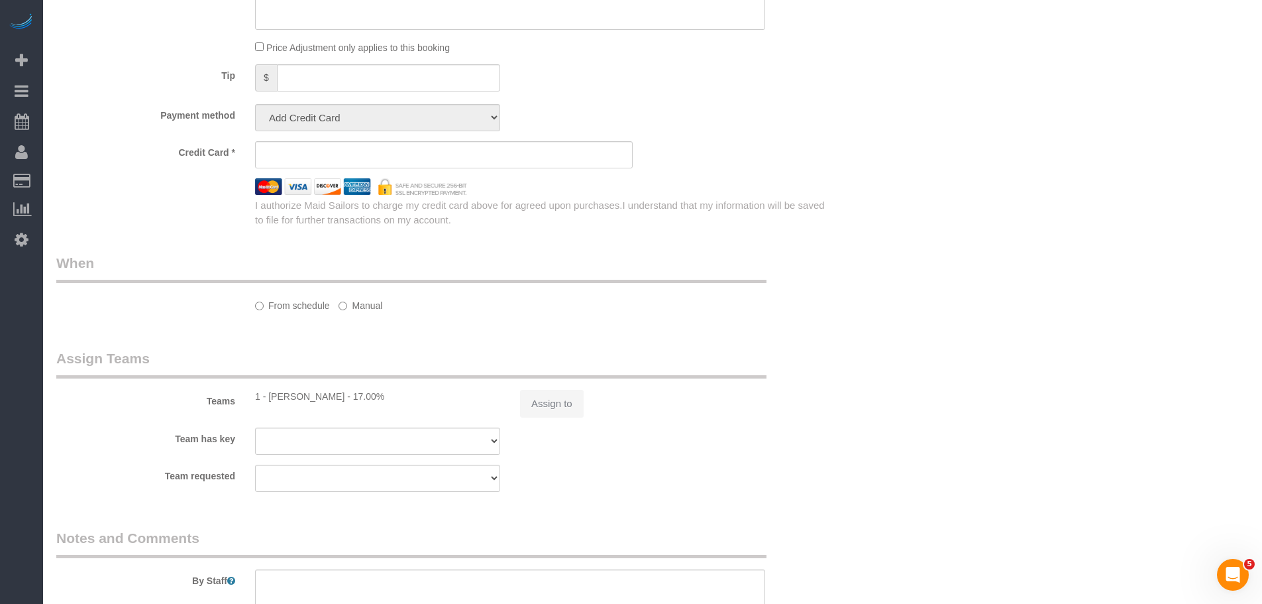
select select "number:90"
select select "number:15"
select select "number:6"
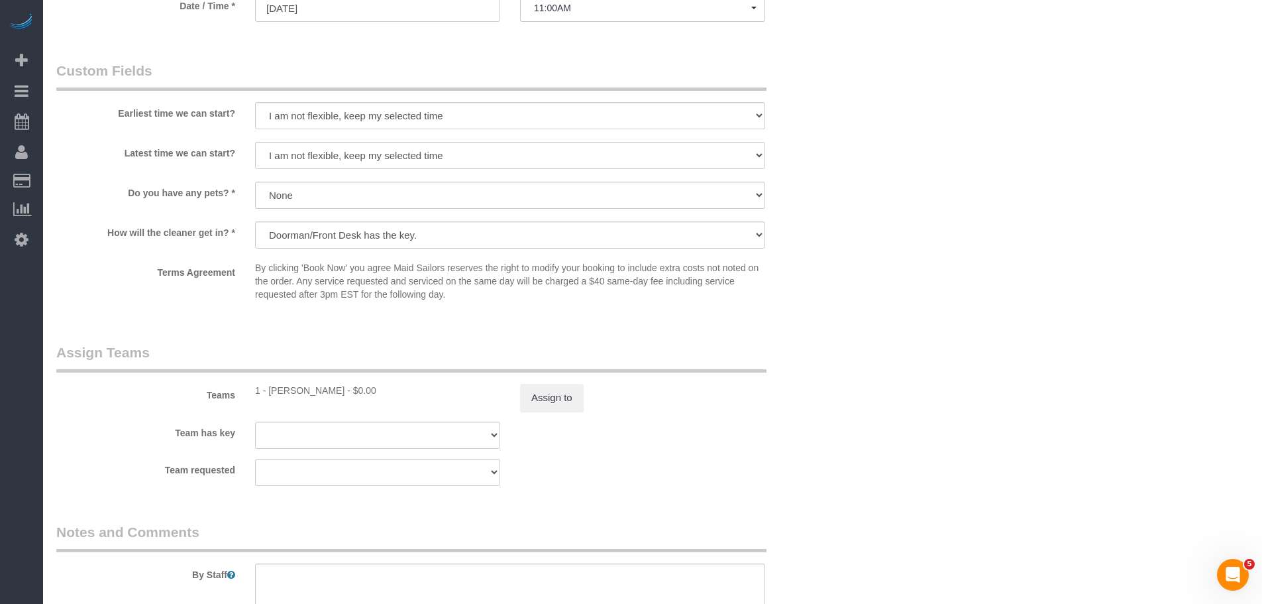
select select "object:1569"
select select "1"
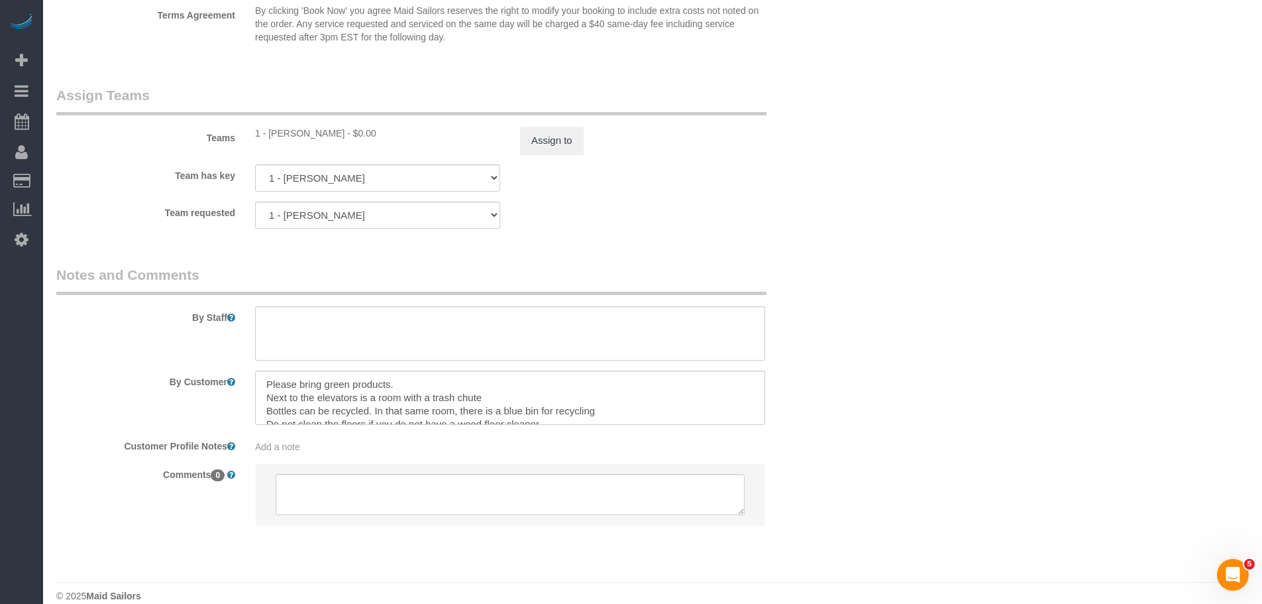
scroll to position [1718, 0]
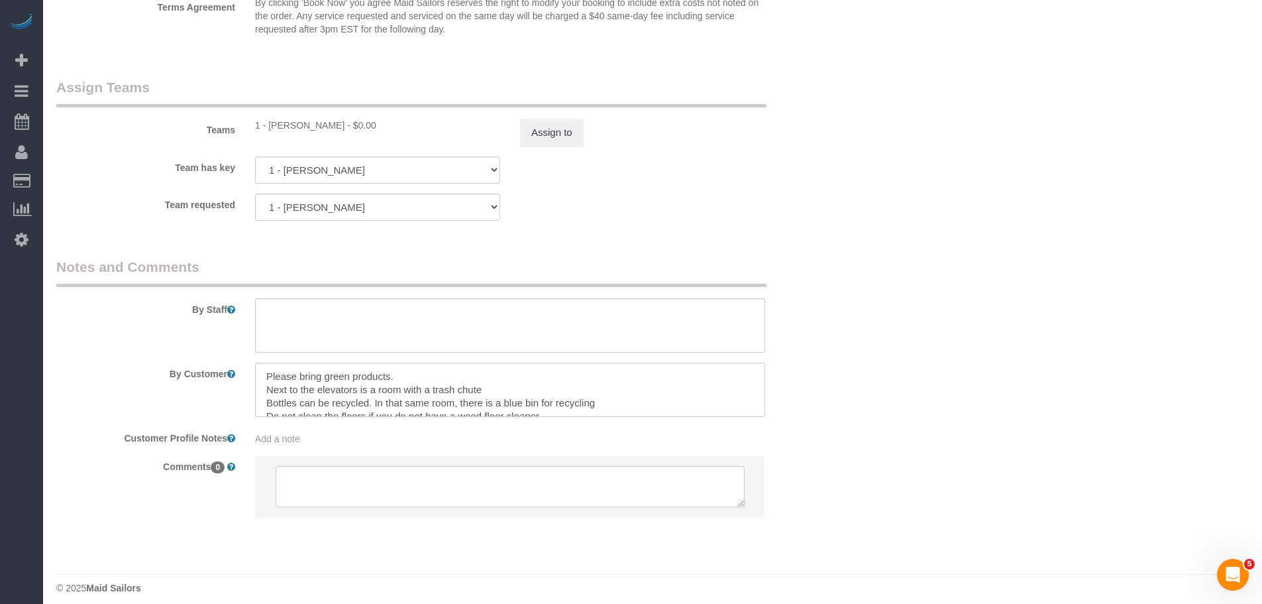
click at [292, 128] on div "1 - [PERSON_NAME] - $0.00" at bounding box center [377, 125] width 245 height 13
click at [326, 126] on div "1 - [PERSON_NAME] - $0.00" at bounding box center [377, 125] width 245 height 13
copy div "[PERSON_NAME]"
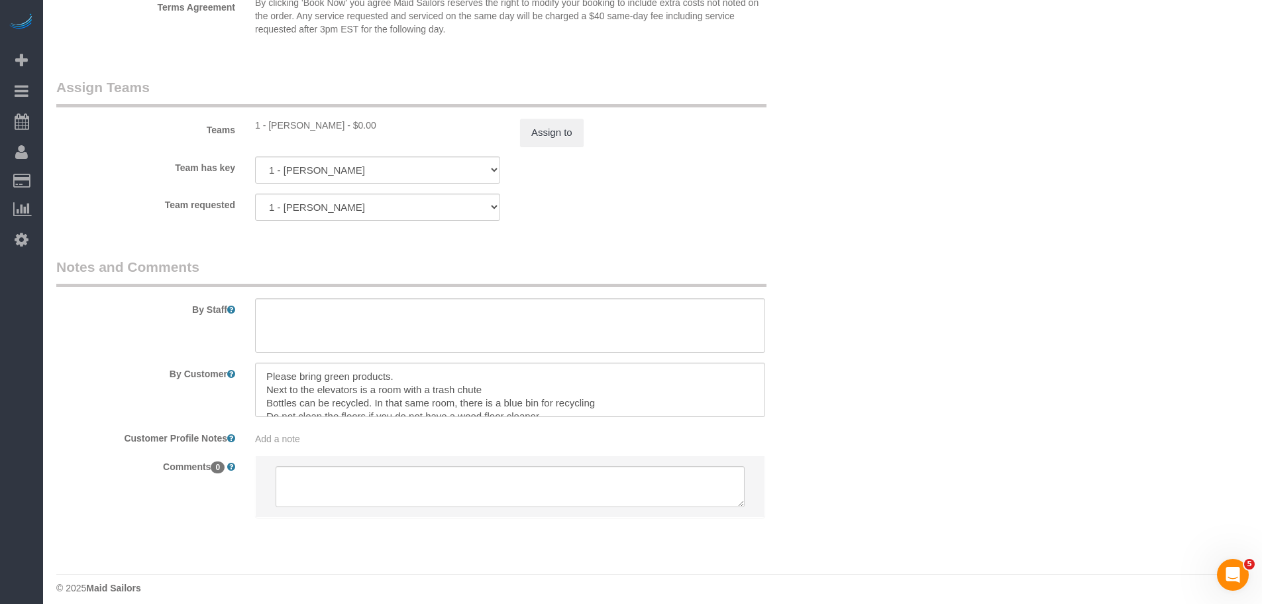
drag, startPoint x: 937, startPoint y: 394, endPoint x: 1203, endPoint y: 423, distance: 268.0
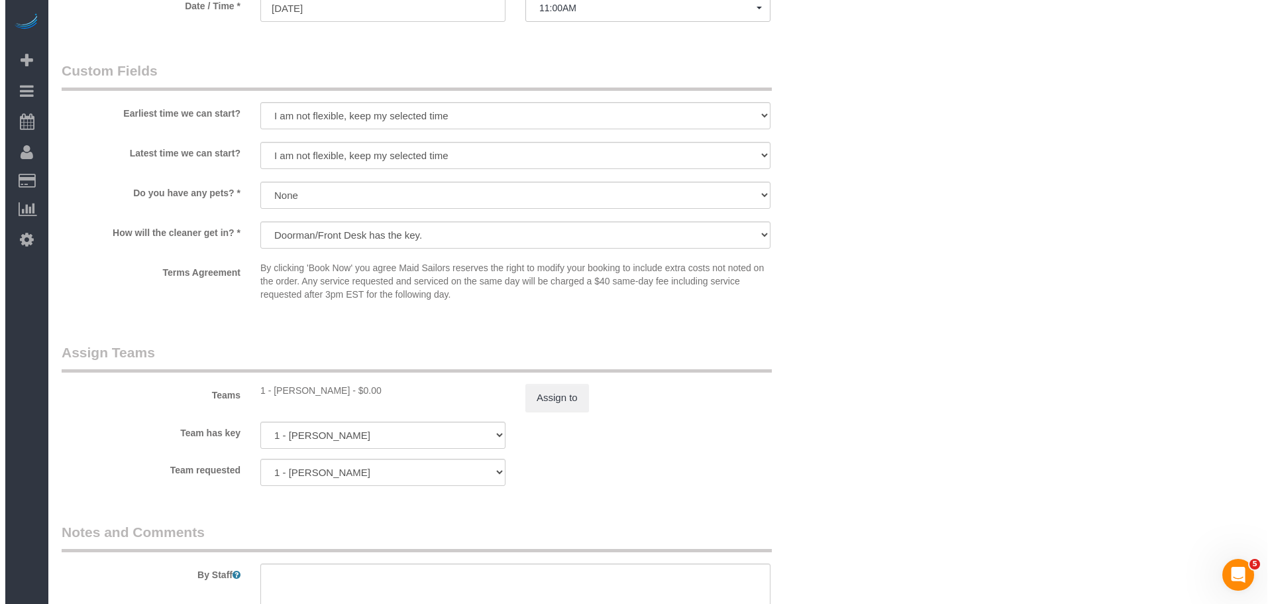
scroll to position [1728, 0]
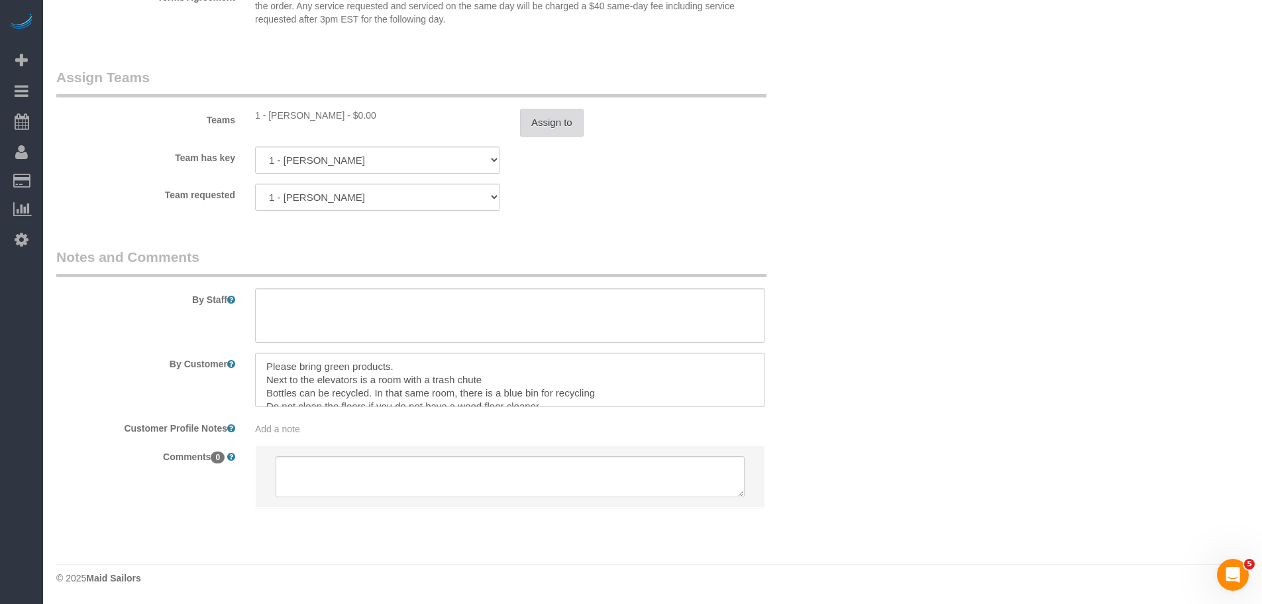
click at [554, 125] on button "Assign to" at bounding box center [552, 123] width 64 height 28
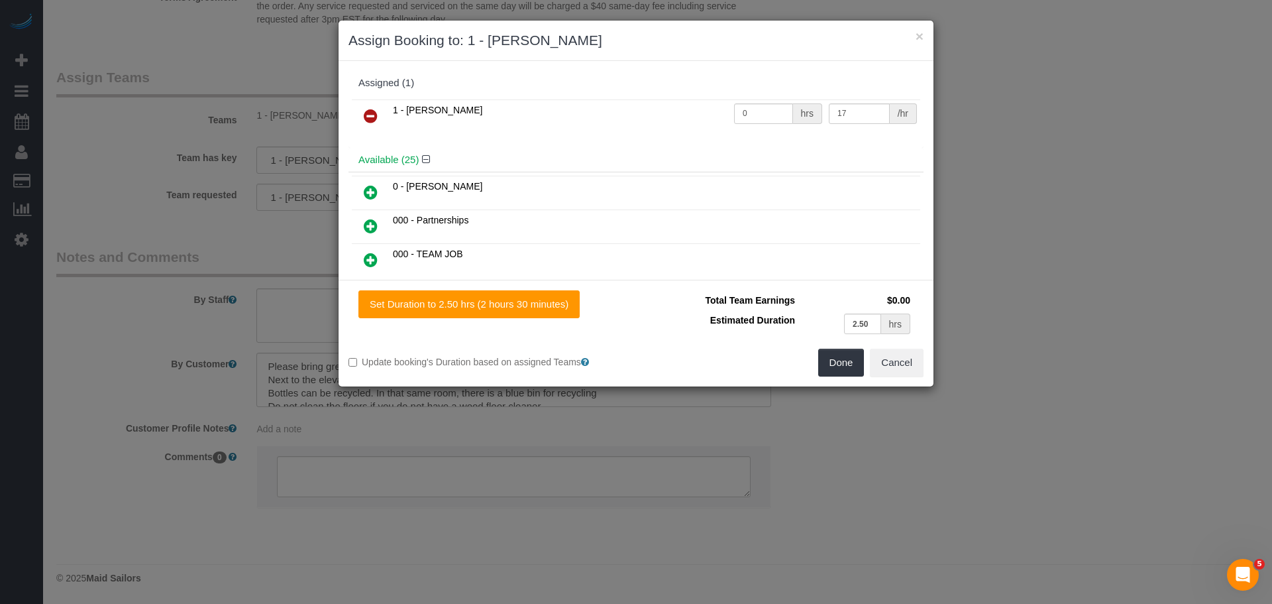
click at [372, 114] on icon at bounding box center [371, 116] width 14 height 16
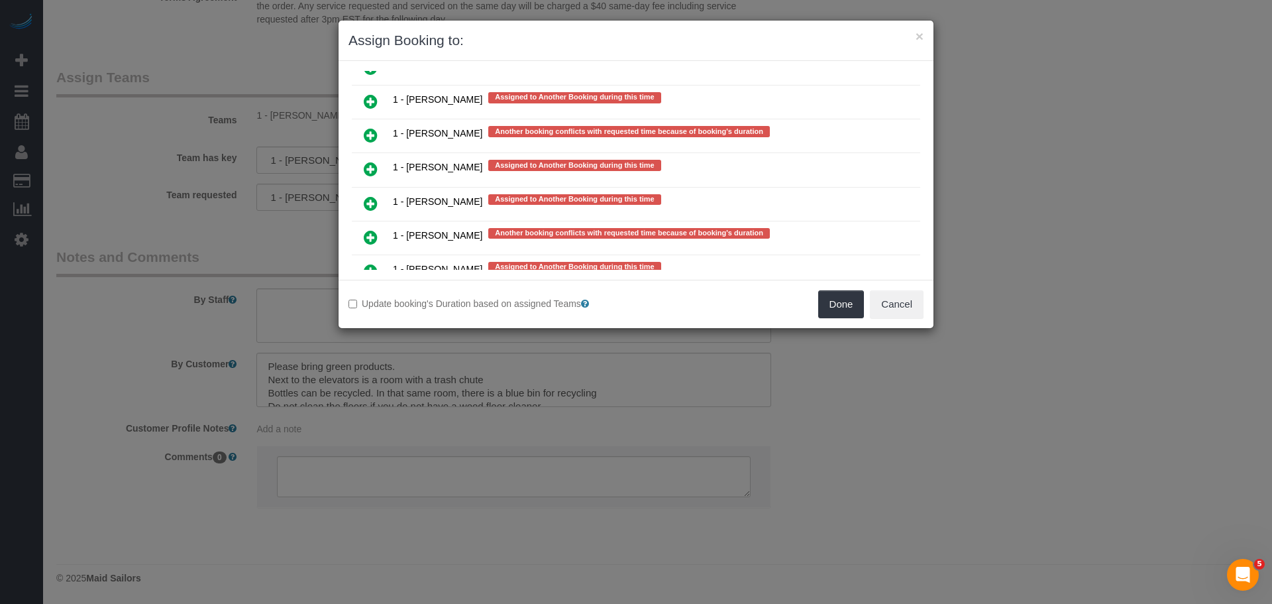
scroll to position [2717, 0]
click at [379, 203] on link at bounding box center [370, 203] width 31 height 27
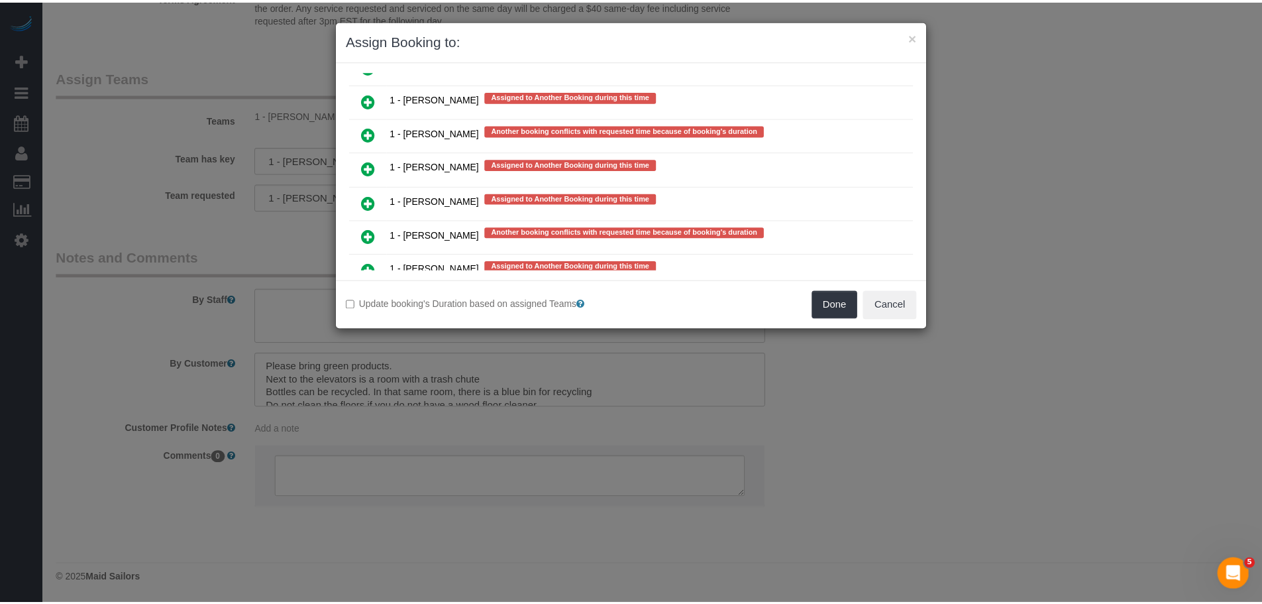
scroll to position [2749, 0]
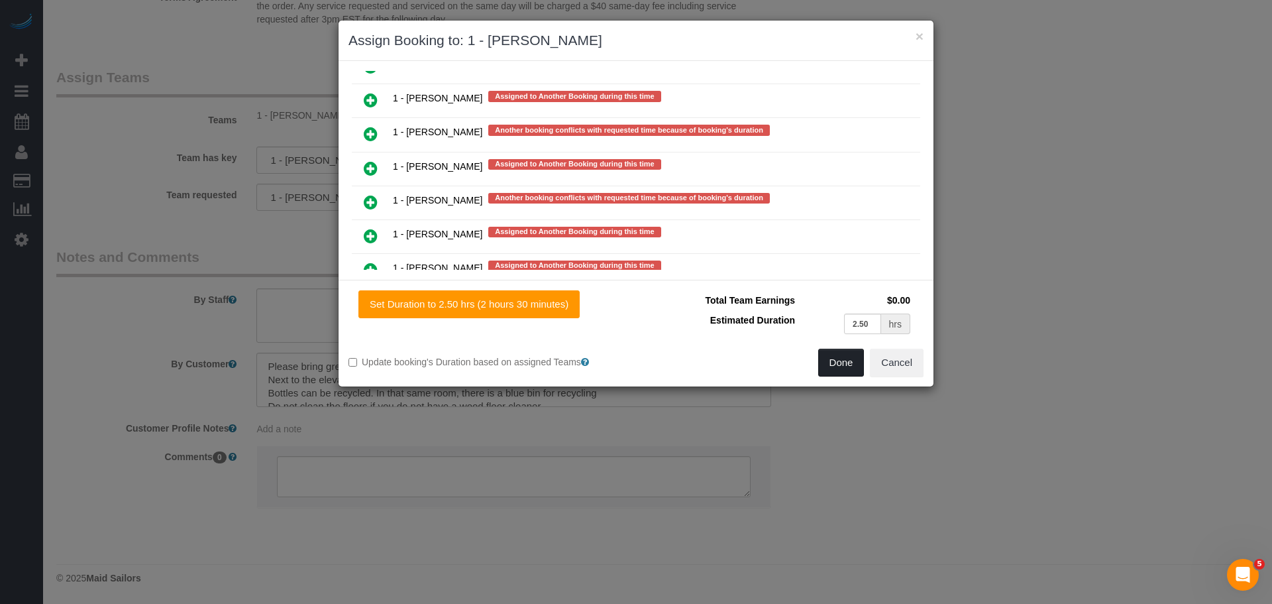
click at [840, 362] on button "Done" at bounding box center [841, 363] width 46 height 28
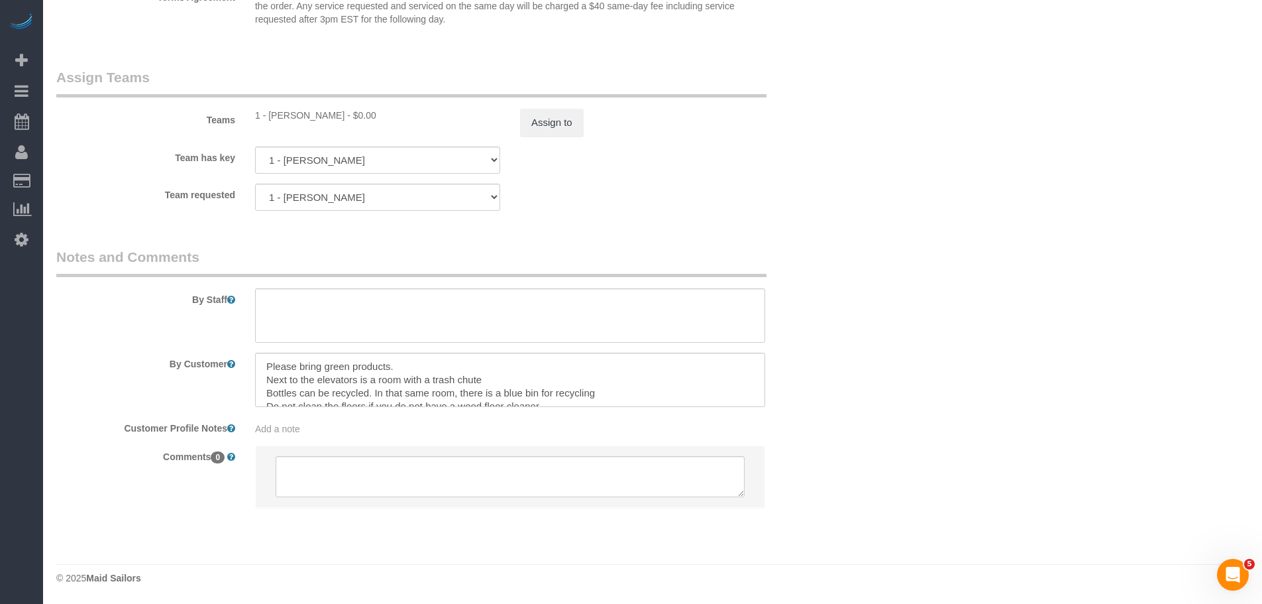
drag, startPoint x: 850, startPoint y: 253, endPoint x: 831, endPoint y: 263, distance: 21.6
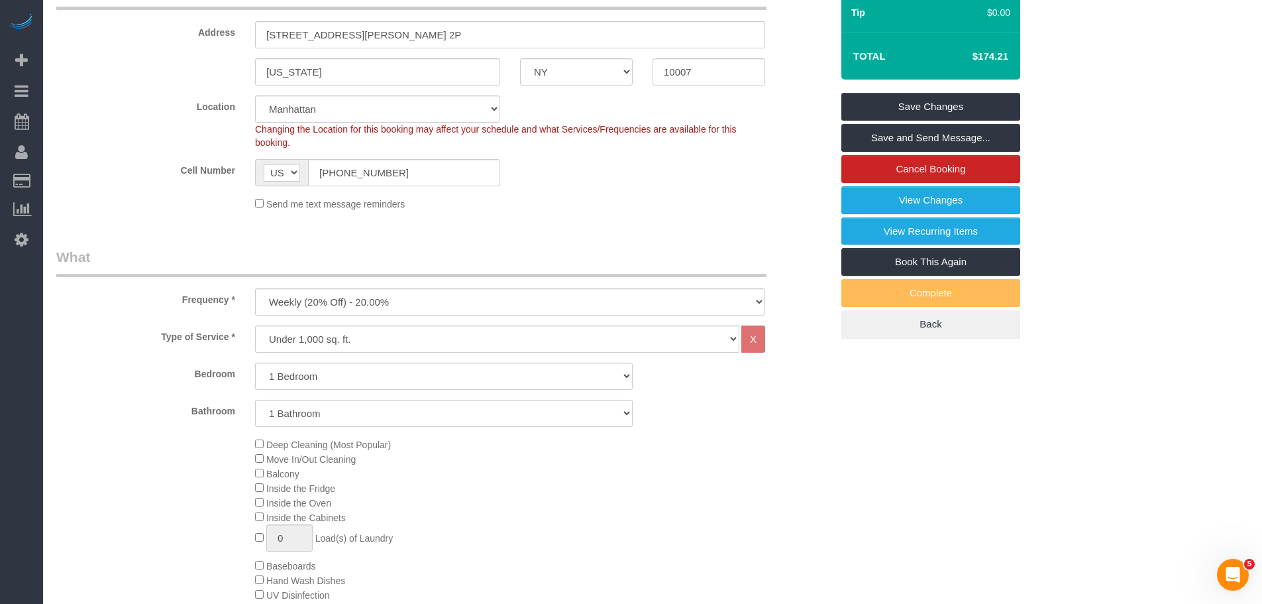
scroll to position [71, 0]
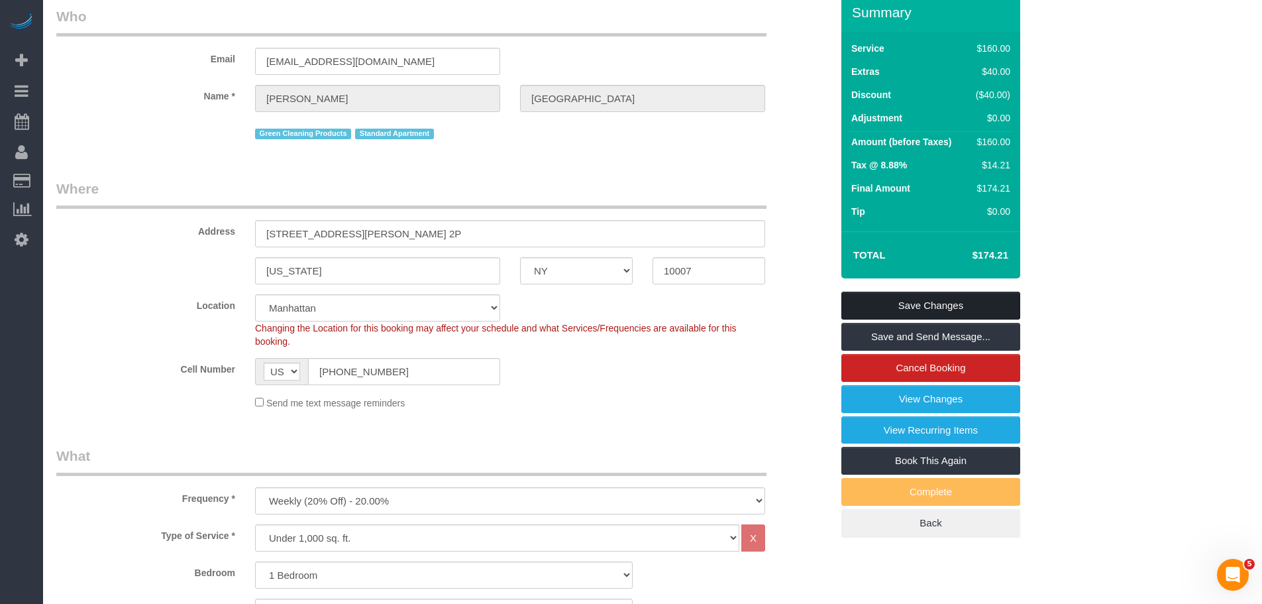
click at [910, 297] on link "Save Changes" at bounding box center [931, 306] width 179 height 28
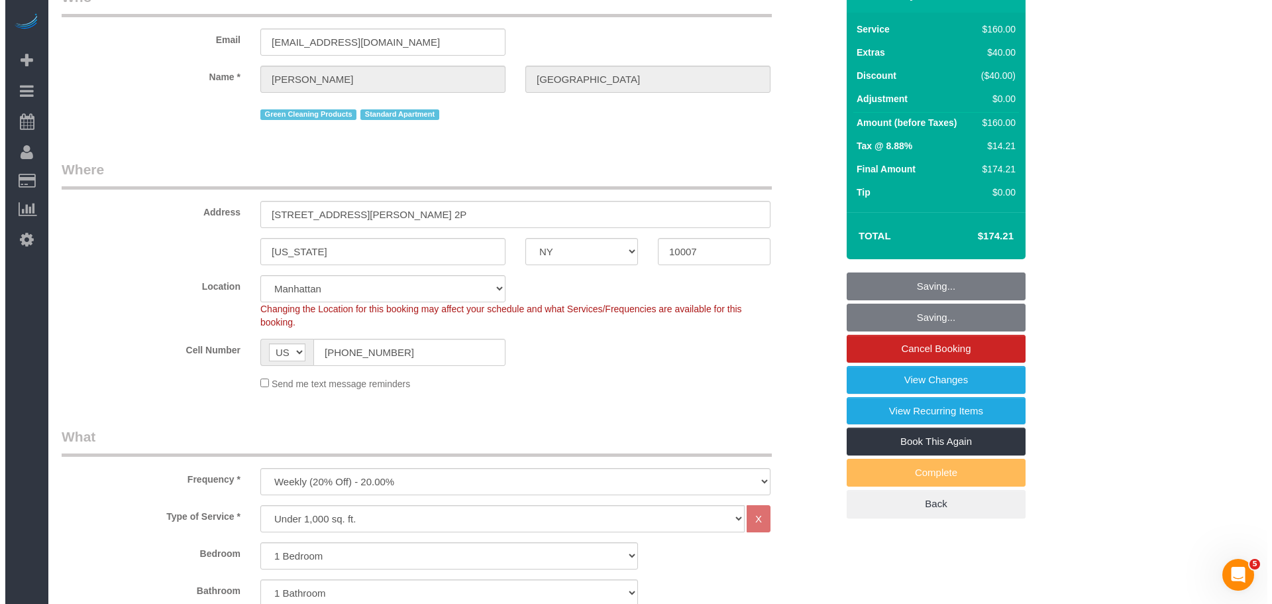
scroll to position [0, 0]
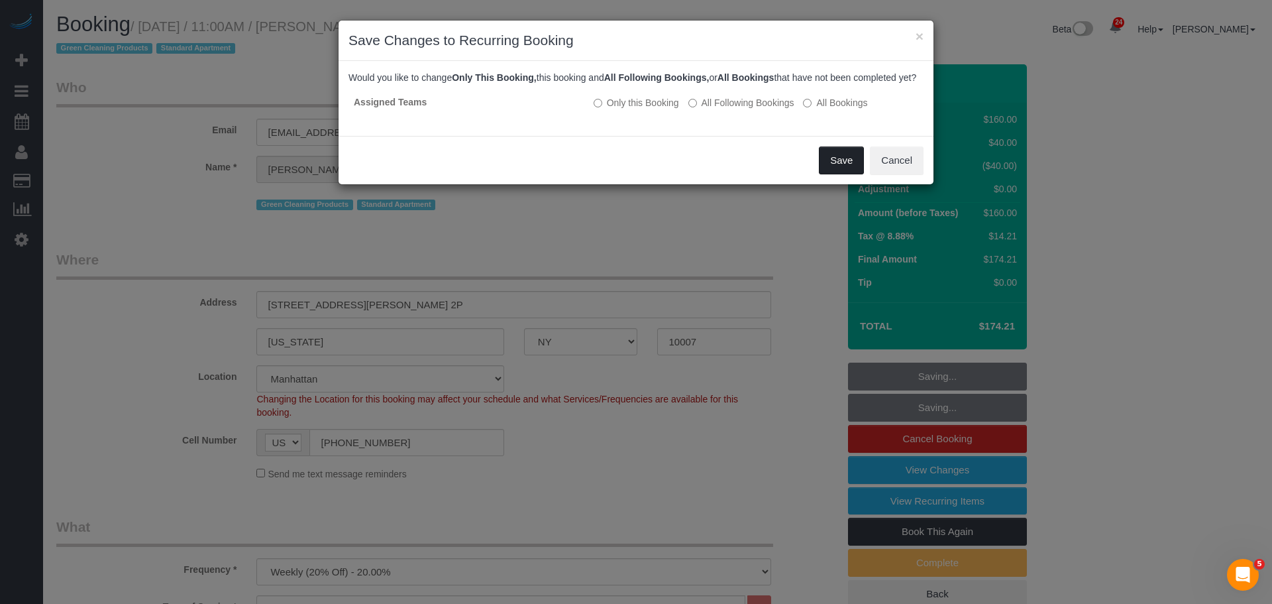
click at [844, 174] on button "Save" at bounding box center [841, 160] width 45 height 28
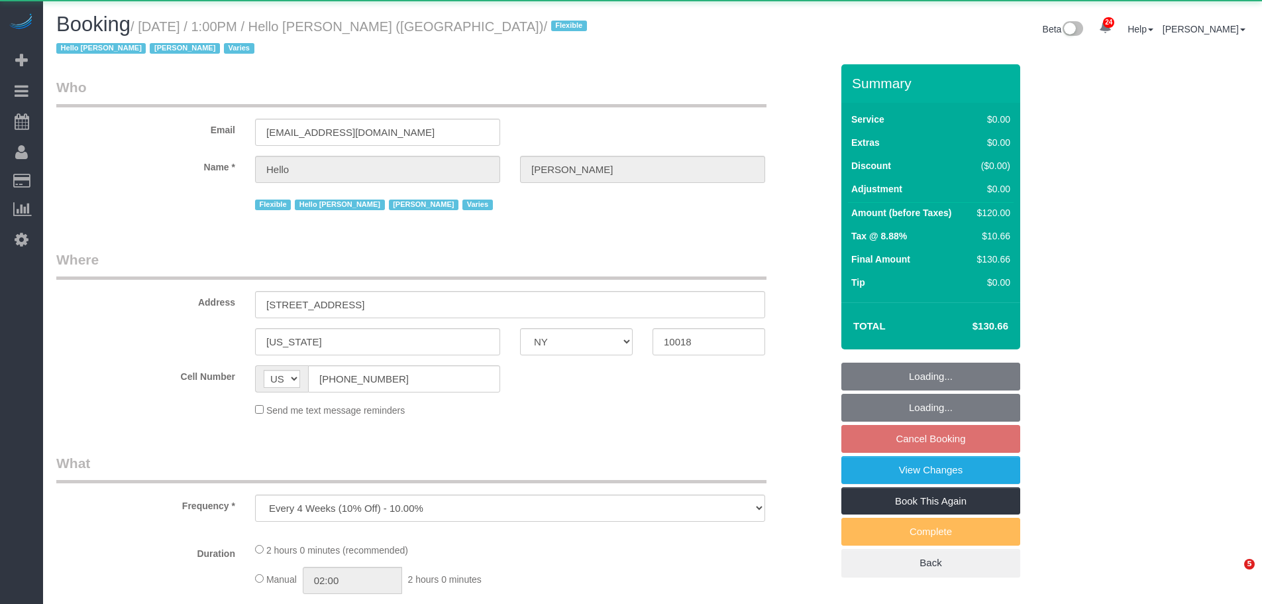
select select "NY"
select select "number:89"
select select "number:90"
select select "number:15"
select select "number:5"
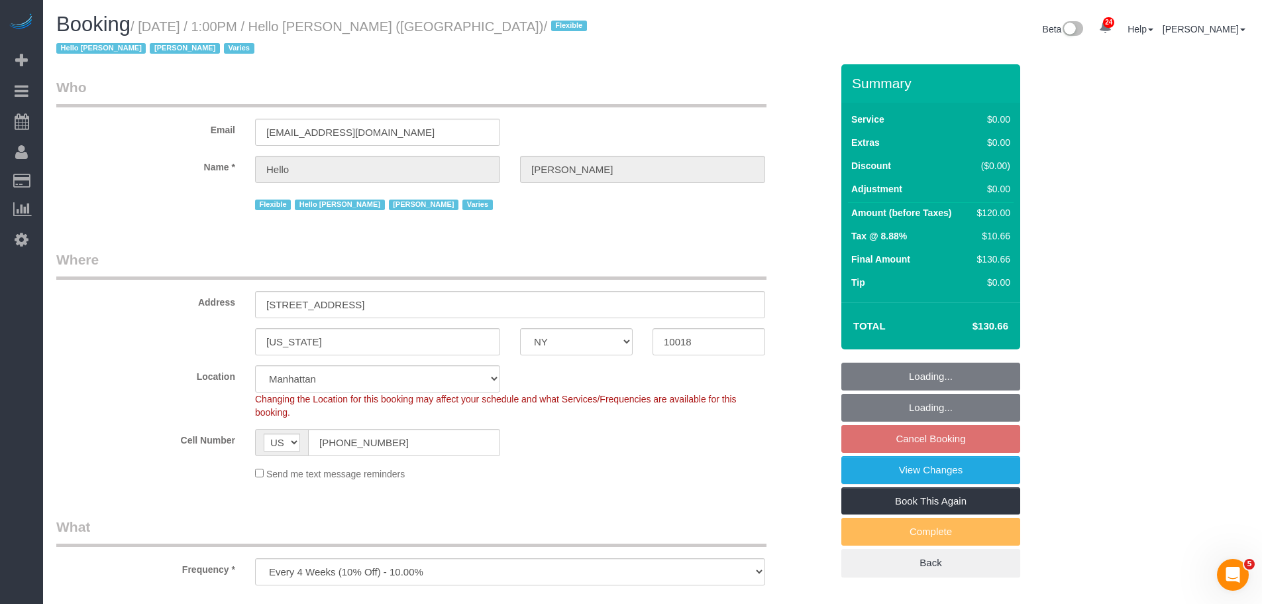
select select "spot2"
select select "object:1513"
select select "1"
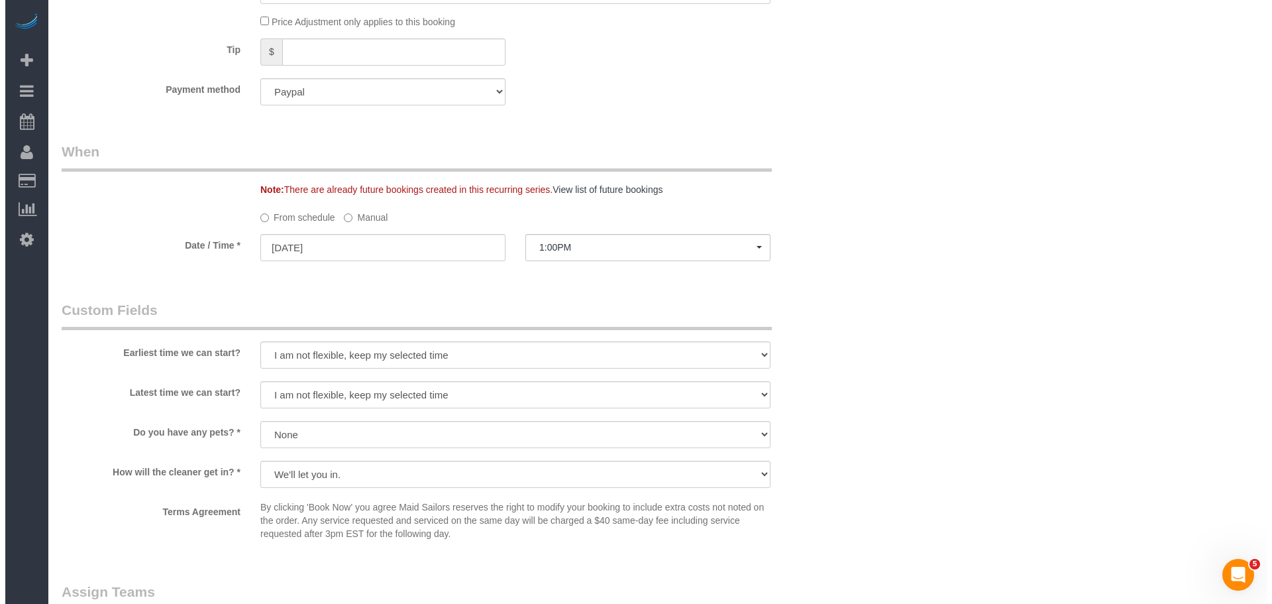
scroll to position [1259, 0]
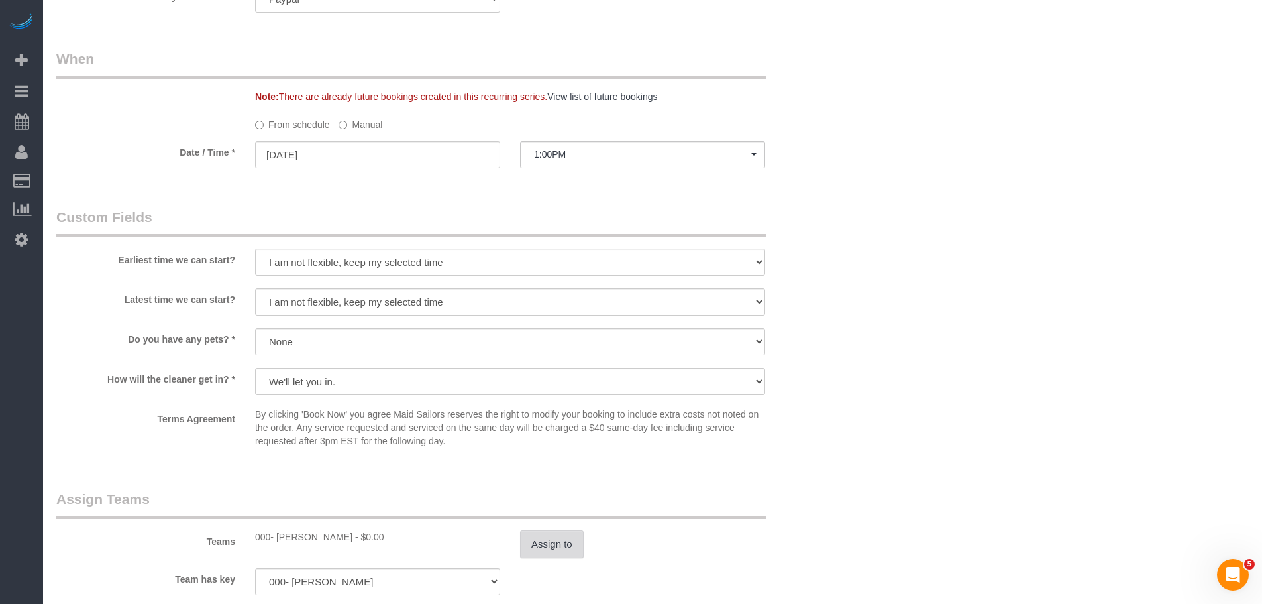
click at [547, 530] on button "Assign to" at bounding box center [552, 544] width 64 height 28
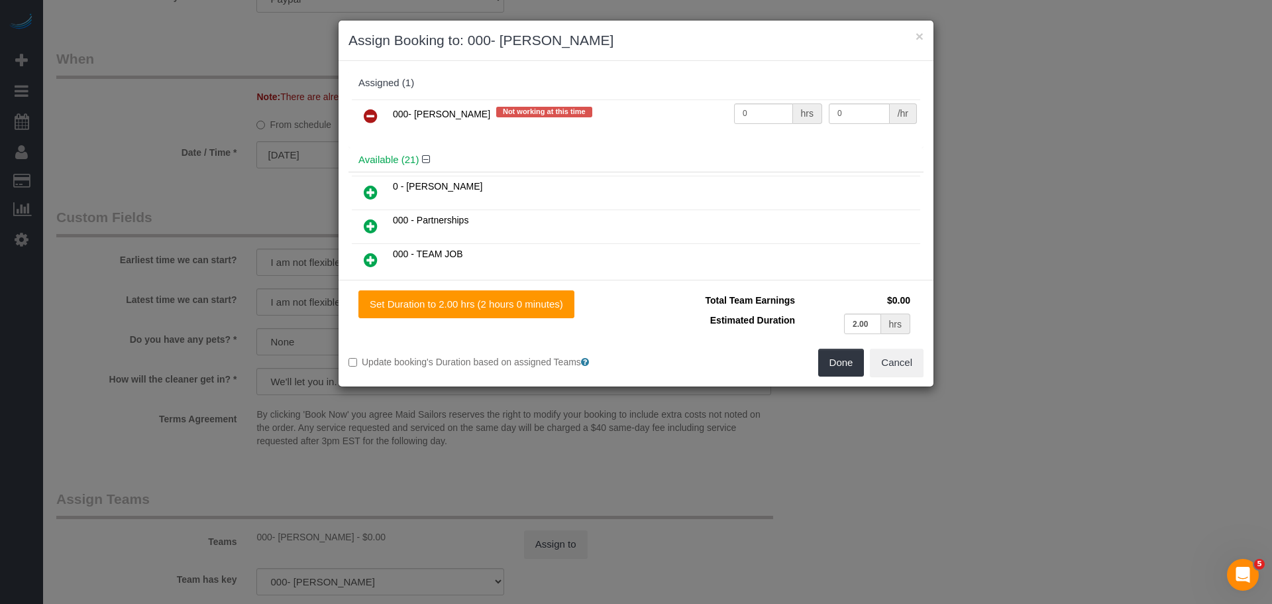
click at [370, 115] on icon at bounding box center [371, 116] width 14 height 16
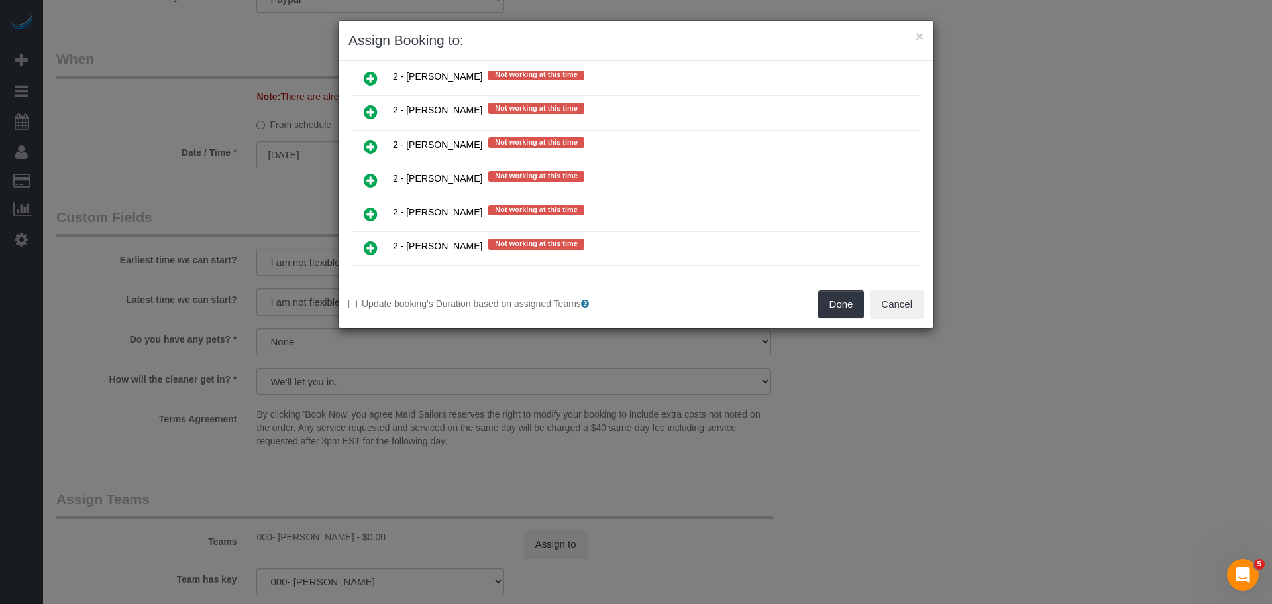
scroll to position [1873, 0]
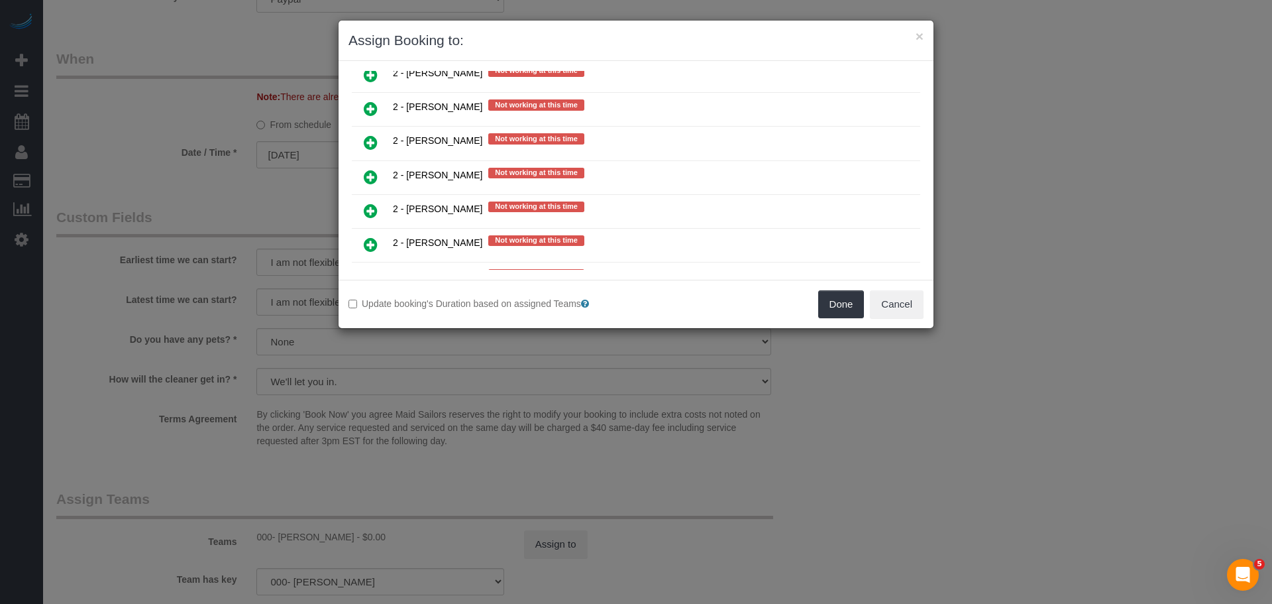
click at [376, 141] on icon at bounding box center [371, 143] width 14 height 16
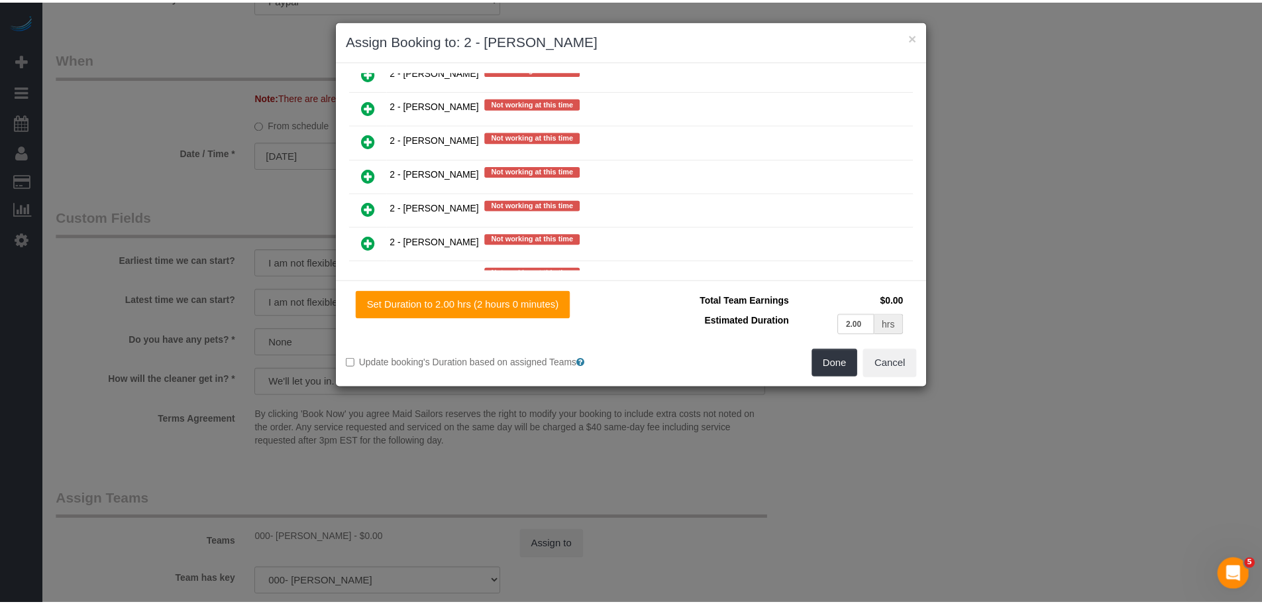
scroll to position [1904, 0]
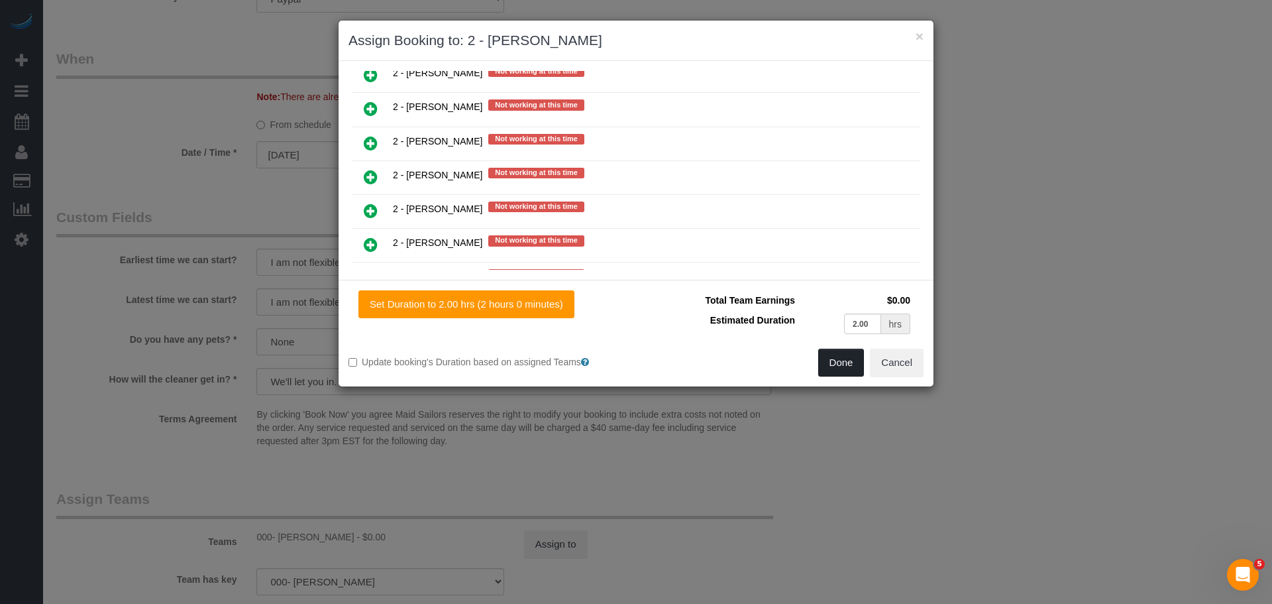
click at [828, 357] on button "Done" at bounding box center [841, 363] width 46 height 28
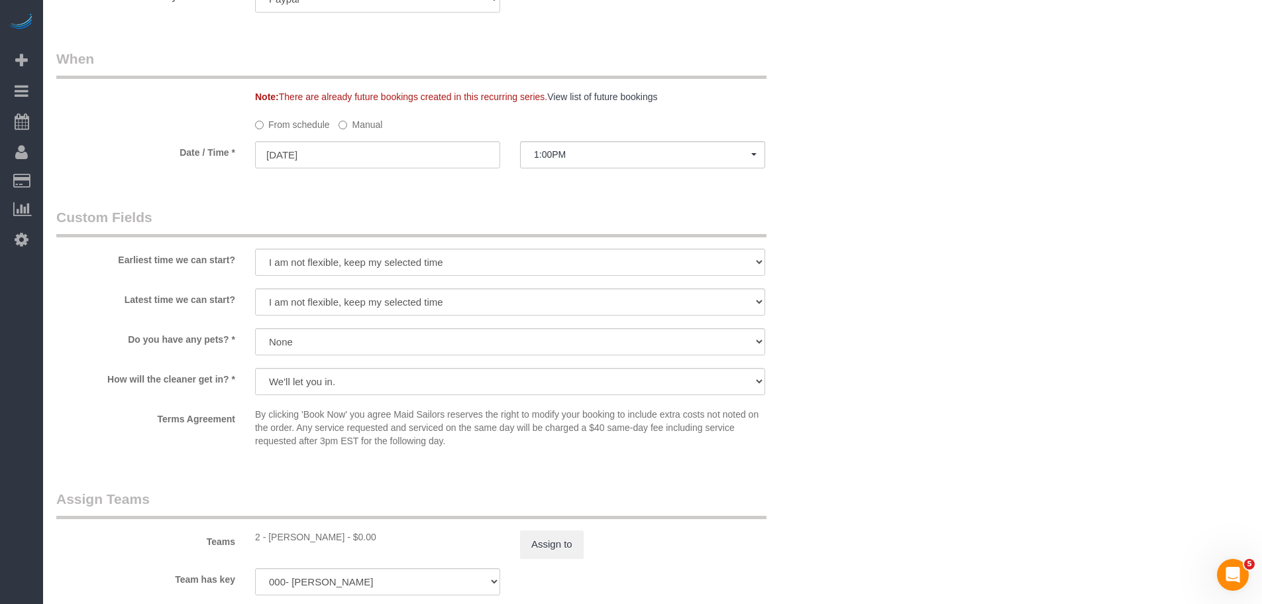
drag, startPoint x: 854, startPoint y: 203, endPoint x: 852, endPoint y: 213, distance: 10.3
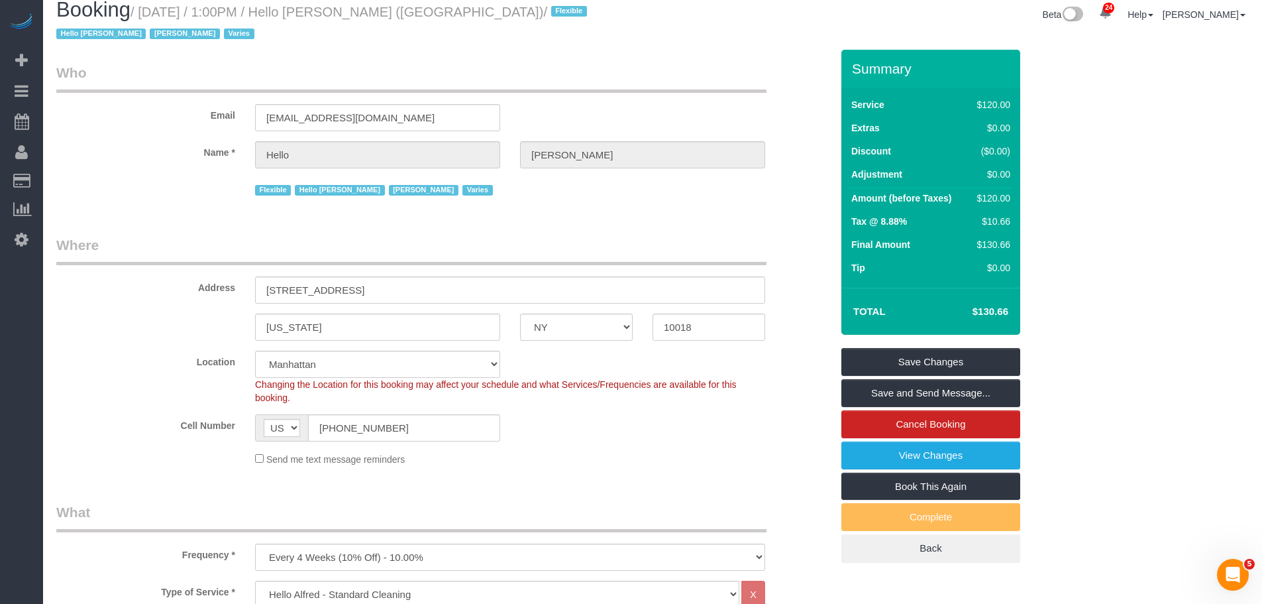
scroll to position [0, 0]
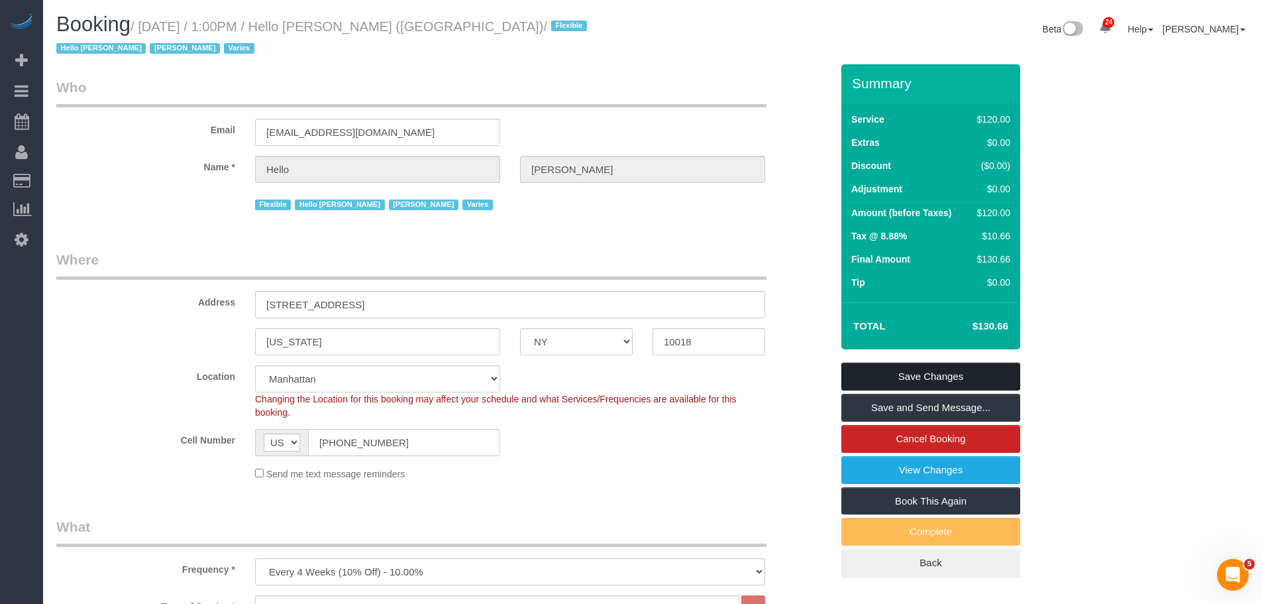
click at [956, 362] on link "Save Changes" at bounding box center [931, 376] width 179 height 28
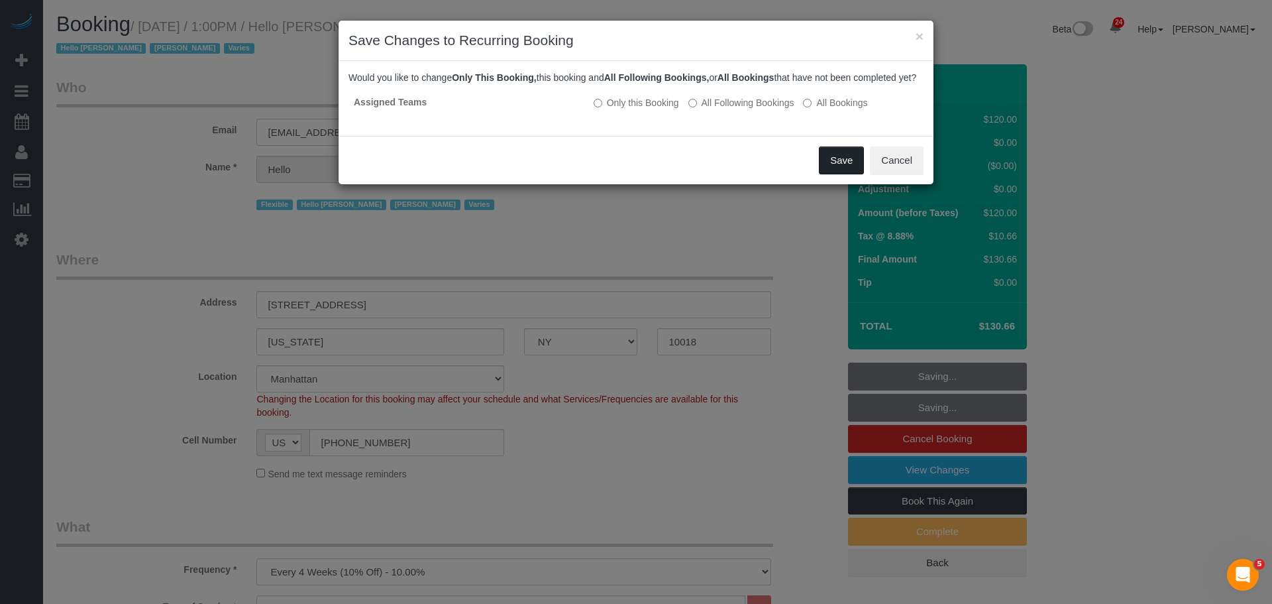
click at [839, 174] on button "Save" at bounding box center [841, 160] width 45 height 28
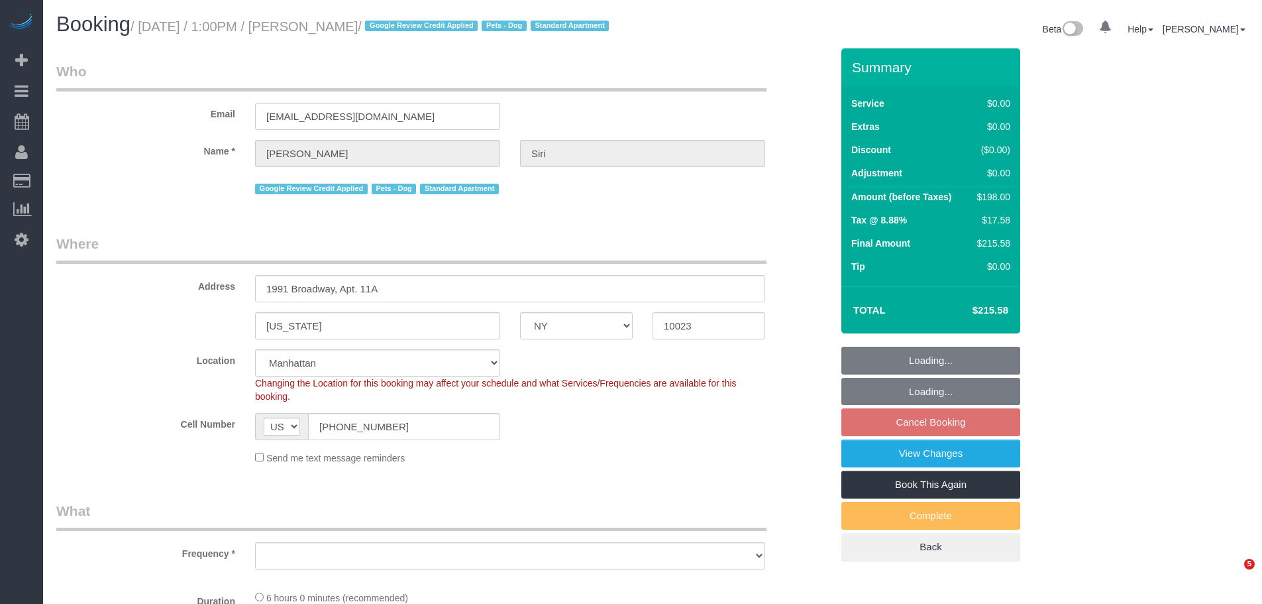
select select "NY"
select select "2"
select select "number:59"
select select "number:73"
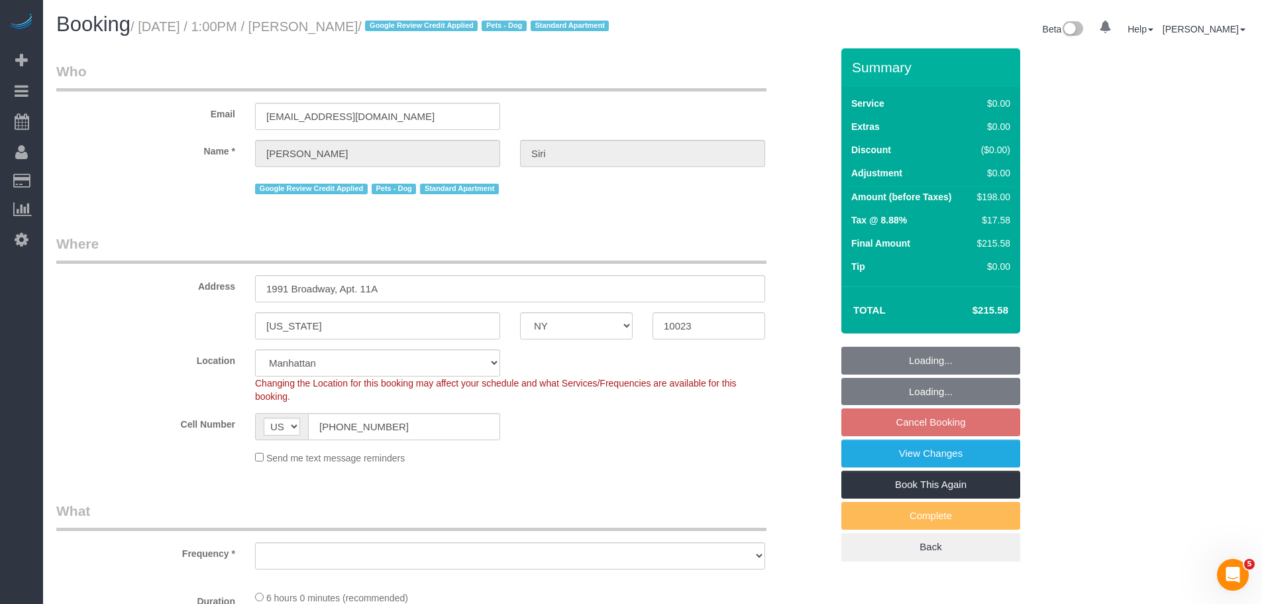
select select "number:13"
select select "number:5"
select select "object:1074"
select select "spot2"
select select "string:stripe-pm_1R48No4VGloSiKo7XNuL8WAw"
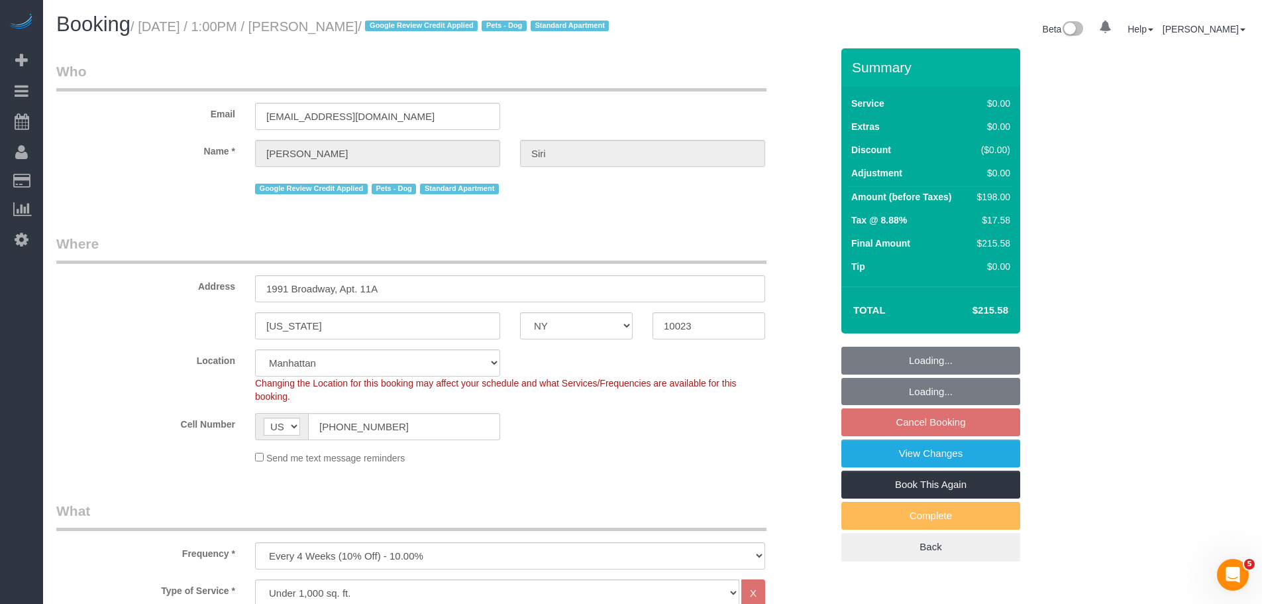
select select "2"
select select "object:1571"
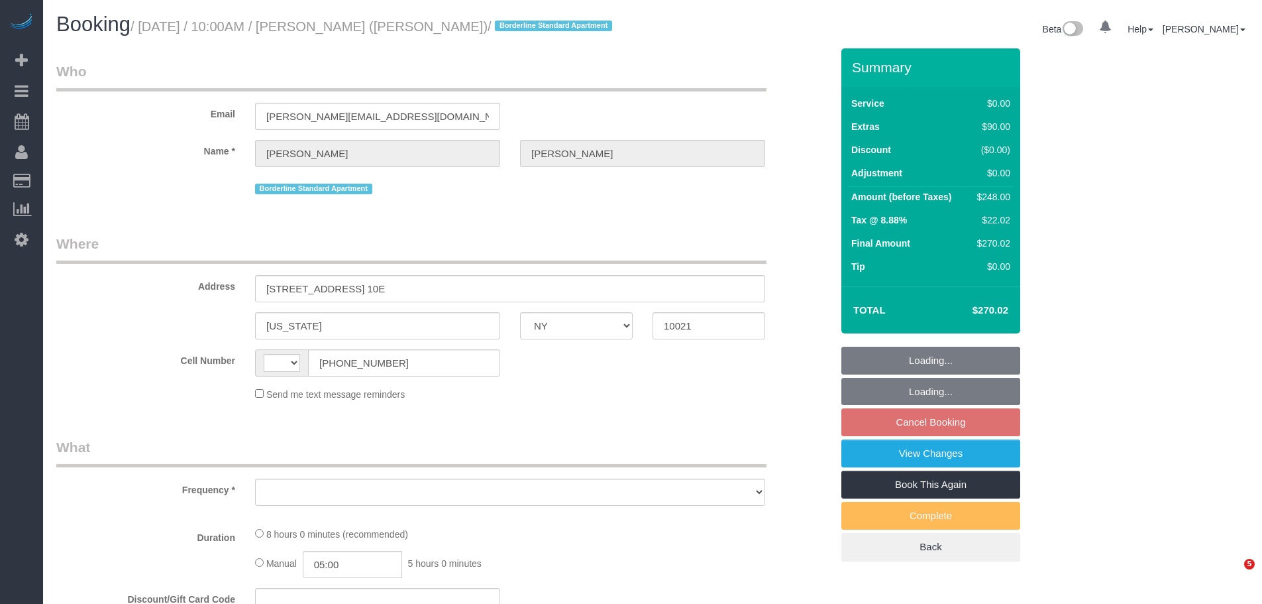
select select "NY"
select select "object:493"
select select "string:[GEOGRAPHIC_DATA]"
select select "string:stripe-pm_1R58S94VGloSiKo7oTDM75CS"
select select "2"
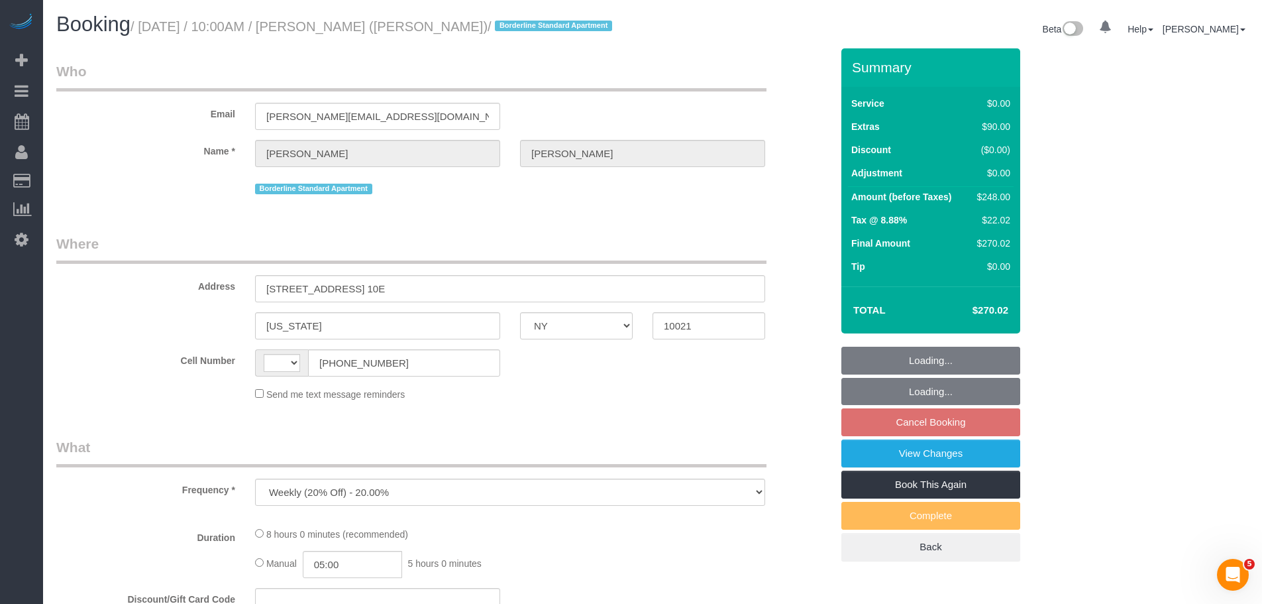
select select "2"
select select "number:57"
select select "number:73"
select select "number:15"
select select "number:6"
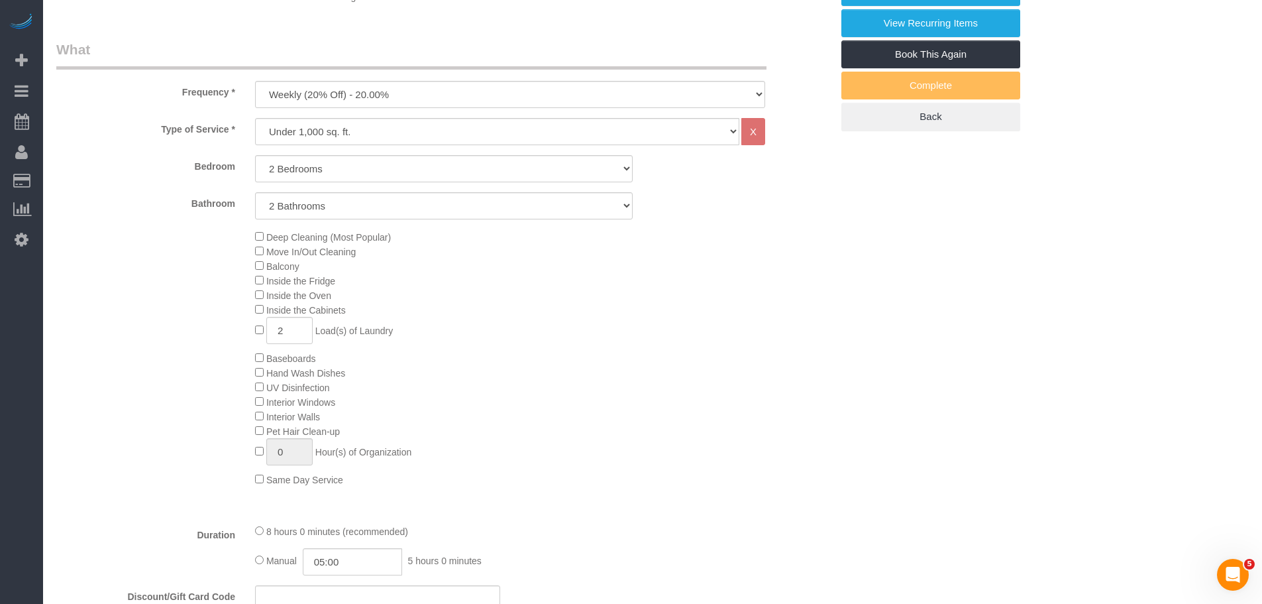
select select "spot1"
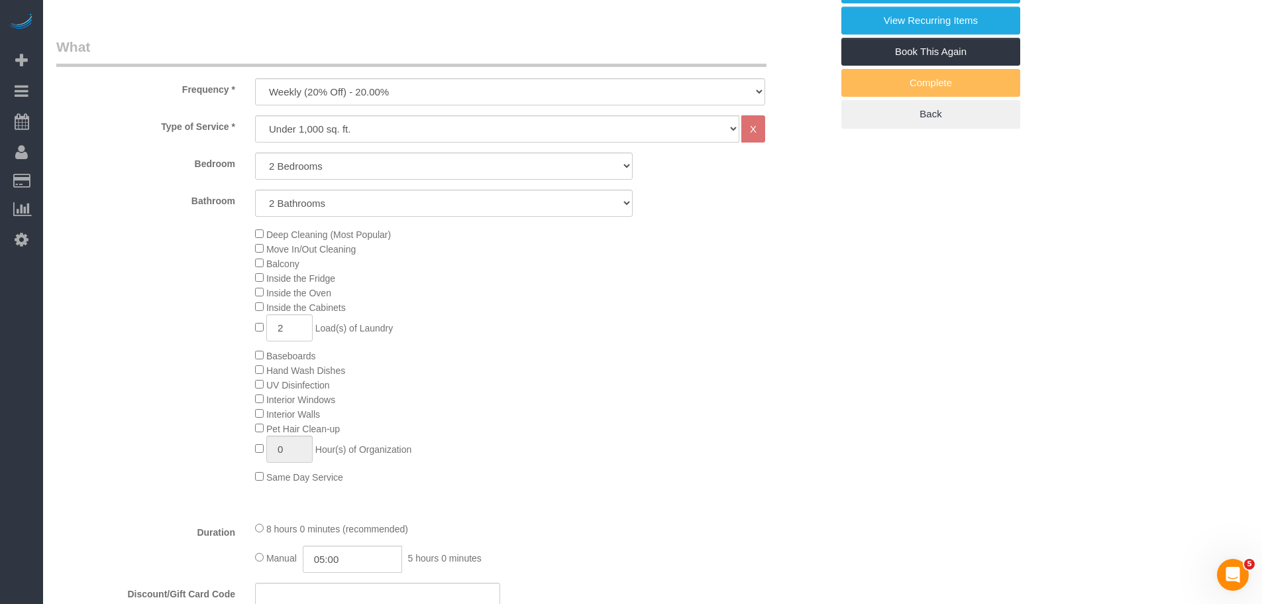
select select "object:1073"
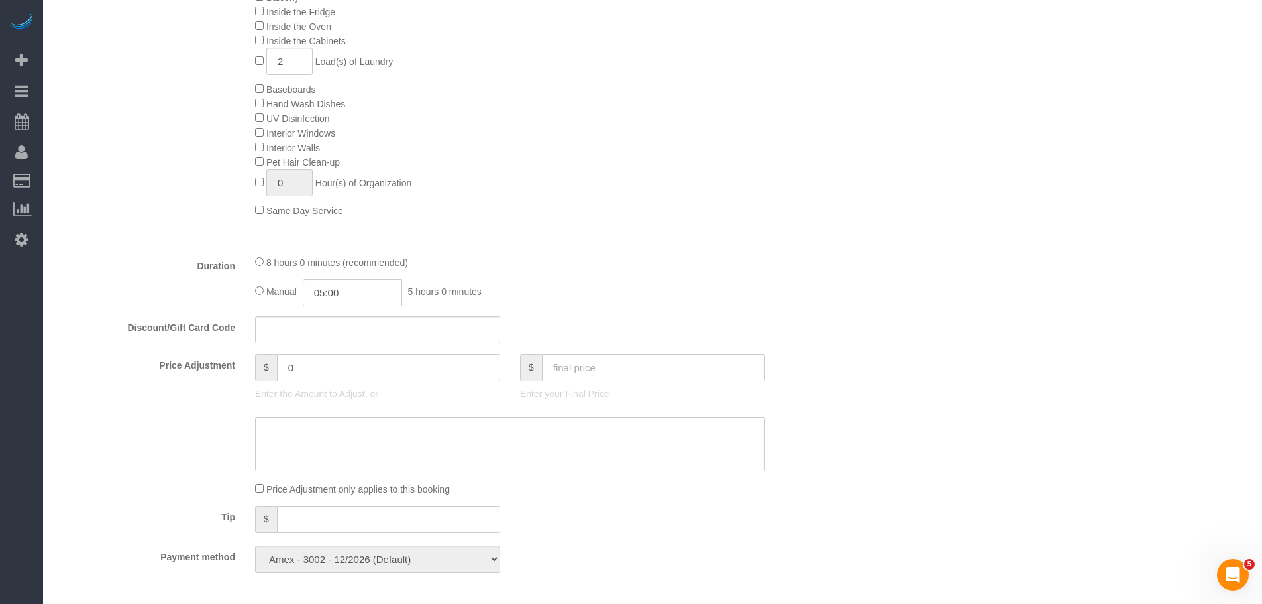
select select "2"
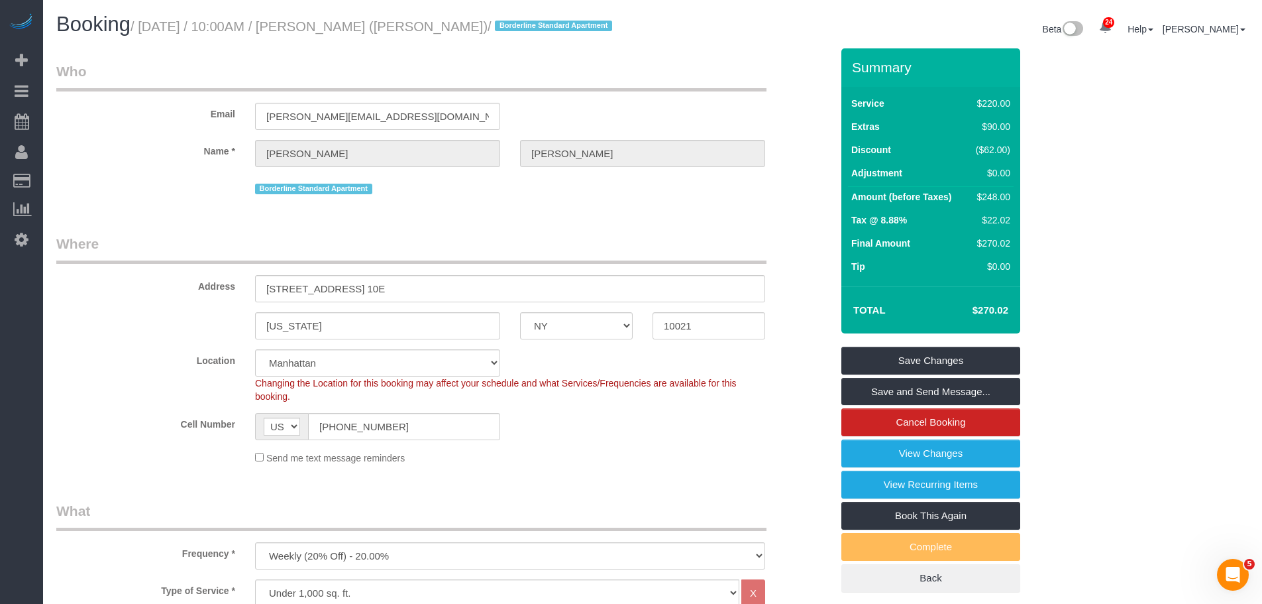
click at [561, 91] on legend "Who" at bounding box center [411, 77] width 710 height 30
click at [576, 111] on div "Email [PERSON_NAME][EMAIL_ADDRESS][DOMAIN_NAME]" at bounding box center [443, 96] width 795 height 68
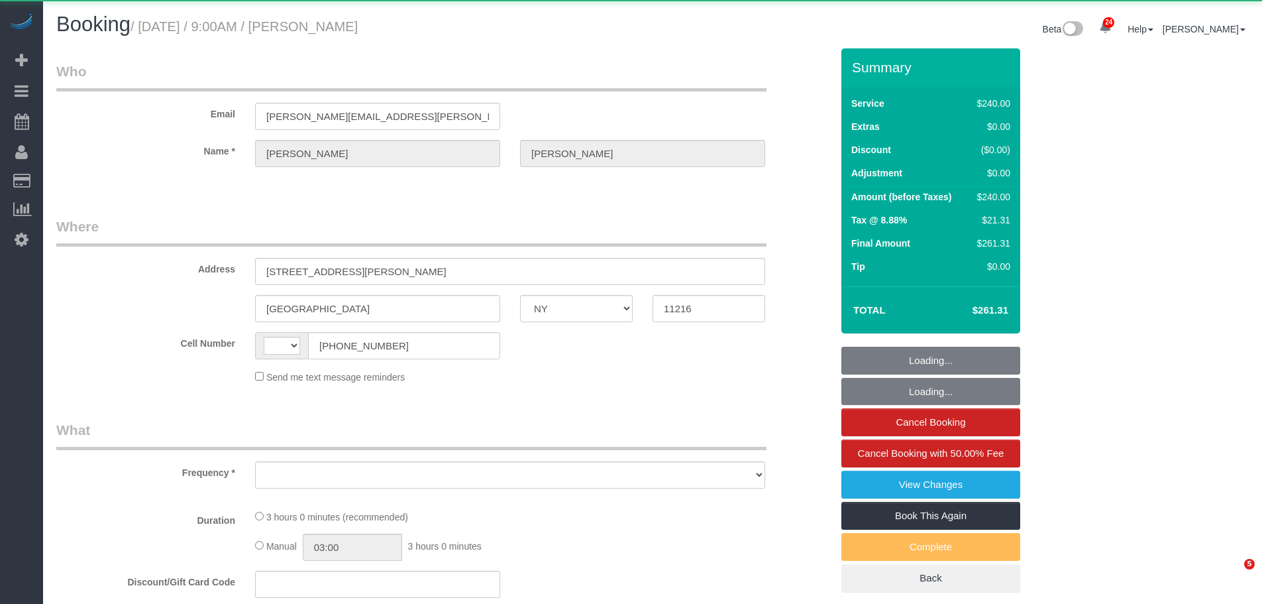
select select "NY"
select select "string:[GEOGRAPHIC_DATA]"
select select "number:89"
select select "number:90"
select select "number:15"
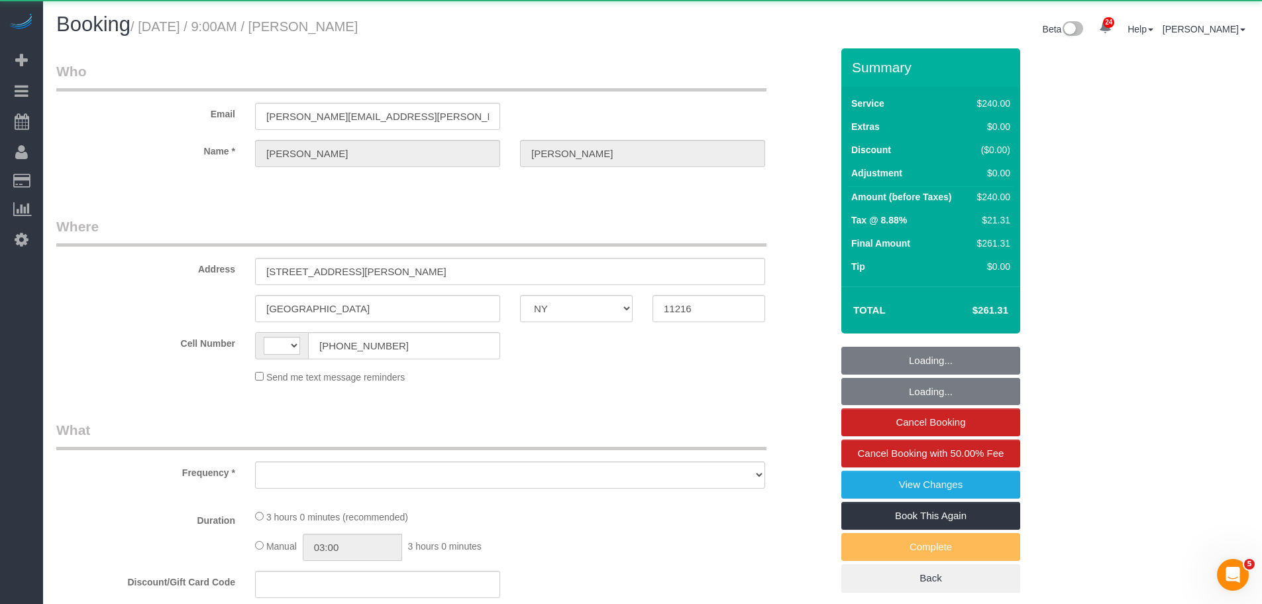
select select "number:5"
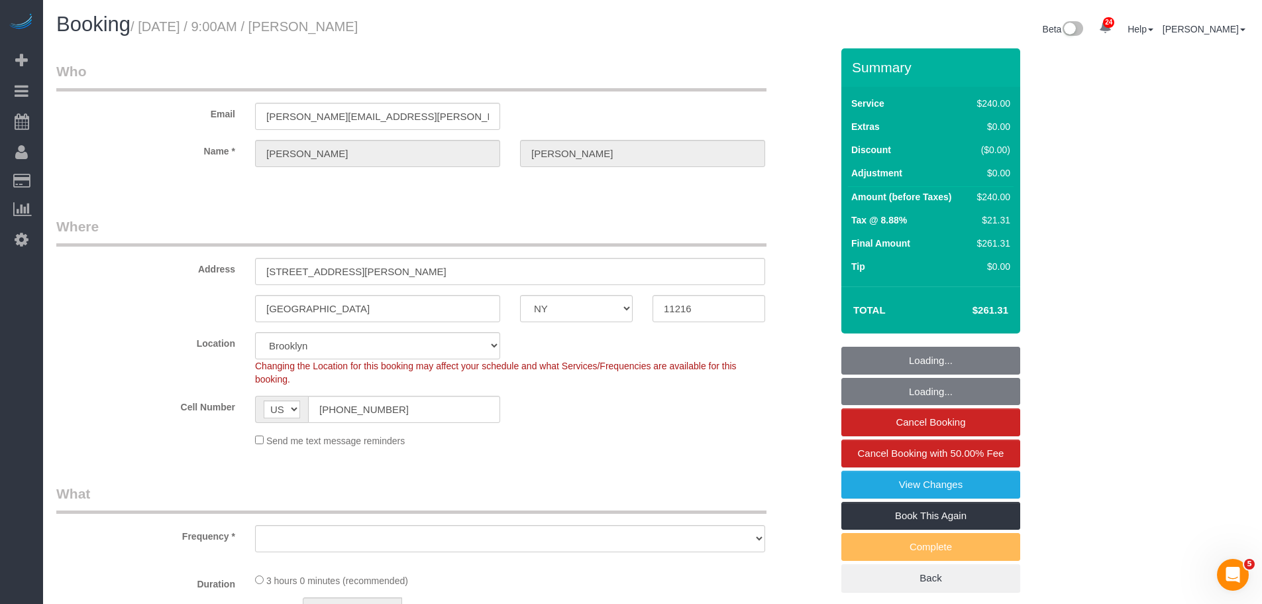
select select "string:stripe-pm_1S54bb4VGloSiKo7thid9q8R"
select select "object:953"
select select "spot1"
select select "180"
select select "object:1502"
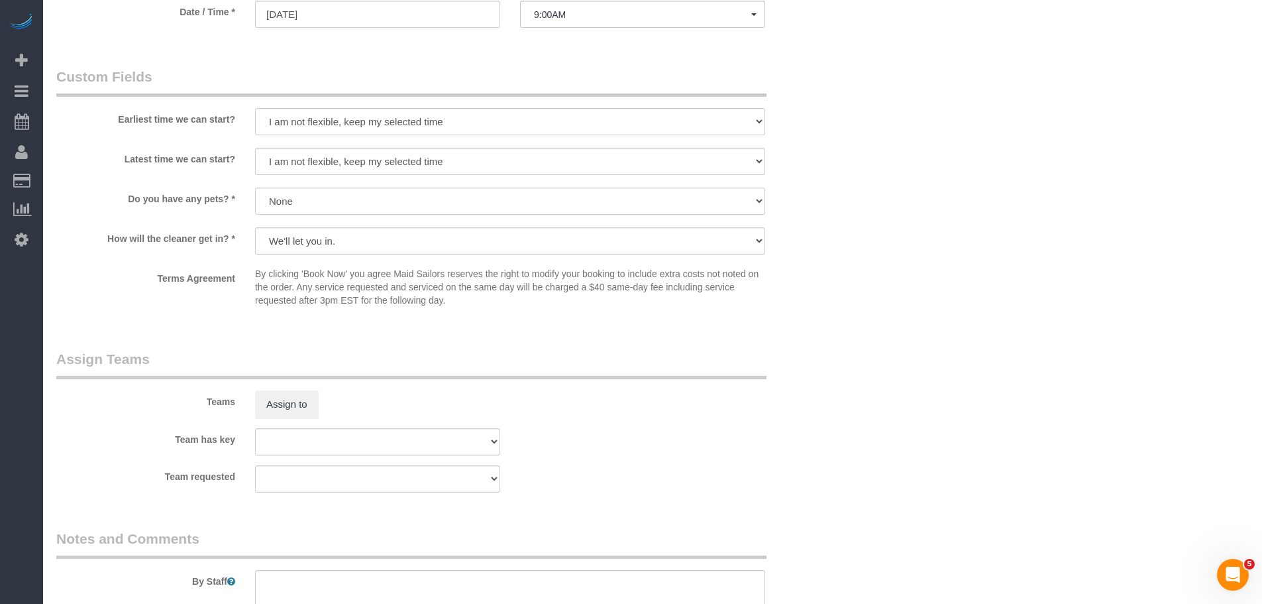
scroll to position [1325, 0]
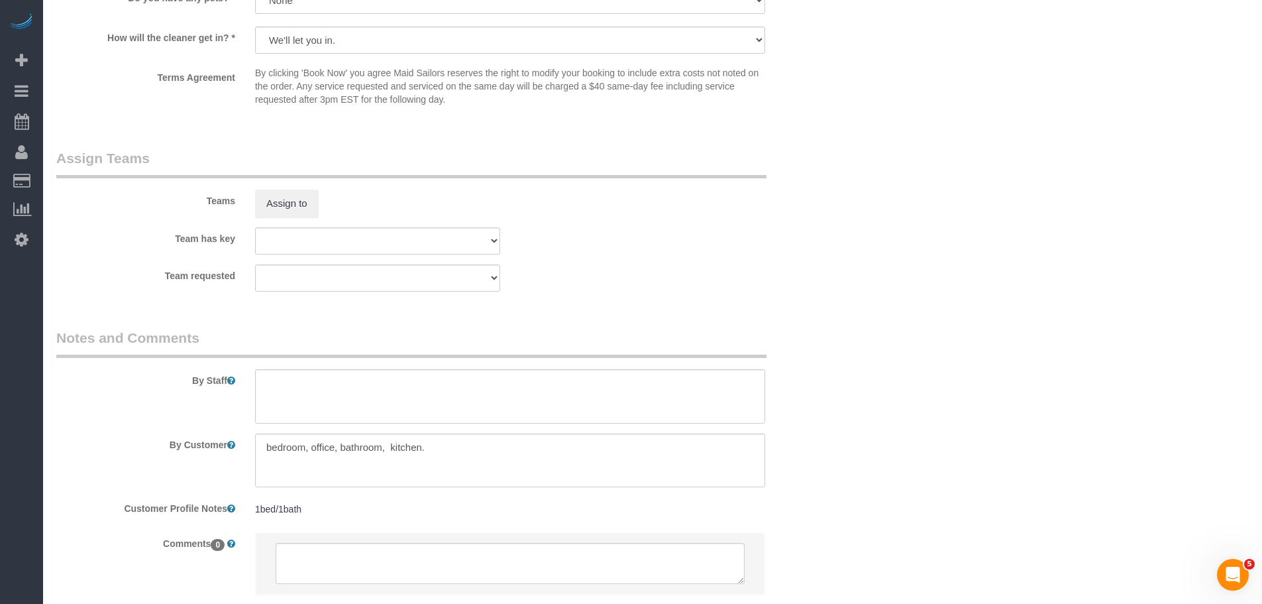
click at [826, 425] on sui-booking-comments "By Staff By Customer Customer Profile Notes 1bed/1bath 1bed/1bath Comments 0" at bounding box center [443, 468] width 775 height 280
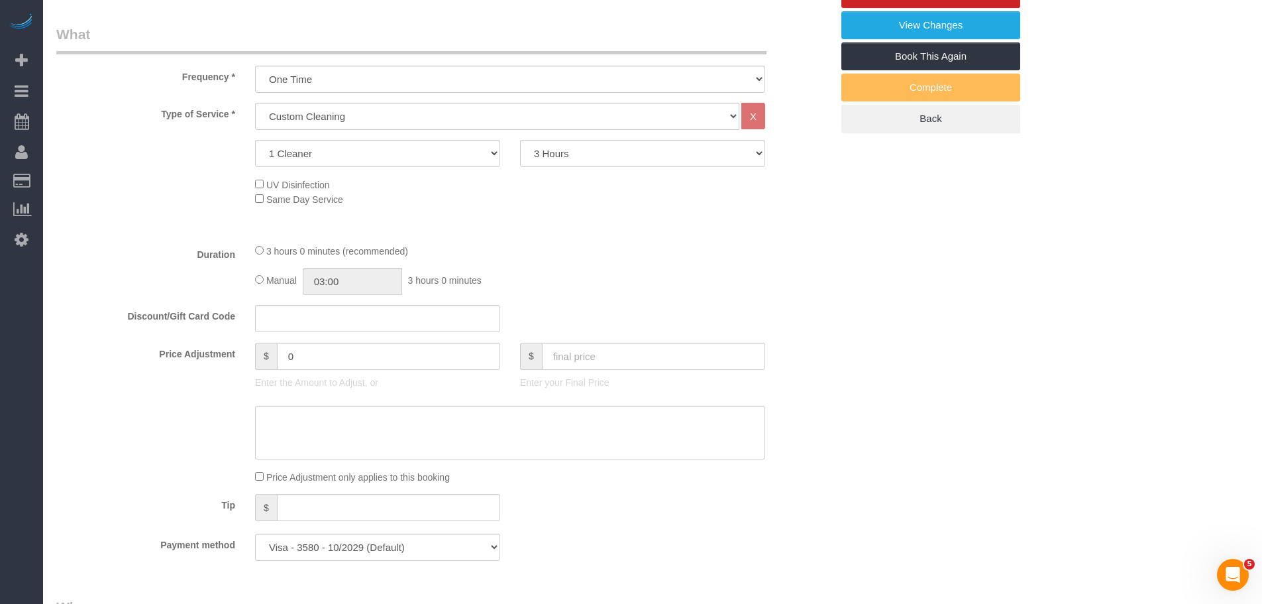
scroll to position [331, 0]
